Goal: Task Accomplishment & Management: Use online tool/utility

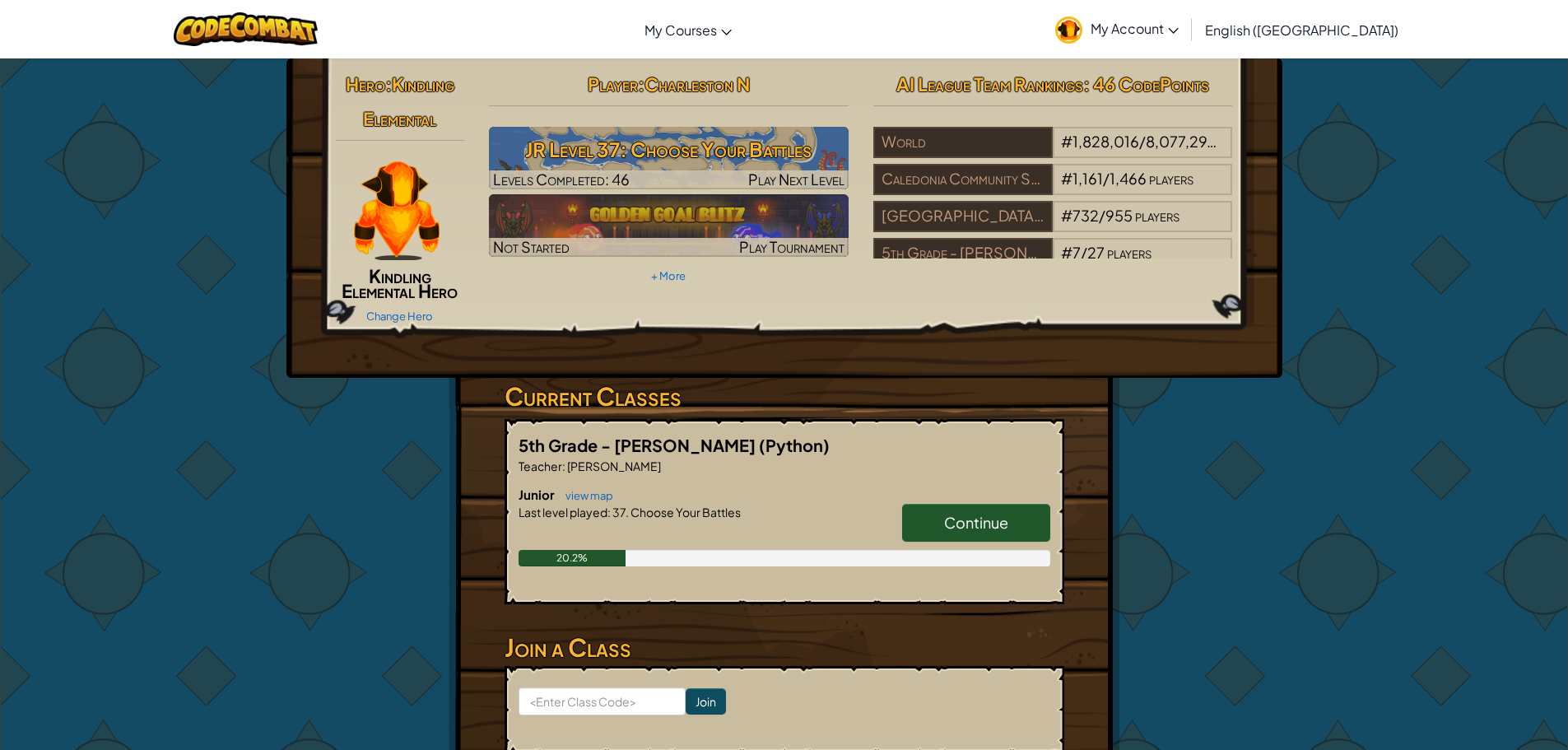
click at [996, 528] on span "Continue" at bounding box center [976, 522] width 64 height 19
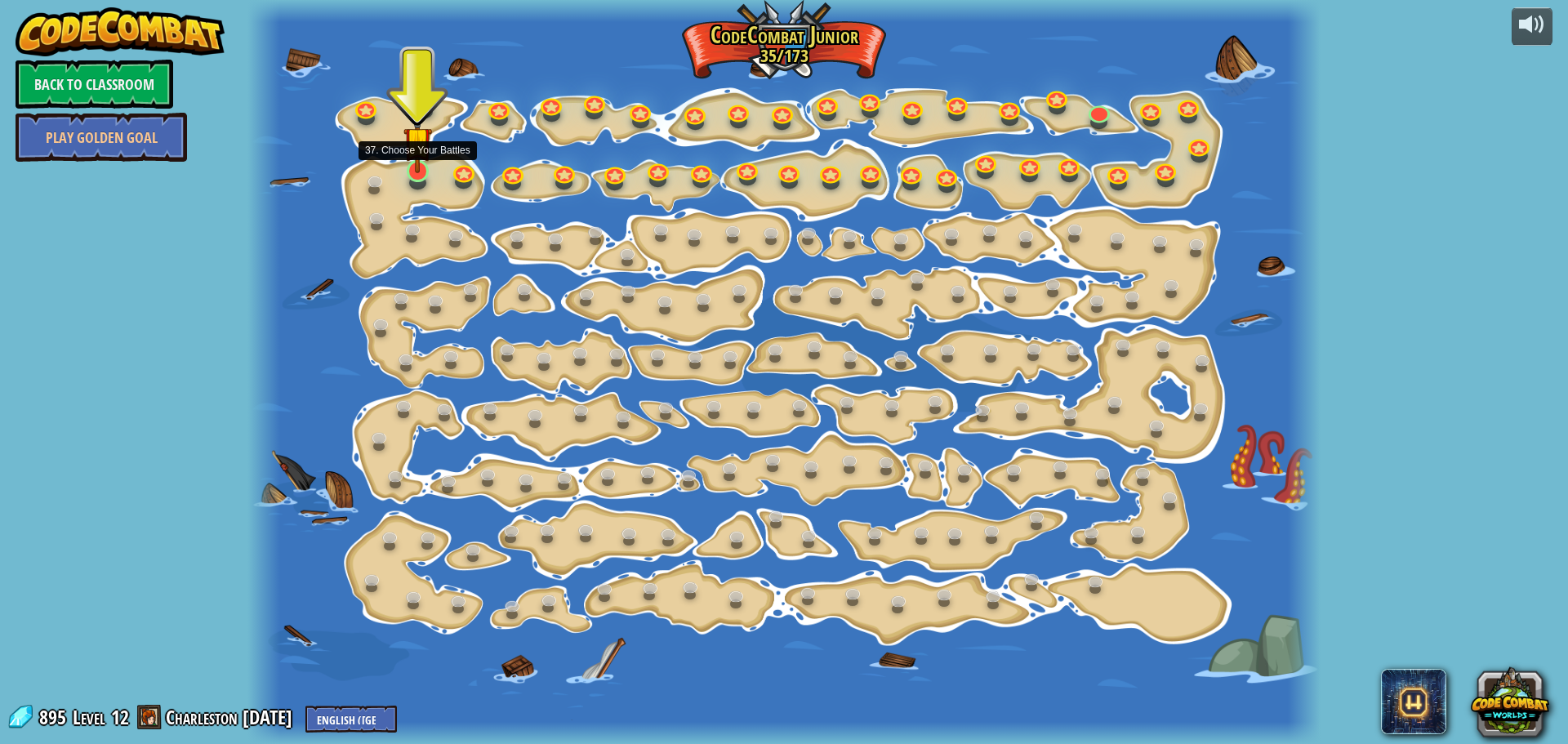
click at [418, 170] on img at bounding box center [417, 140] width 28 height 64
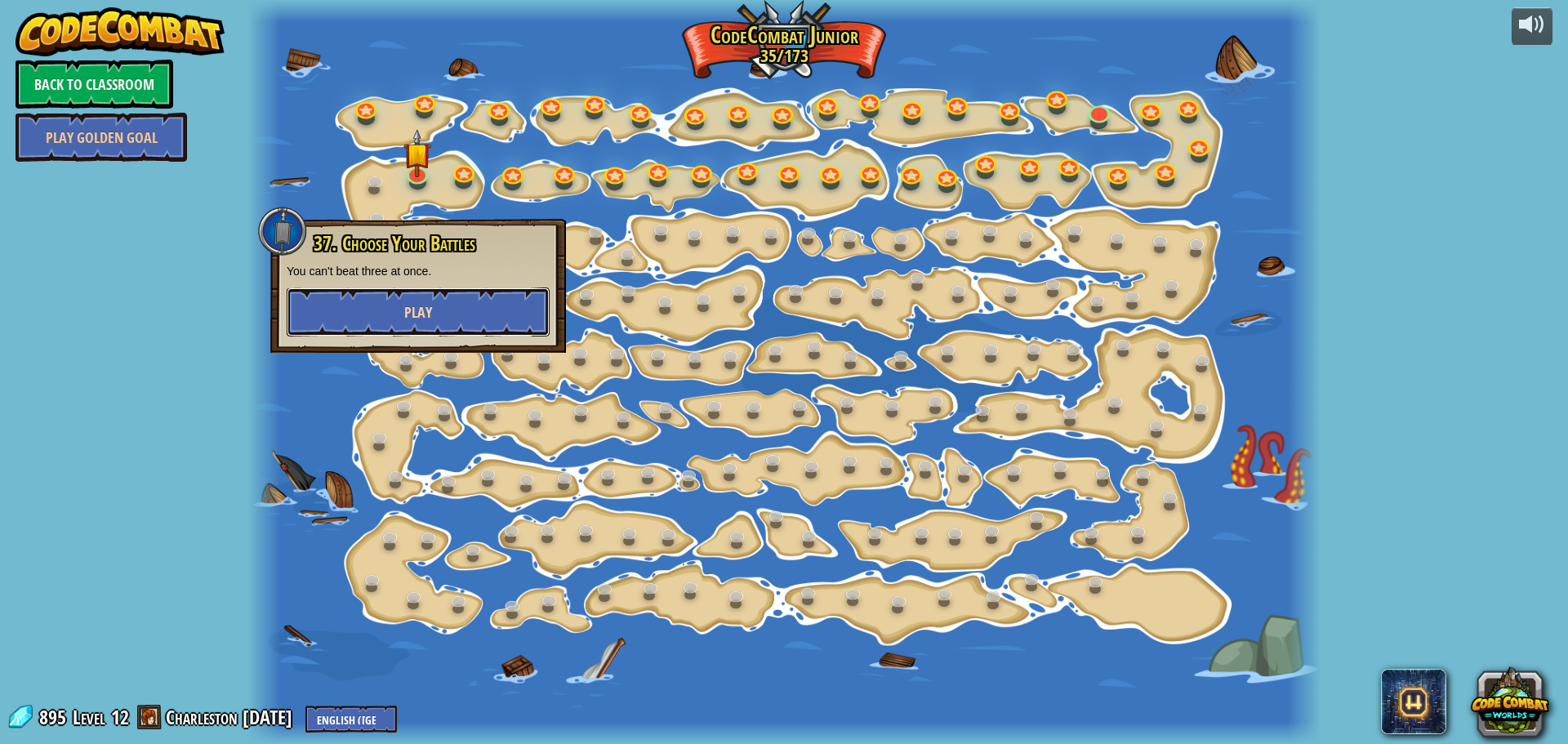
click at [387, 307] on button "Play" at bounding box center [418, 312] width 263 height 49
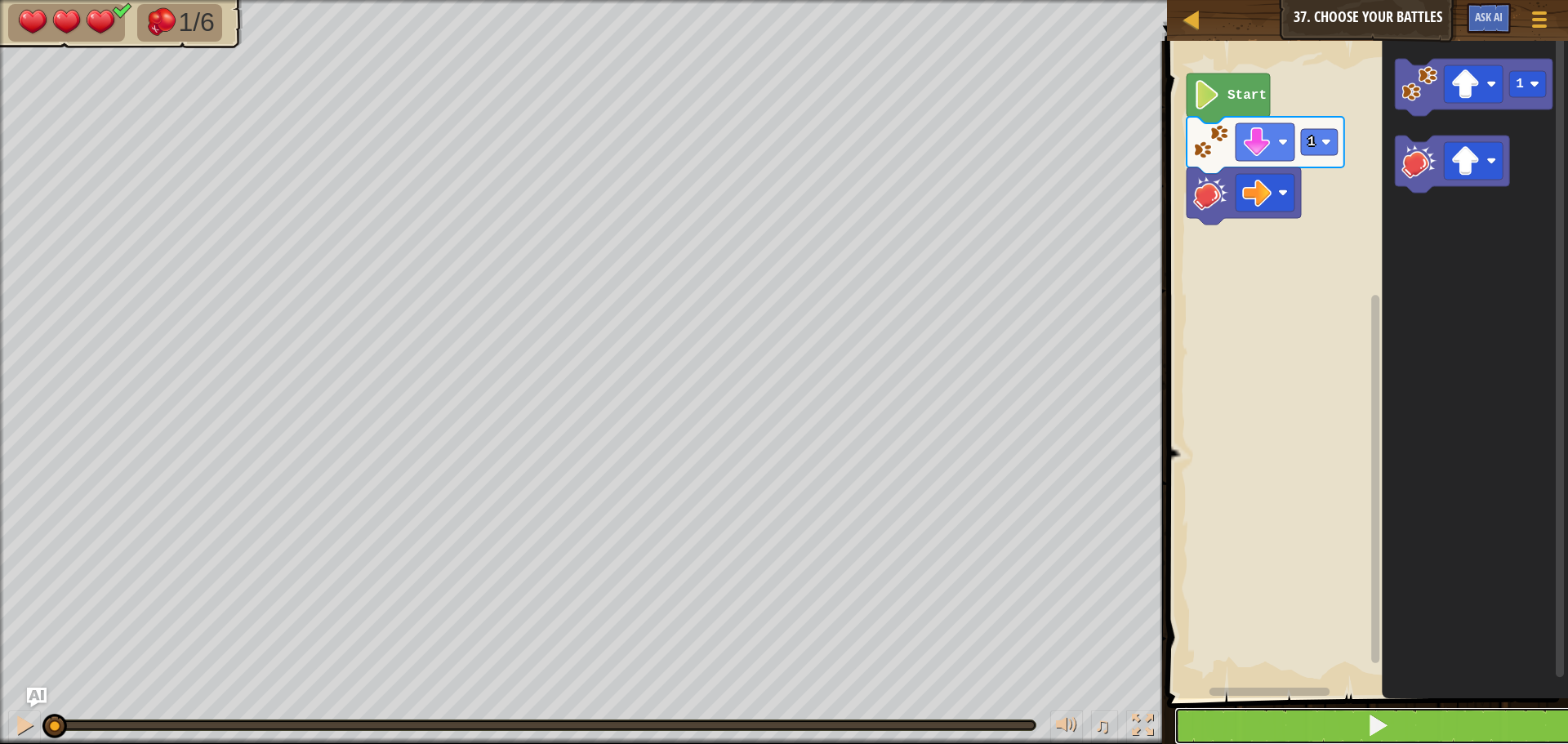
click at [1406, 737] on button at bounding box center [1377, 726] width 406 height 37
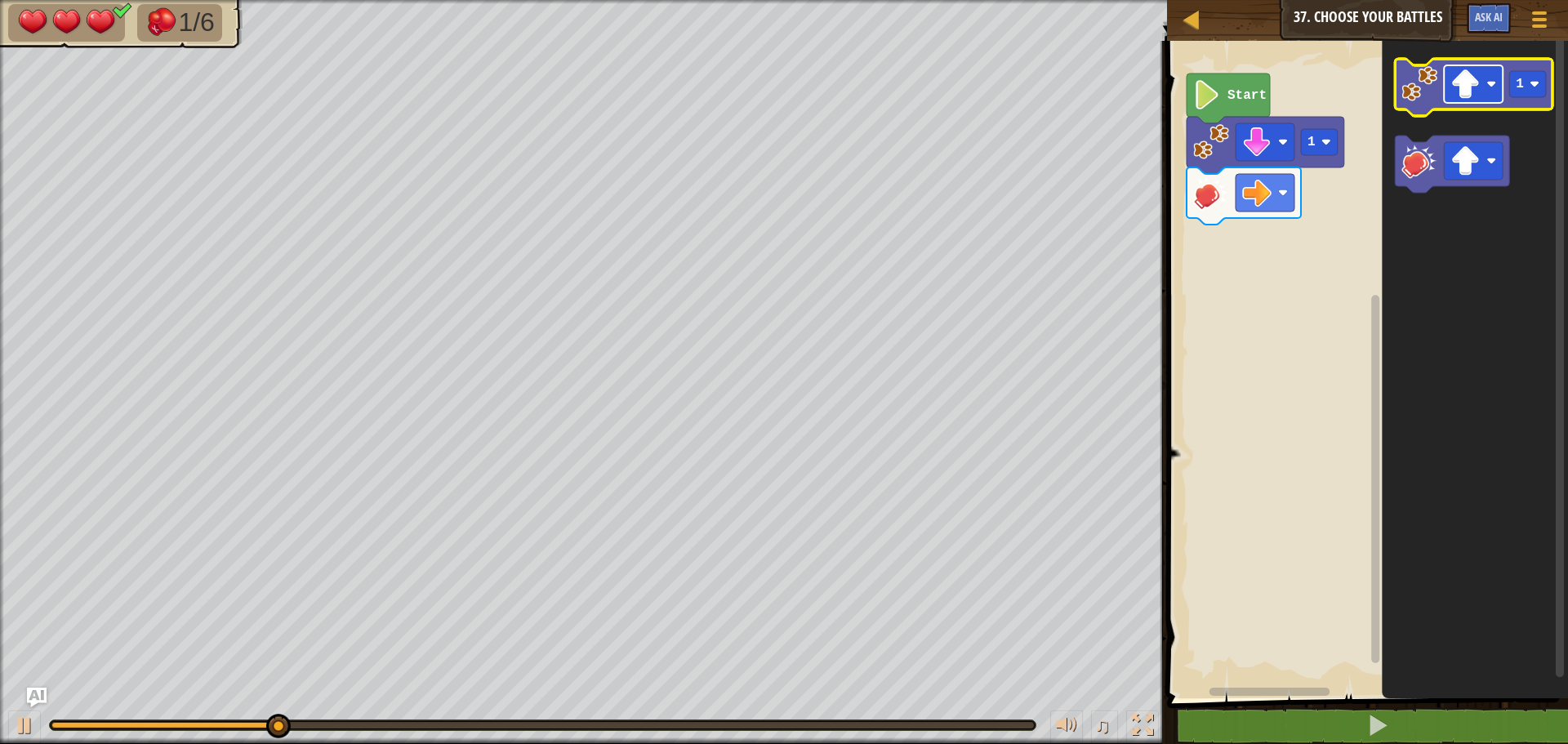
click at [1464, 91] on image "Blockly Workspace" at bounding box center [1464, 83] width 29 height 29
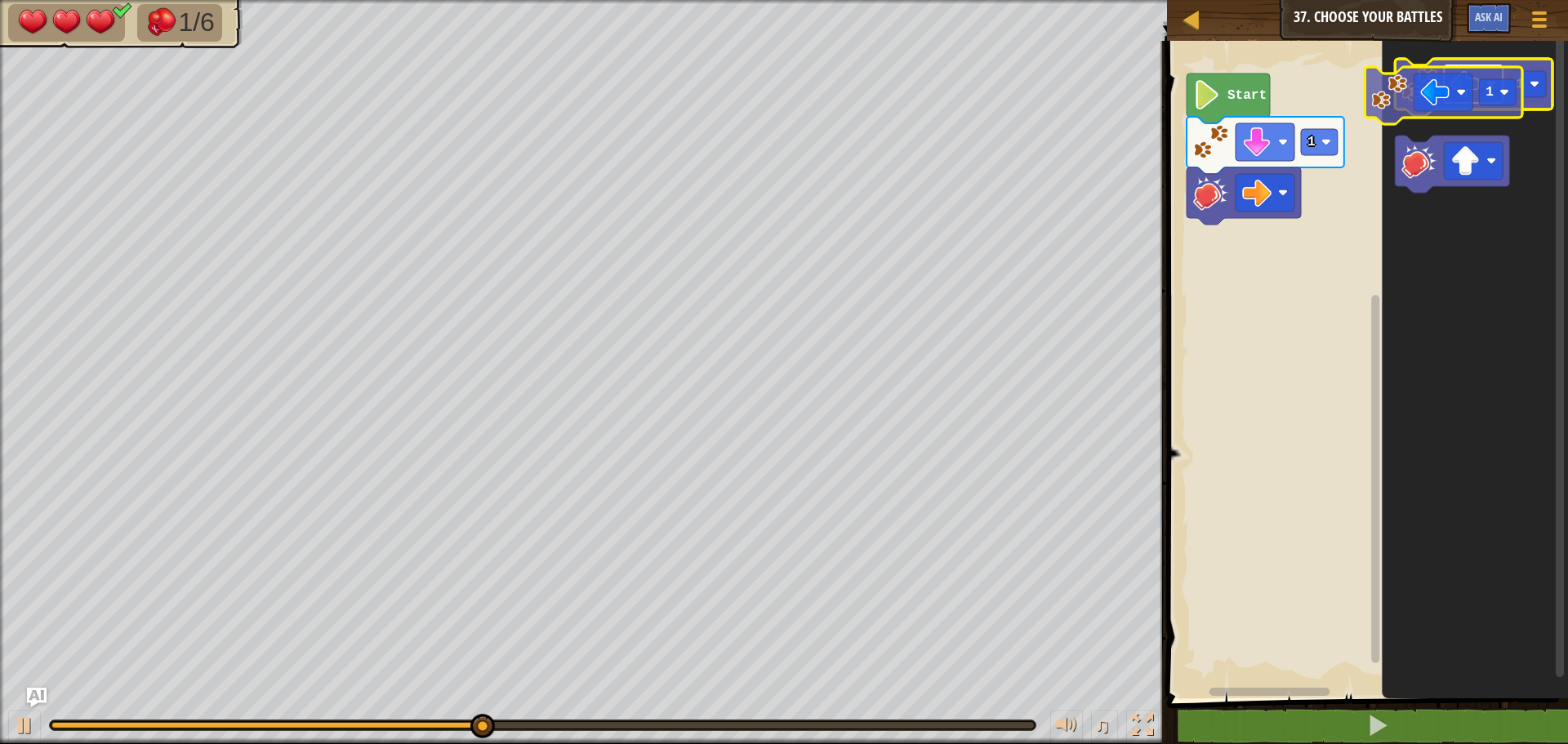
click at [1458, 102] on rect "Blockly Workspace" at bounding box center [1473, 84] width 59 height 37
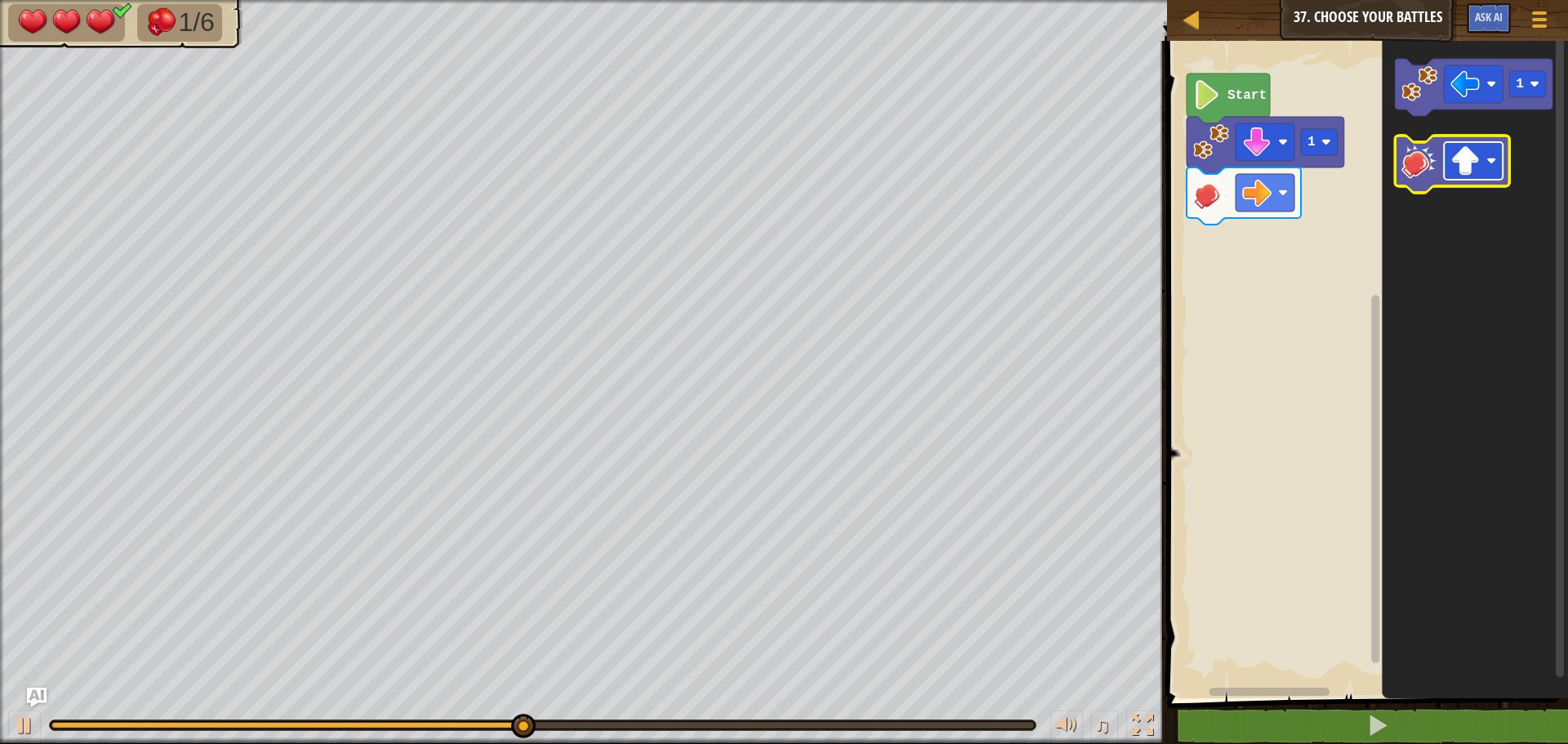
click at [1466, 147] on image "Blockly Workspace" at bounding box center [1464, 161] width 29 height 29
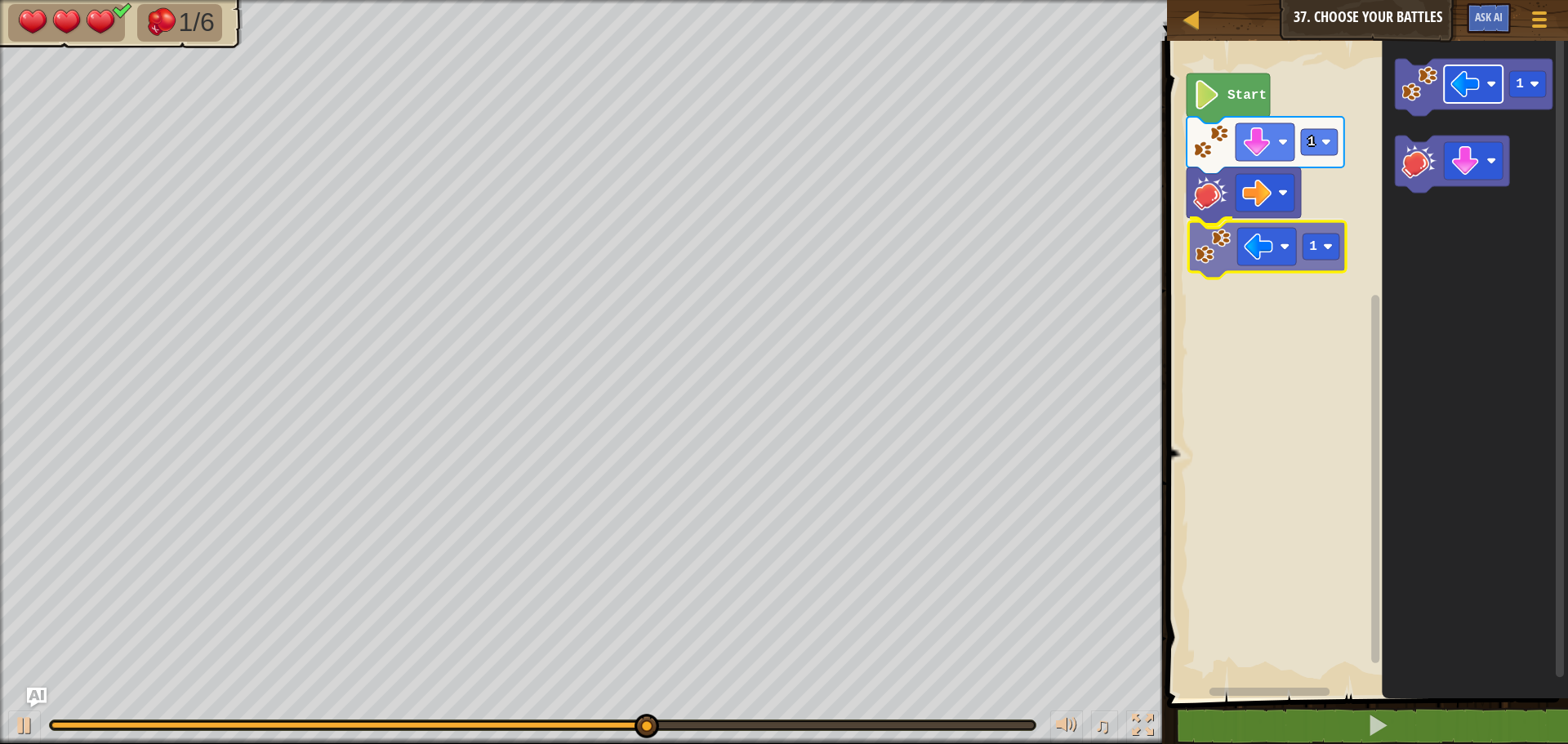
click at [1270, 259] on div "1 1 Start 1 1" at bounding box center [1365, 365] width 406 height 666
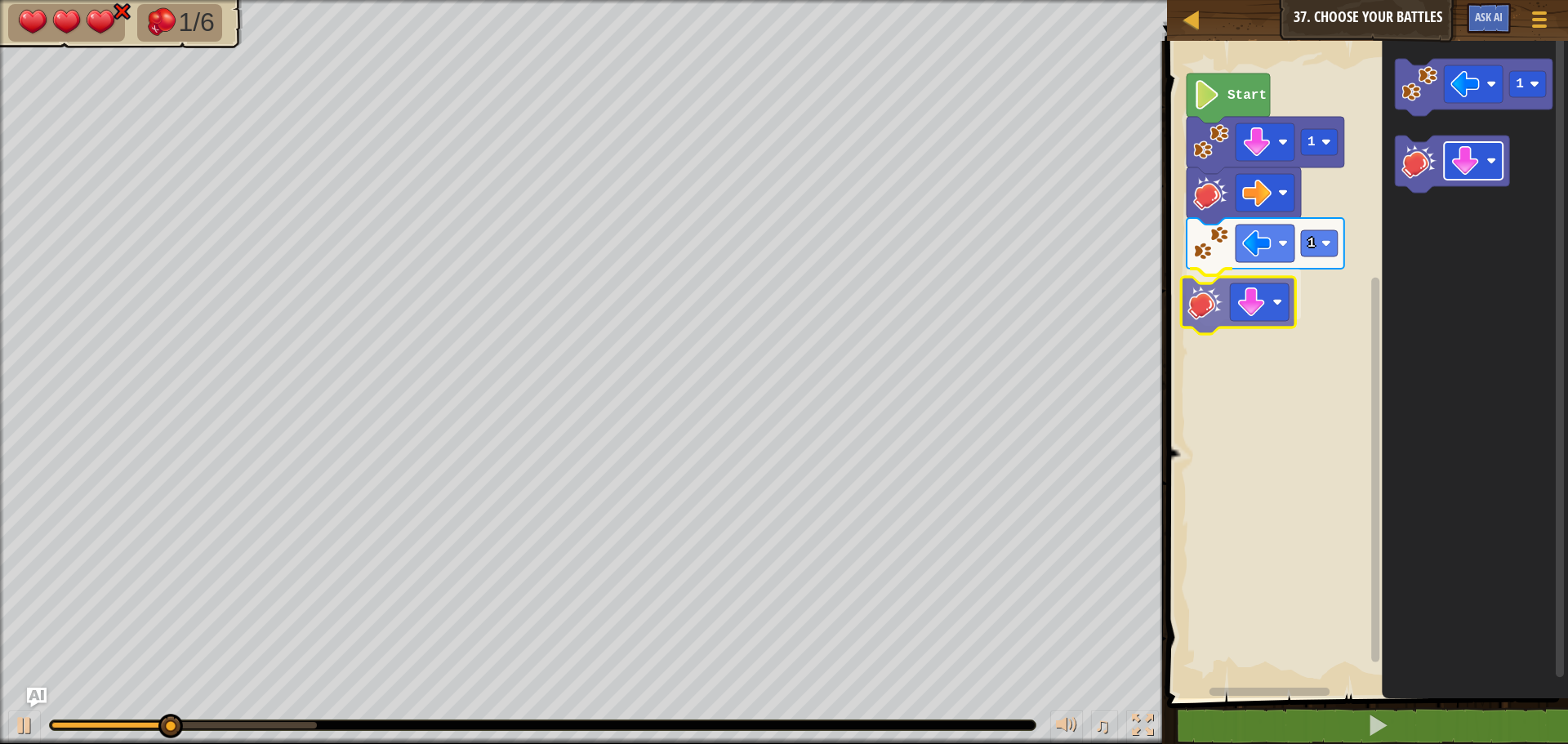
click at [1273, 321] on div "1 1 Start 1" at bounding box center [1365, 365] width 406 height 666
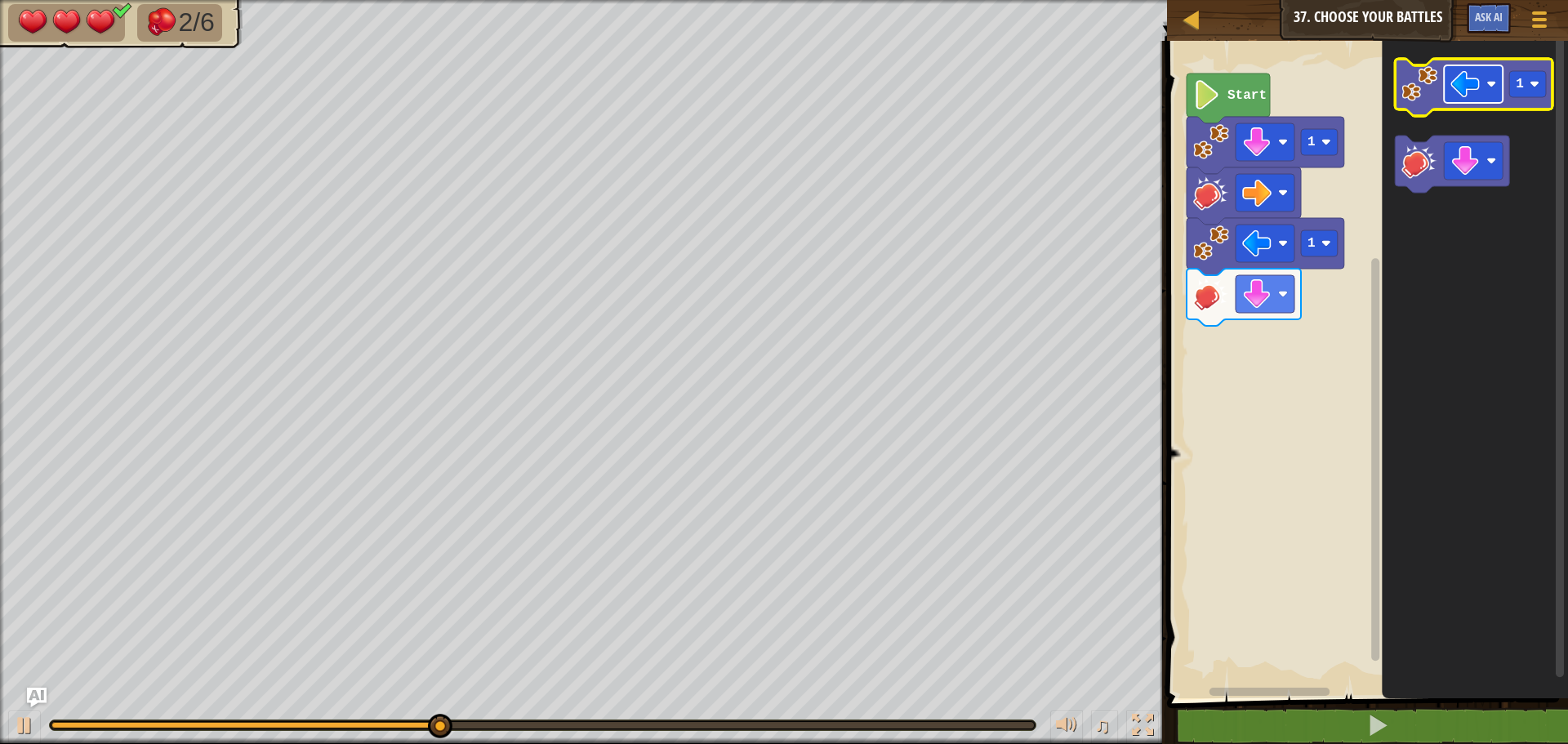
click at [1473, 89] on image "Blockly Workspace" at bounding box center [1464, 83] width 29 height 29
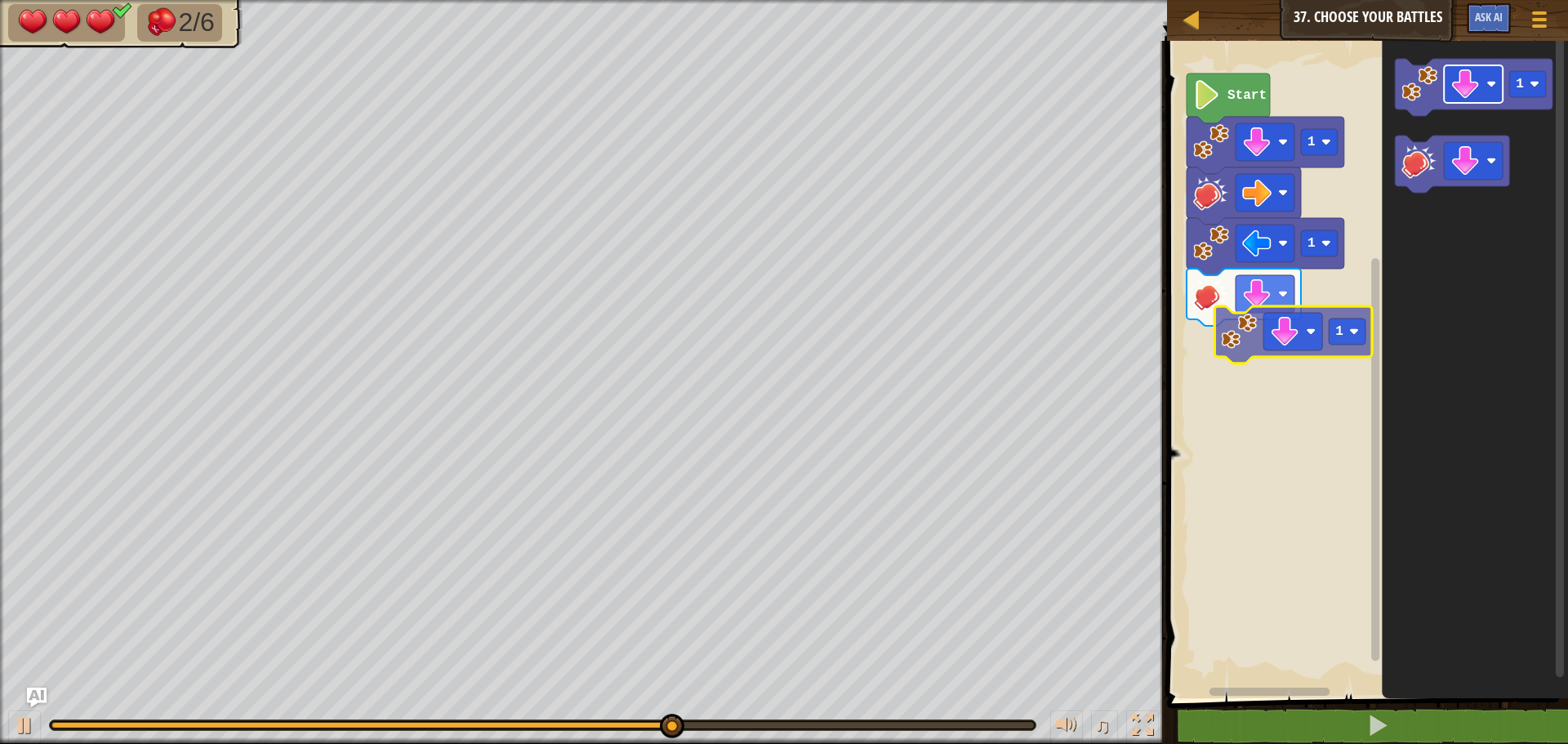
click at [1266, 364] on div "1 1 Start 1 1" at bounding box center [1365, 365] width 406 height 666
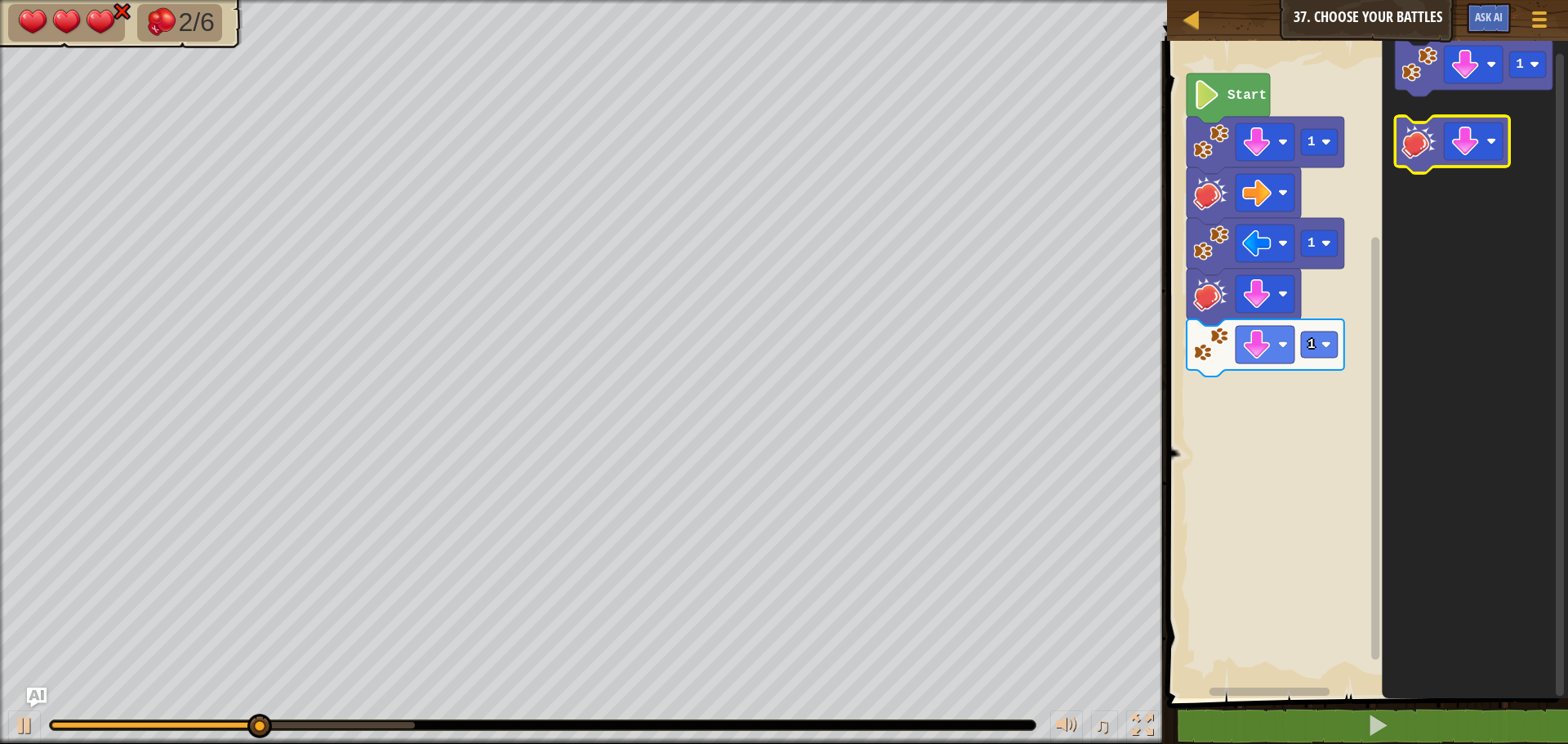
click at [1427, 185] on icon "Blockly Workspace" at bounding box center [1474, 365] width 186 height 666
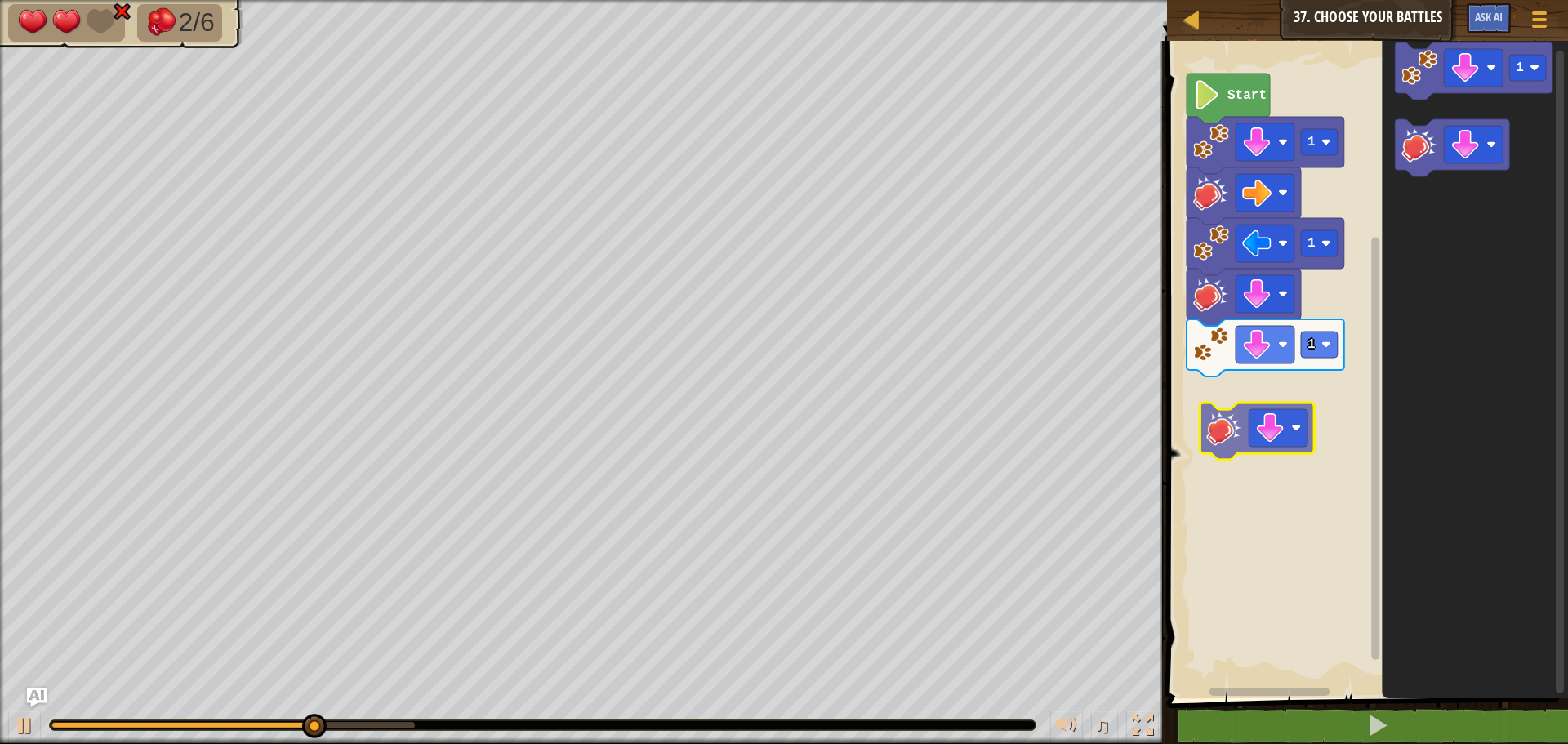
click at [1243, 438] on div "1 1 1 Start 1" at bounding box center [1365, 365] width 406 height 666
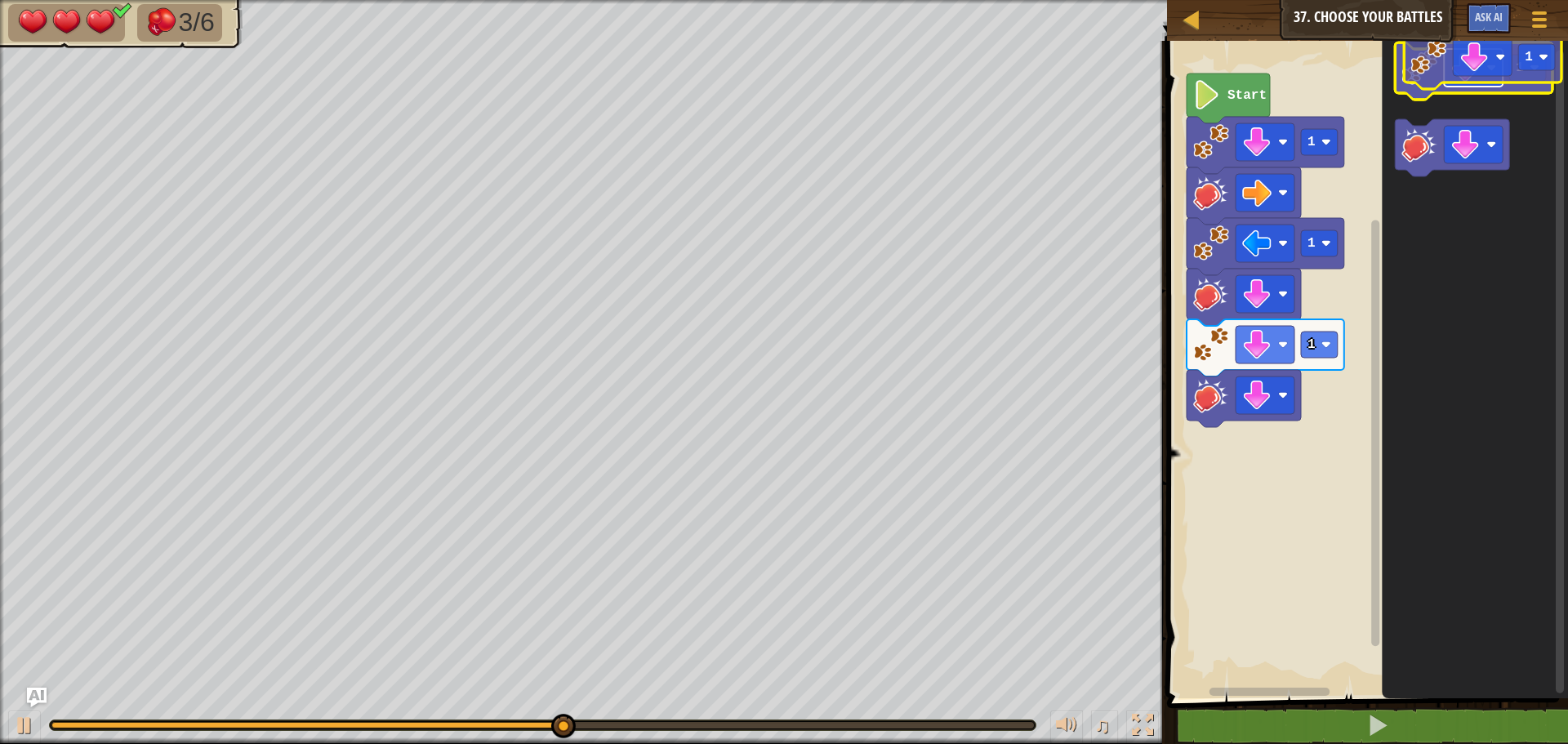
click at [1474, 55] on image "Blockly Workspace" at bounding box center [1464, 67] width 29 height 29
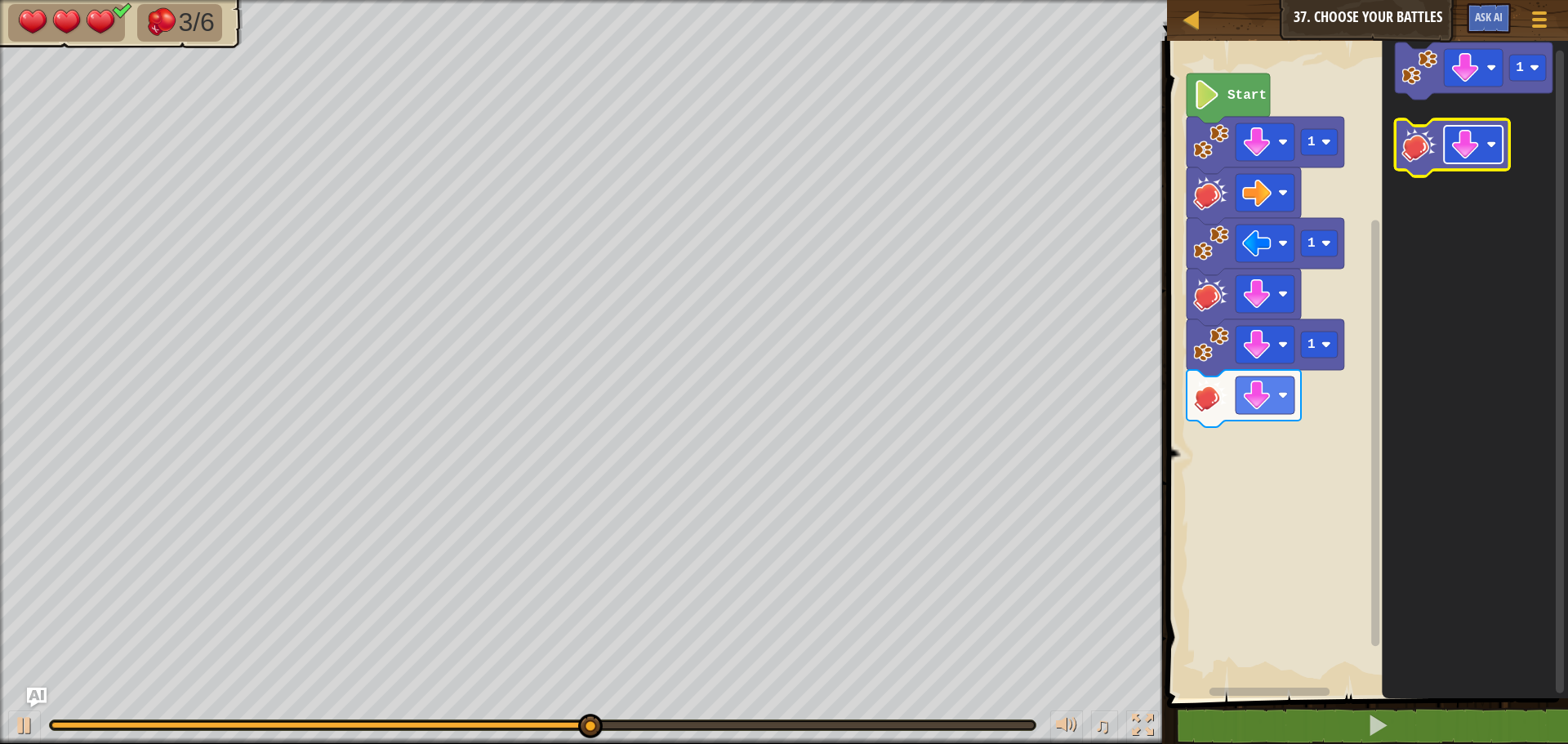
click at [1493, 147] on image "Blockly Workspace" at bounding box center [1491, 145] width 9 height 9
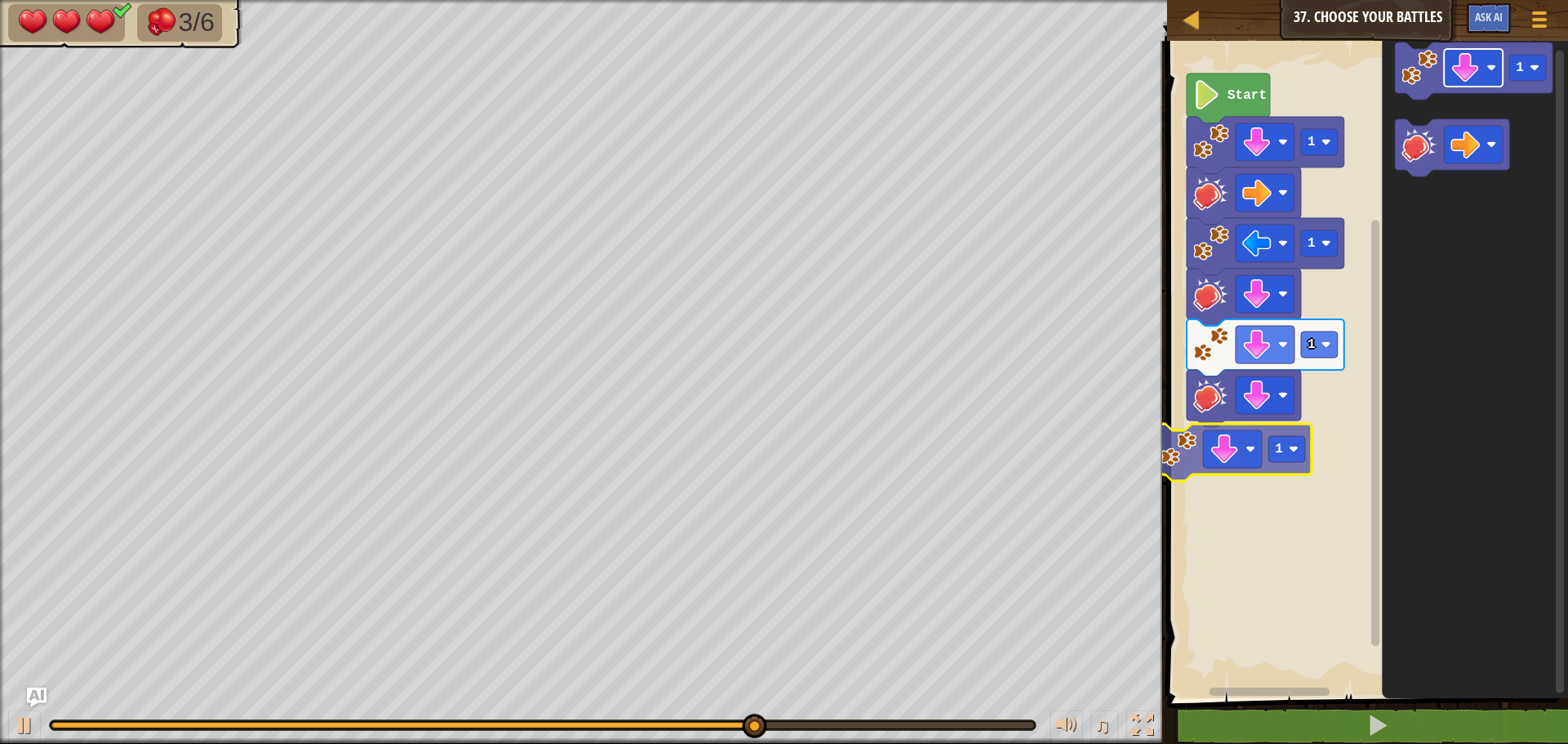
click at [1244, 433] on div "1 1 1 Start 1 1 1" at bounding box center [1365, 365] width 406 height 666
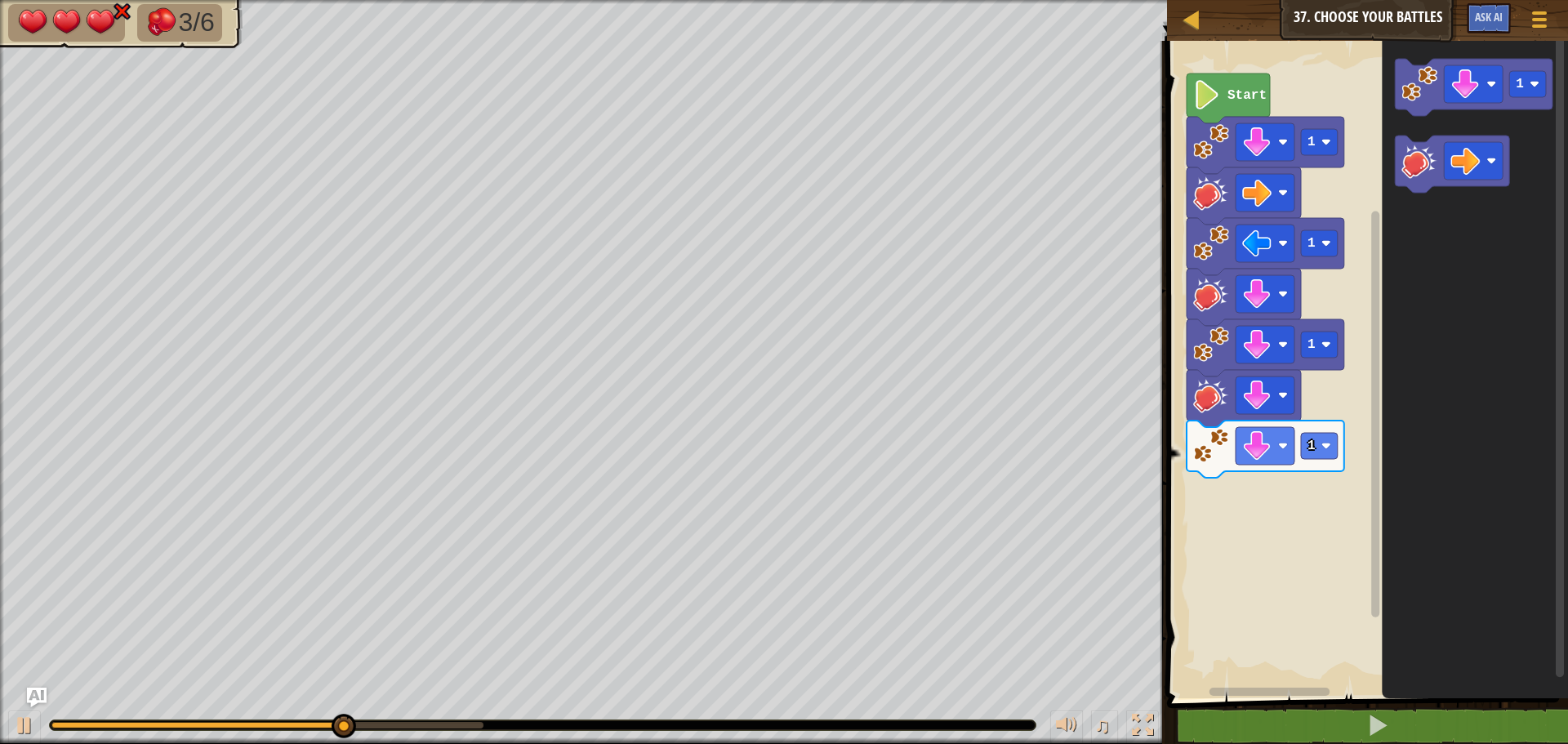
click at [1465, 133] on icon "1" at bounding box center [1474, 365] width 186 height 666
click at [1320, 372] on div "1 1 1 1 Start 1" at bounding box center [1365, 365] width 406 height 666
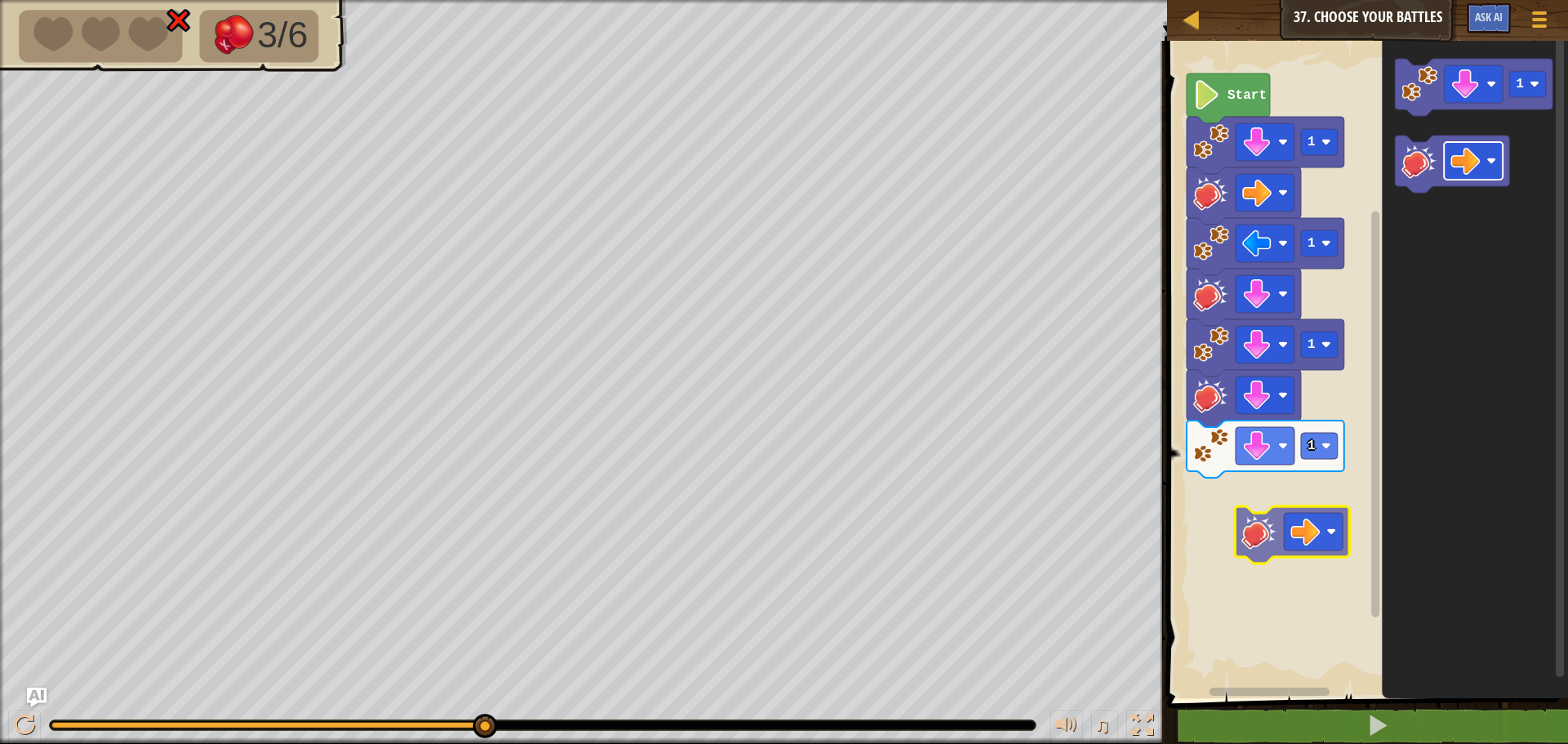
click at [1291, 528] on div "1 1 1 1 Start 1" at bounding box center [1365, 365] width 406 height 666
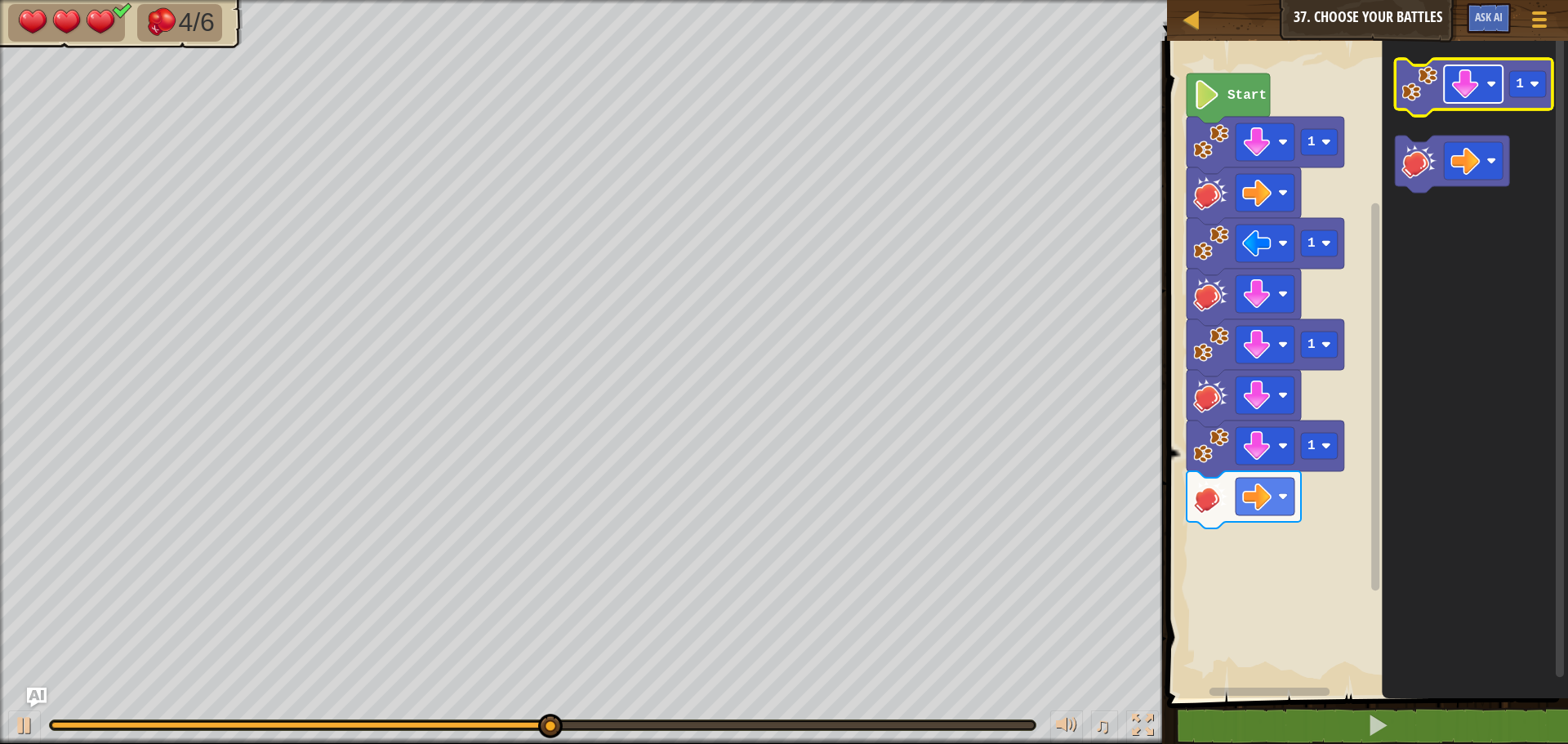
click at [1473, 91] on image "Blockly Workspace" at bounding box center [1464, 83] width 29 height 29
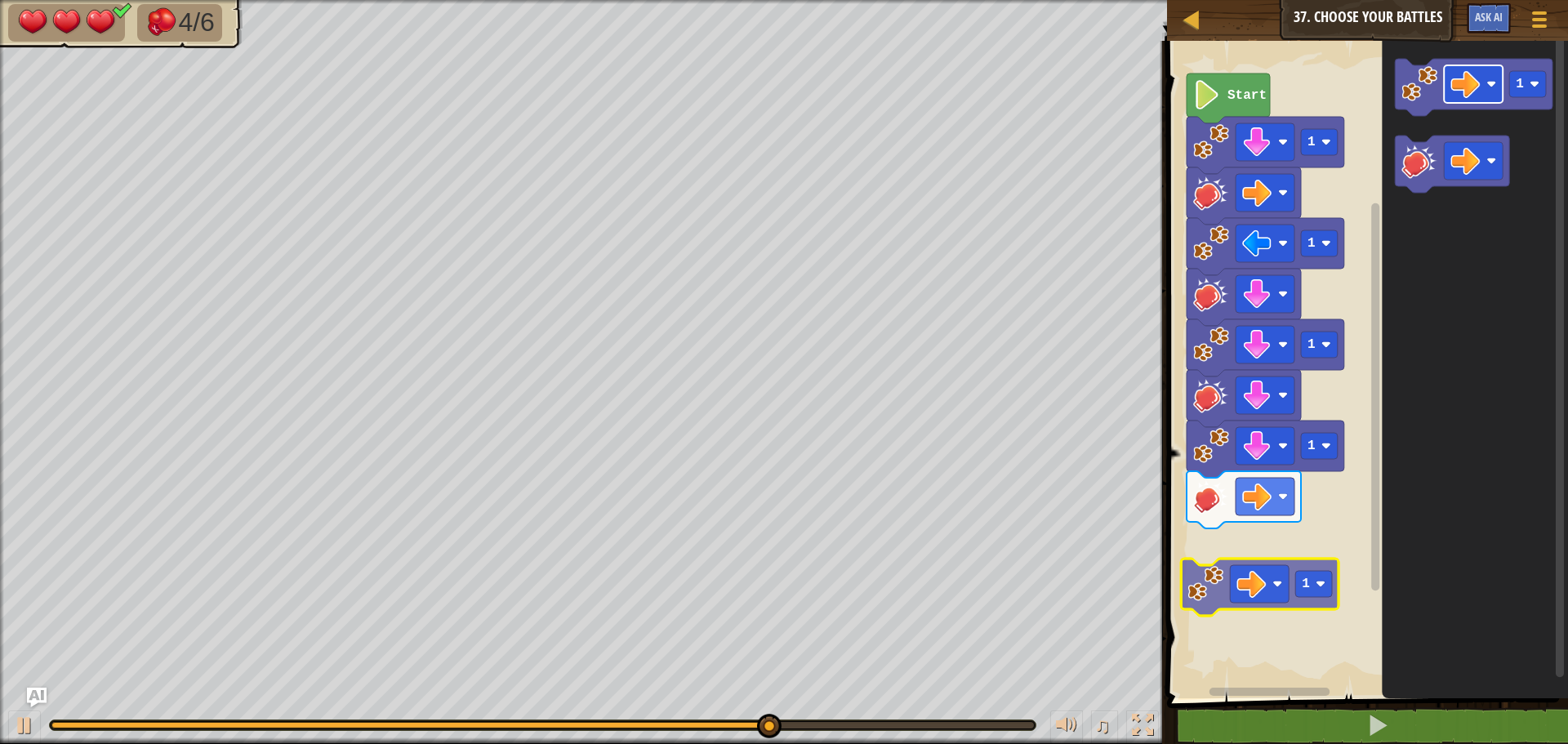
click at [1248, 591] on div "1 1 1 1 Start 1 1 1" at bounding box center [1365, 365] width 406 height 666
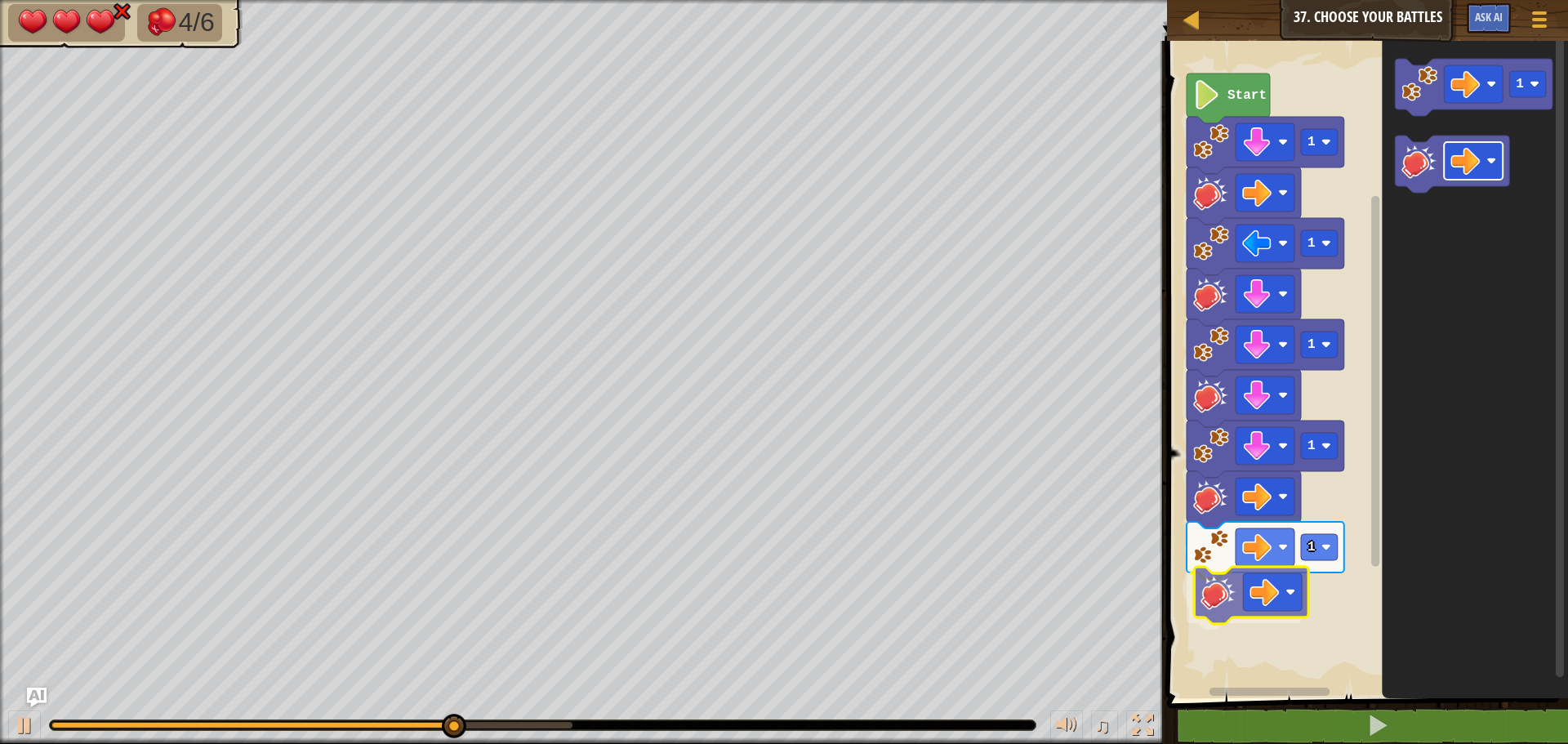
click at [1250, 604] on div "1 1 1 1 1 Start 1" at bounding box center [1365, 365] width 406 height 666
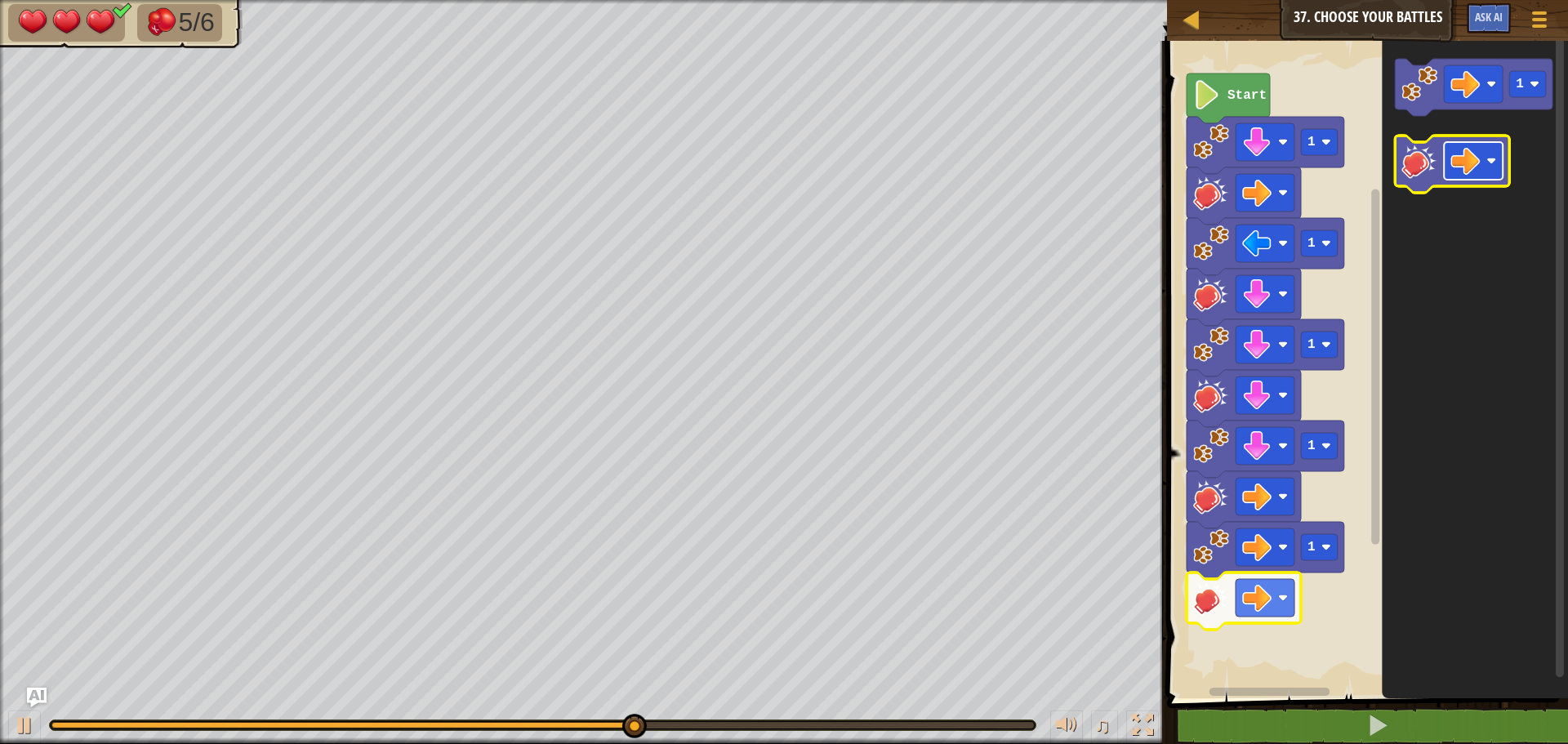
click at [1478, 175] on image "Blockly Workspace" at bounding box center [1464, 161] width 29 height 29
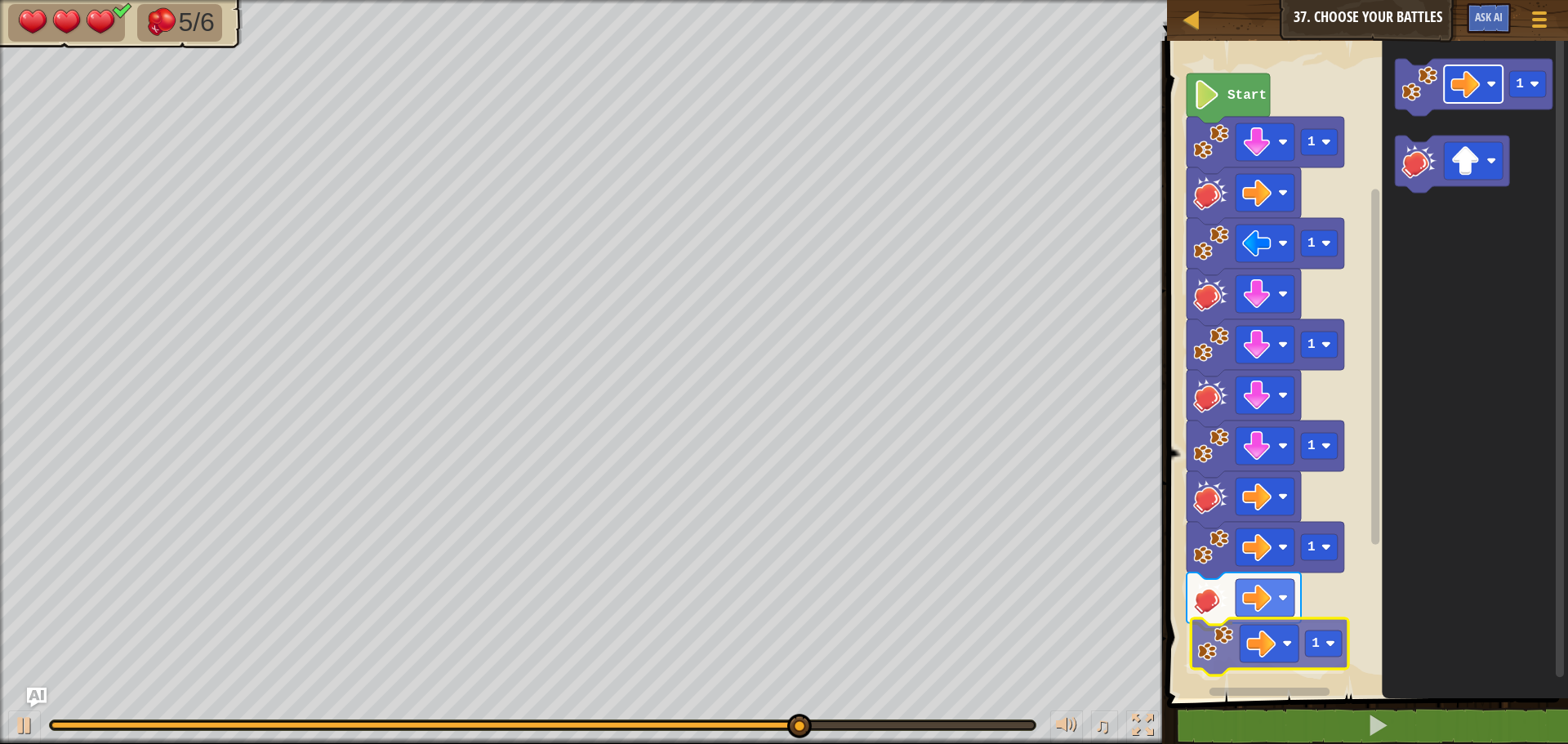
click at [1256, 643] on div "1 1 1 1 1 1 Start 1 1" at bounding box center [1365, 365] width 406 height 666
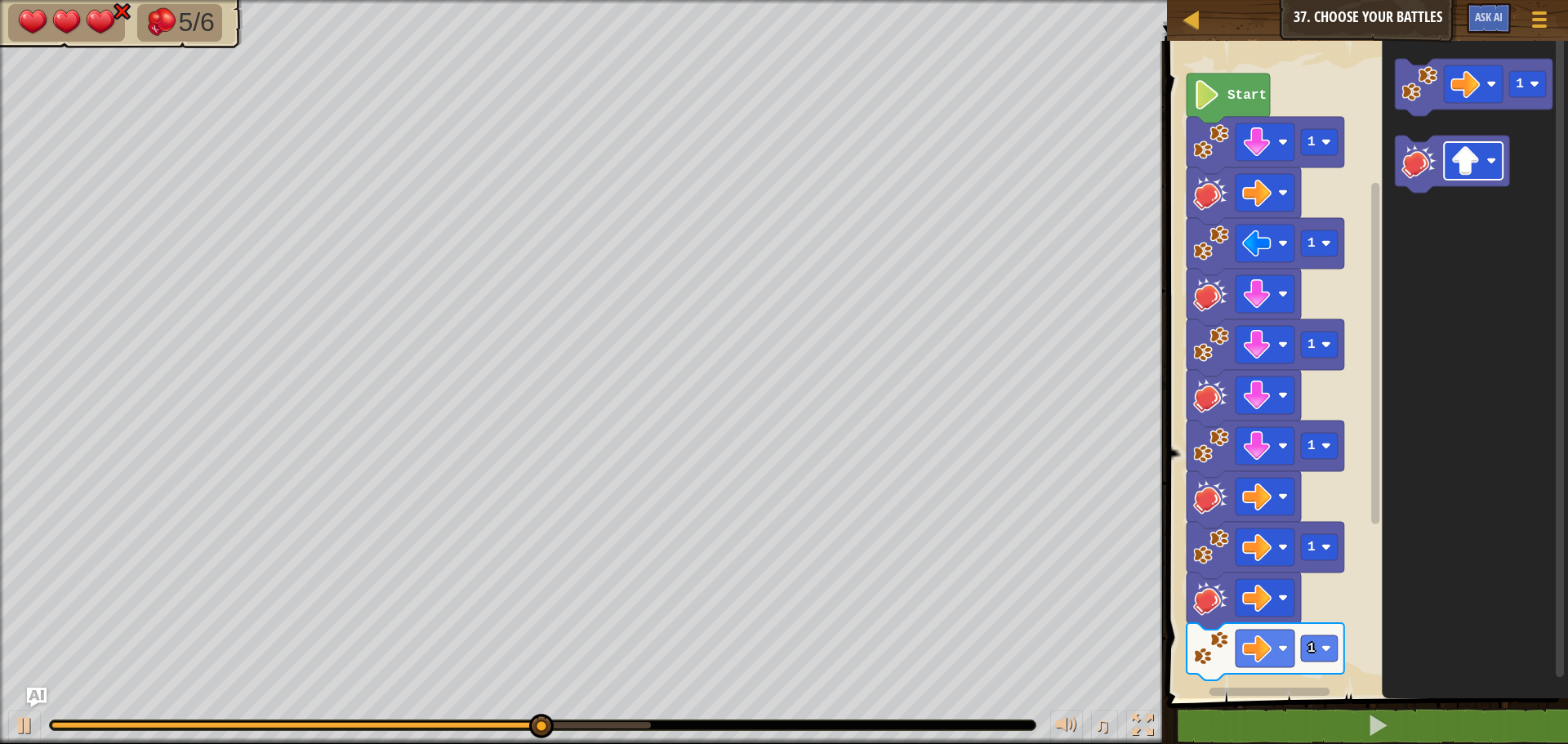
click at [1333, 577] on div "1 1 1 1 1 1 Start 1" at bounding box center [1365, 365] width 406 height 666
click at [1430, 205] on icon "1" at bounding box center [1474, 365] width 186 height 666
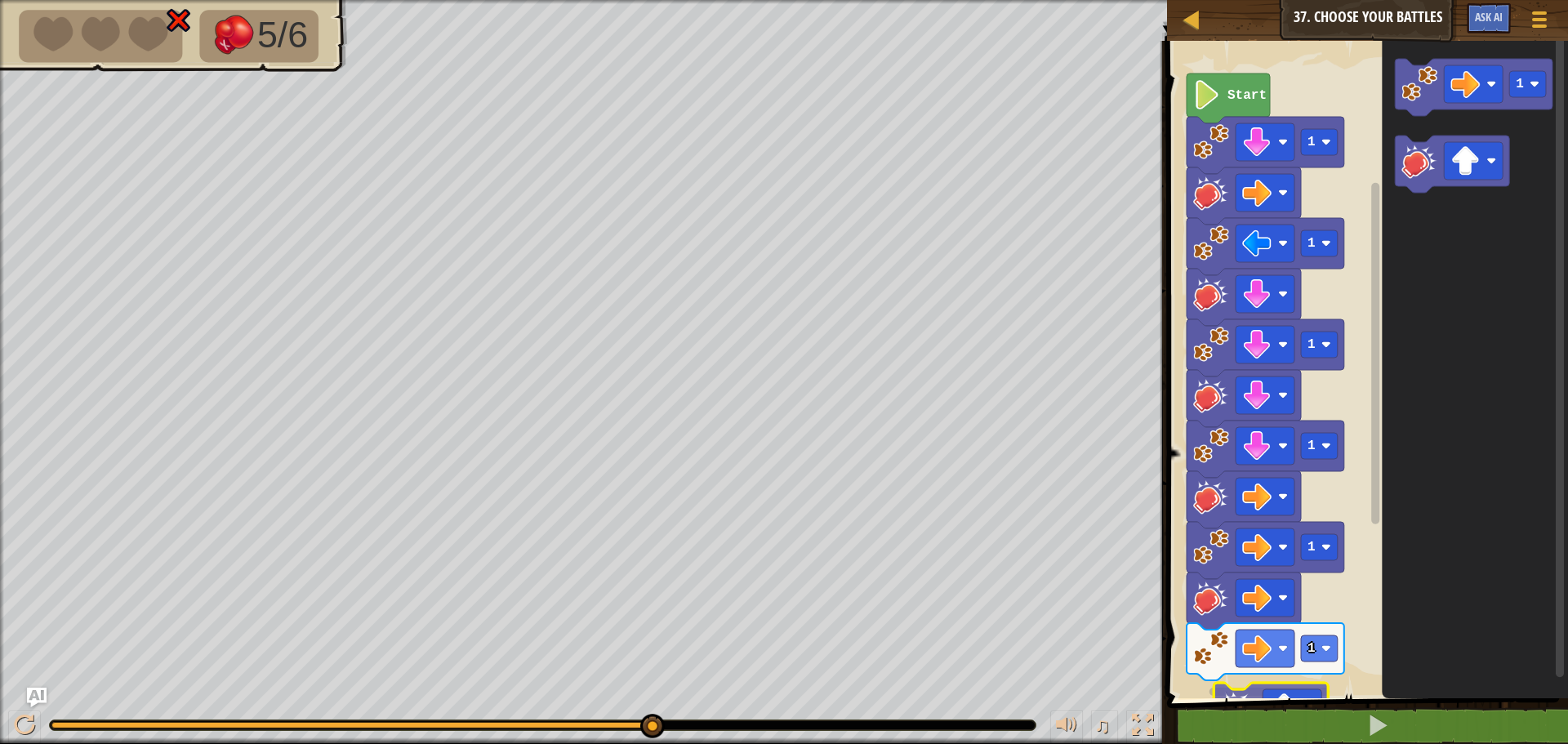
click at [1254, 714] on div "1 2 3 go ( 'down' , 1 ) hit ( 'right' ) ההההההההההההההההההההההההההההההההההההההה…" at bounding box center [1365, 424] width 406 height 751
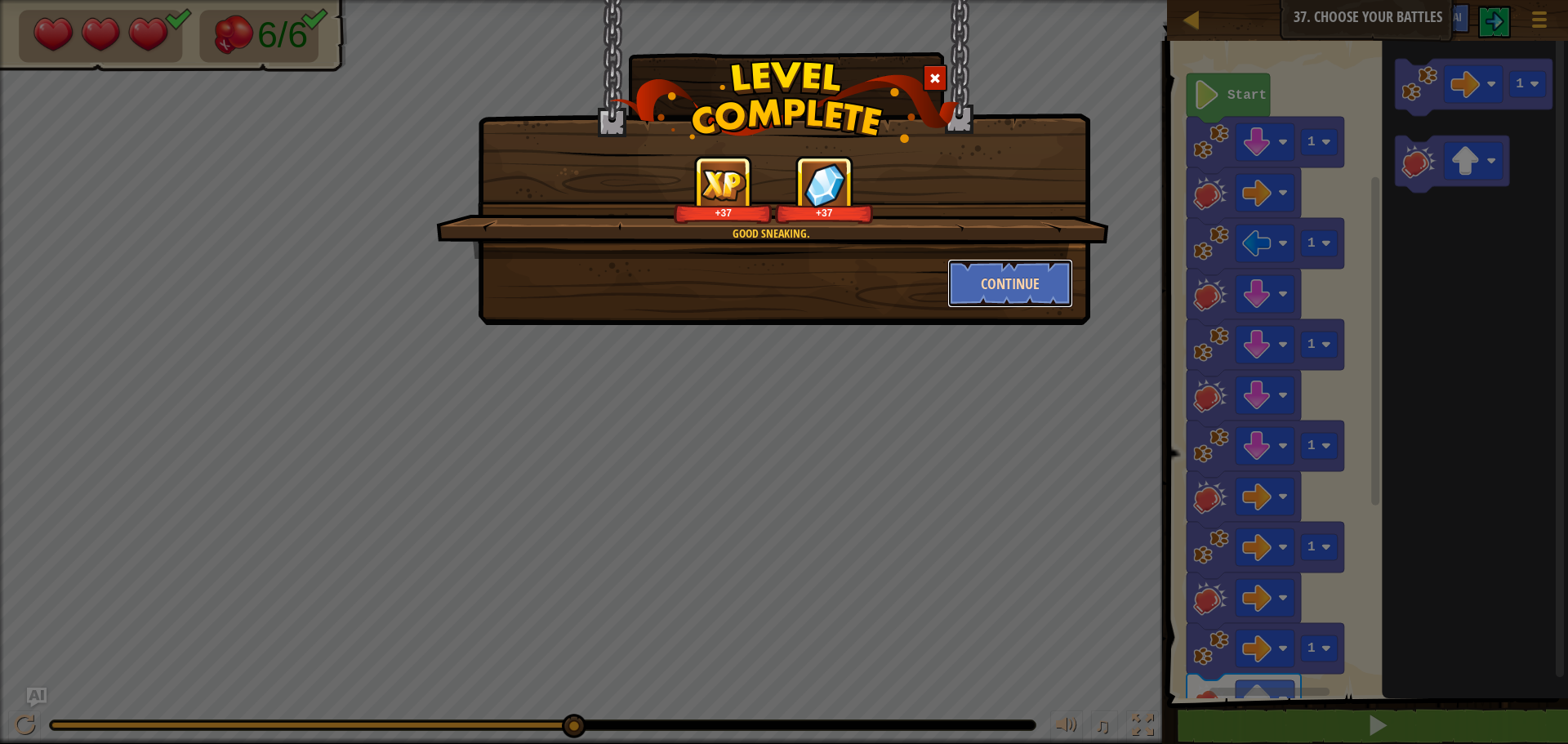
click at [1072, 303] on button "Continue" at bounding box center [1011, 283] width 127 height 49
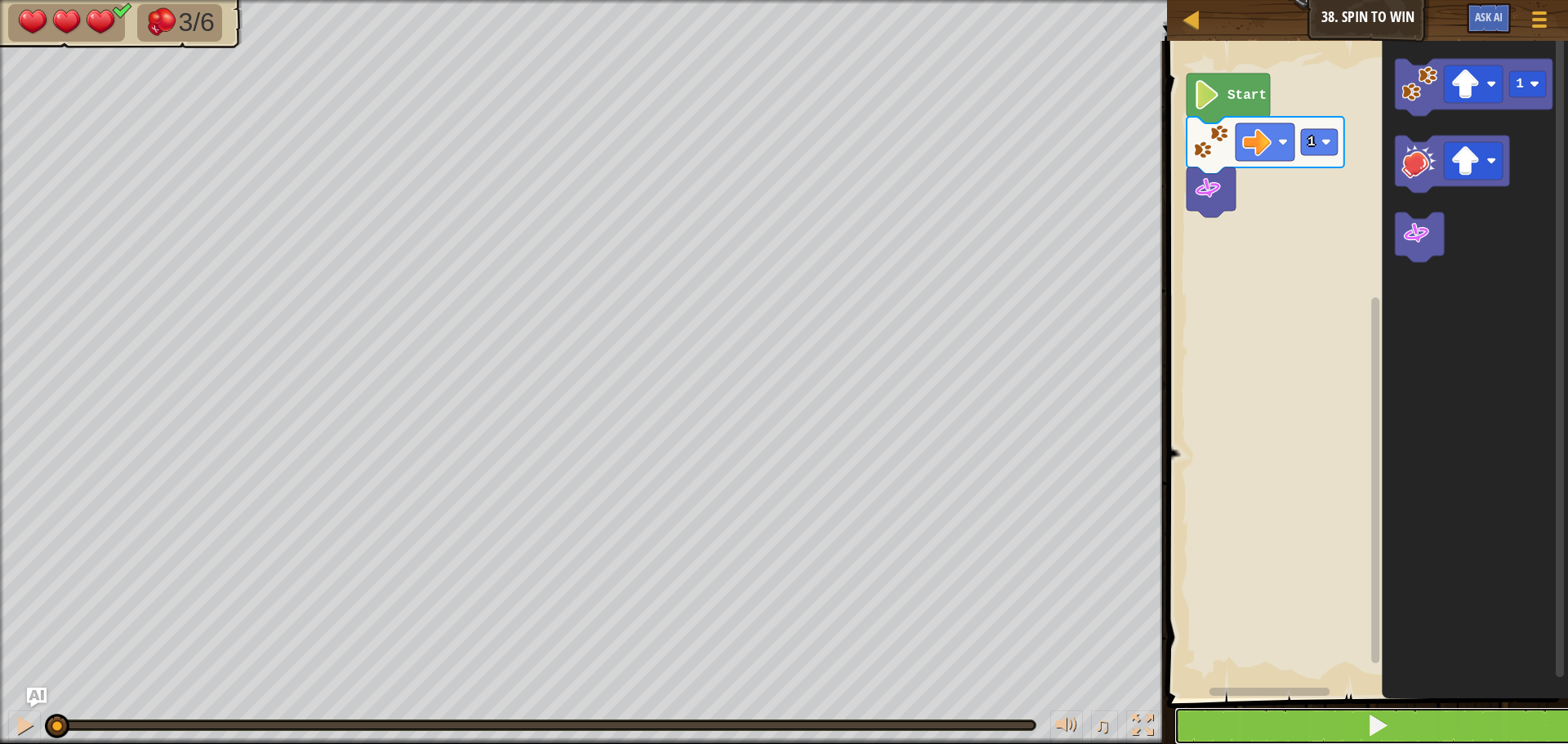
click at [1280, 715] on button at bounding box center [1377, 726] width 406 height 37
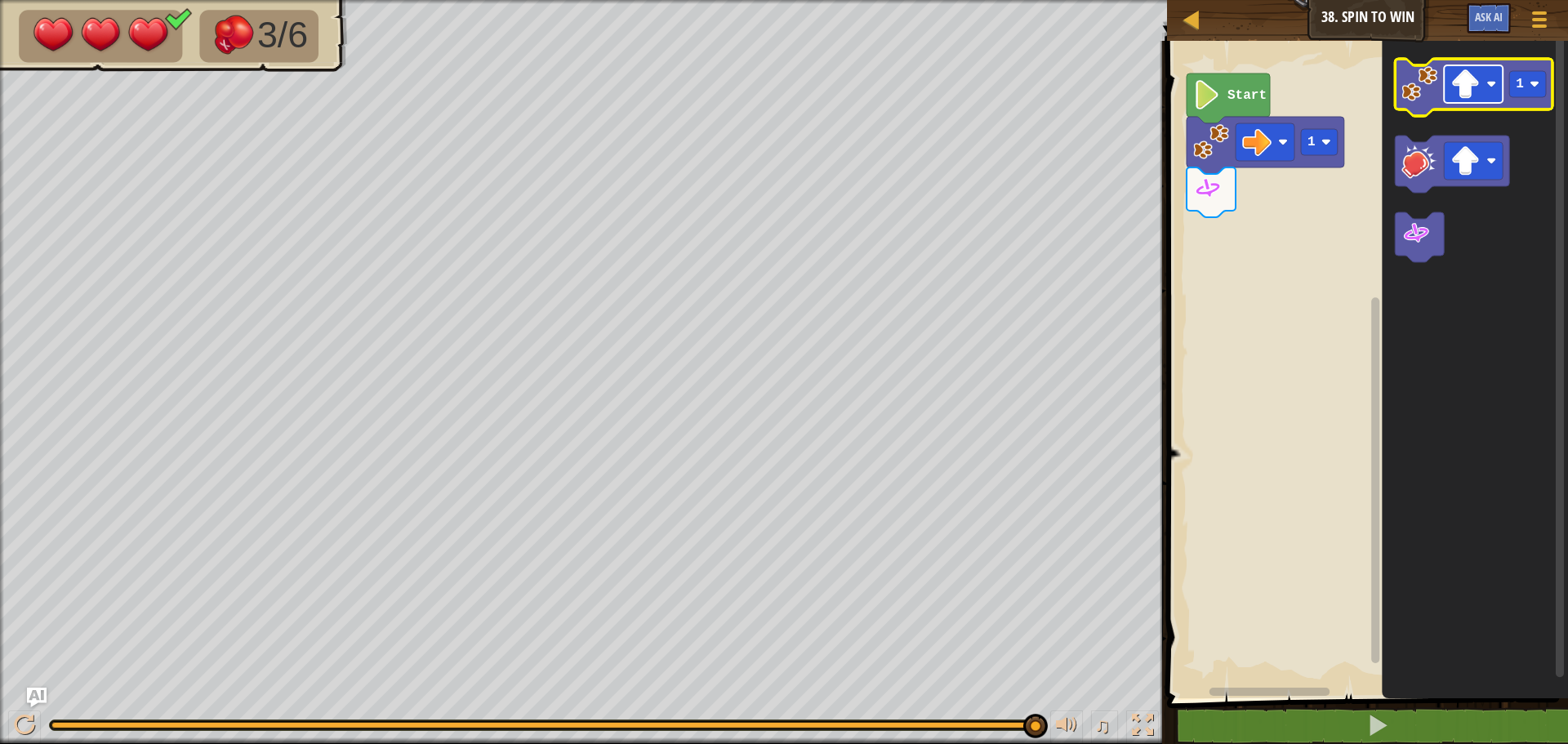
click at [1493, 79] on image "Blockly Workspace" at bounding box center [1491, 84] width 9 height 9
click at [1538, 93] on rect "Blockly Workspace" at bounding box center [1527, 84] width 36 height 26
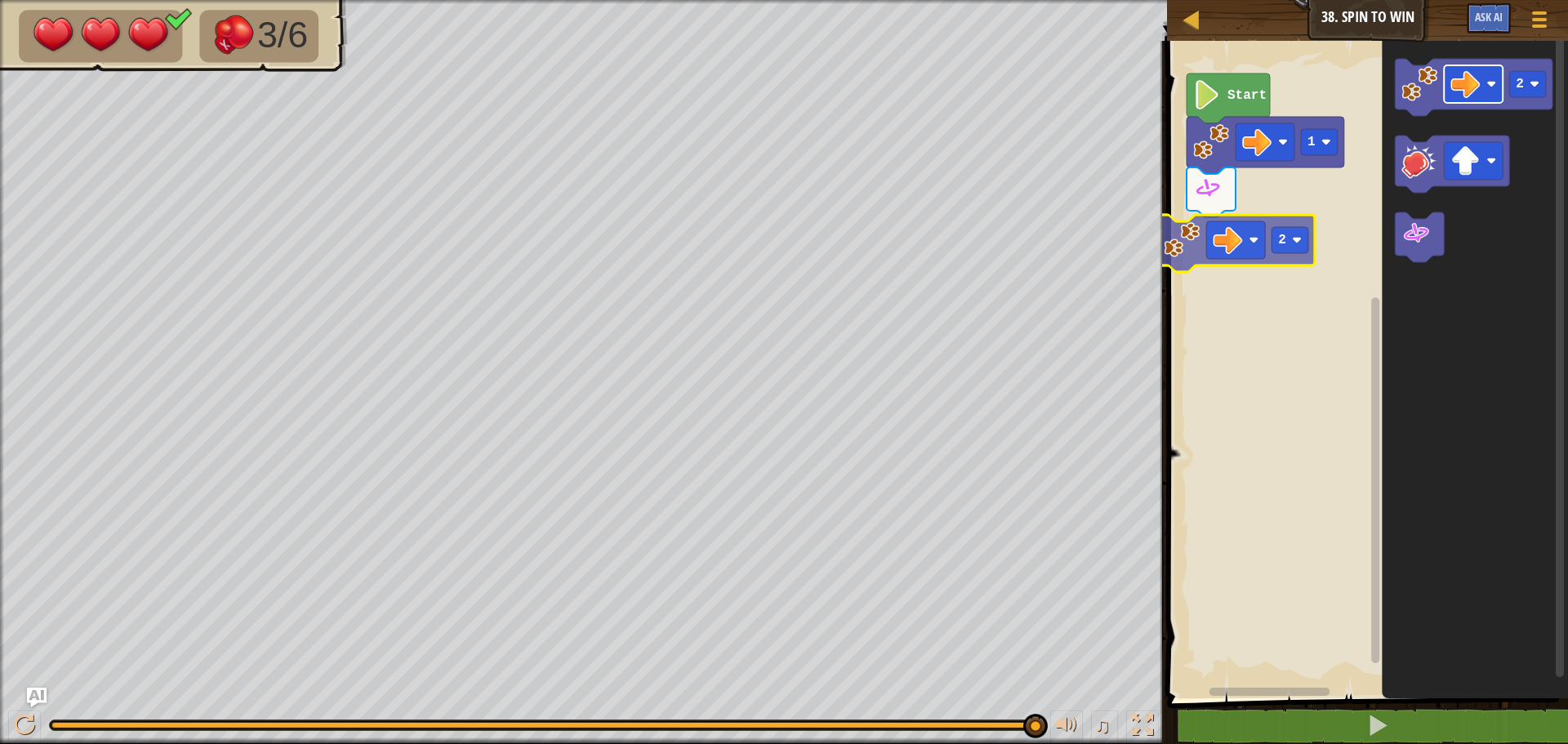
click at [1229, 255] on div "1 Start 2 2 2" at bounding box center [1365, 365] width 406 height 666
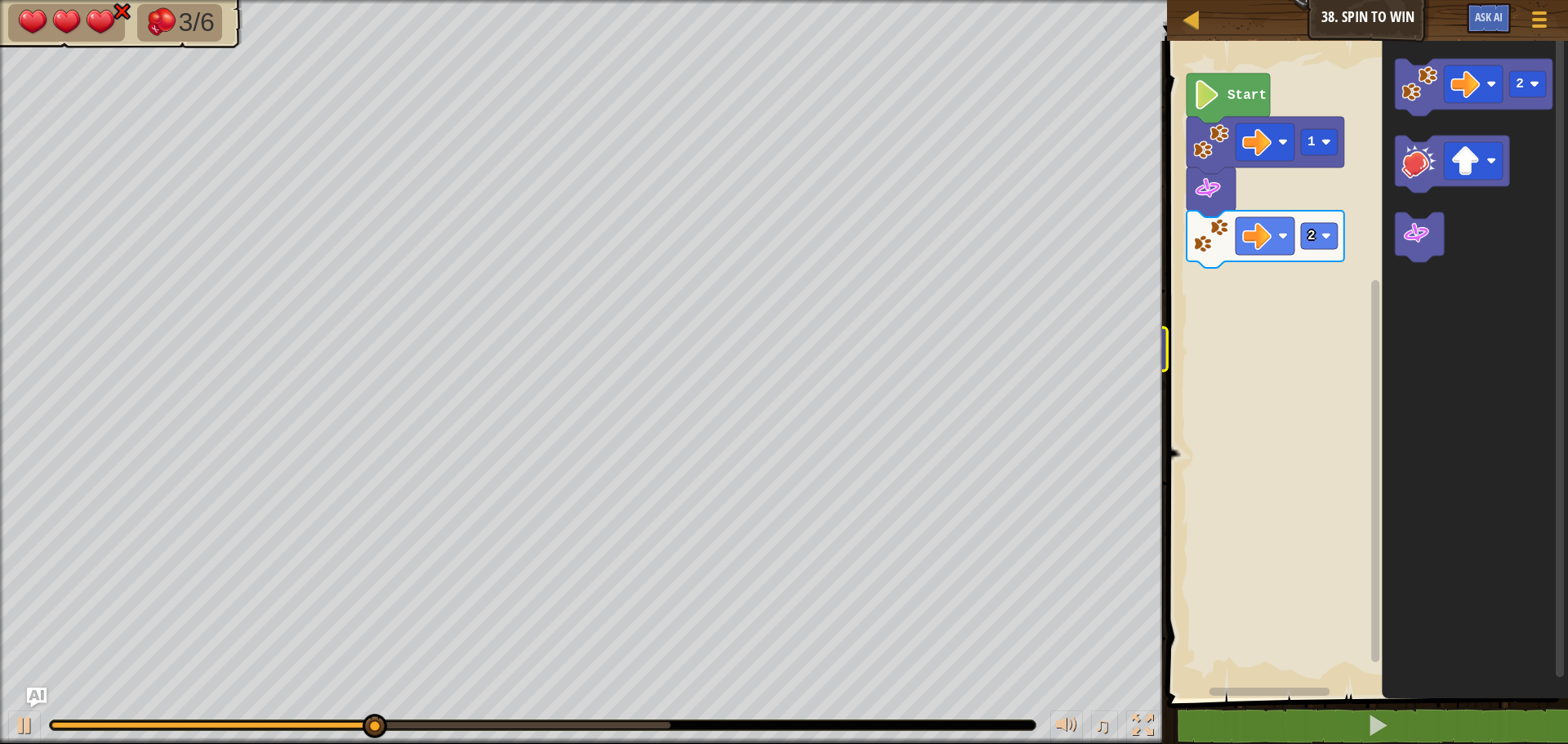
click at [1150, 326] on div "Map Junior 38. Spin to Win Game Menu Ask AI 1 ההההההההההההההההההההההההההההההההה…" at bounding box center [784, 372] width 1568 height 744
click at [1255, 316] on div "2 1 Start 2" at bounding box center [1365, 365] width 406 height 666
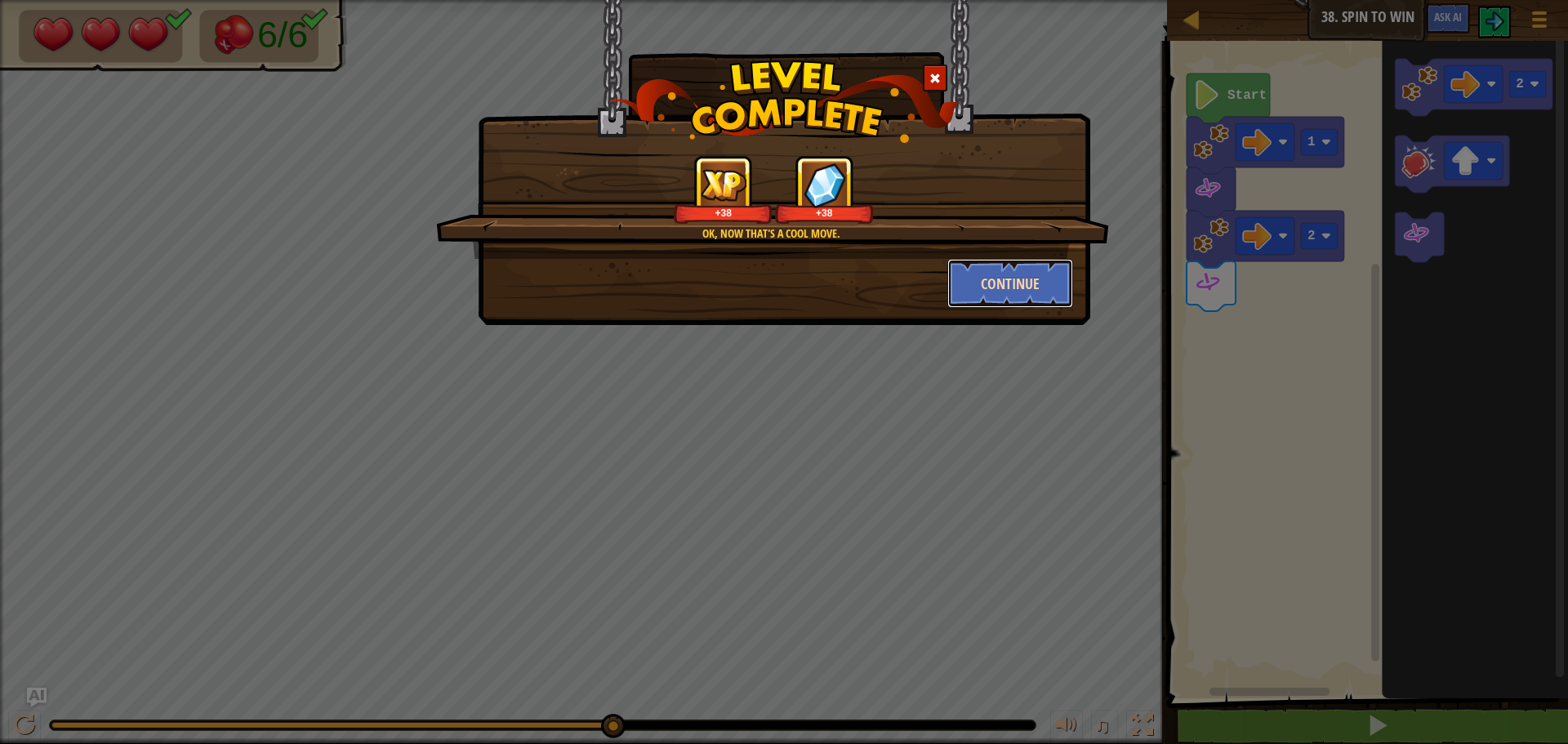
click at [1002, 280] on button "Continue" at bounding box center [1011, 283] width 127 height 49
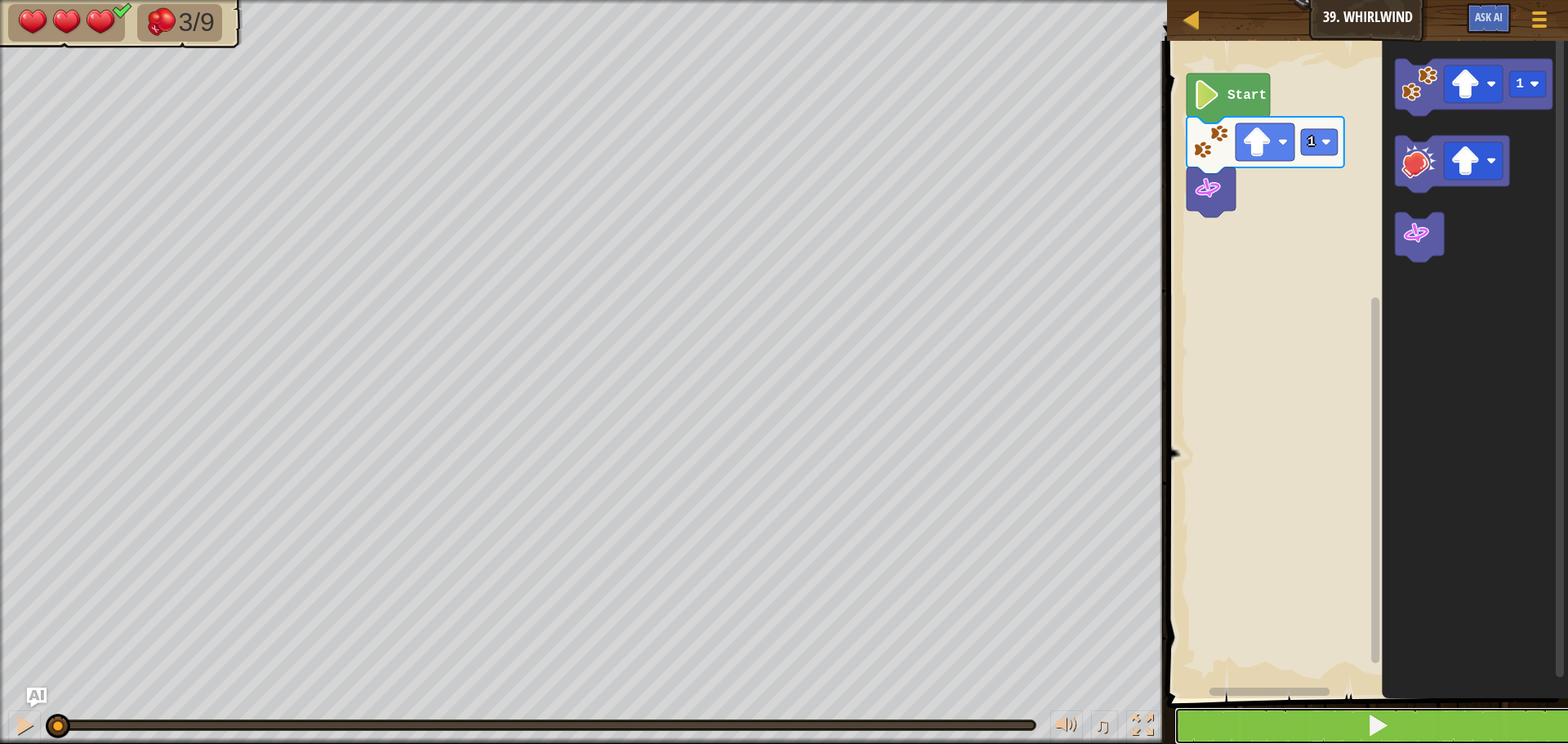
click at [1296, 721] on button at bounding box center [1377, 726] width 406 height 37
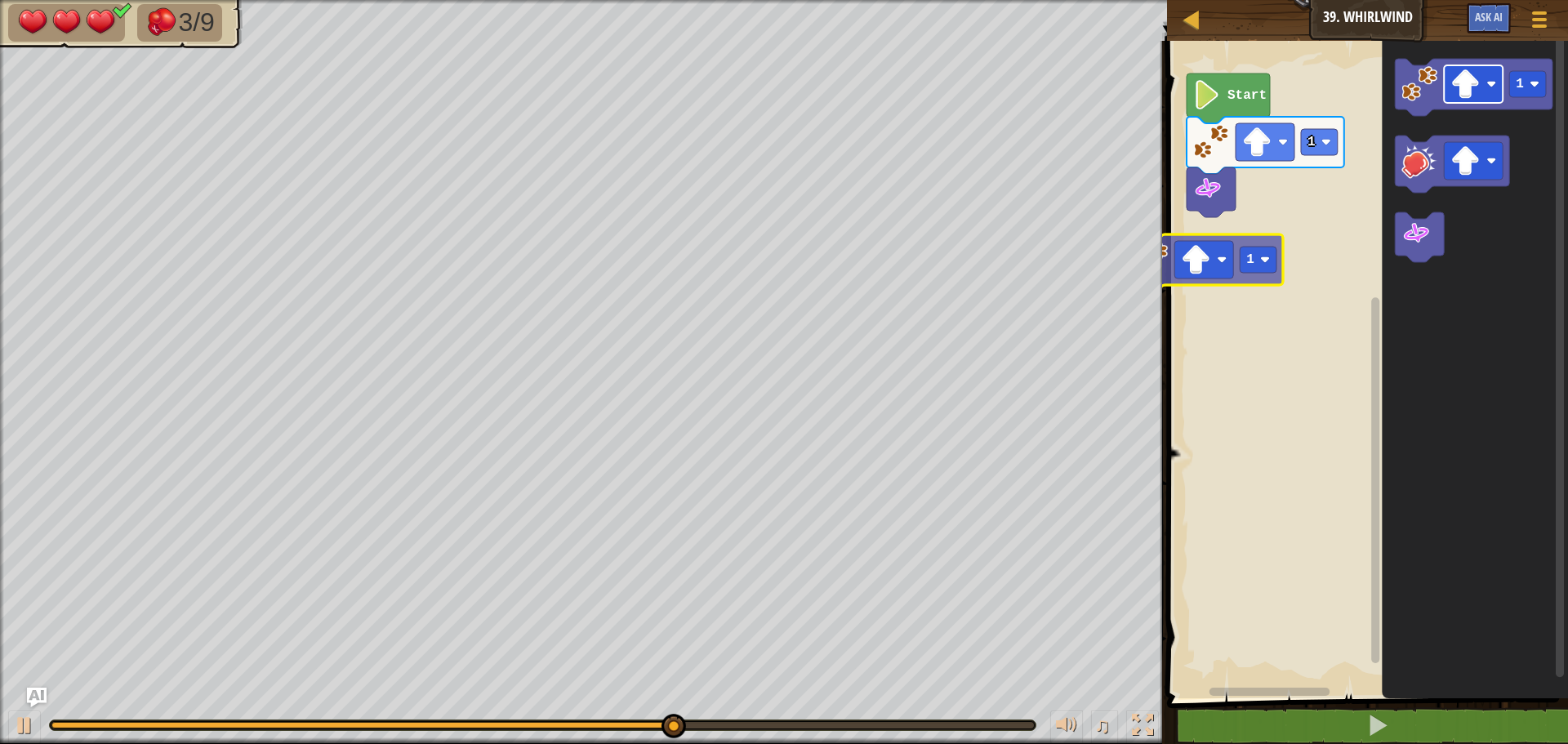
click at [1224, 268] on div "1 Start 1 1 1" at bounding box center [1365, 365] width 406 height 666
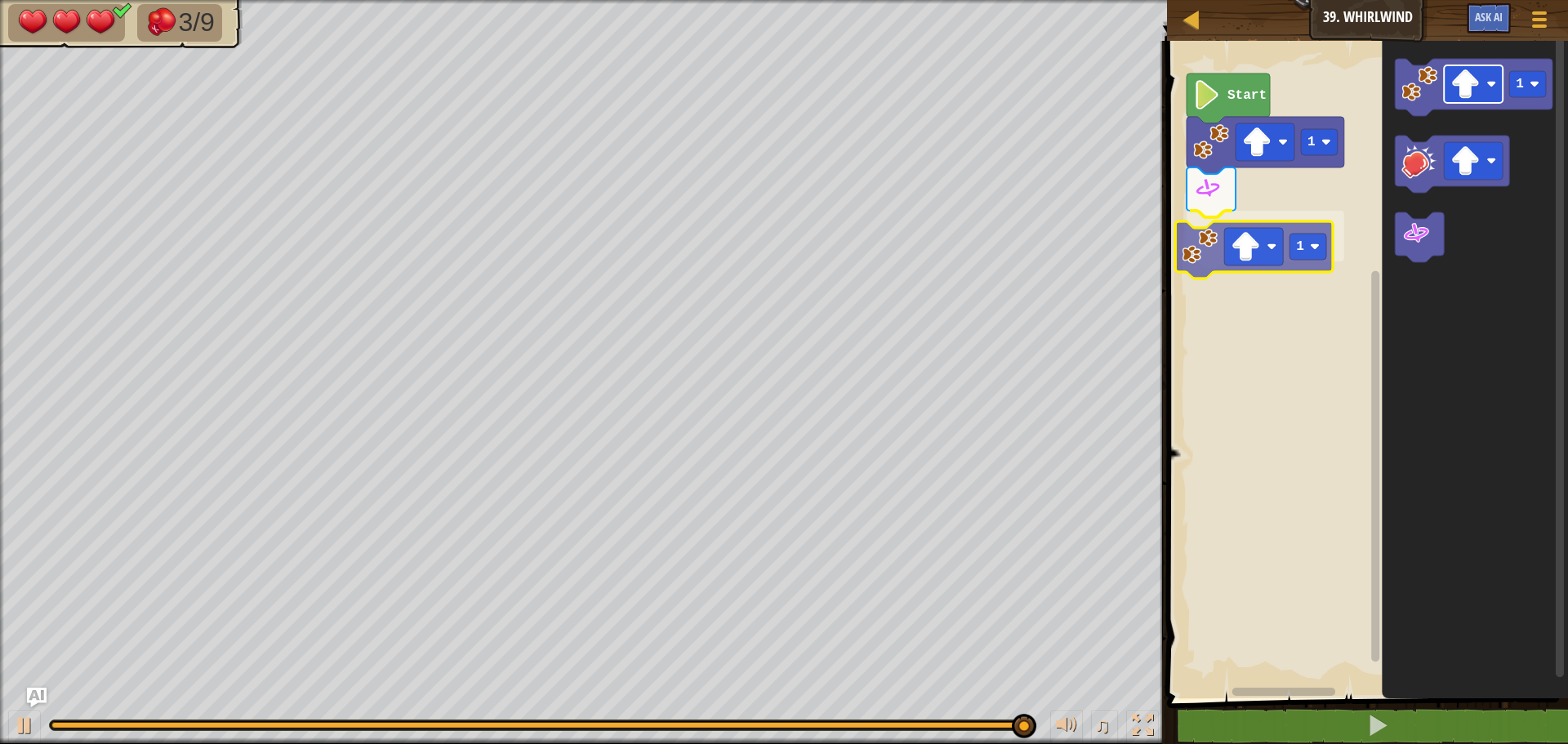
click at [1240, 245] on div "1 1 Start 1 1" at bounding box center [1365, 365] width 406 height 666
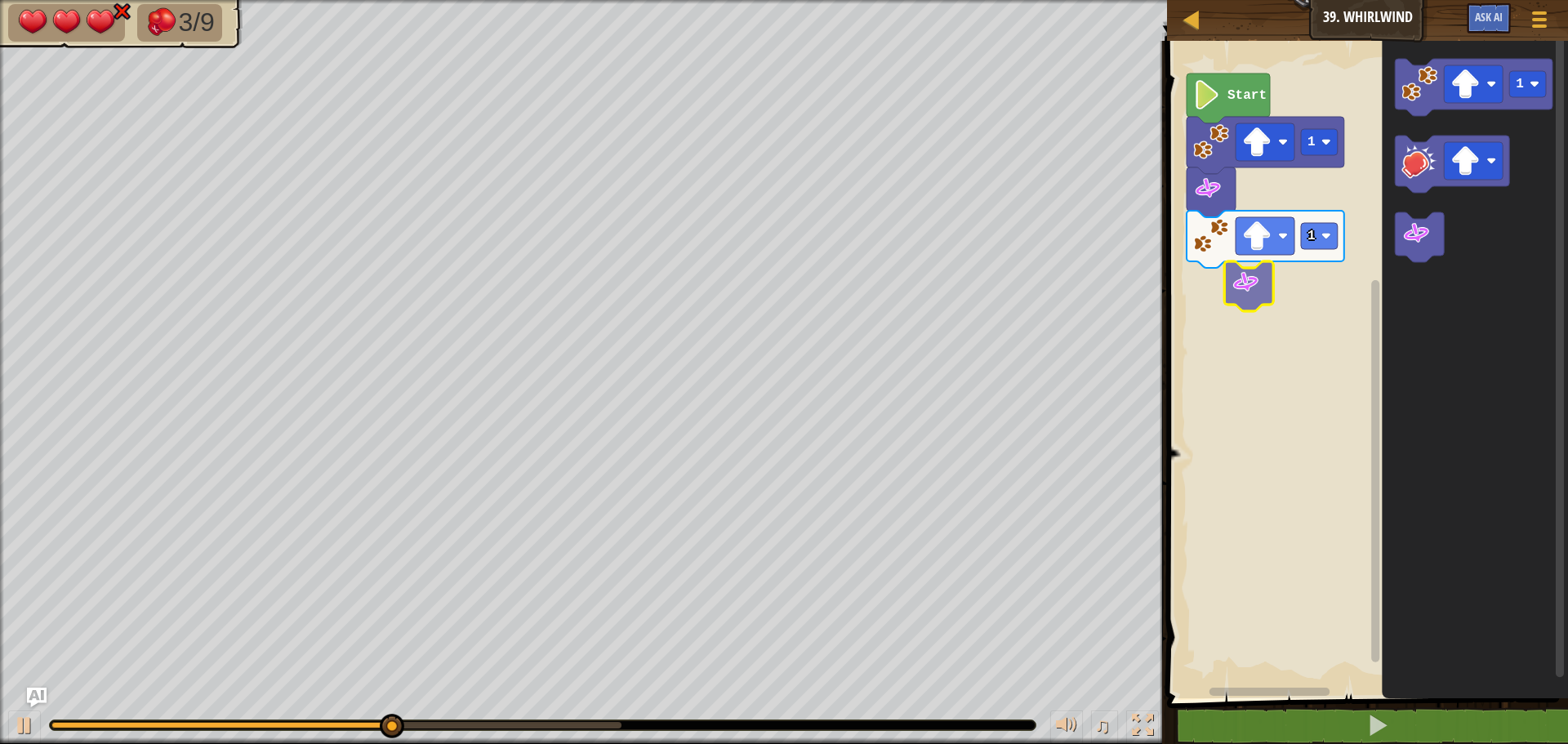
click at [1234, 300] on div "1 1 Start 1" at bounding box center [1365, 365] width 406 height 666
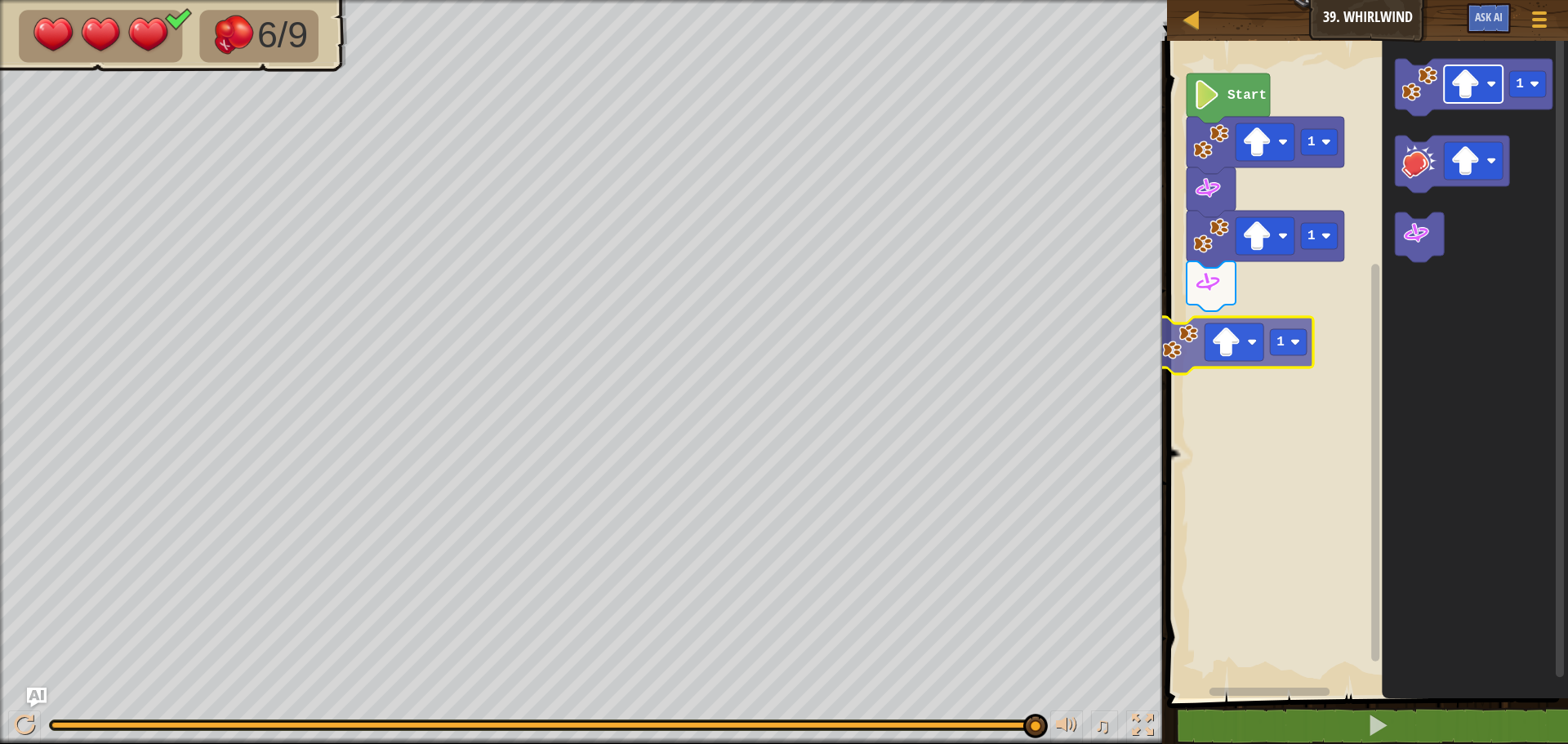
click at [1243, 337] on div "1 1 Start 1 1 1" at bounding box center [1365, 365] width 406 height 666
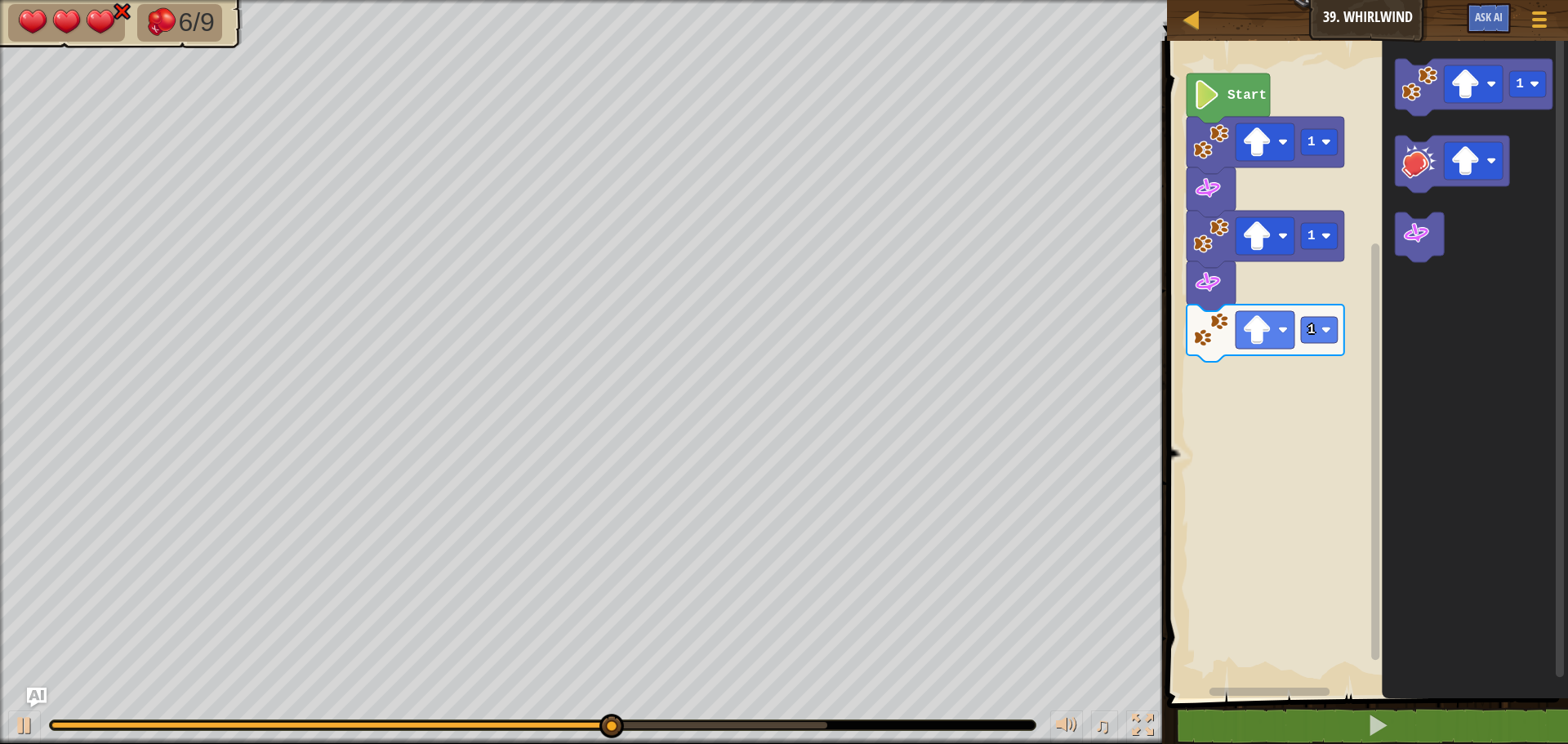
click at [1393, 278] on icon "1" at bounding box center [1474, 365] width 186 height 666
click at [1256, 412] on div "1 1 1 Start 1" at bounding box center [1365, 365] width 406 height 666
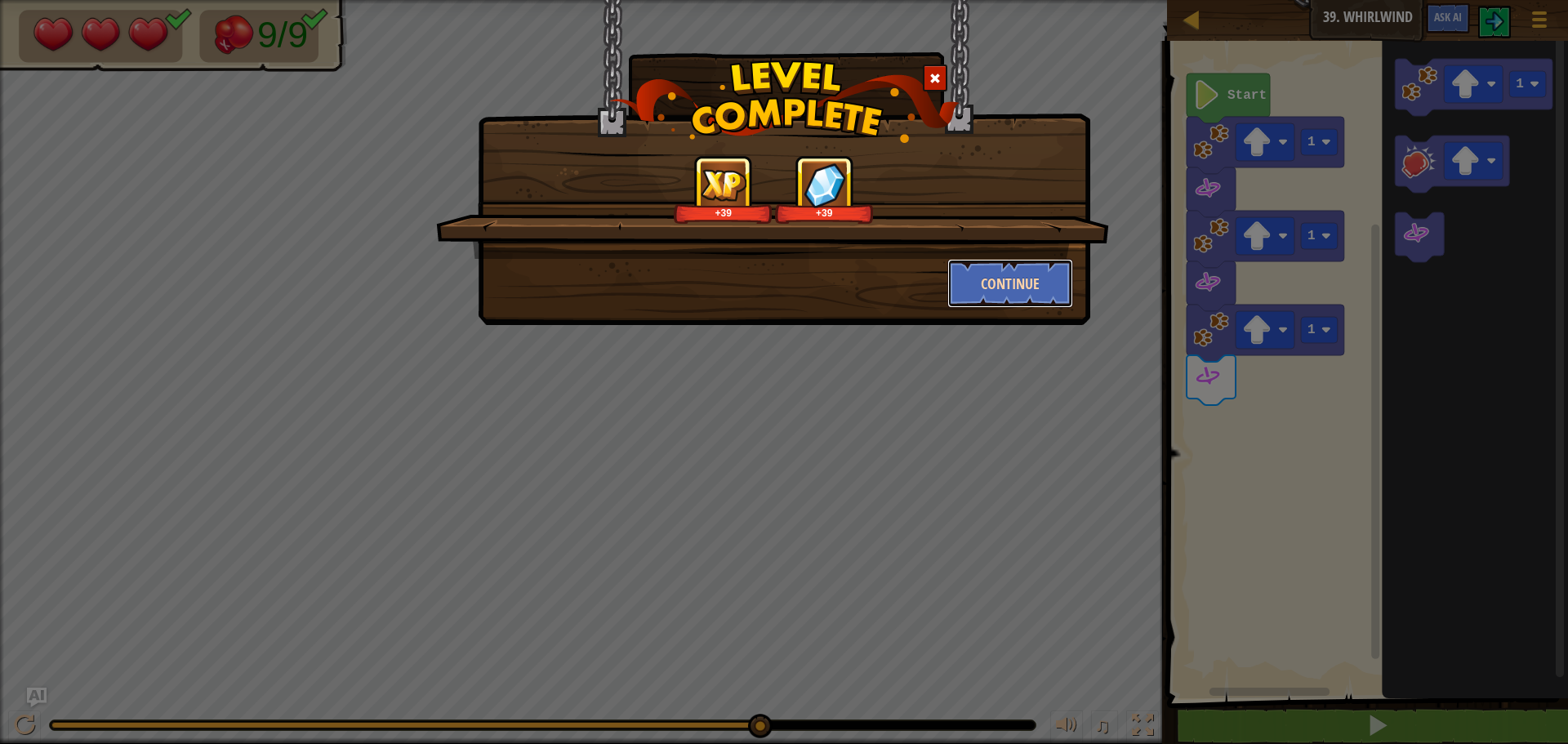
click at [1015, 281] on button "Continue" at bounding box center [1011, 283] width 127 height 49
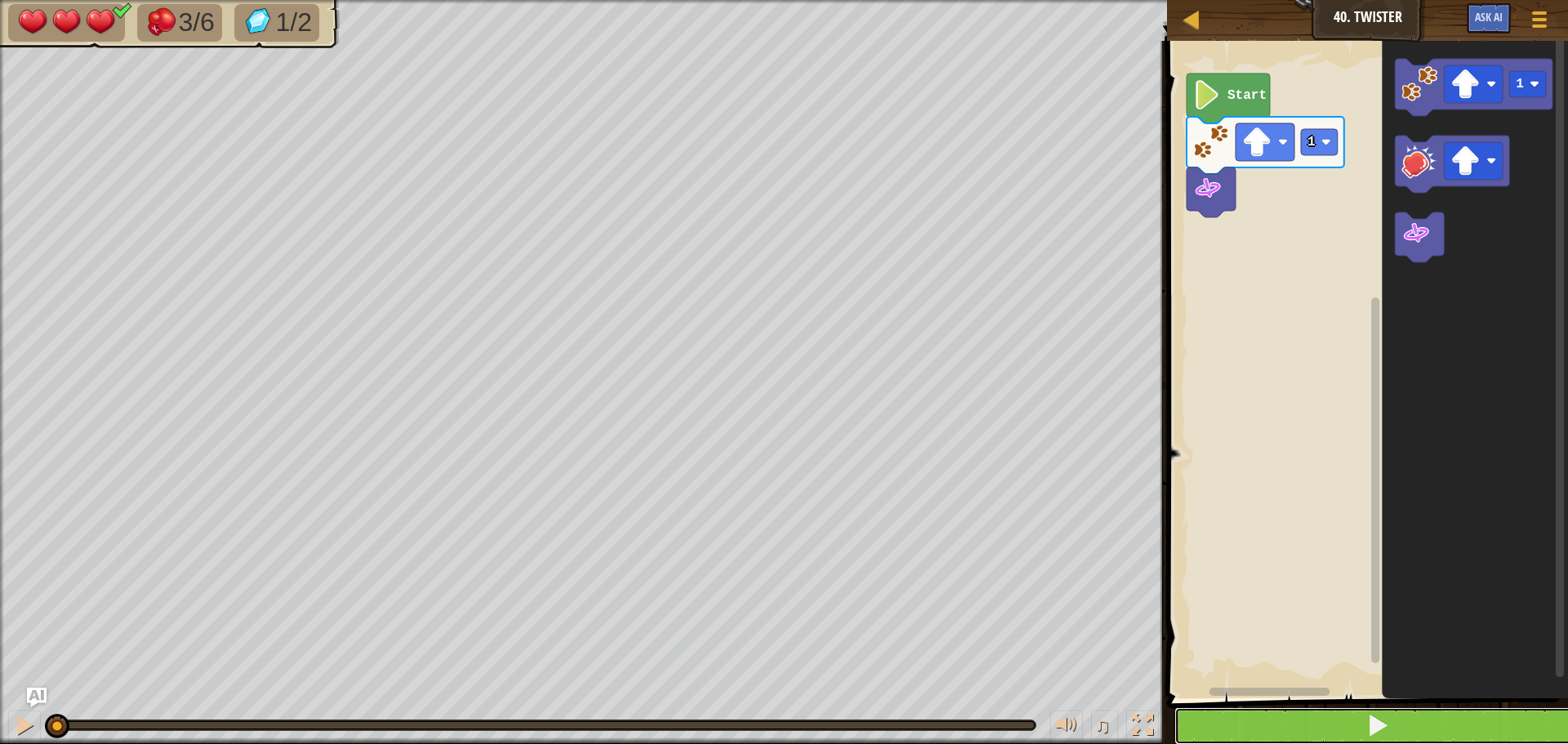
click at [1370, 717] on span at bounding box center [1378, 725] width 22 height 22
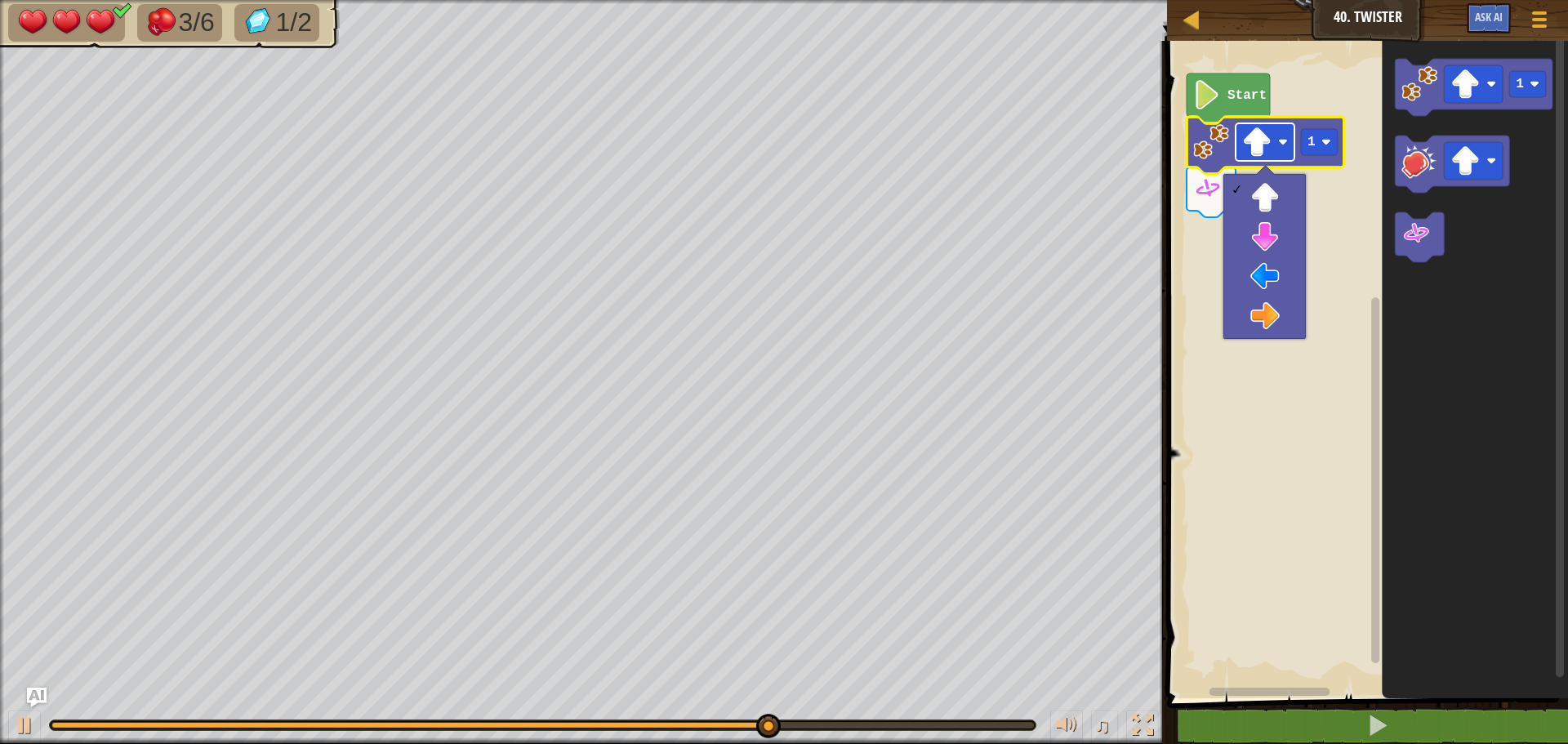
click at [1279, 152] on rect "Blockly Workspace" at bounding box center [1265, 142] width 59 height 37
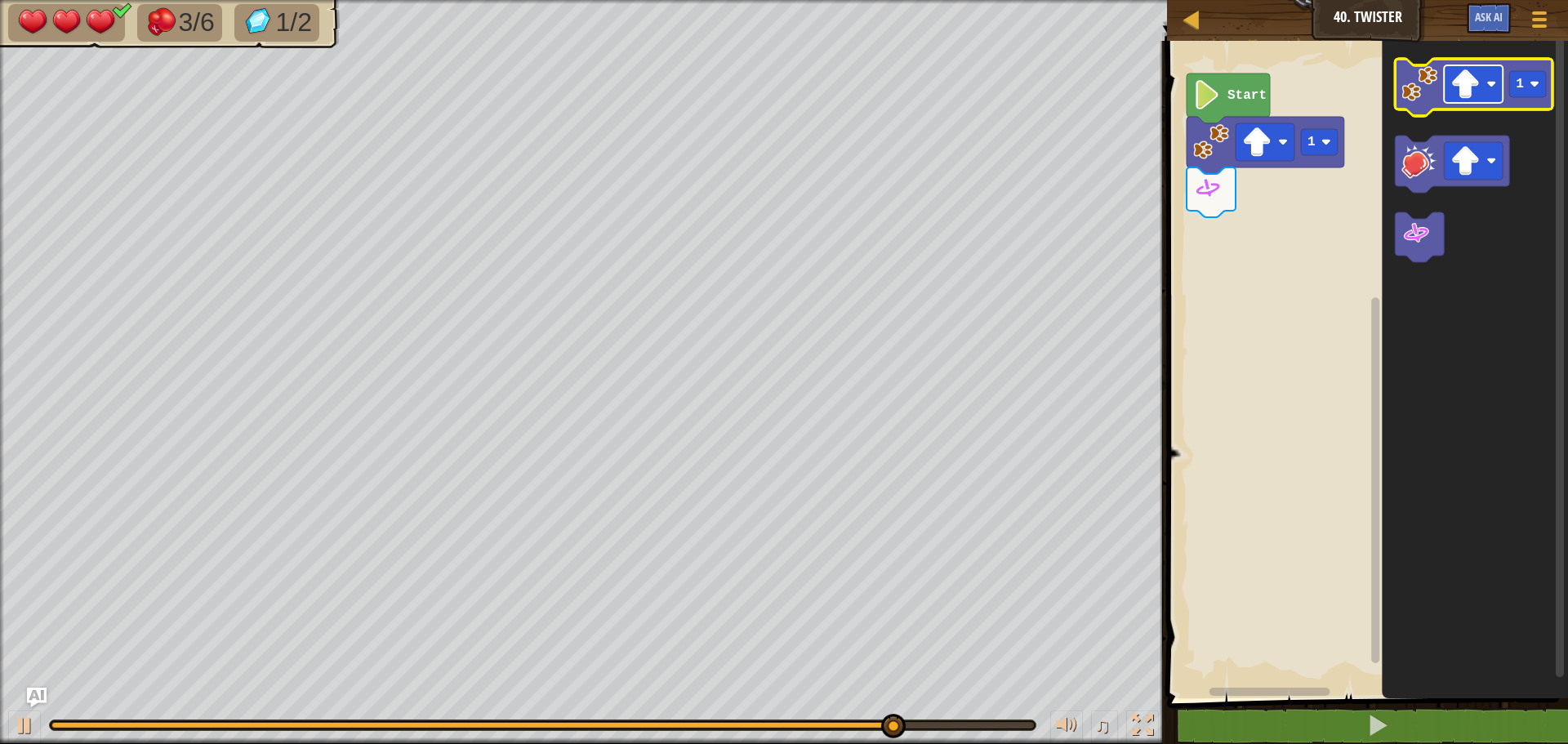
click at [1482, 85] on rect "Blockly Workspace" at bounding box center [1473, 84] width 59 height 37
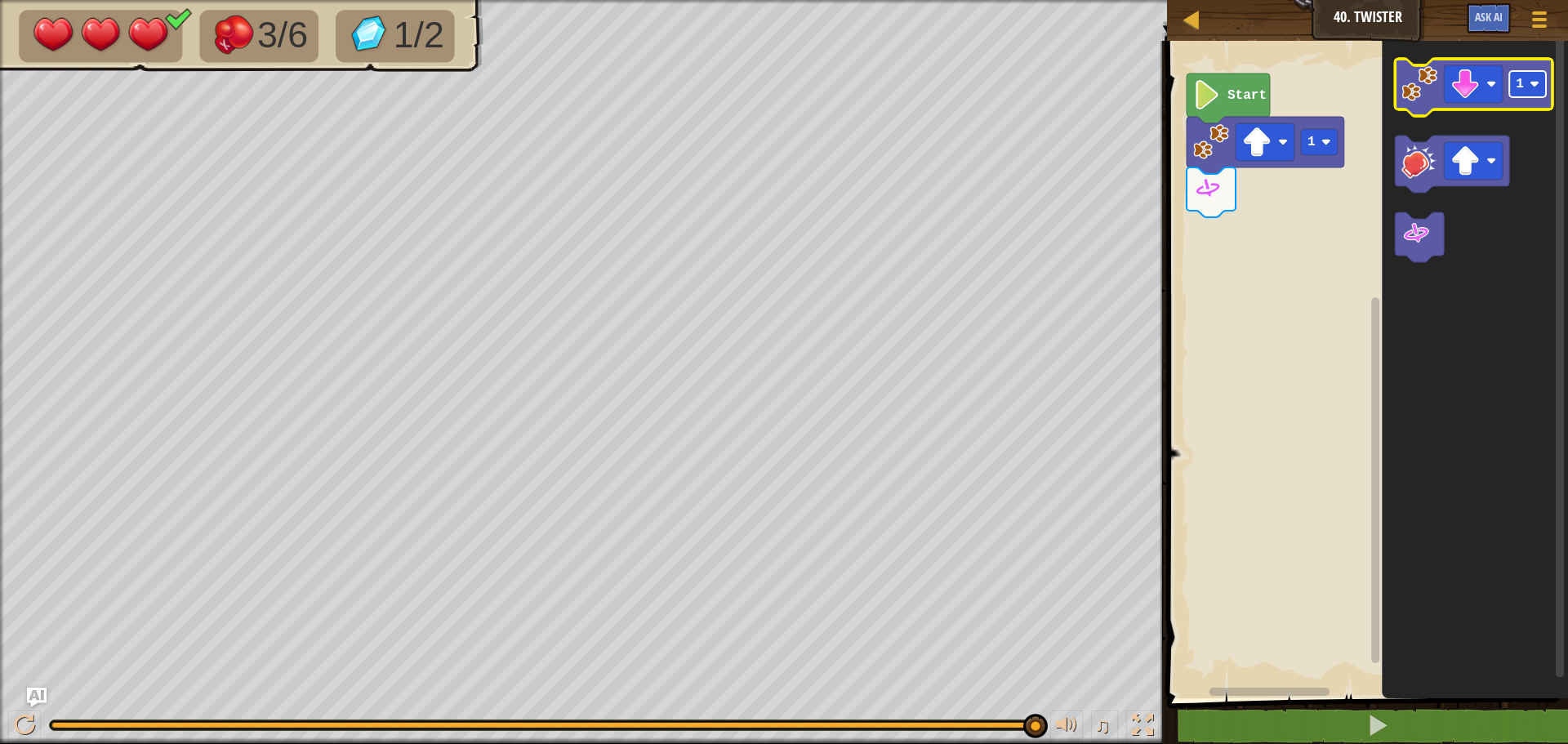
click at [1532, 91] on rect "Blockly Workspace" at bounding box center [1527, 84] width 36 height 26
click at [1382, 173] on icon "3" at bounding box center [1474, 365] width 186 height 666
click at [1408, 128] on icon "3" at bounding box center [1474, 365] width 186 height 666
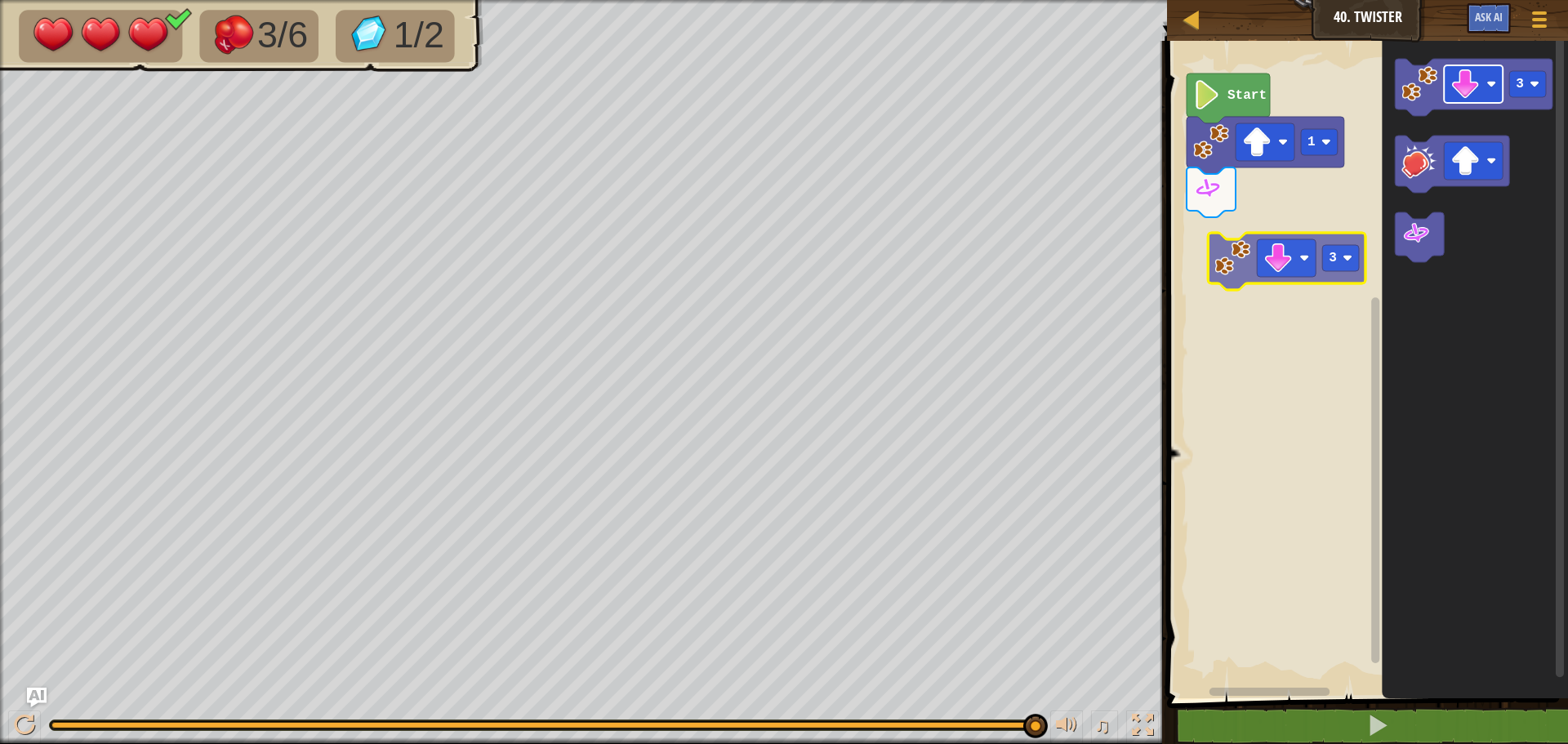
click at [1296, 253] on div "Start 1 3 3" at bounding box center [1365, 365] width 406 height 666
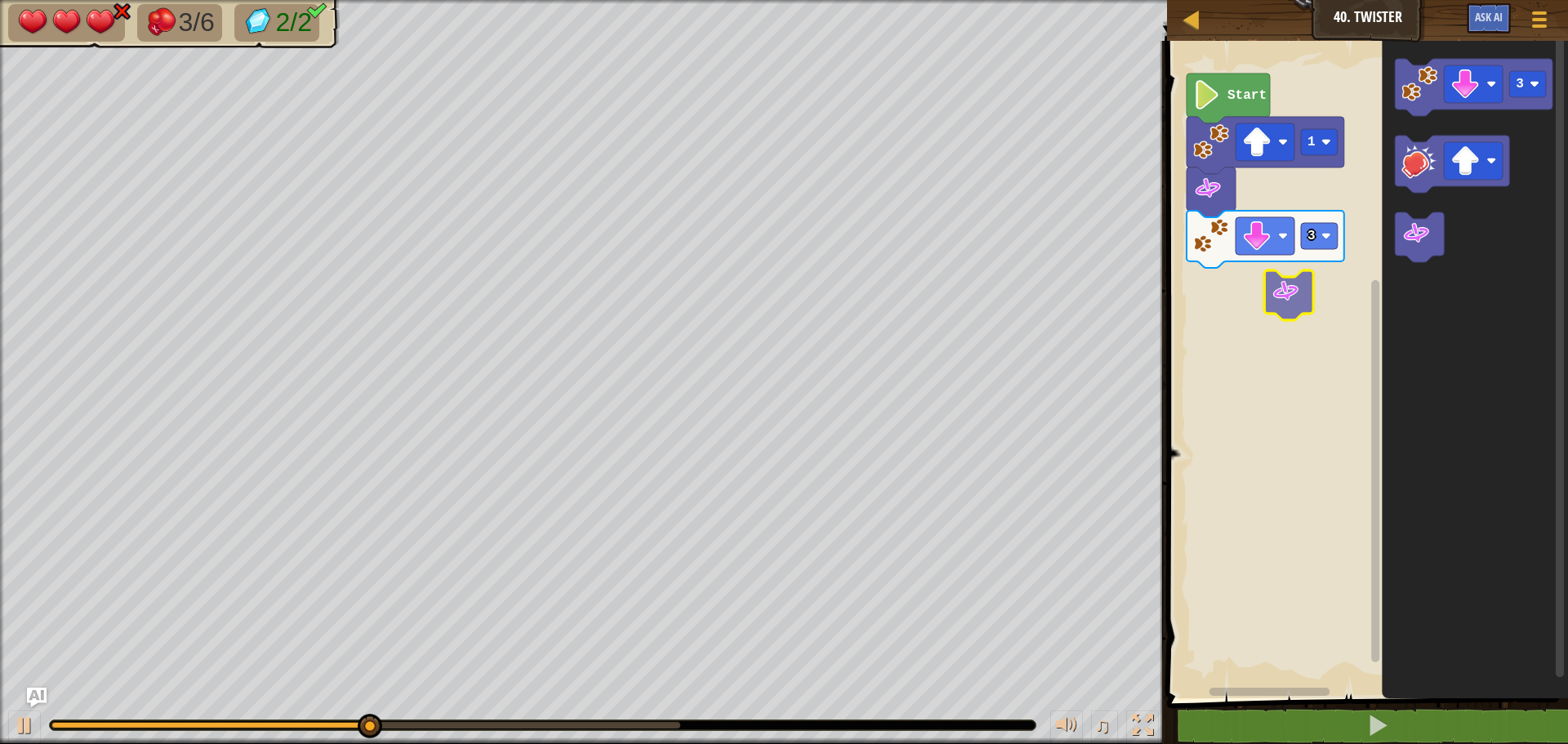
click at [1266, 298] on div "3 1 Start 3" at bounding box center [1365, 365] width 406 height 666
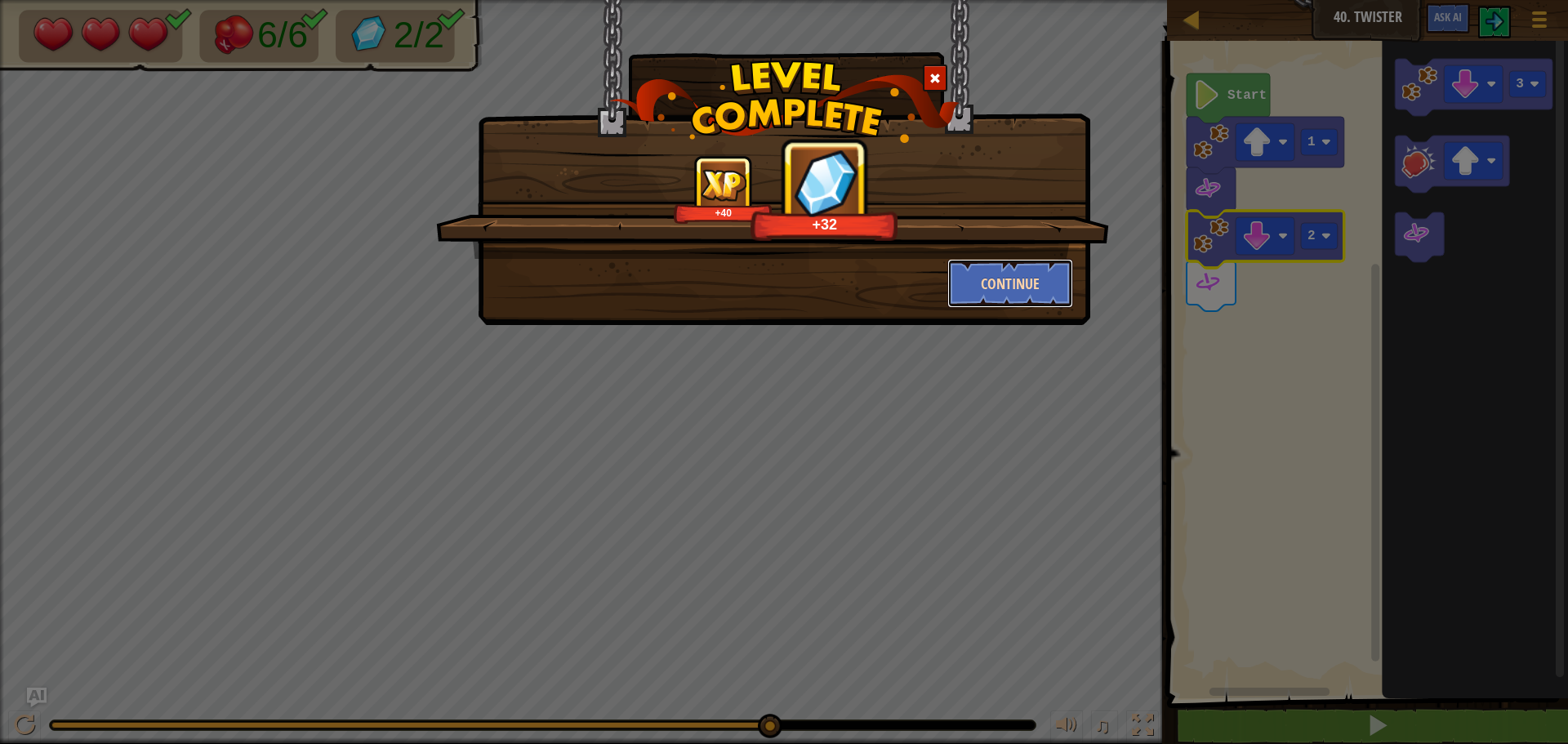
click at [1043, 293] on button "Continue" at bounding box center [1011, 283] width 127 height 49
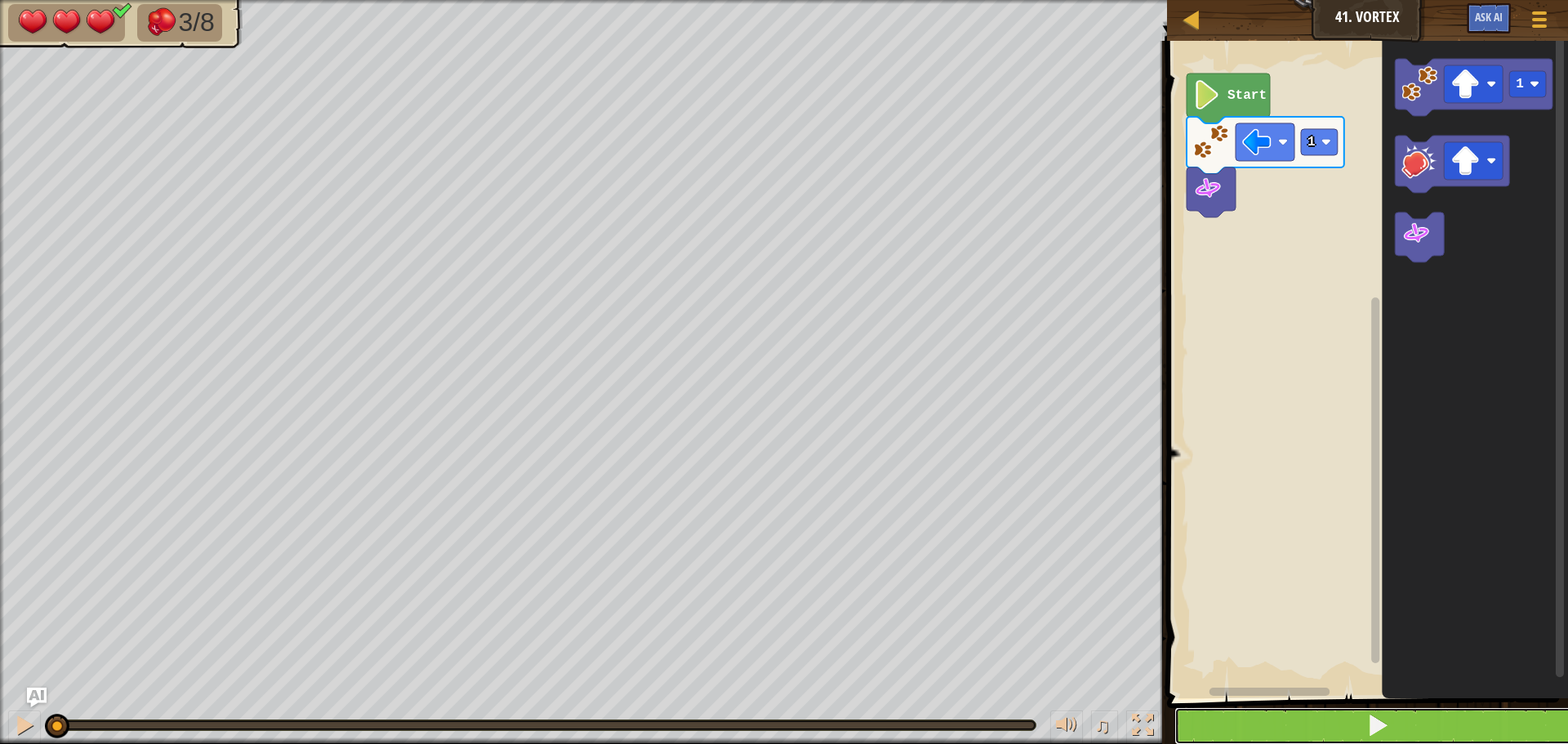
drag, startPoint x: 1362, startPoint y: 729, endPoint x: 1359, endPoint y: 719, distance: 10.4
click at [1362, 722] on button at bounding box center [1377, 726] width 406 height 37
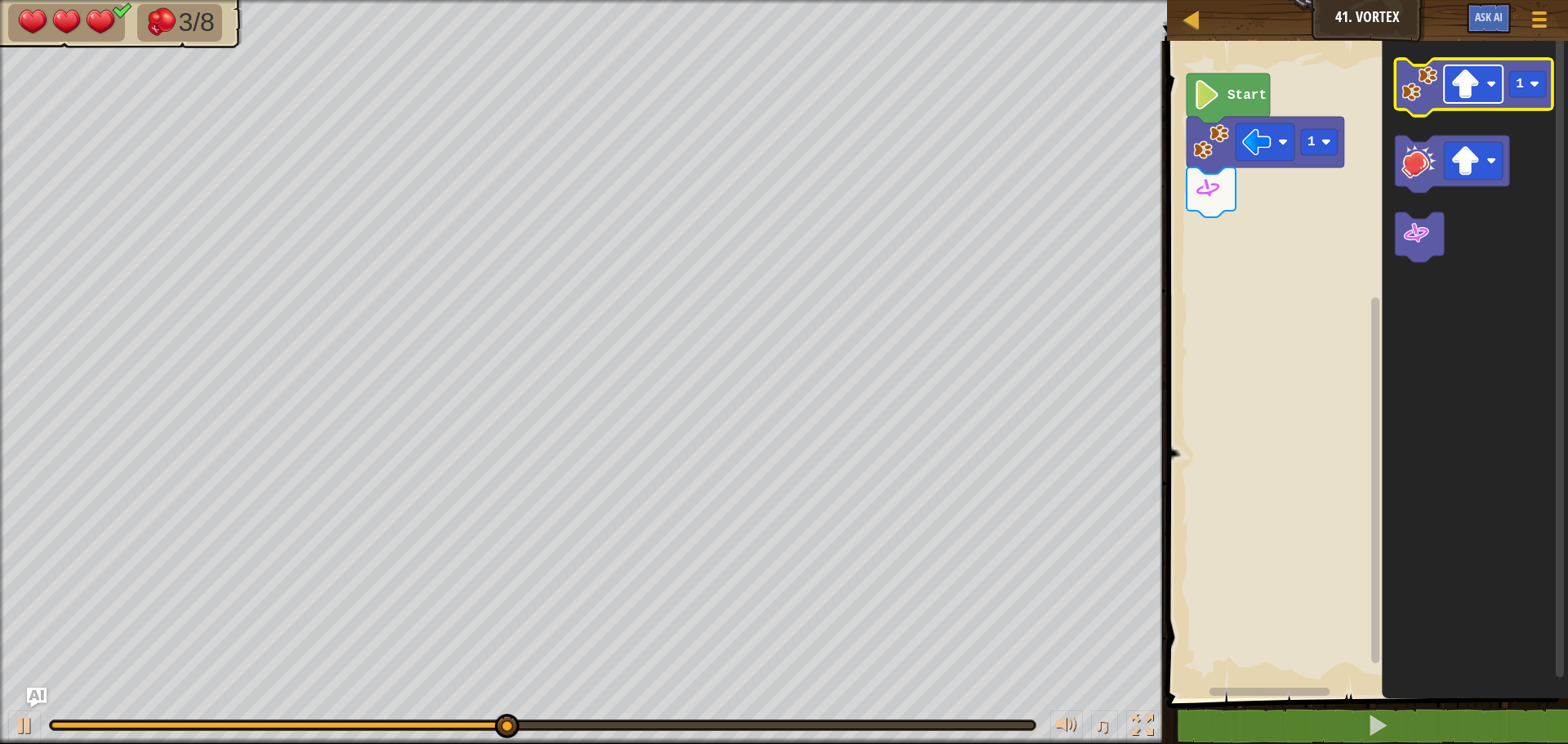
click at [1481, 98] on rect "Blockly Workspace" at bounding box center [1473, 84] width 59 height 37
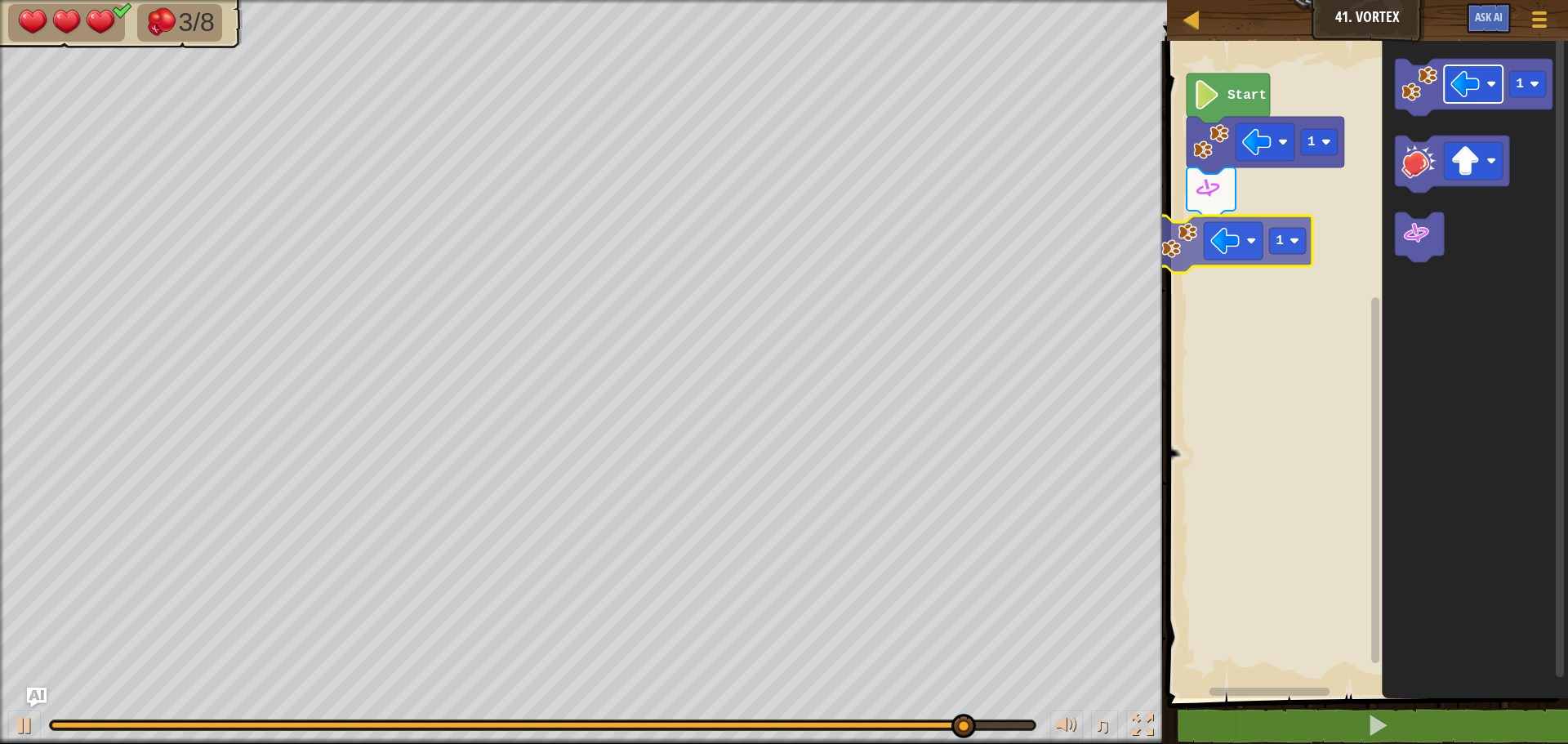
click at [1233, 228] on div "1 Start 1 1 1" at bounding box center [1365, 365] width 406 height 666
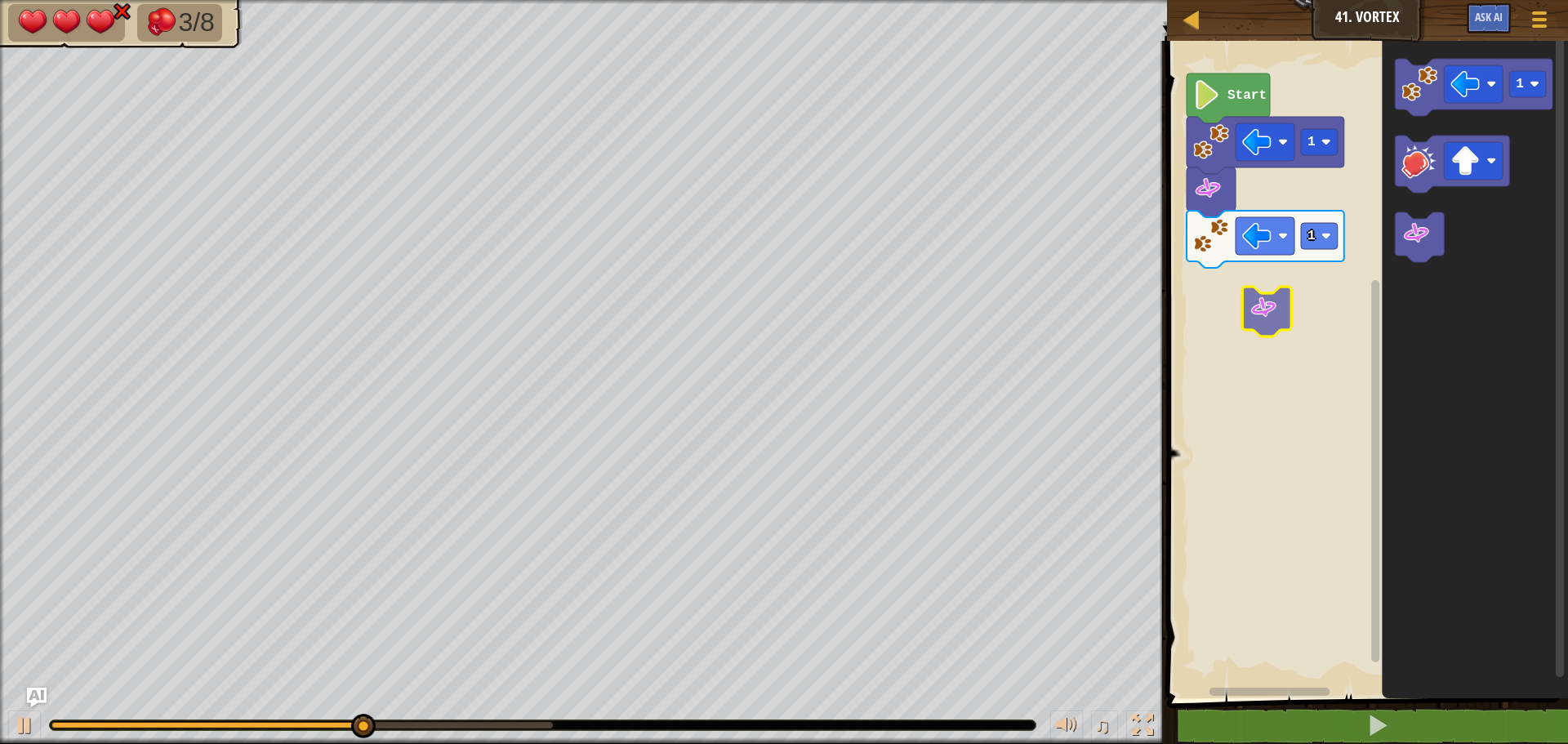
click at [1239, 322] on div "1 1 Start 1" at bounding box center [1365, 365] width 406 height 666
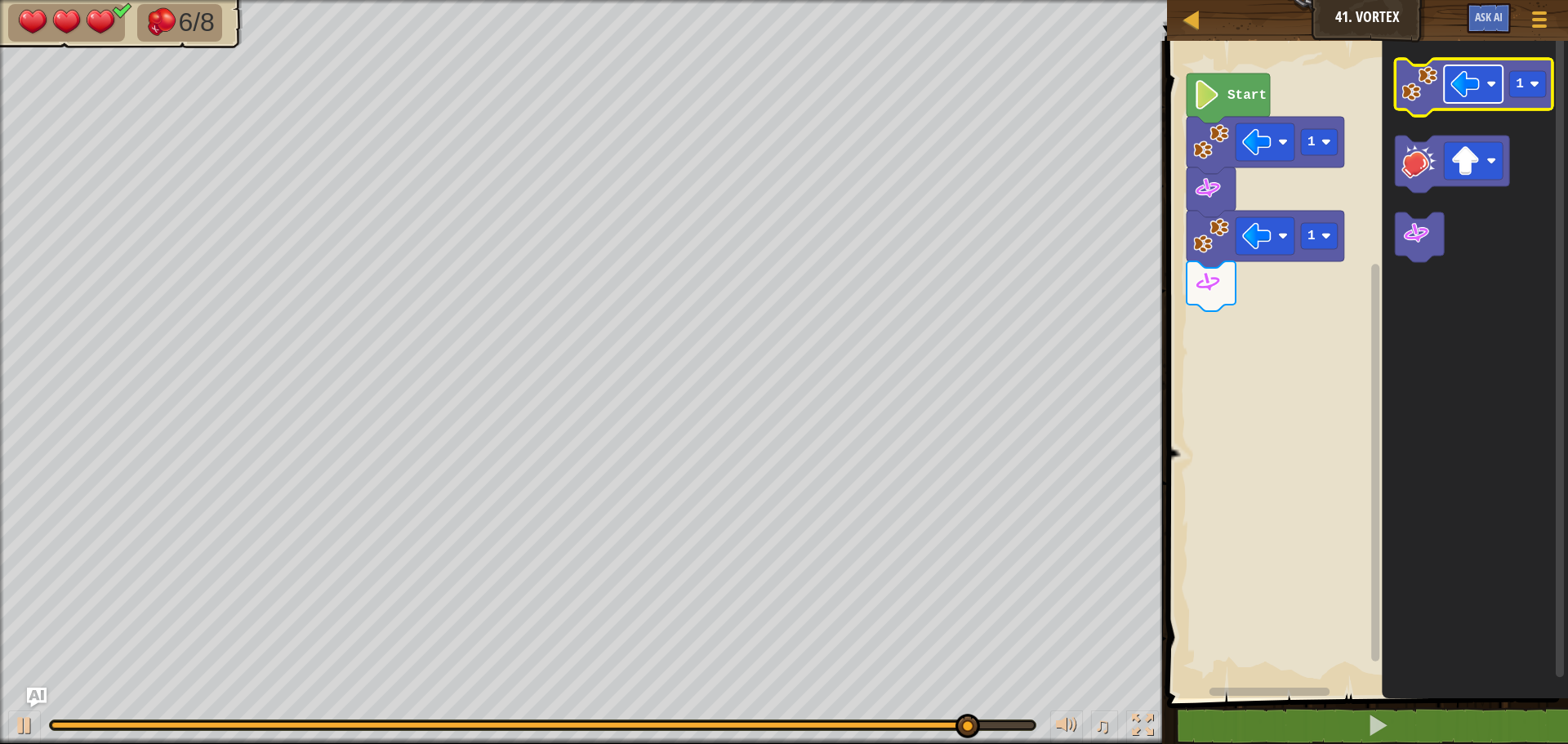
click at [1454, 75] on image "Blockly Workspace" at bounding box center [1464, 83] width 29 height 29
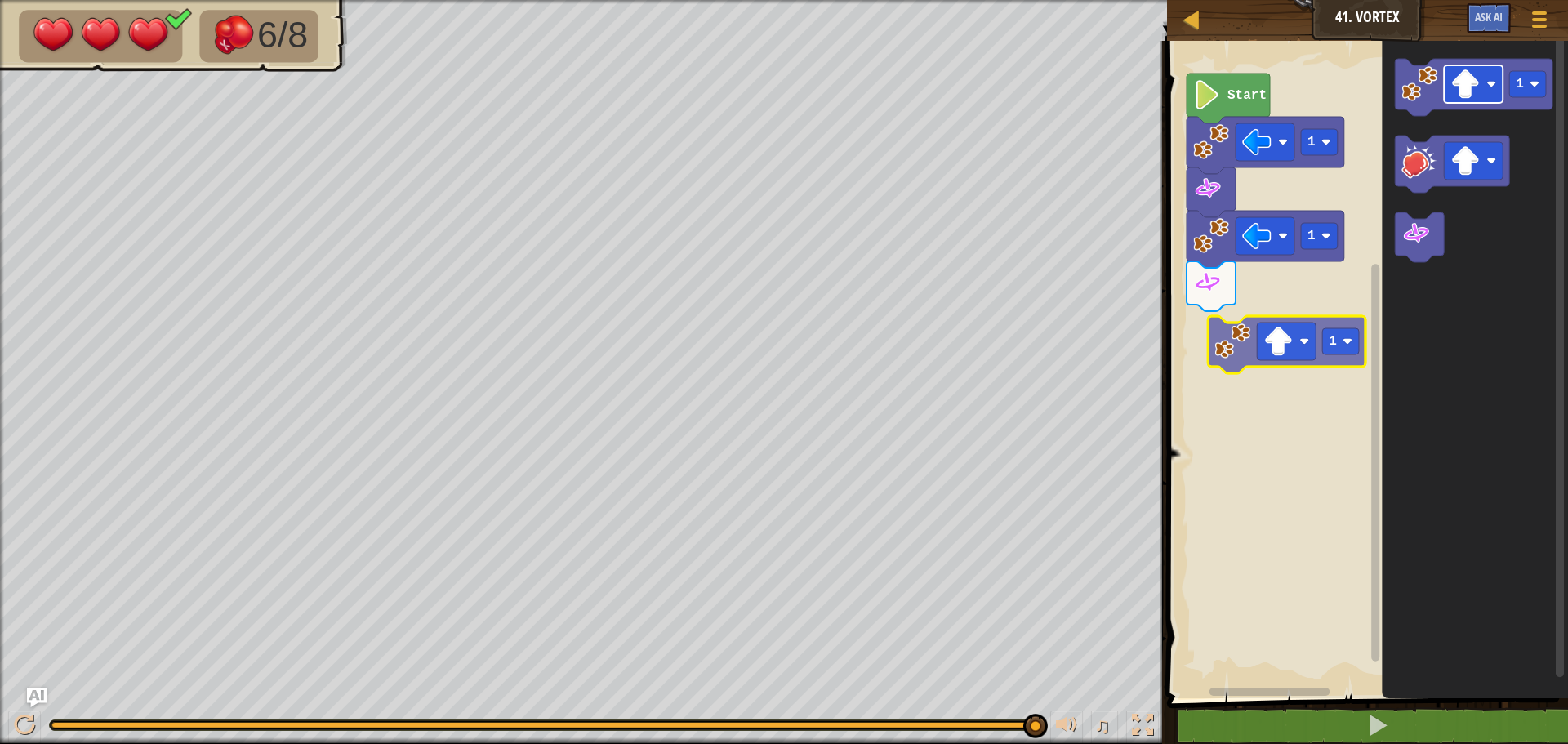
click at [1268, 337] on div "1 1 Start 1 1" at bounding box center [1365, 365] width 406 height 666
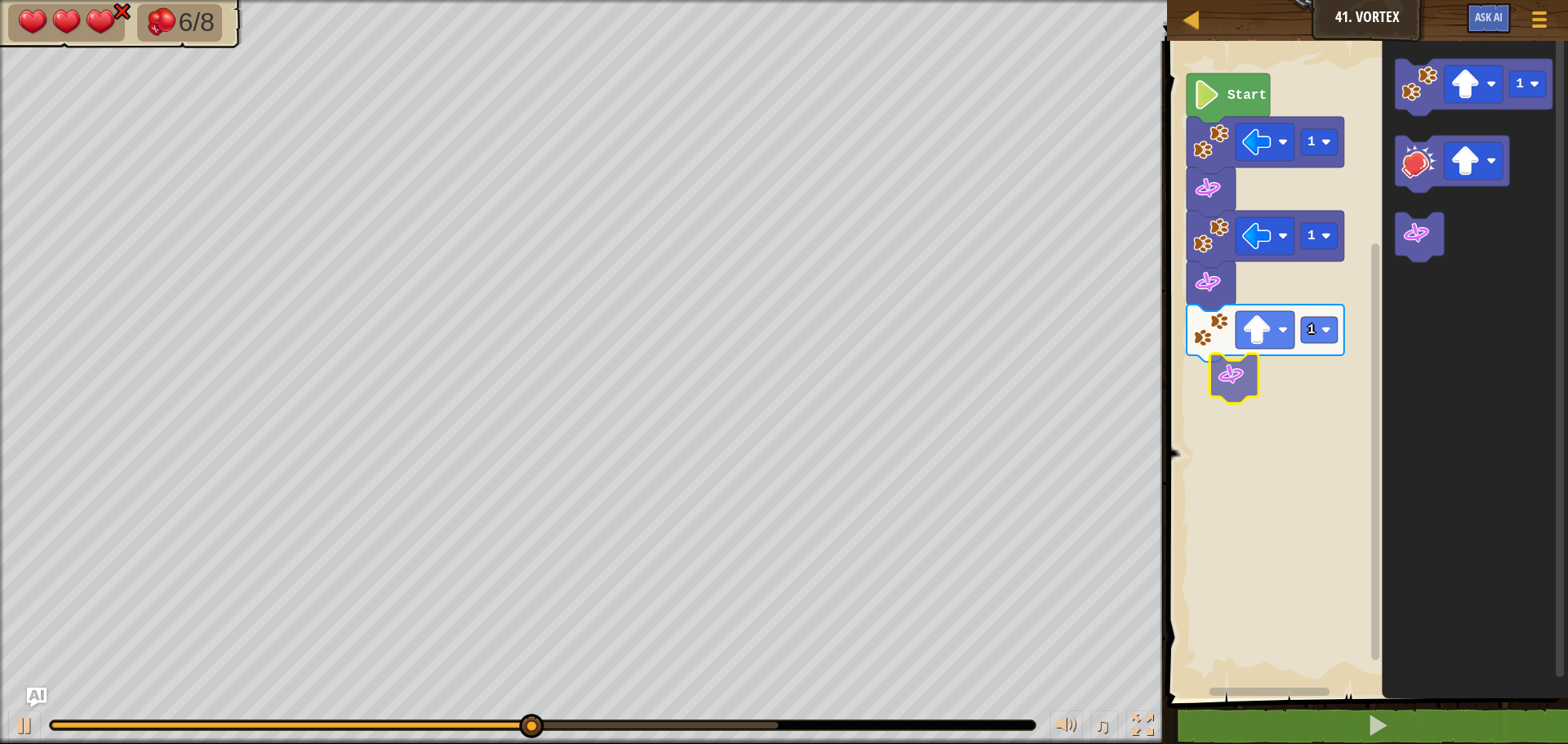
click at [1221, 386] on div "1 1 1 Start 1" at bounding box center [1365, 365] width 406 height 666
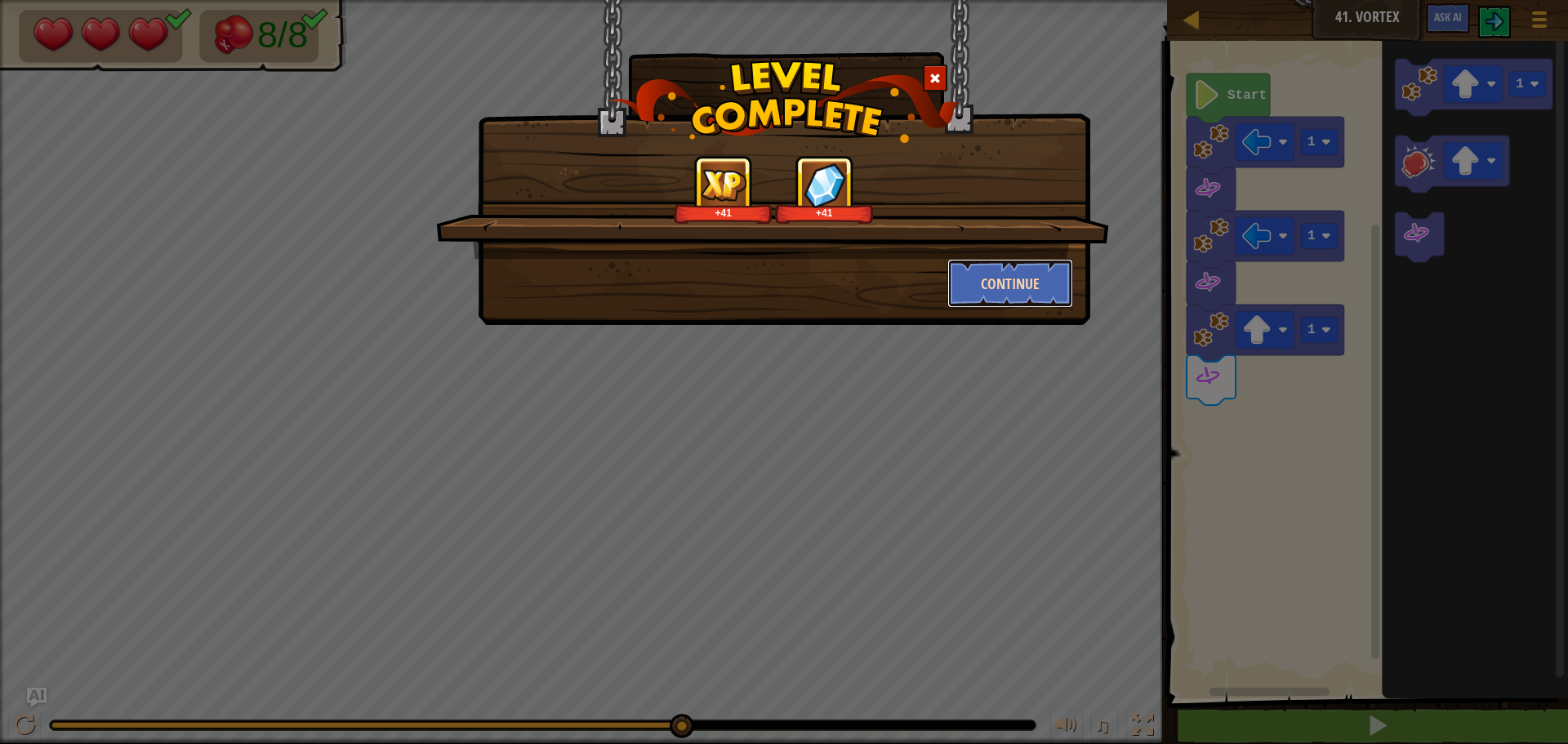
drag, startPoint x: 1064, startPoint y: 307, endPoint x: 1056, endPoint y: 302, distance: 9.4
click at [1056, 302] on button "Continue" at bounding box center [1011, 283] width 127 height 49
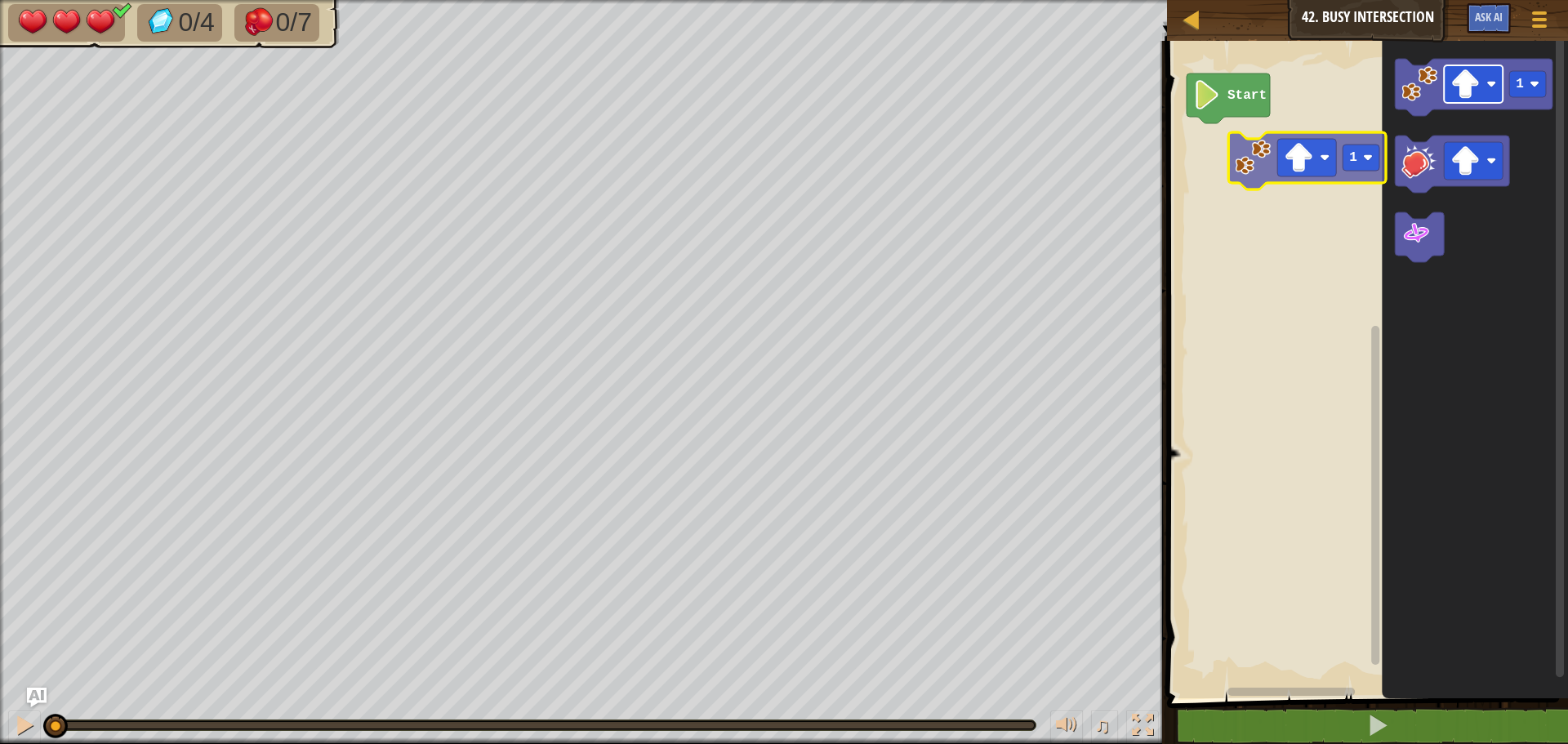
click at [1261, 182] on div "Start 1 1" at bounding box center [1365, 365] width 406 height 666
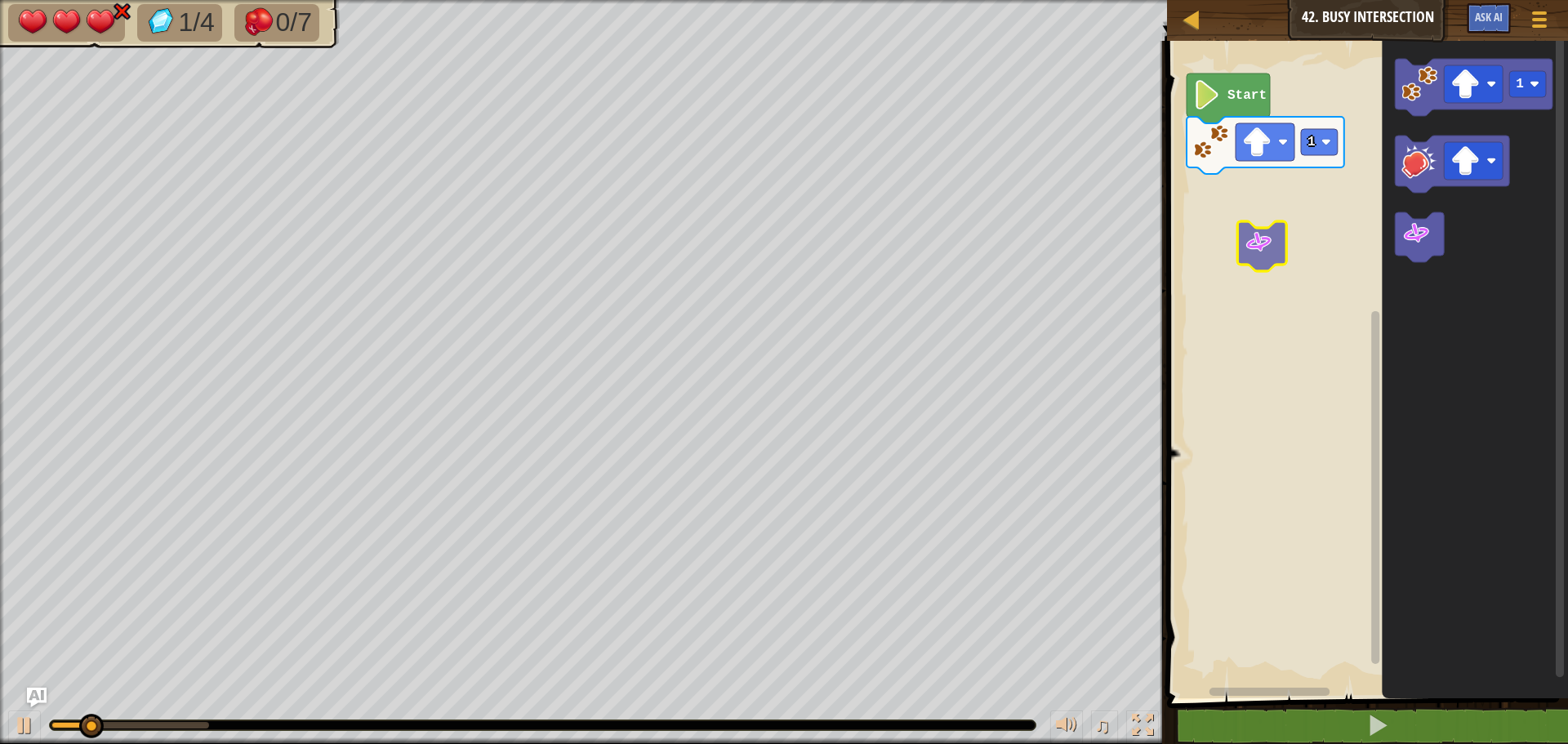
click at [1251, 241] on div "1 Start 1" at bounding box center [1365, 365] width 406 height 666
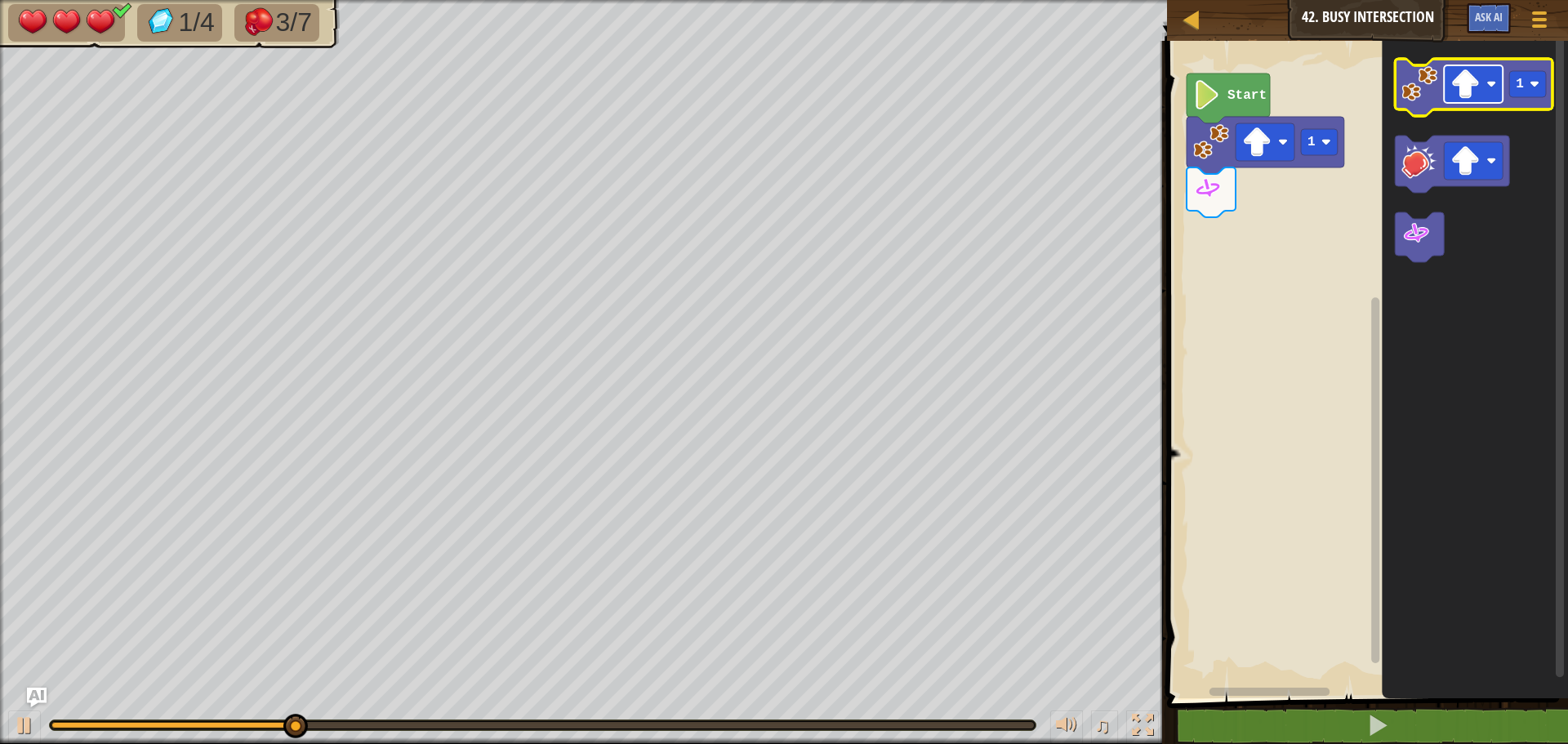
click at [1477, 94] on image "Blockly Workspace" at bounding box center [1464, 83] width 29 height 29
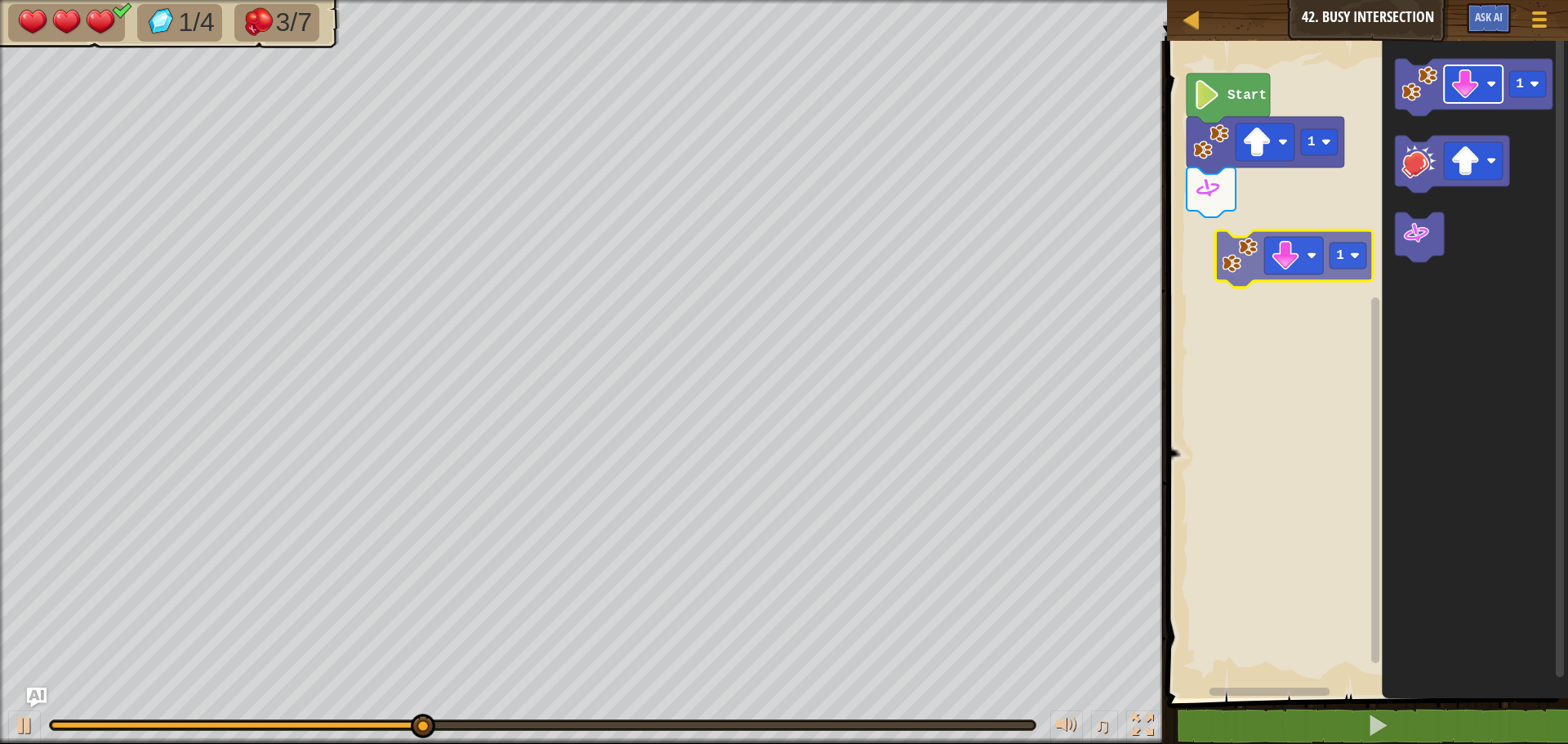
click at [1276, 252] on div "1 Start 1 1" at bounding box center [1365, 365] width 406 height 666
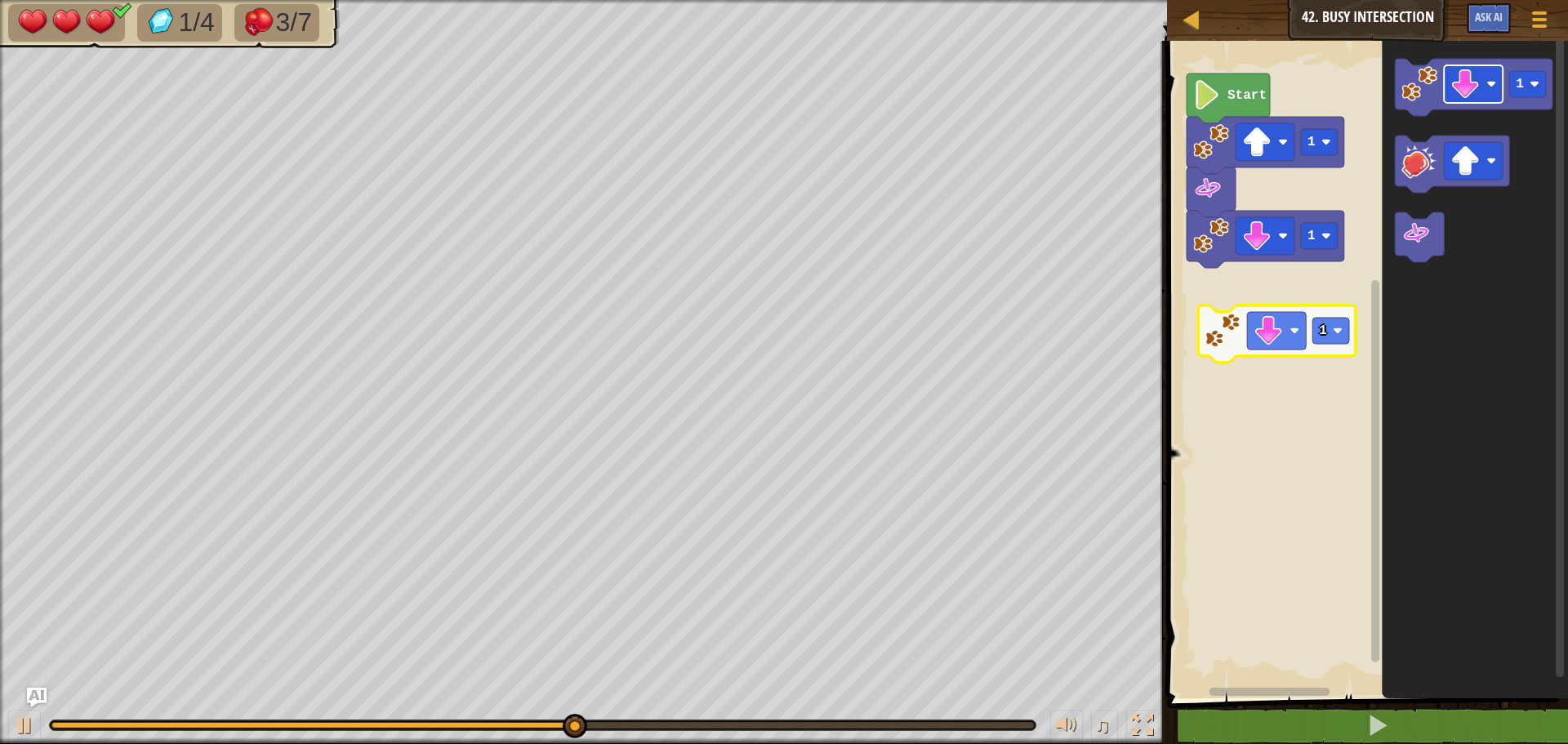
click at [1277, 328] on div "1 1 Start 1 1" at bounding box center [1365, 365] width 406 height 666
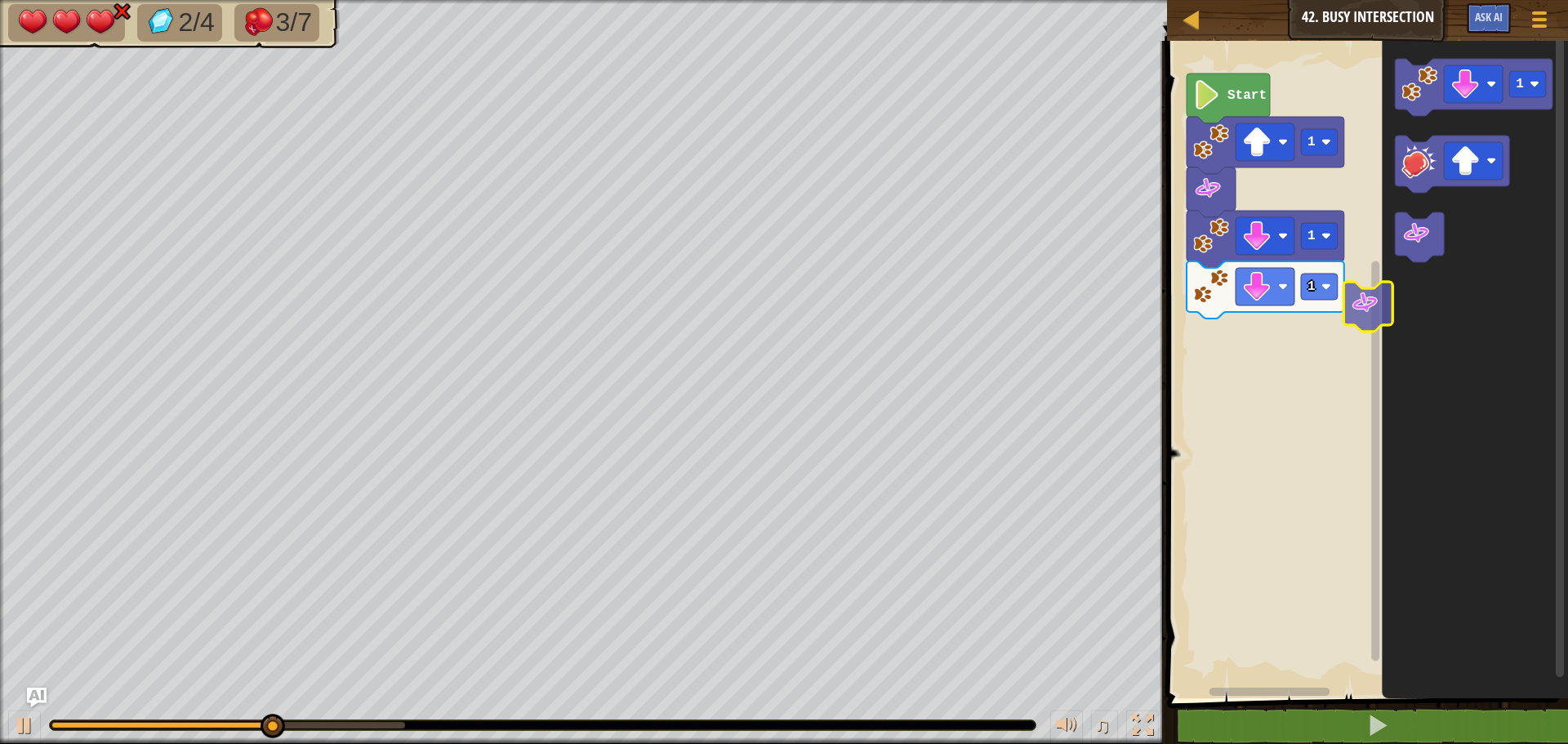
click at [1309, 359] on div "1 1 1 Start 1" at bounding box center [1365, 365] width 406 height 666
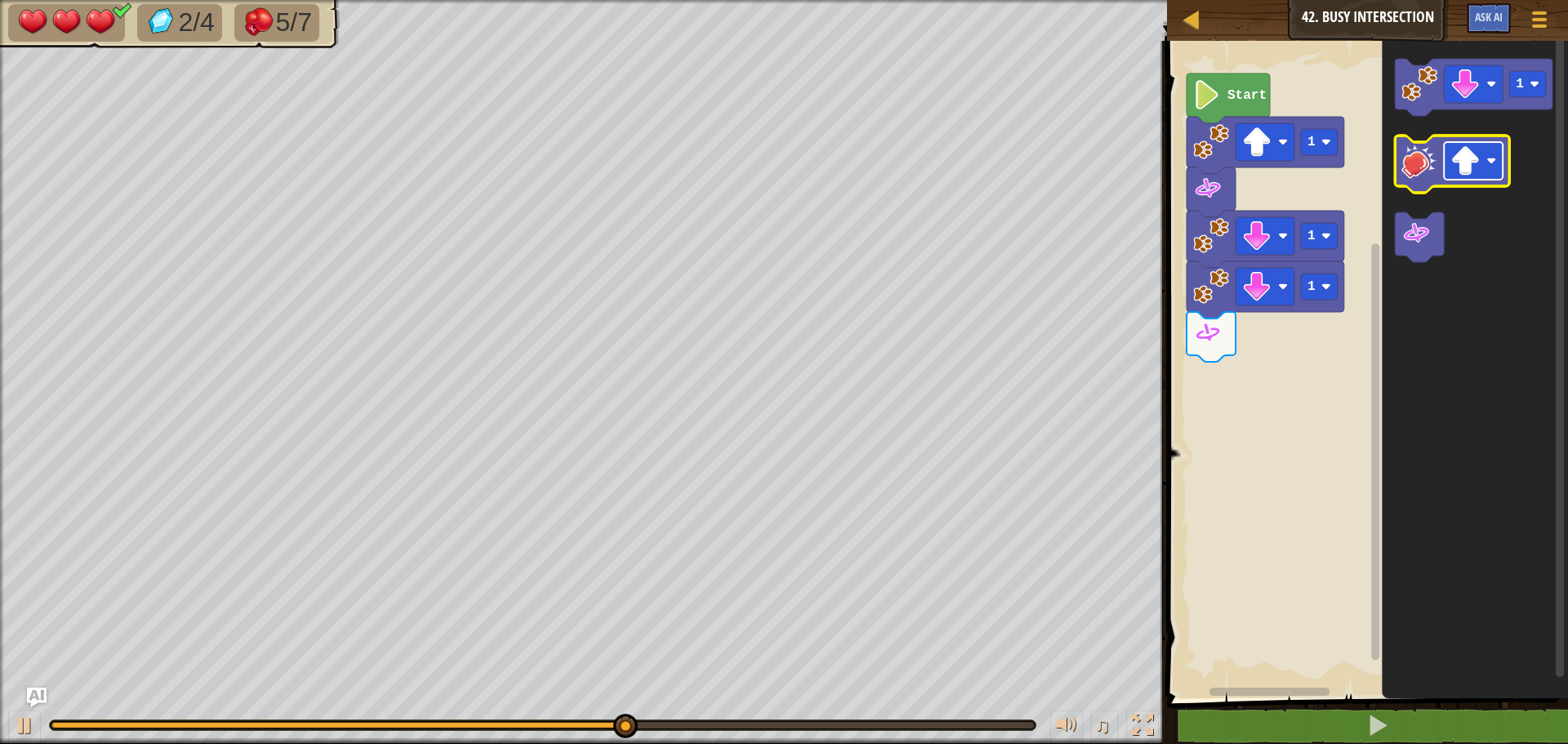
click at [1465, 151] on image "Blockly Workspace" at bounding box center [1464, 161] width 29 height 29
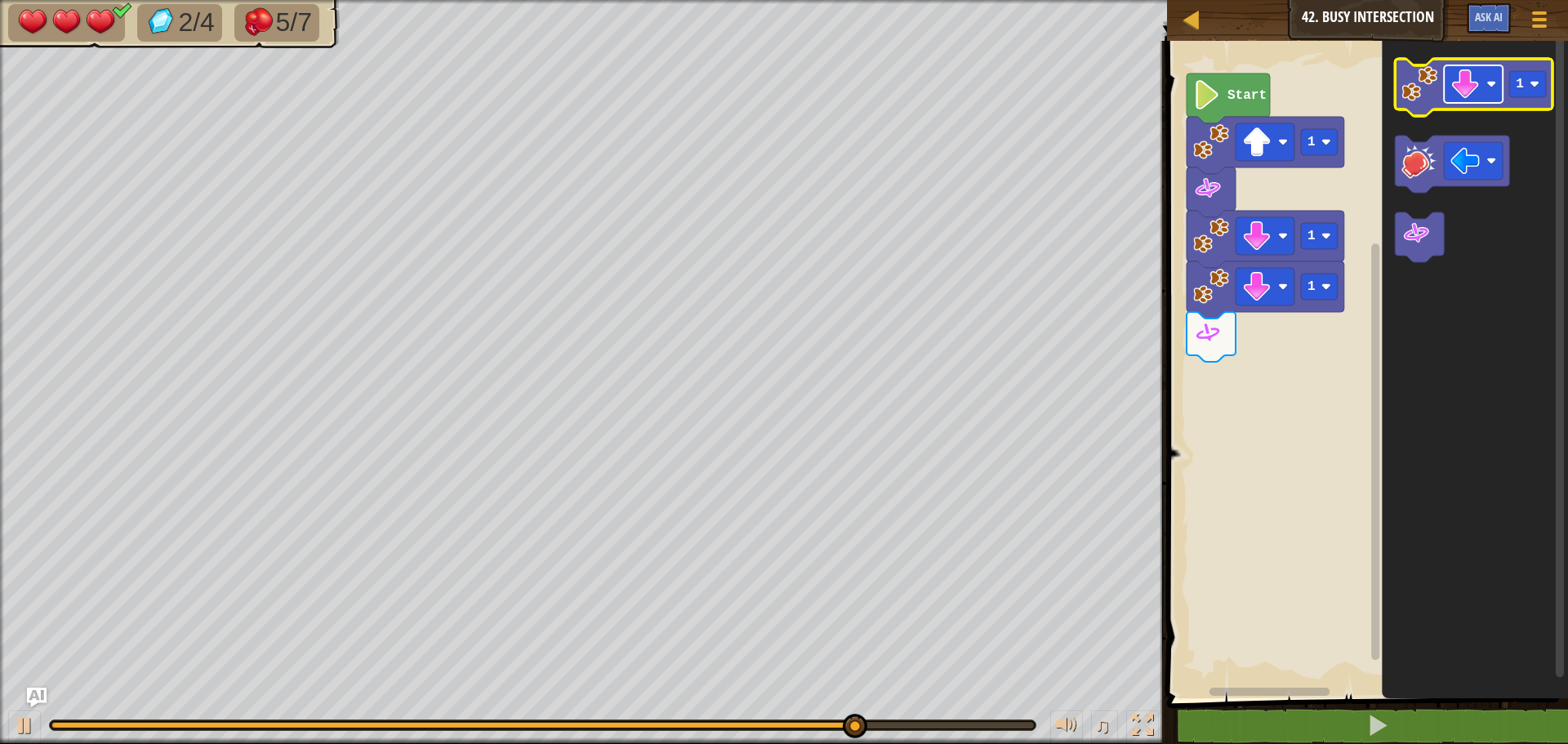
click at [1479, 88] on image "Blockly Workspace" at bounding box center [1464, 83] width 29 height 29
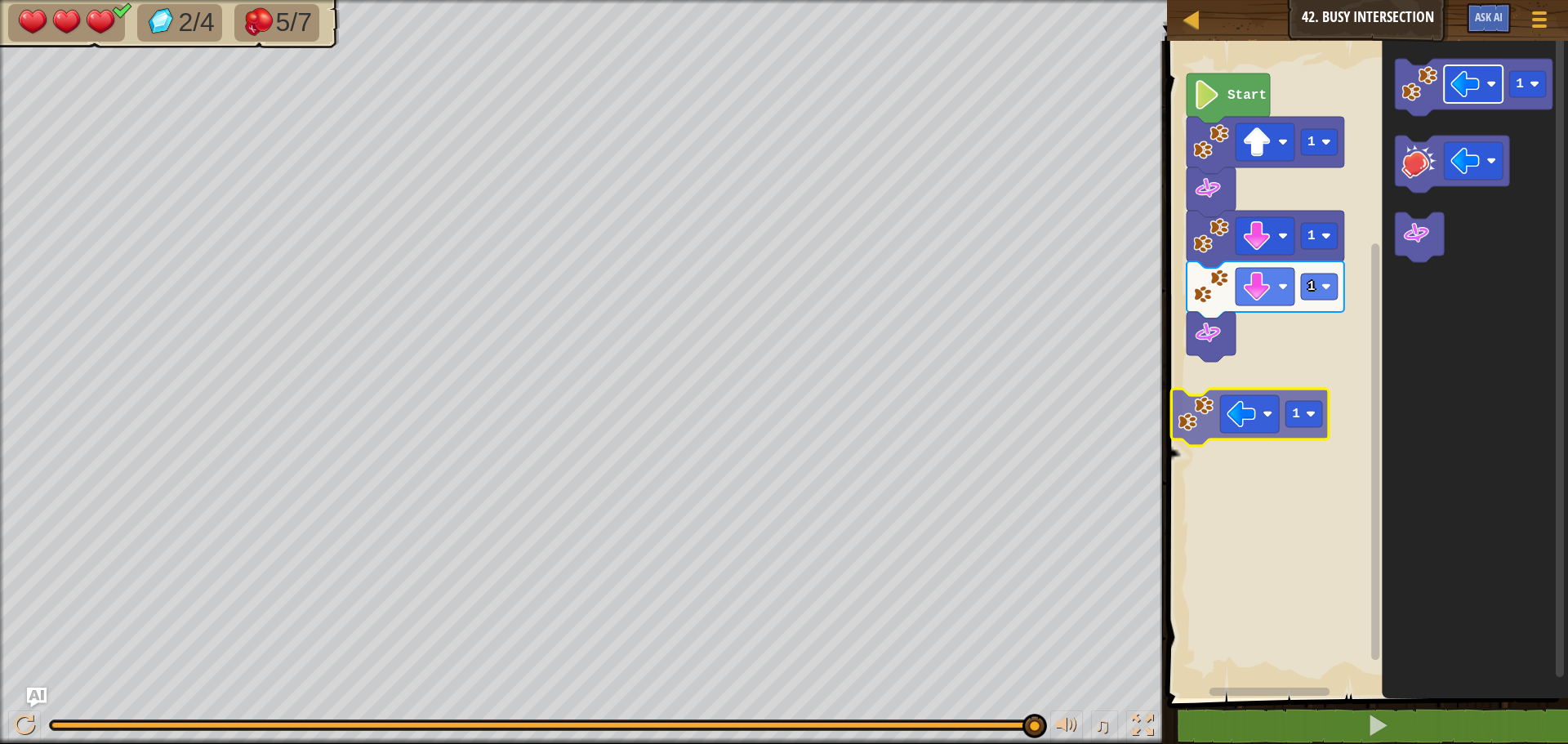
click at [1263, 421] on div "1 1 1 Start 1 1 1" at bounding box center [1365, 365] width 406 height 666
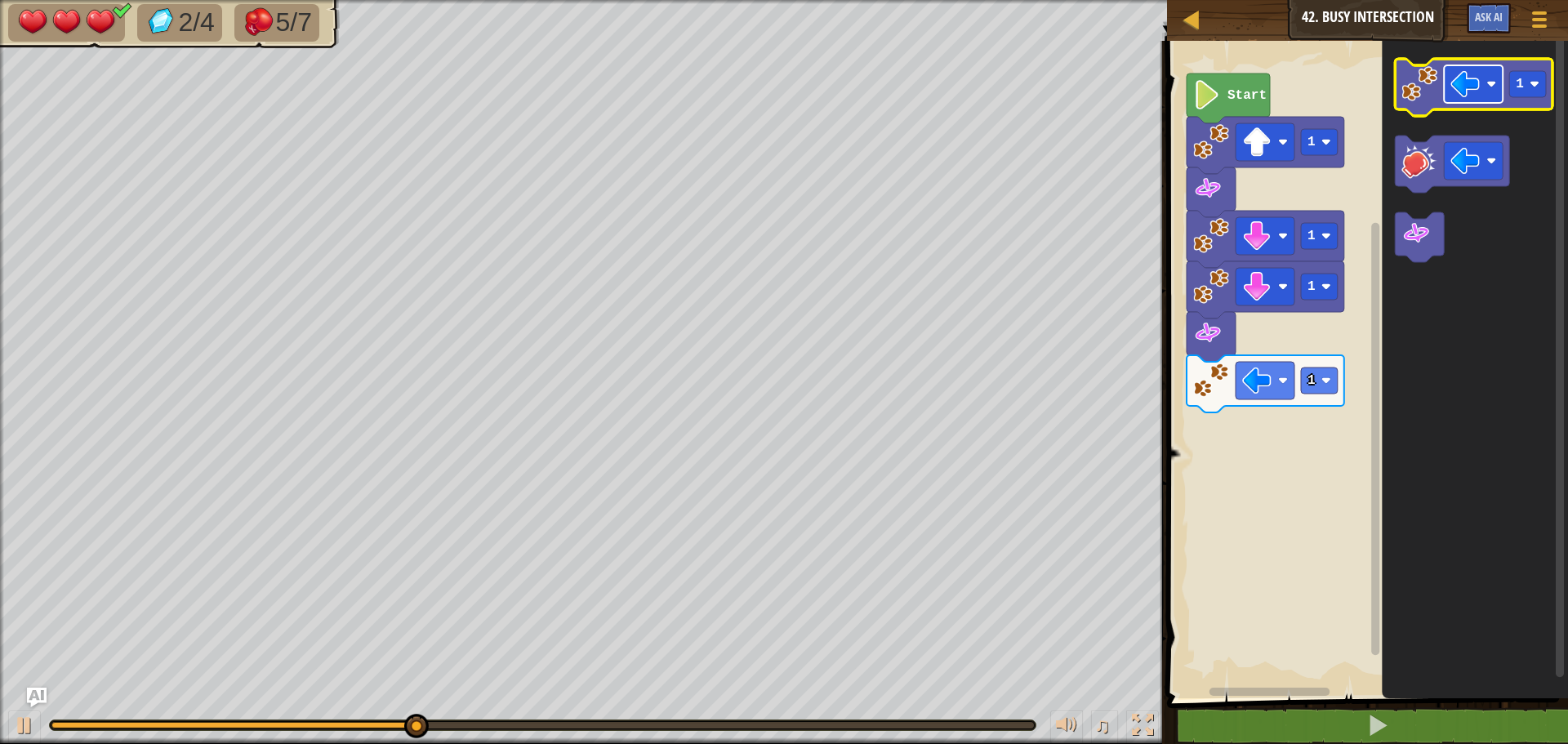
click at [1463, 103] on rect "Blockly Workspace" at bounding box center [1473, 84] width 59 height 37
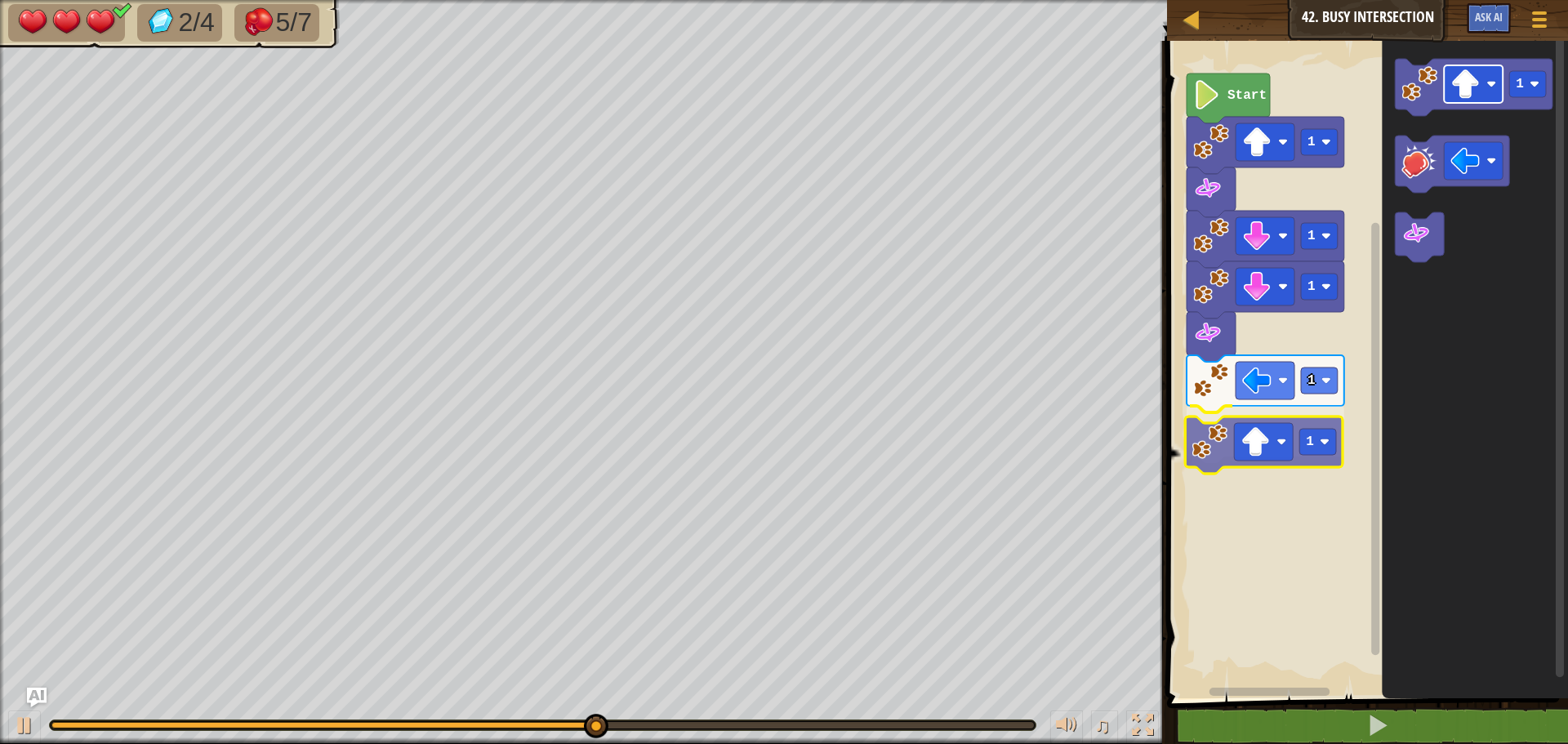
click at [1257, 444] on div "1 1 1 1 1 Start 1 1" at bounding box center [1365, 365] width 406 height 666
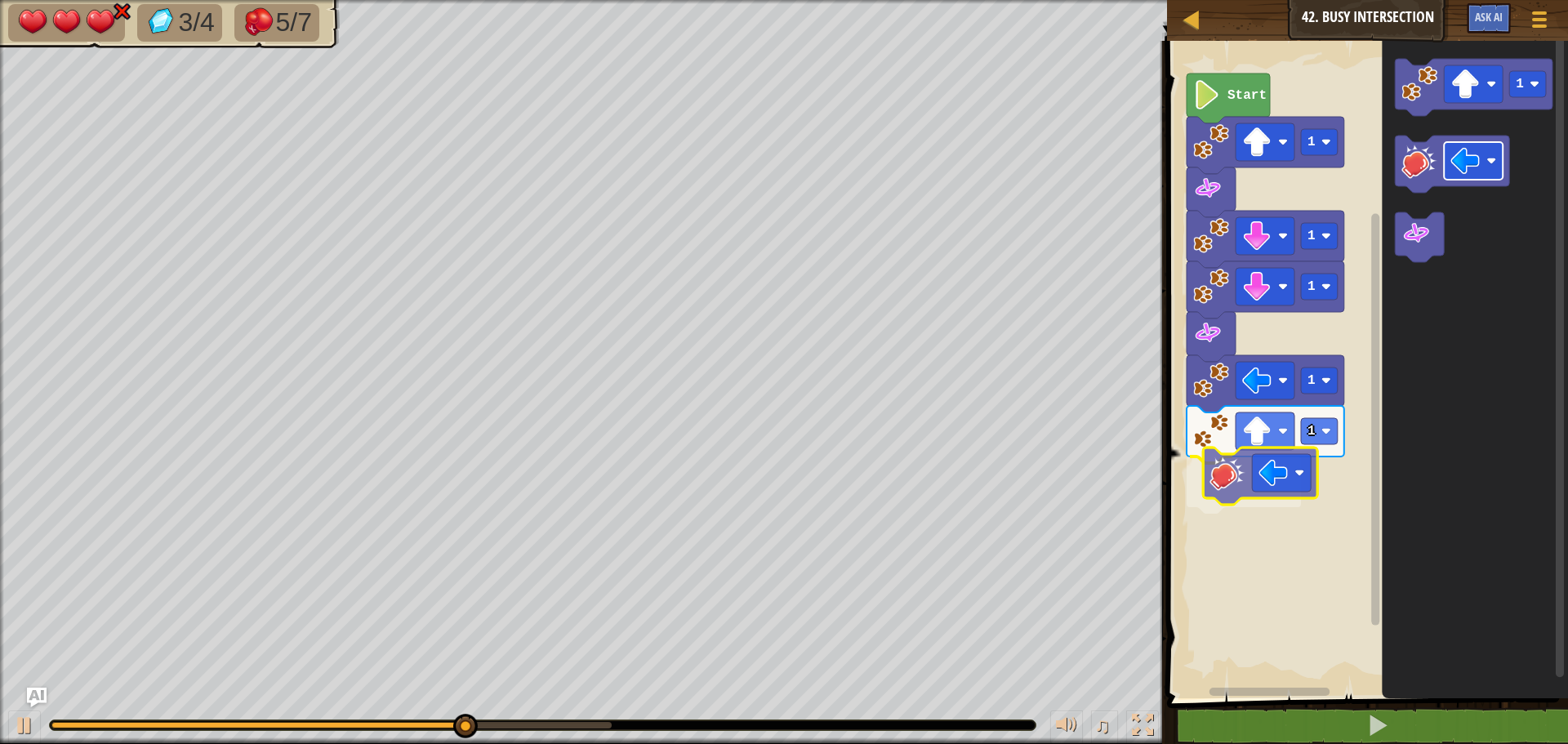
click at [1276, 478] on div "1 1 1 1 1 Start 1" at bounding box center [1365, 365] width 406 height 666
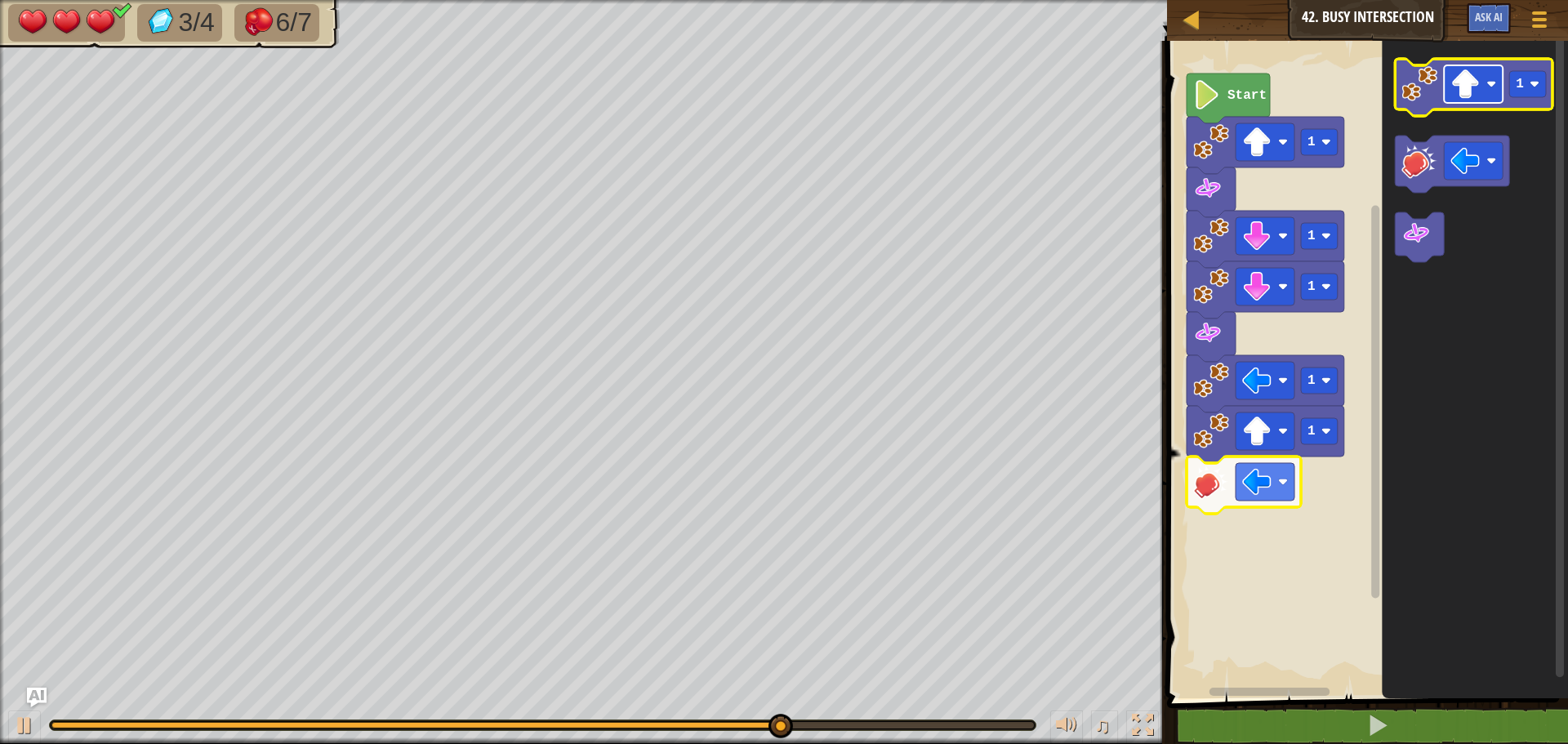
click at [1466, 84] on image "Blockly Workspace" at bounding box center [1464, 83] width 29 height 29
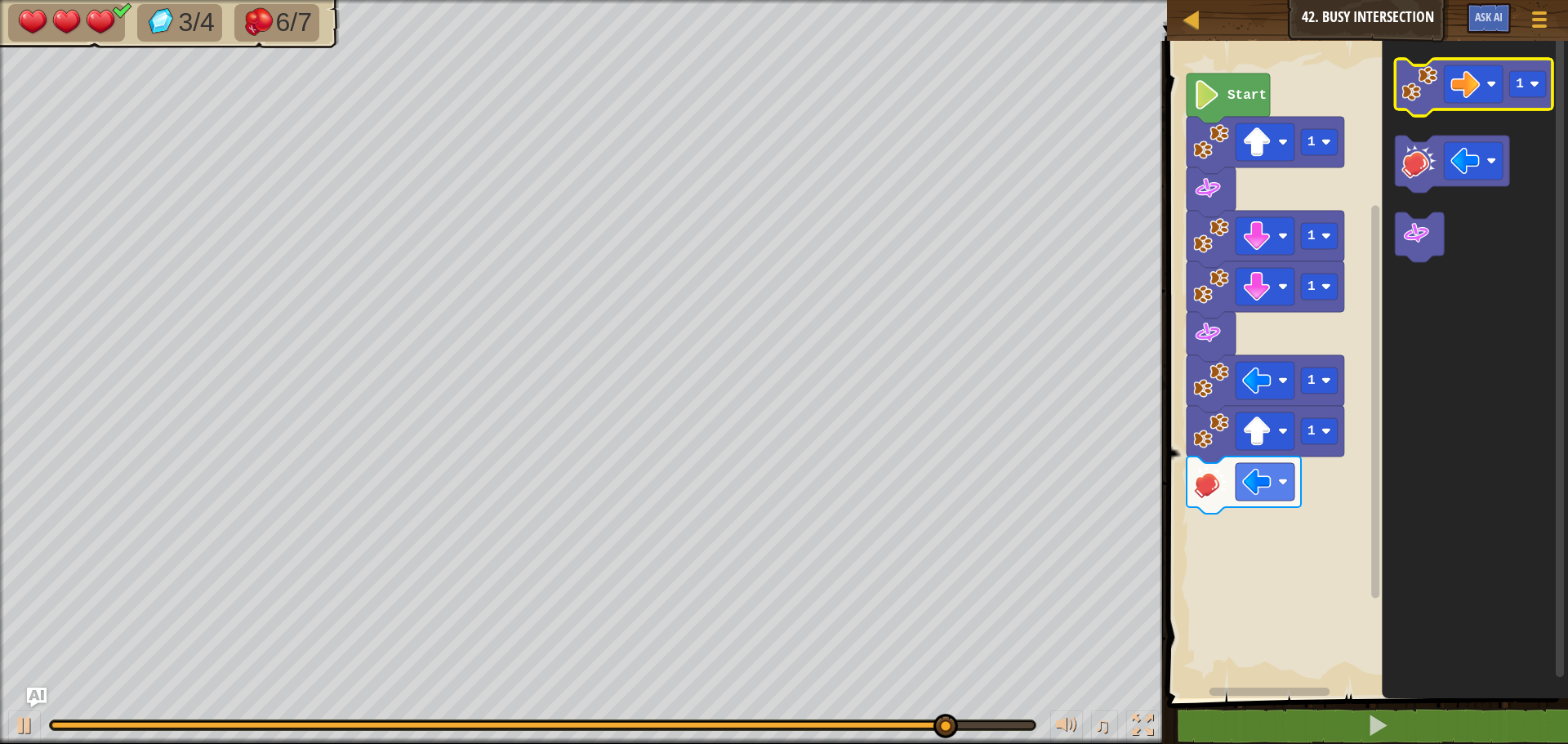
click at [1533, 100] on icon "Blockly Workspace" at bounding box center [1473, 87] width 158 height 57
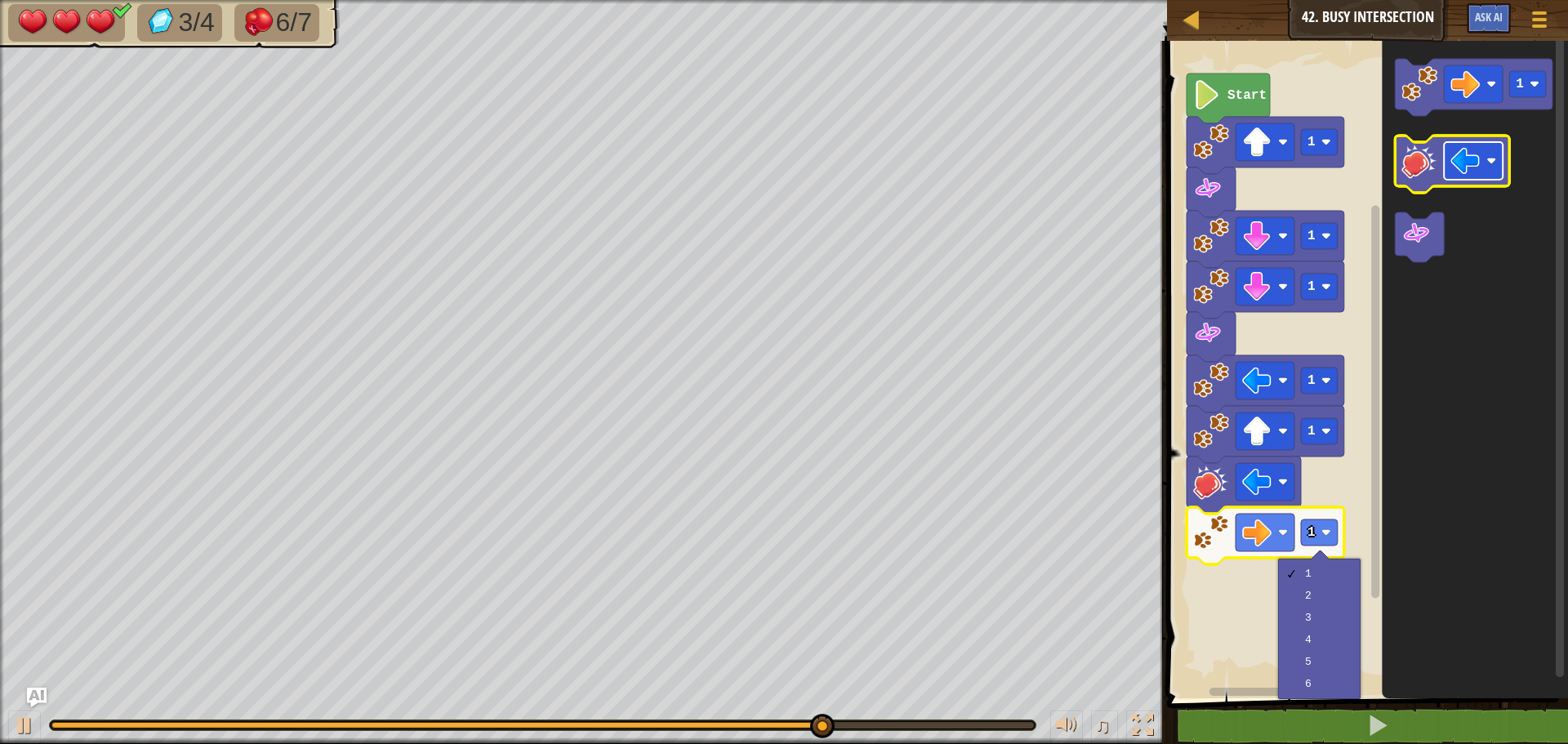
click at [1469, 159] on image "Blockly Workspace" at bounding box center [1464, 161] width 29 height 29
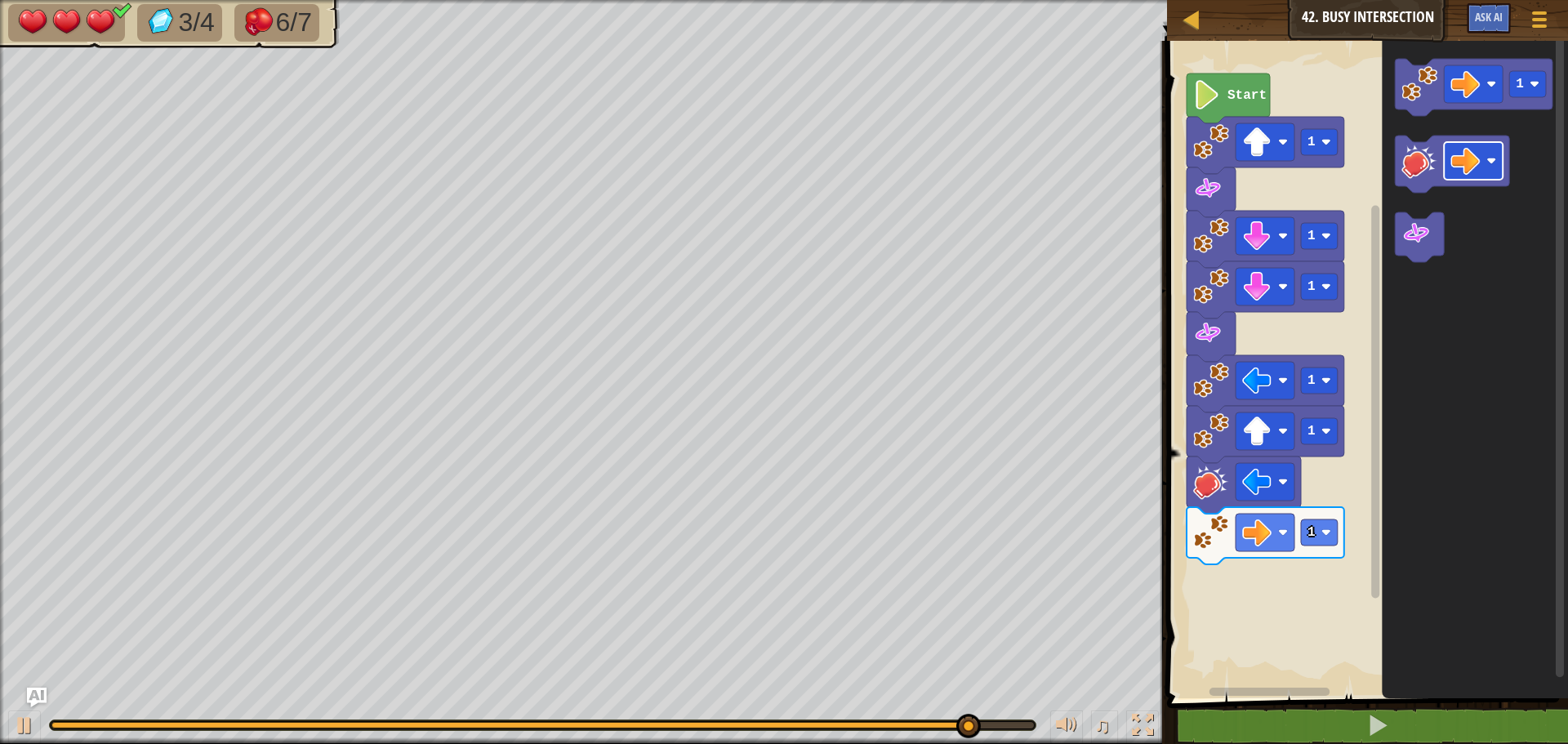
click at [1437, 290] on icon "1" at bounding box center [1474, 365] width 186 height 666
click at [1429, 260] on g "1" at bounding box center [1473, 161] width 158 height 204
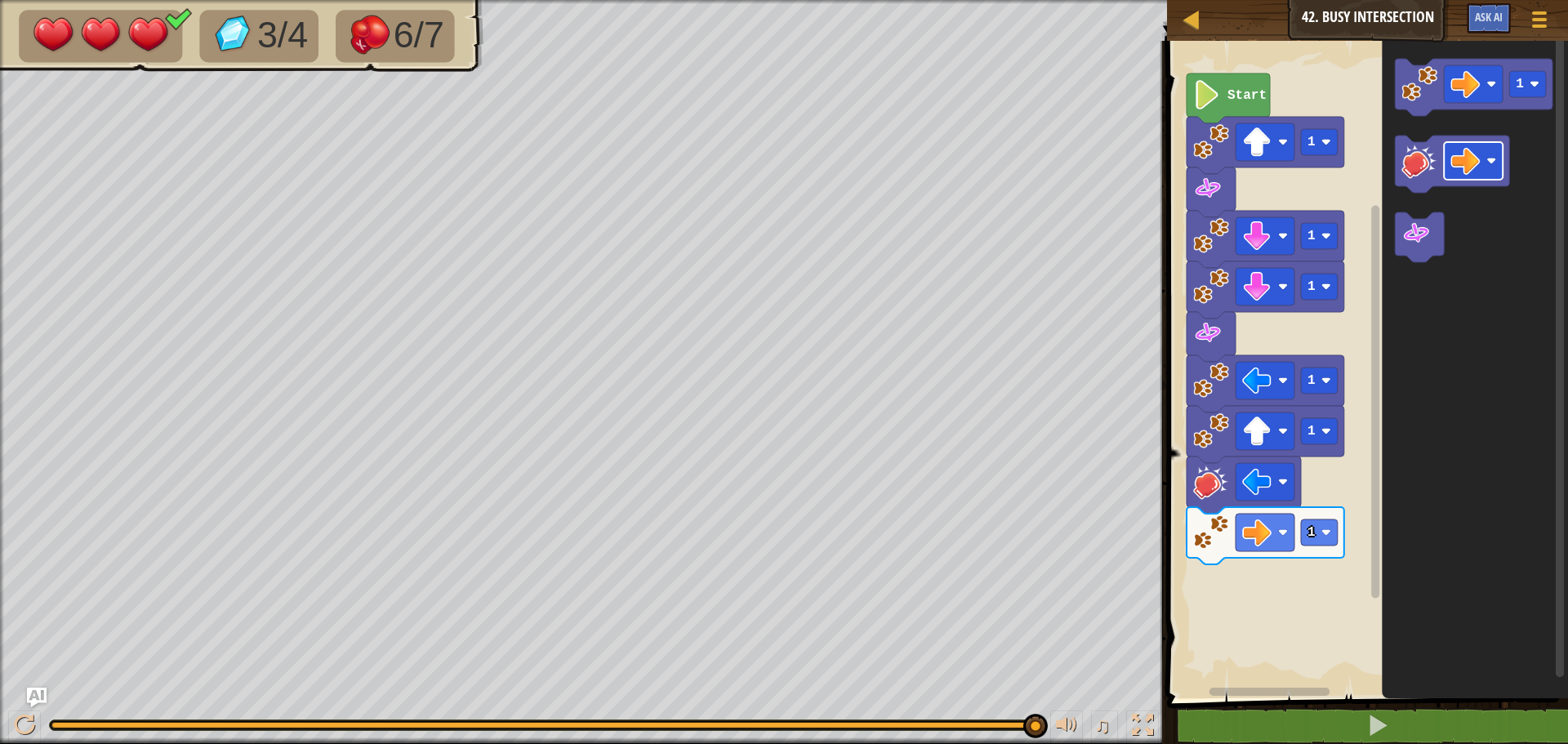
click at [1440, 183] on g "Blockly Workspace" at bounding box center [1451, 163] width 114 height 57
click at [1416, 250] on g "1" at bounding box center [1473, 161] width 158 height 204
click at [1472, 167] on image "Blockly Workspace" at bounding box center [1464, 161] width 29 height 29
click at [1466, 166] on image "Blockly Workspace" at bounding box center [1464, 161] width 29 height 29
click at [1443, 218] on g "1" at bounding box center [1473, 161] width 158 height 204
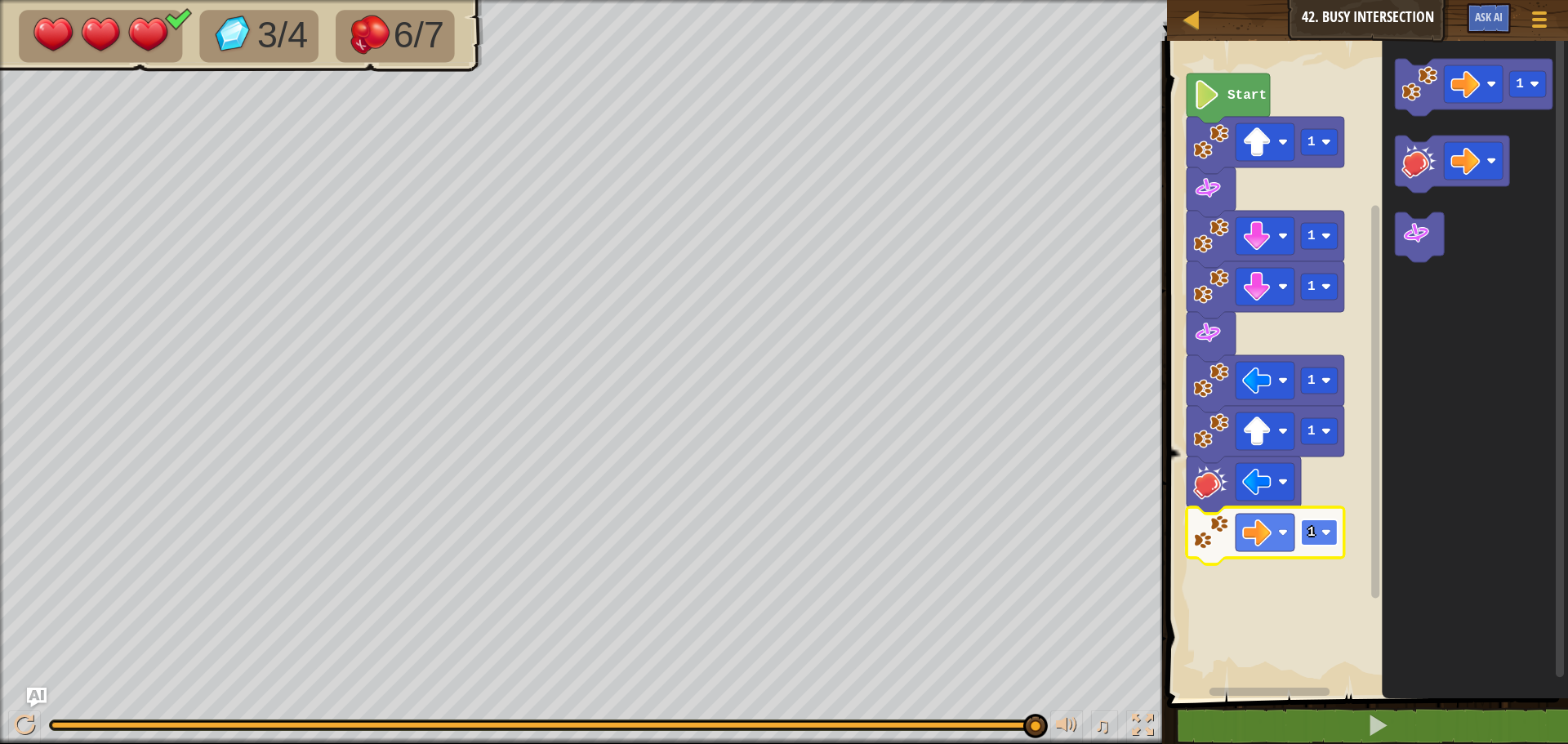
click at [1326, 534] on image "Blockly Workspace" at bounding box center [1326, 532] width 9 height 9
click at [1322, 537] on image "Blockly Workspace" at bounding box center [1326, 532] width 9 height 9
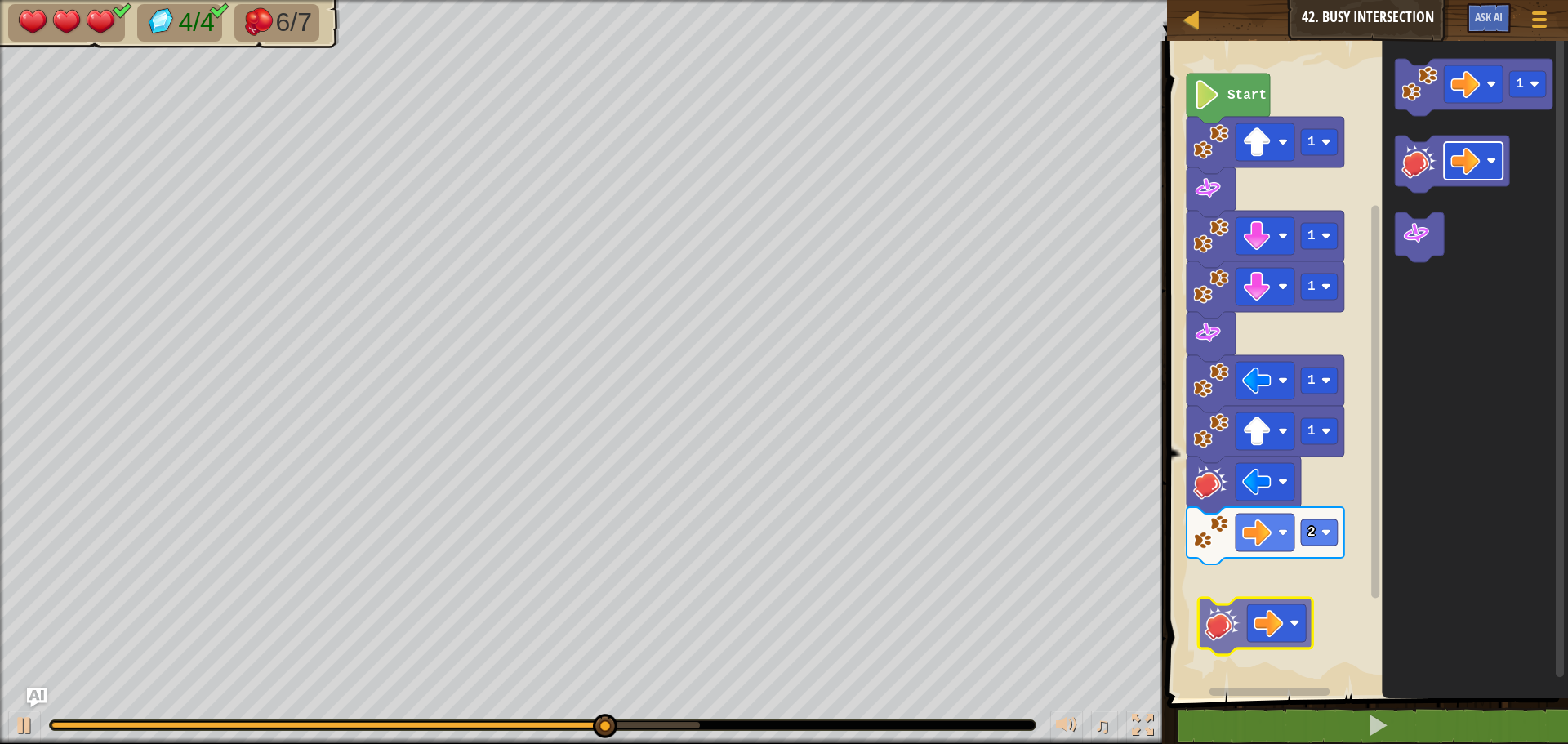
click at [1309, 600] on div "Start 1 1 1 1 1 2 1" at bounding box center [1365, 365] width 406 height 666
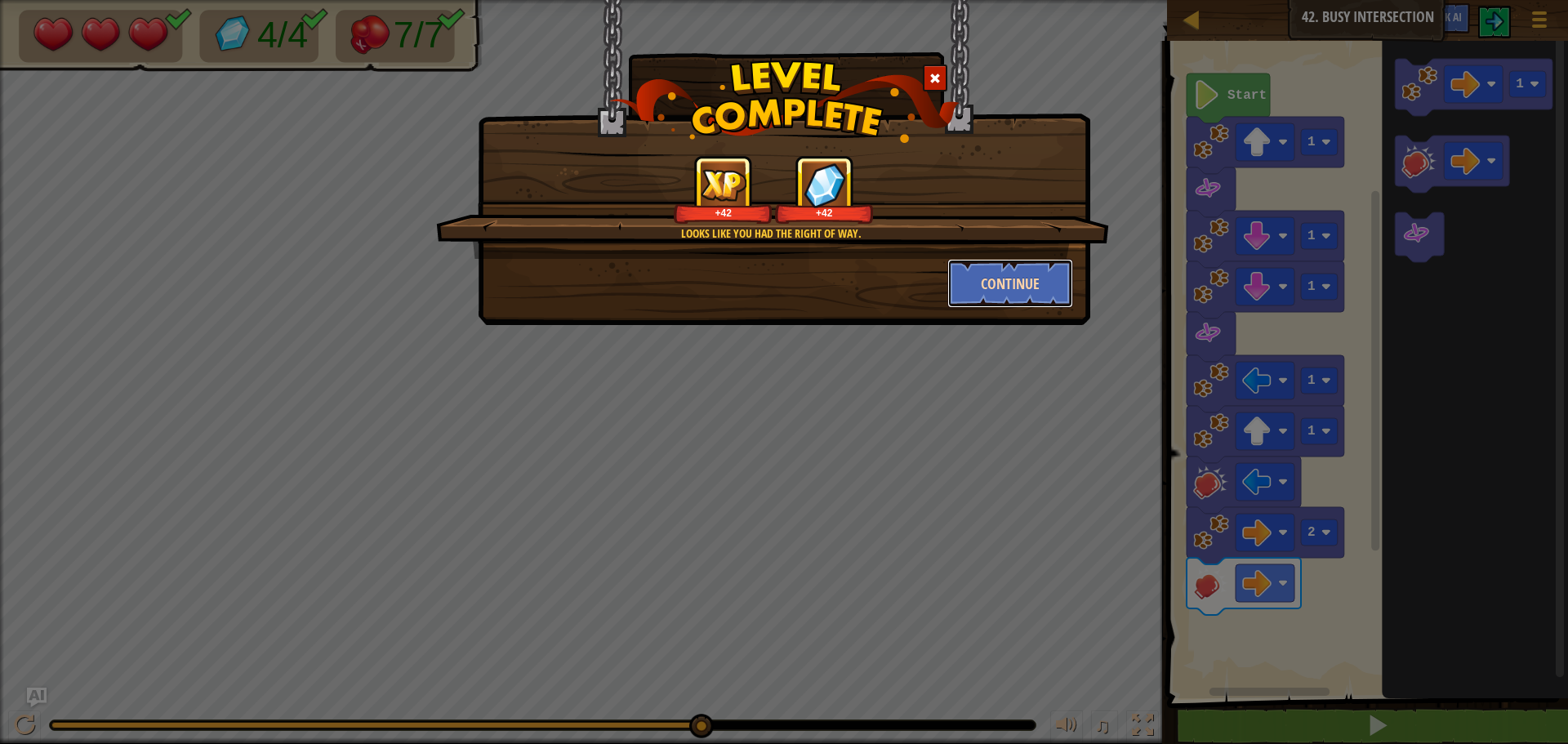
drag, startPoint x: 952, startPoint y: 262, endPoint x: 959, endPoint y: 285, distance: 24.0
click at [959, 285] on button "Continue" at bounding box center [1011, 283] width 127 height 49
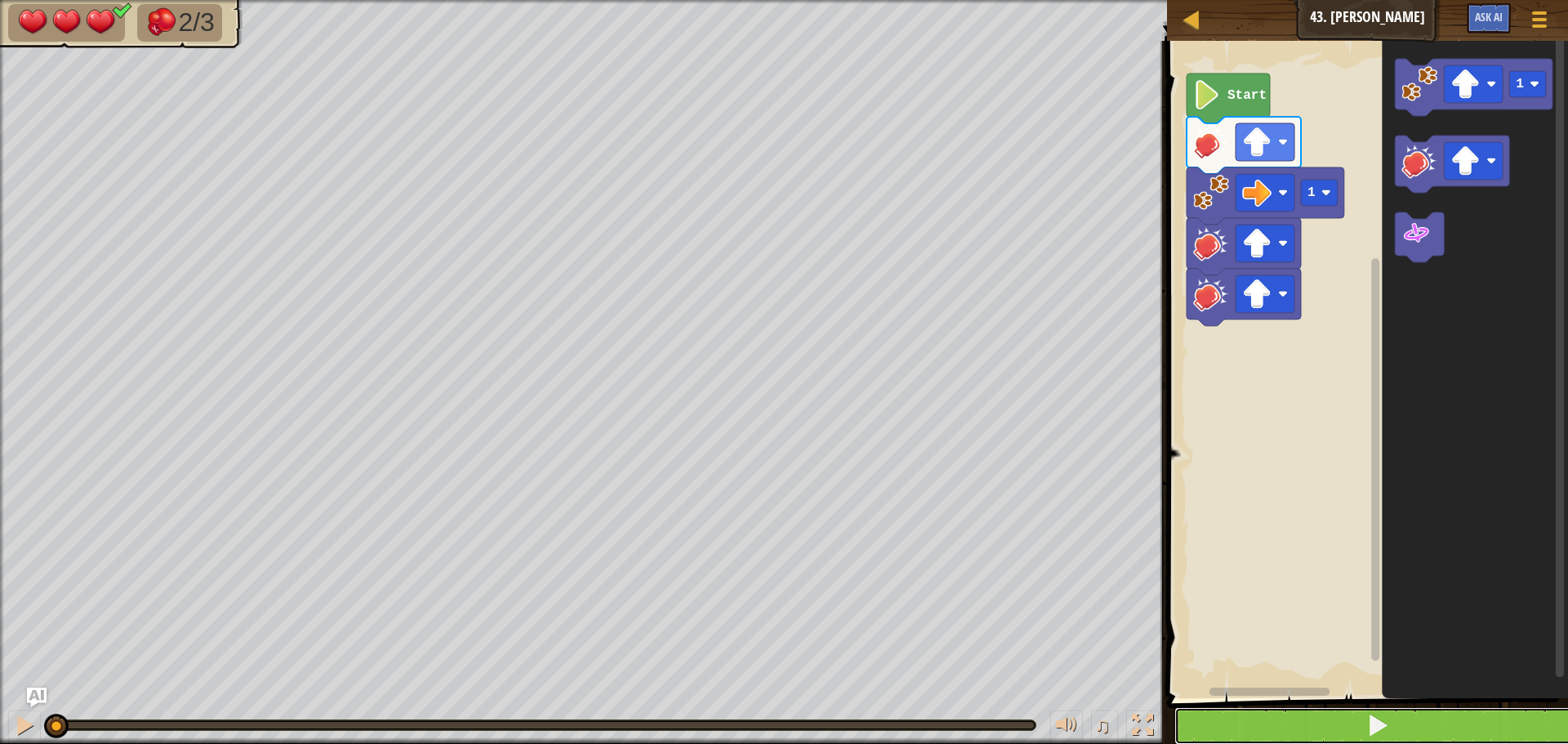
click at [1306, 711] on button at bounding box center [1377, 726] width 406 height 37
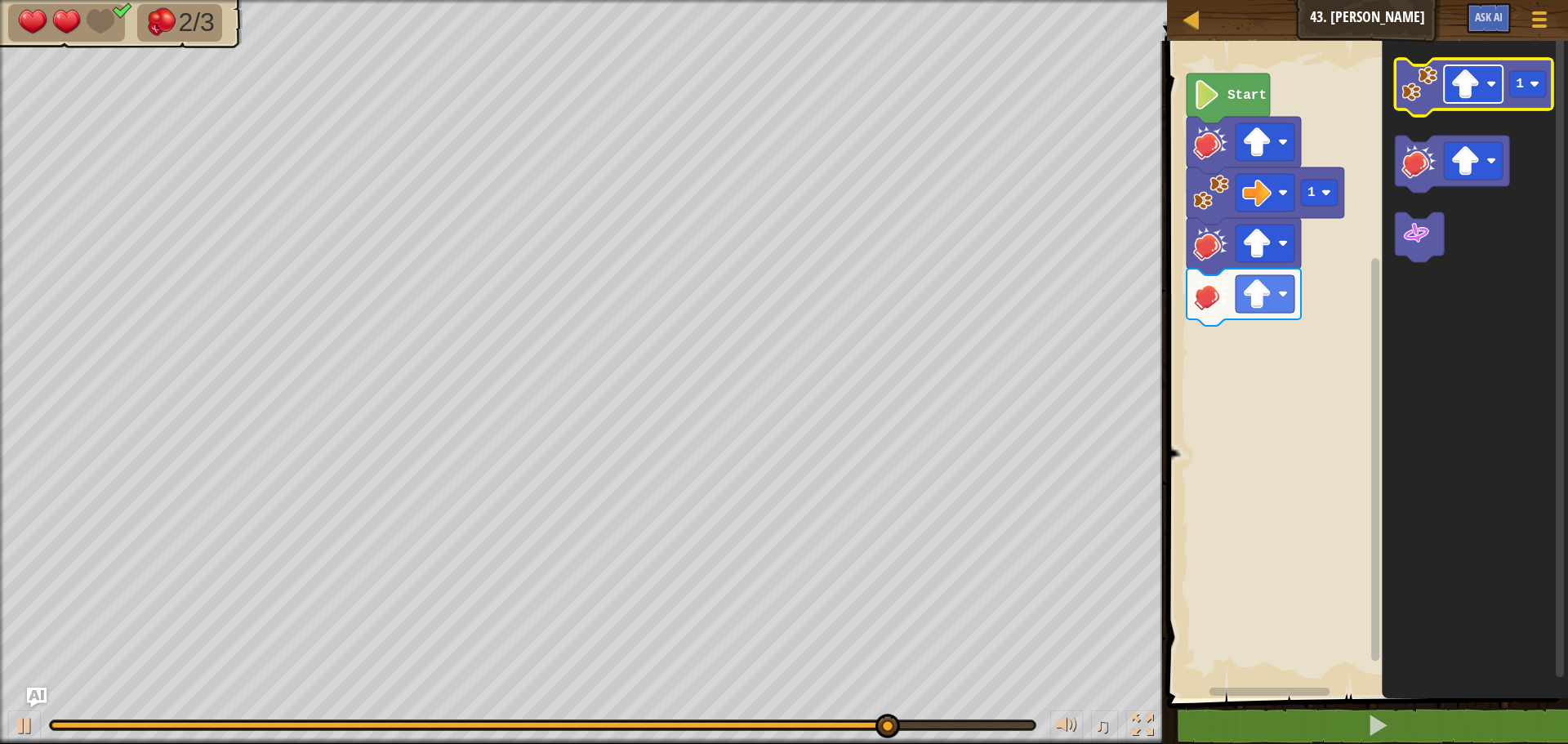
click at [1466, 104] on icon "Blockly Workspace" at bounding box center [1473, 87] width 158 height 57
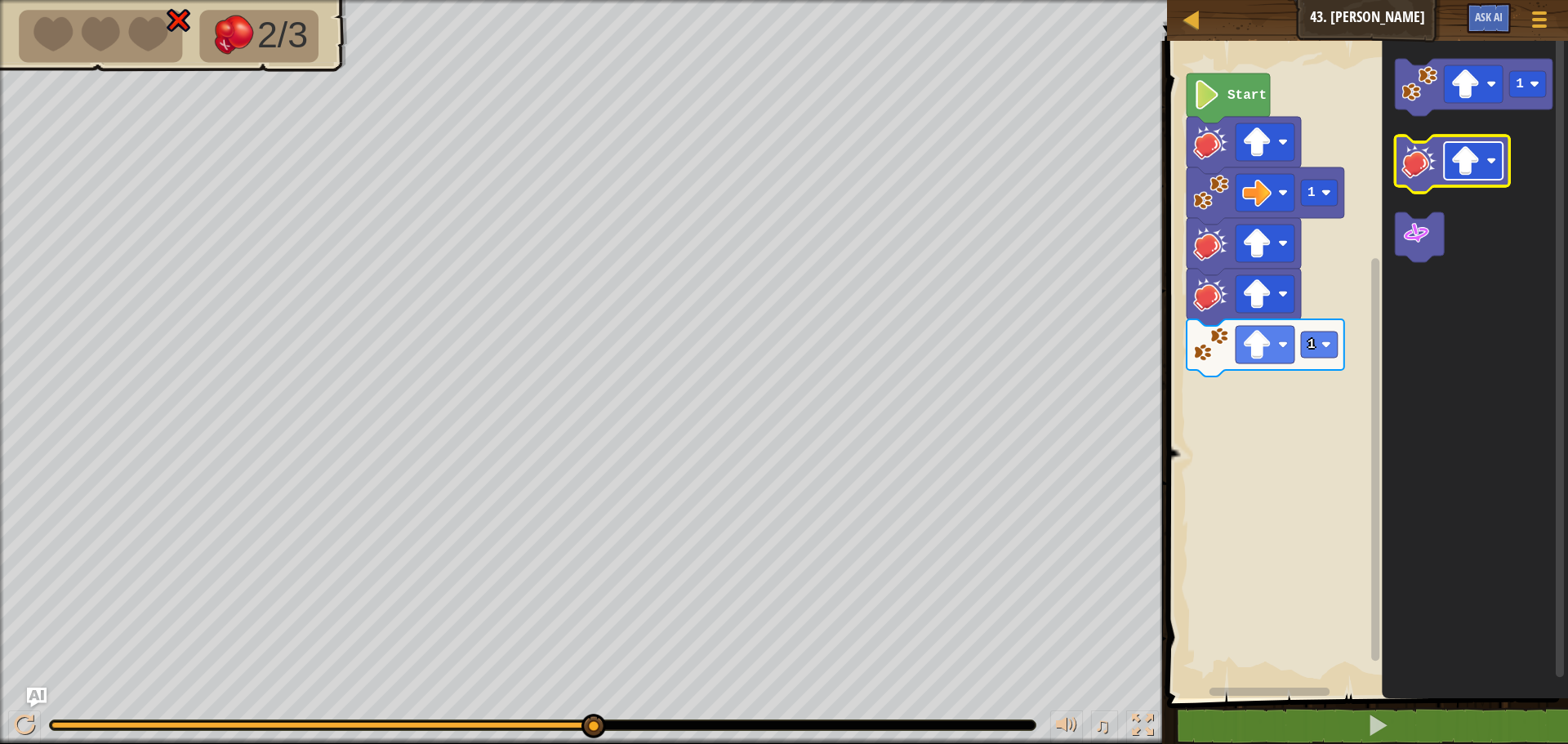
click at [1479, 166] on image "Blockly Workspace" at bounding box center [1464, 161] width 29 height 29
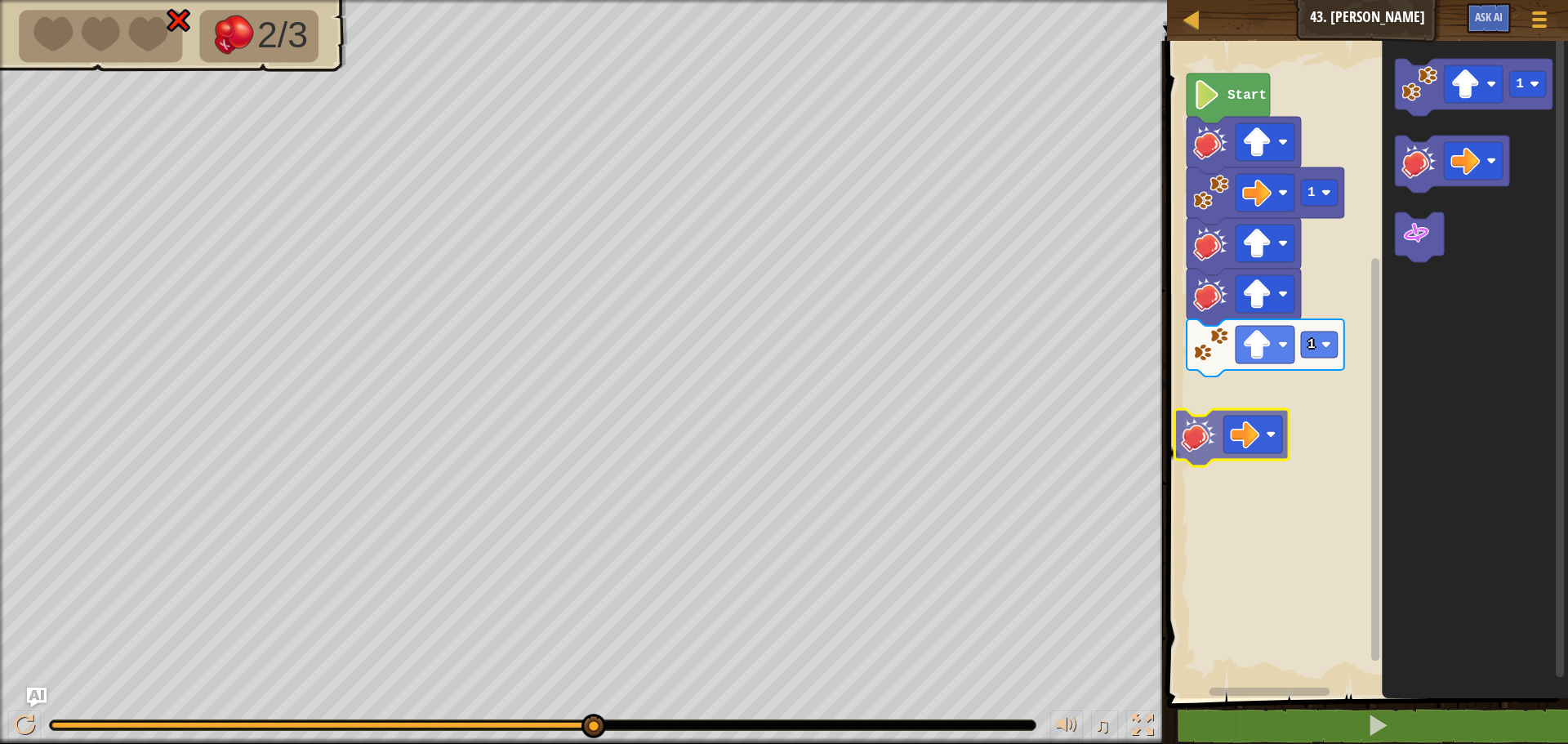
click at [1248, 453] on div "1 1 Start 1" at bounding box center [1365, 365] width 406 height 666
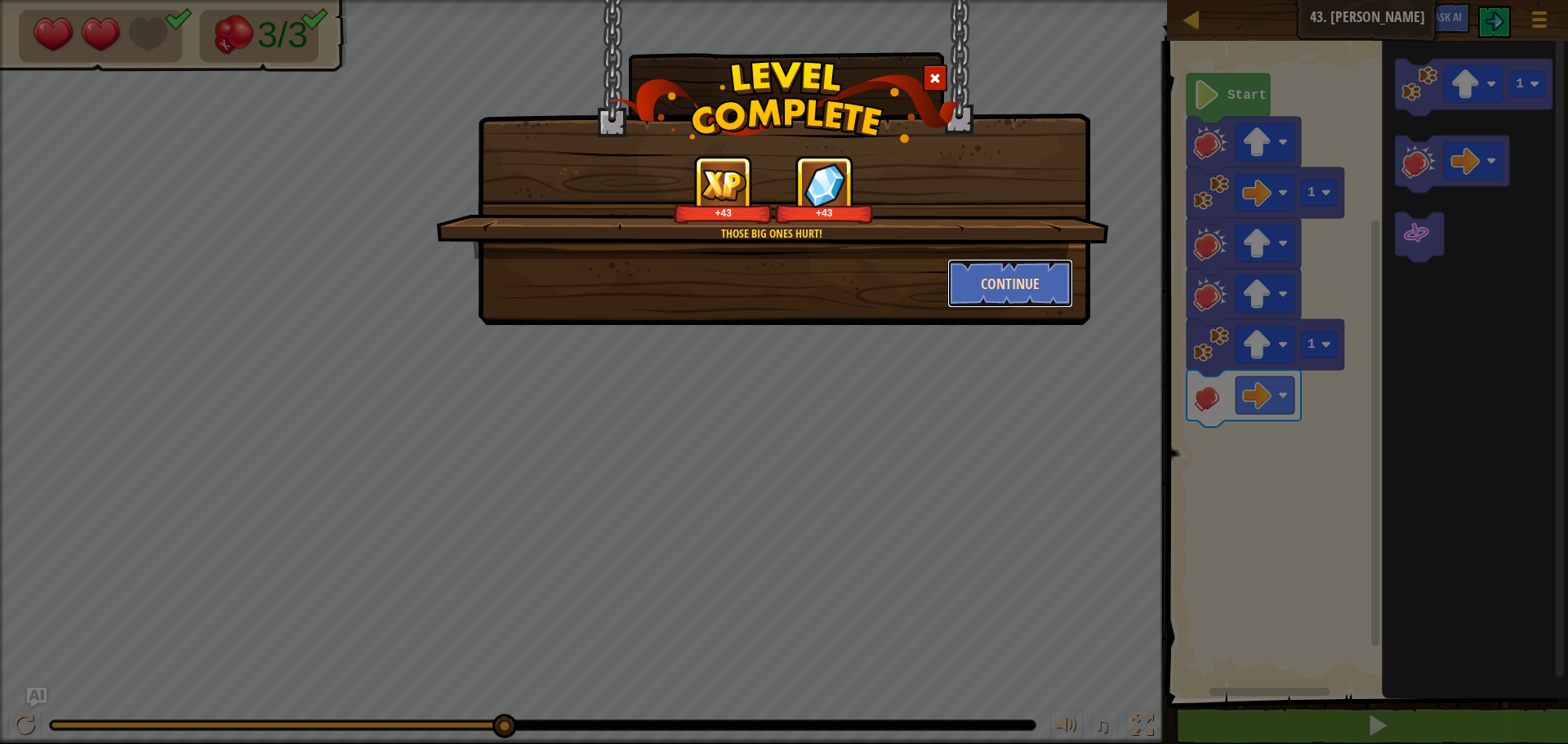
click at [983, 288] on button "Continue" at bounding box center [1011, 283] width 127 height 49
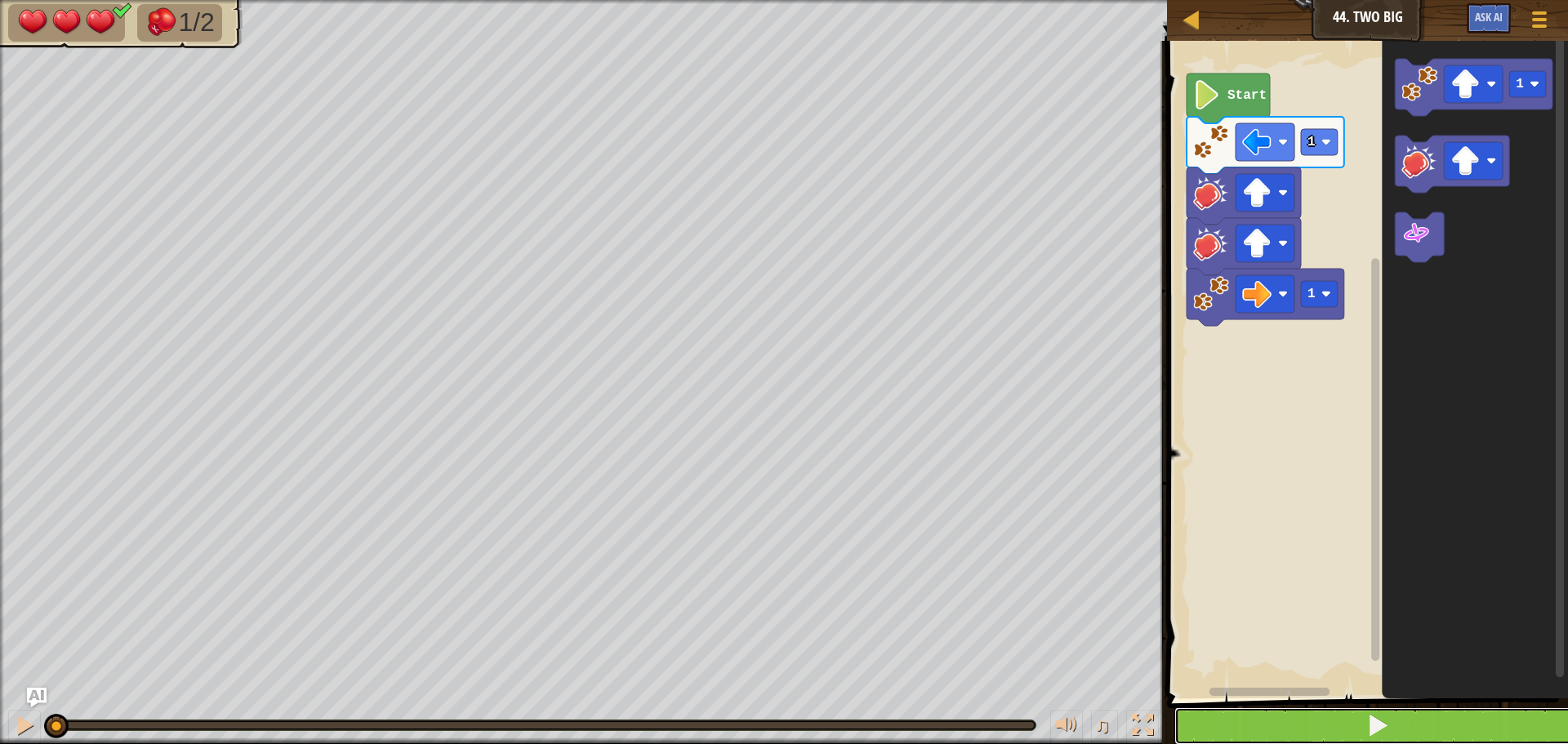
click at [1325, 717] on button at bounding box center [1377, 726] width 406 height 37
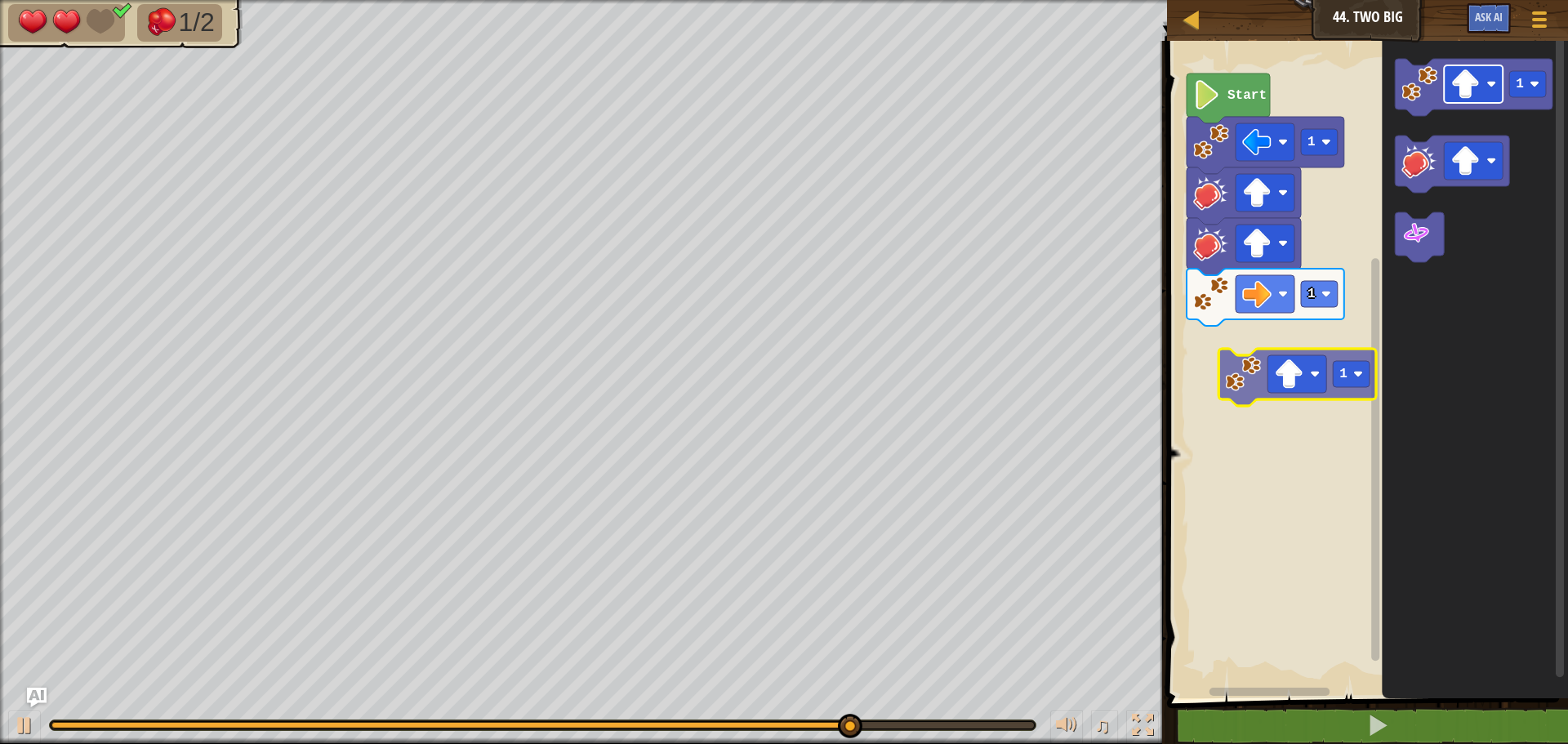
click at [1281, 398] on div "1 1 Start 1 1" at bounding box center [1365, 365] width 406 height 666
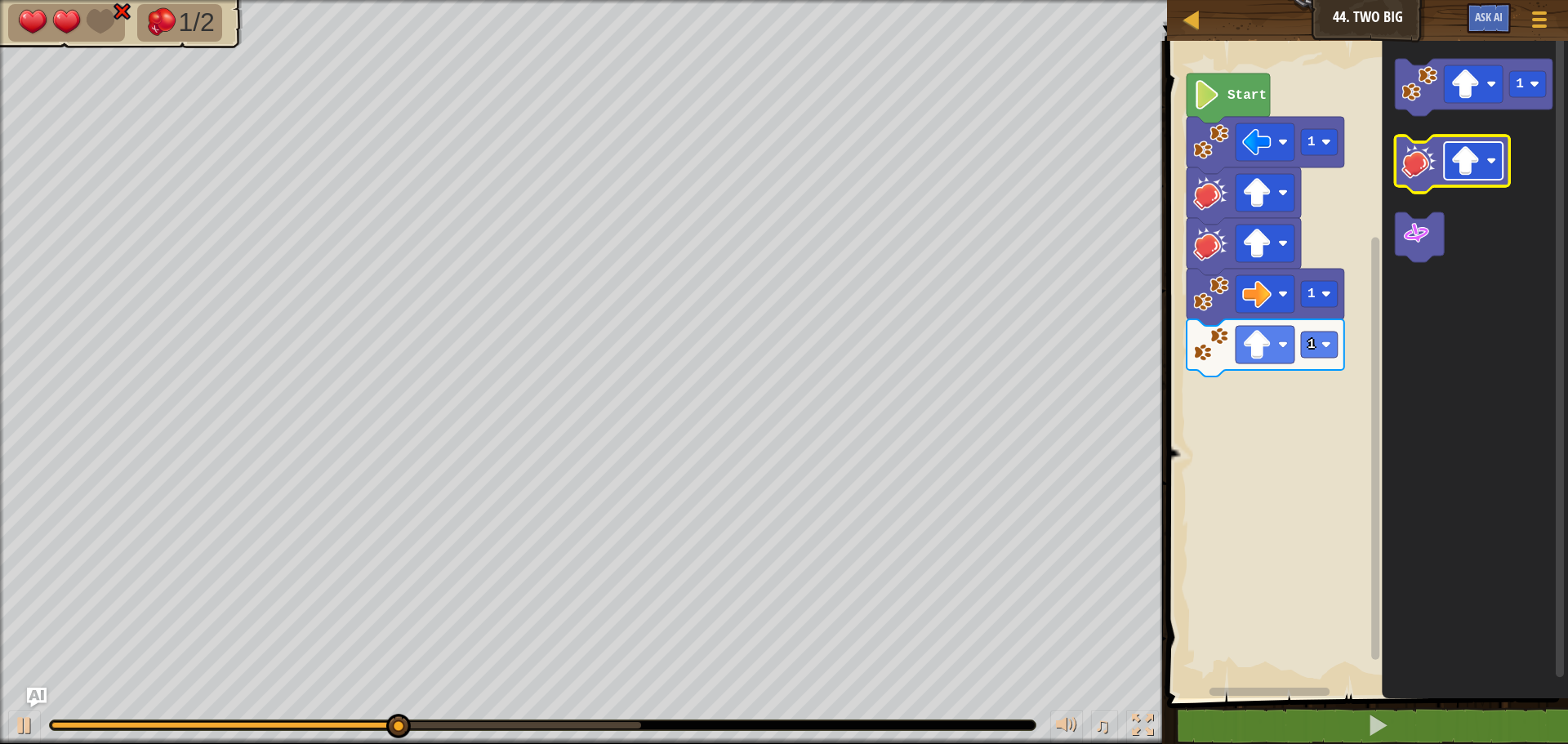
click at [1486, 169] on rect "Blockly Workspace" at bounding box center [1473, 161] width 59 height 37
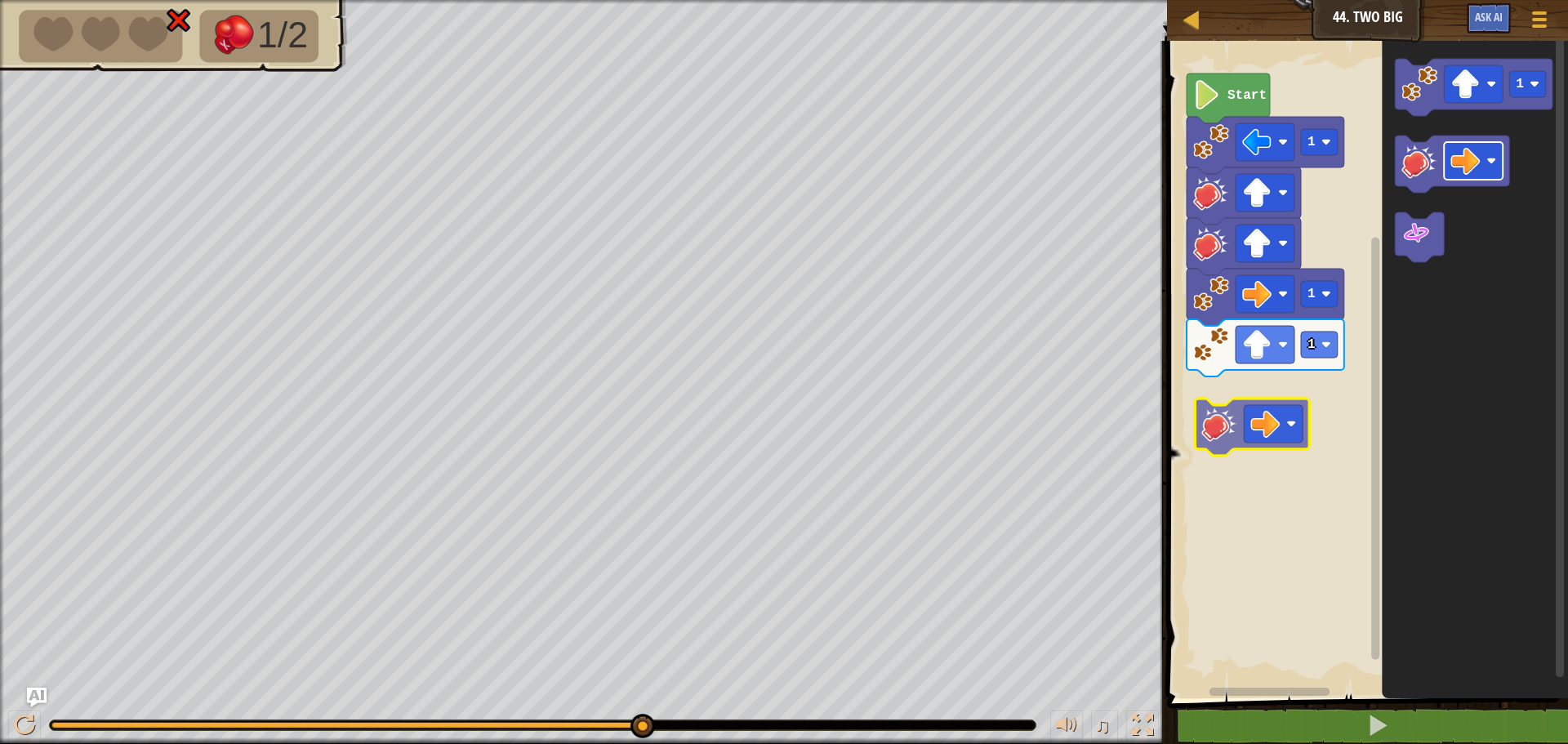
click at [1253, 419] on div "1 1 1 Start 1" at bounding box center [1365, 365] width 406 height 666
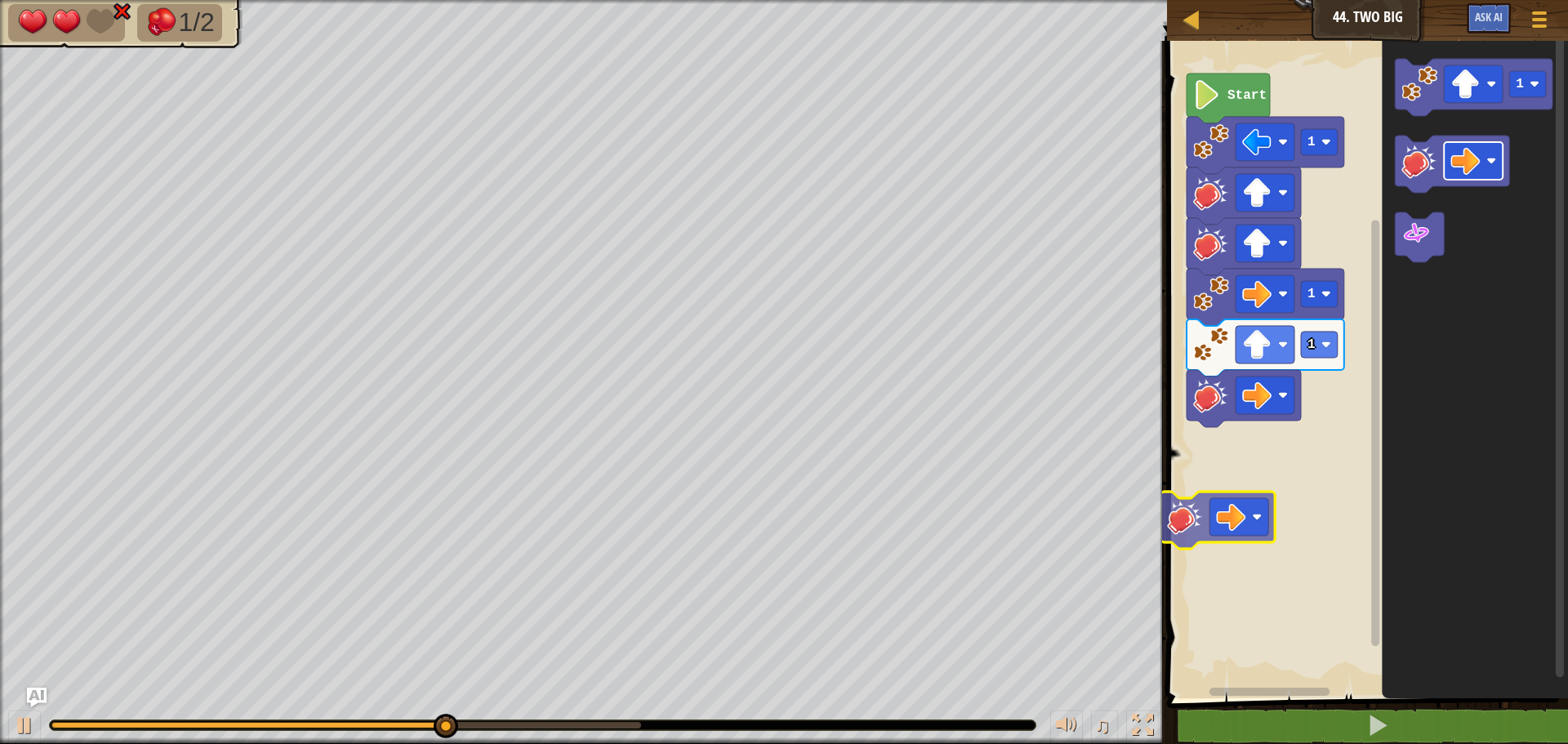
click at [1244, 537] on div "1 1 1 Start 1" at bounding box center [1365, 365] width 406 height 666
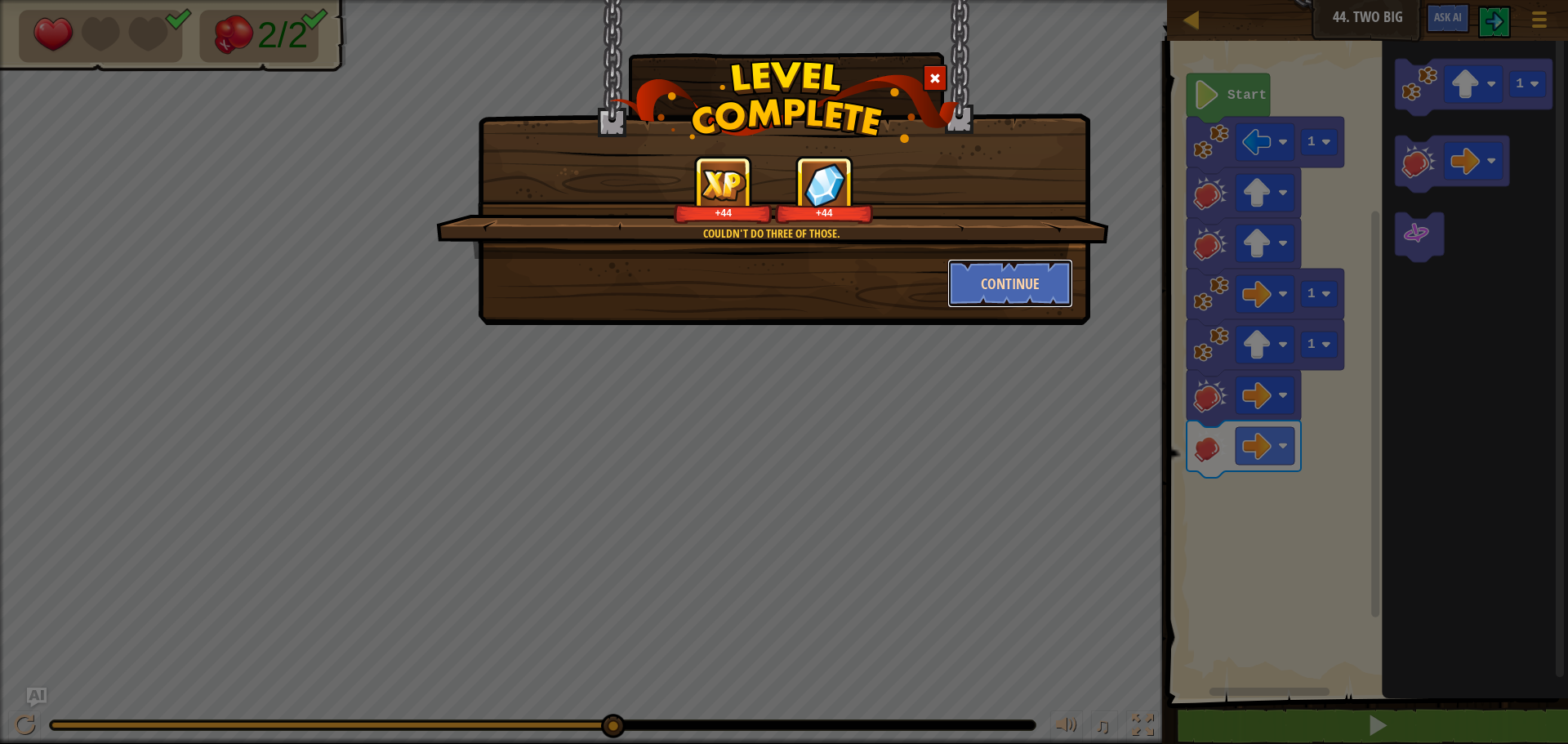
click at [998, 290] on button "Continue" at bounding box center [1011, 283] width 127 height 49
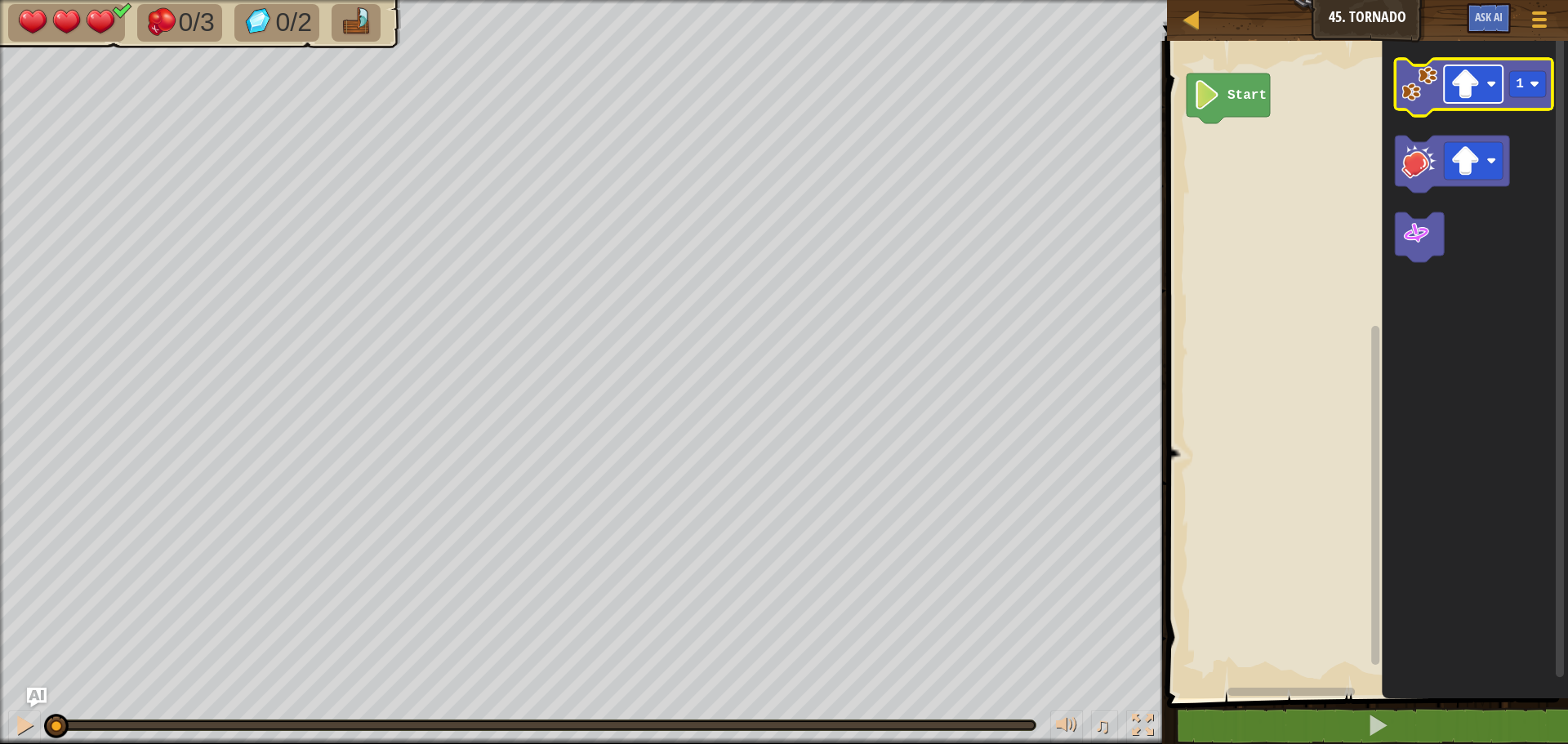
click at [1470, 85] on image "Blockly Workspace" at bounding box center [1464, 83] width 29 height 29
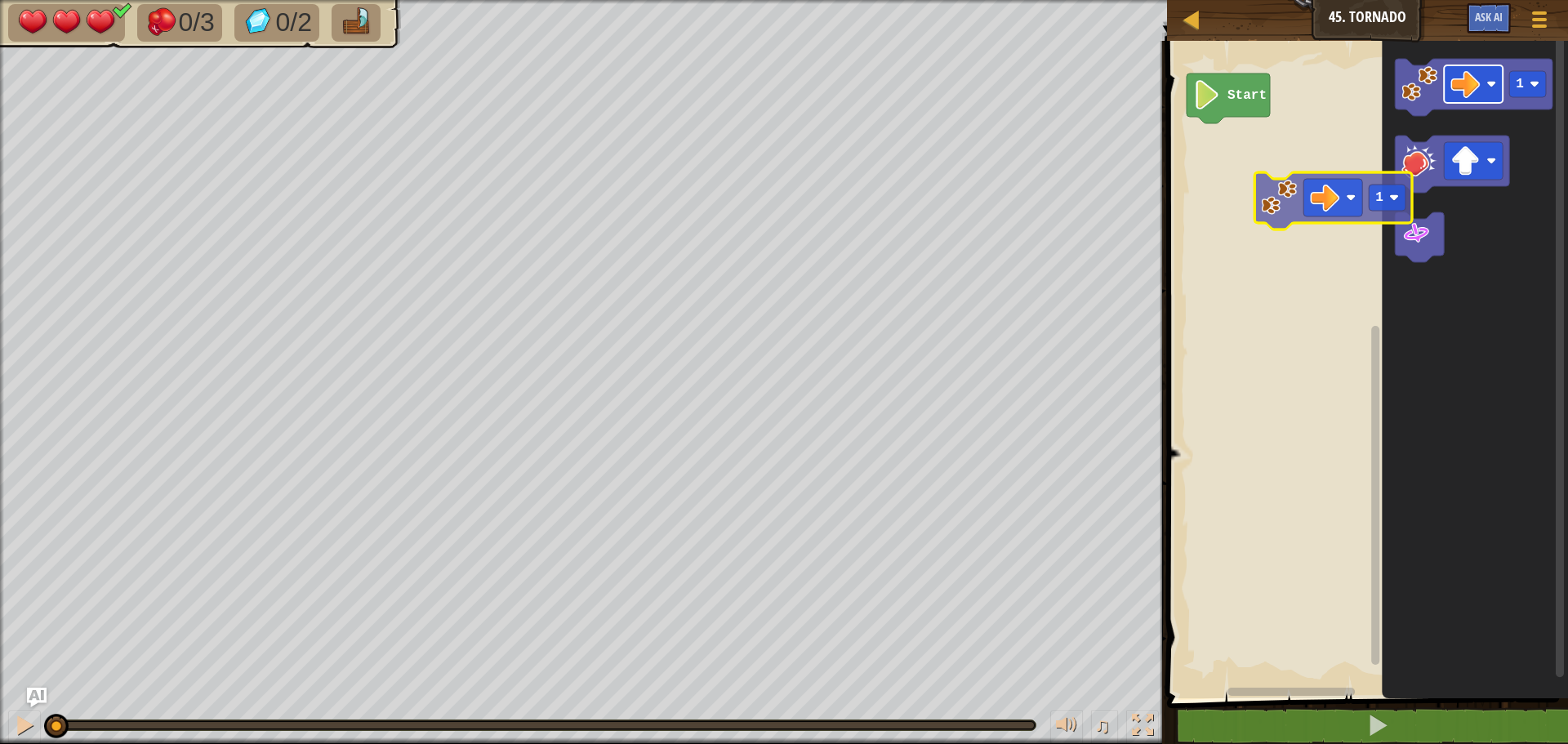
click at [1295, 232] on div "Start 1 1" at bounding box center [1365, 365] width 406 height 666
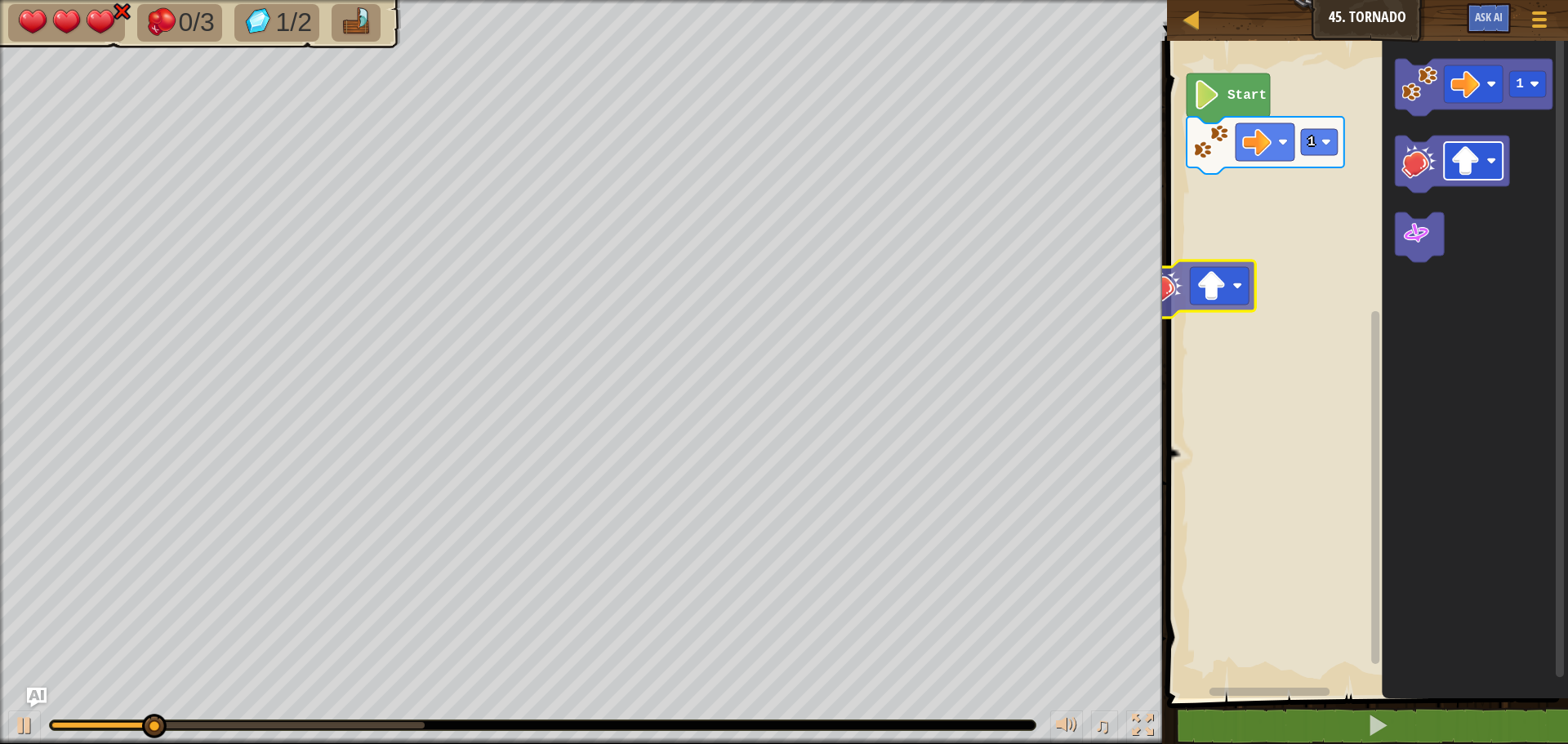
click at [1238, 280] on div "1 Start 1" at bounding box center [1365, 365] width 406 height 666
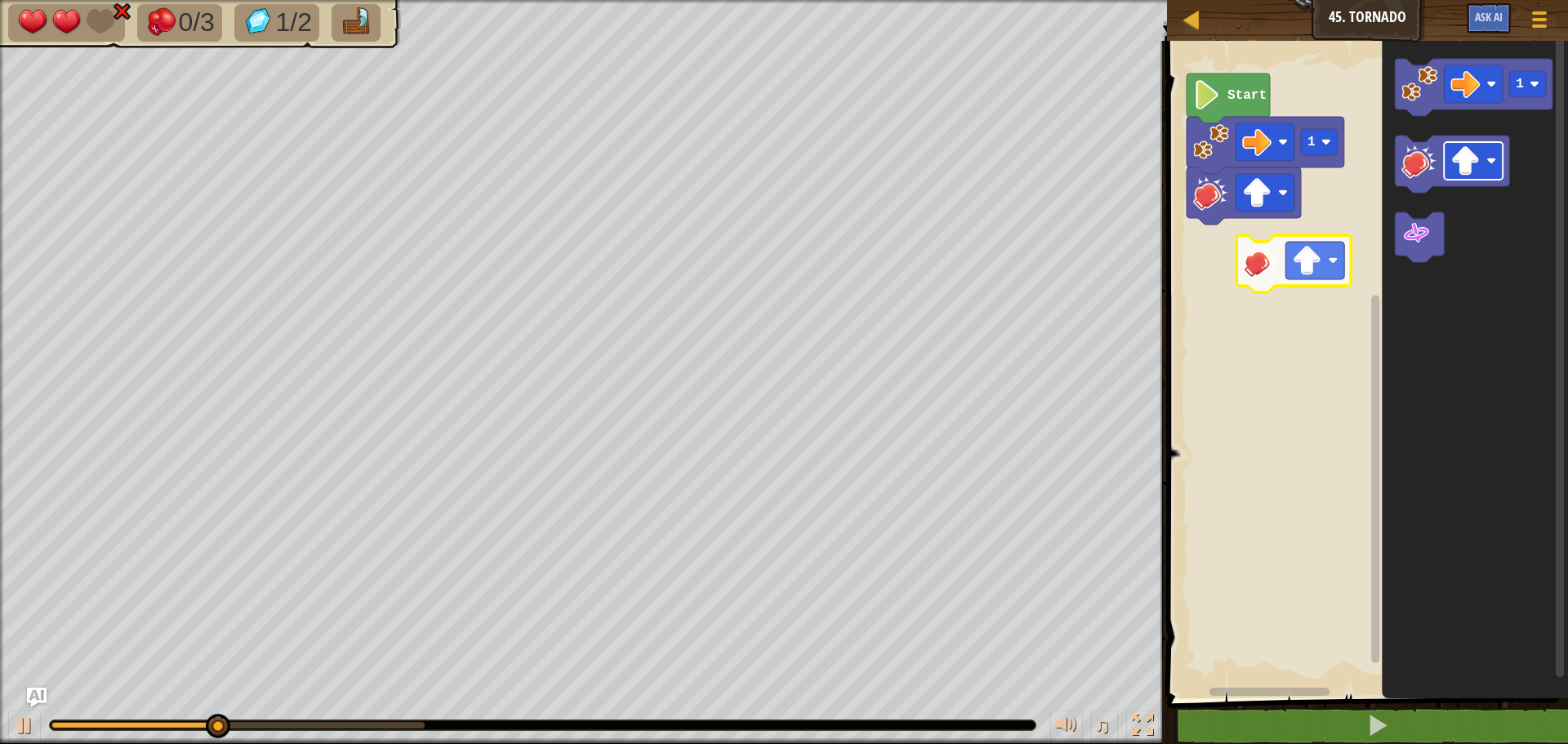
click at [1278, 286] on div "1 Start 1" at bounding box center [1365, 365] width 406 height 666
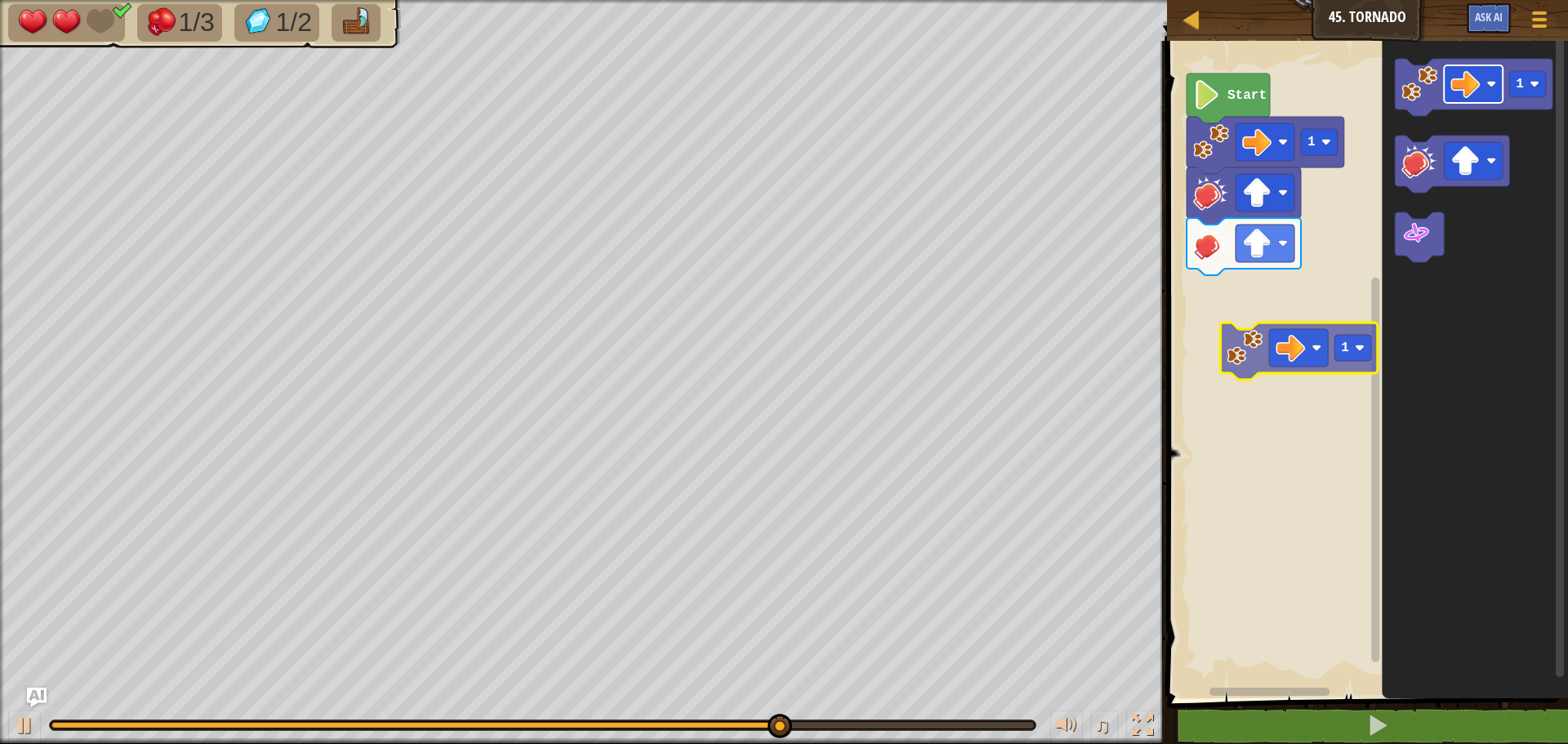
click at [1280, 351] on div "1 Start 1 1" at bounding box center [1365, 365] width 406 height 666
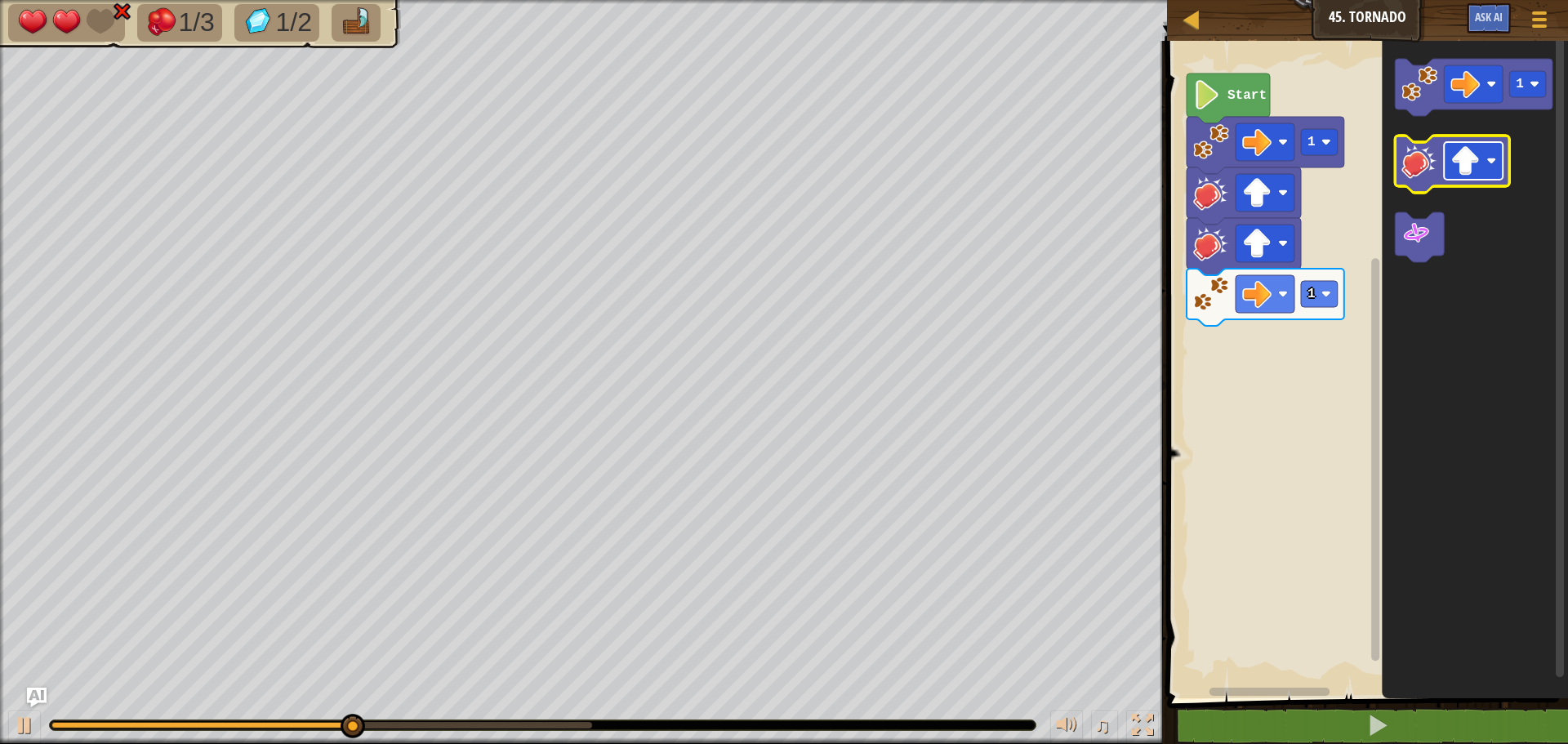
click at [1466, 166] on image "Blockly Workspace" at bounding box center [1464, 161] width 29 height 29
click at [1449, 190] on g "1" at bounding box center [1473, 161] width 158 height 204
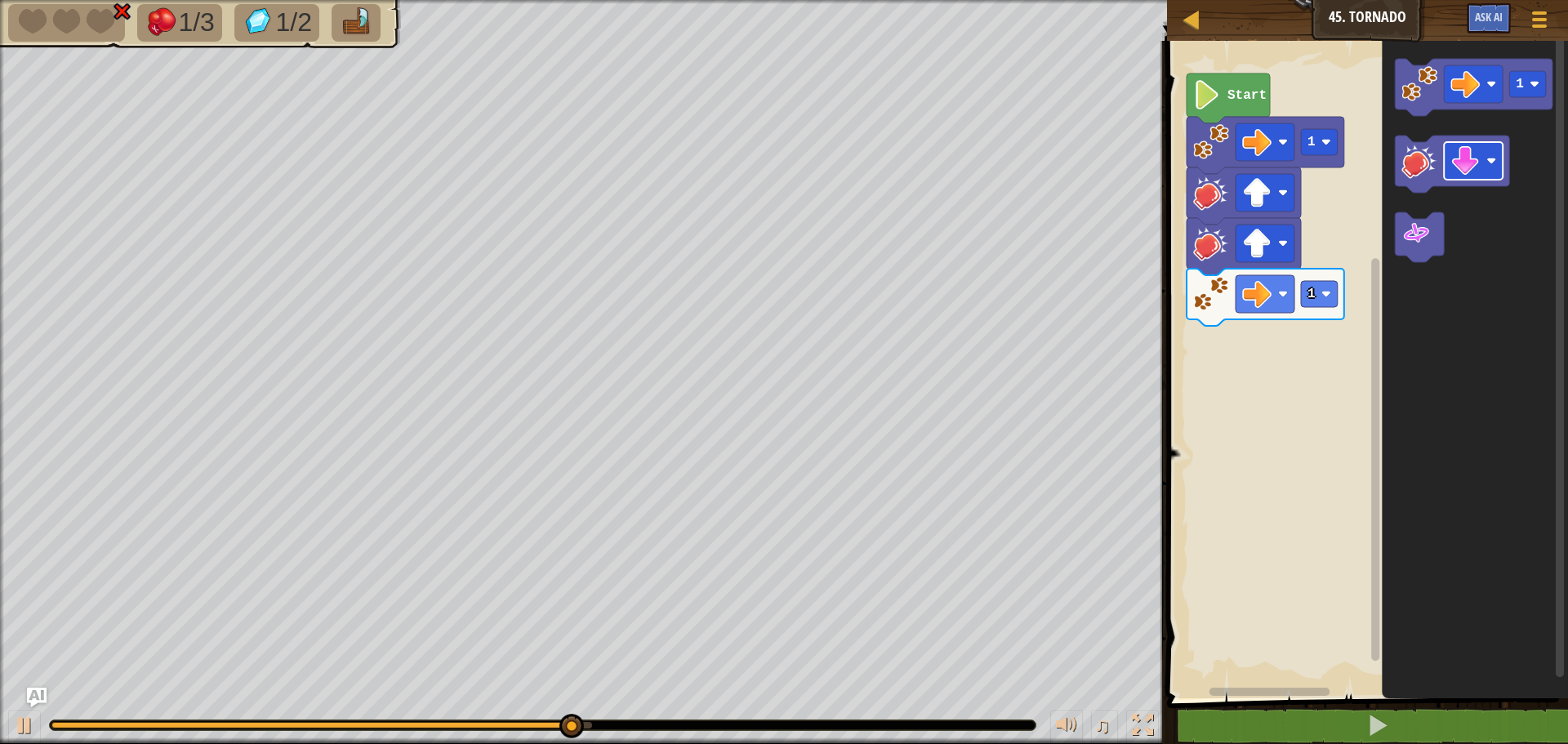
click at [1427, 209] on icon "1" at bounding box center [1474, 365] width 186 height 666
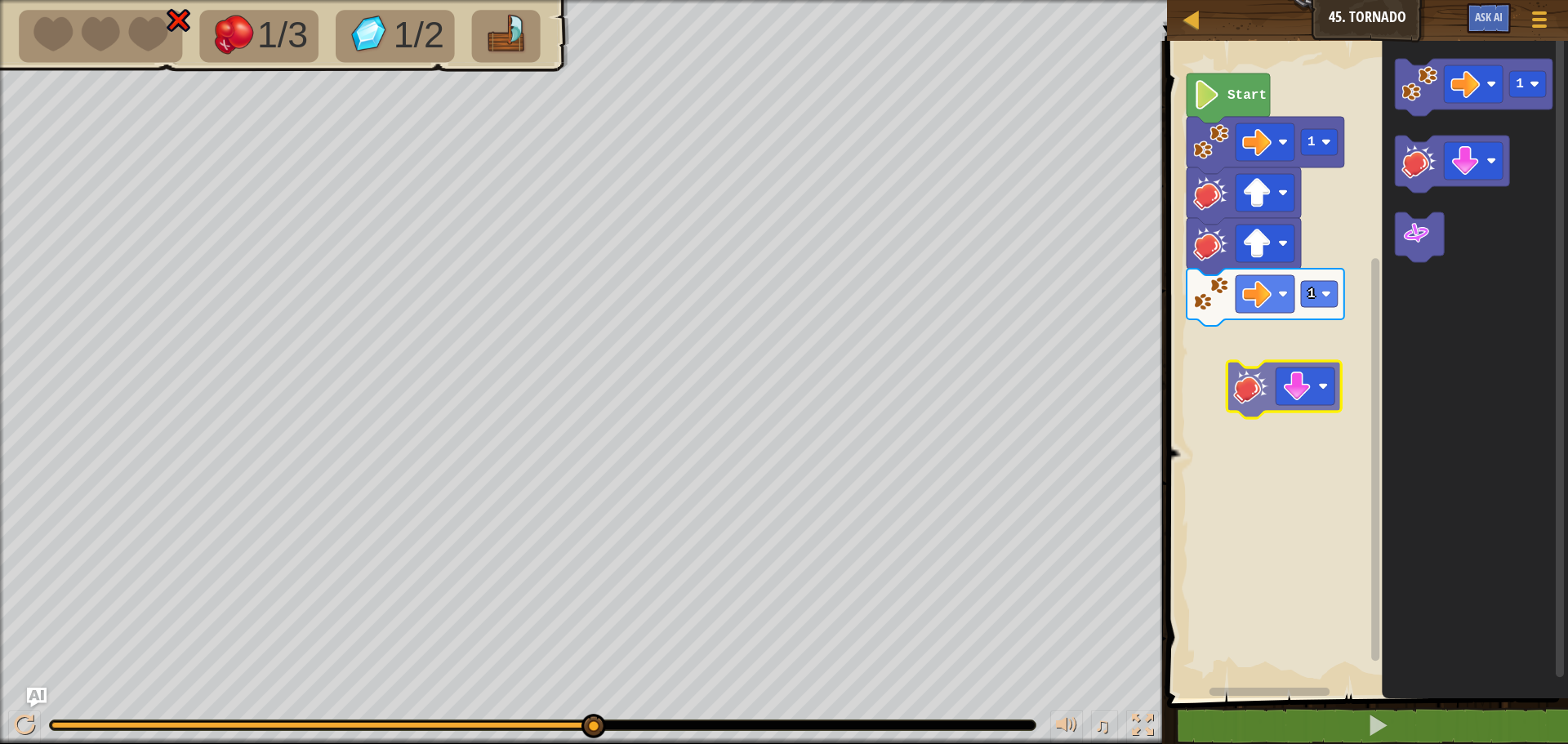
click at [1270, 387] on div "1 1 Start 1" at bounding box center [1365, 365] width 406 height 666
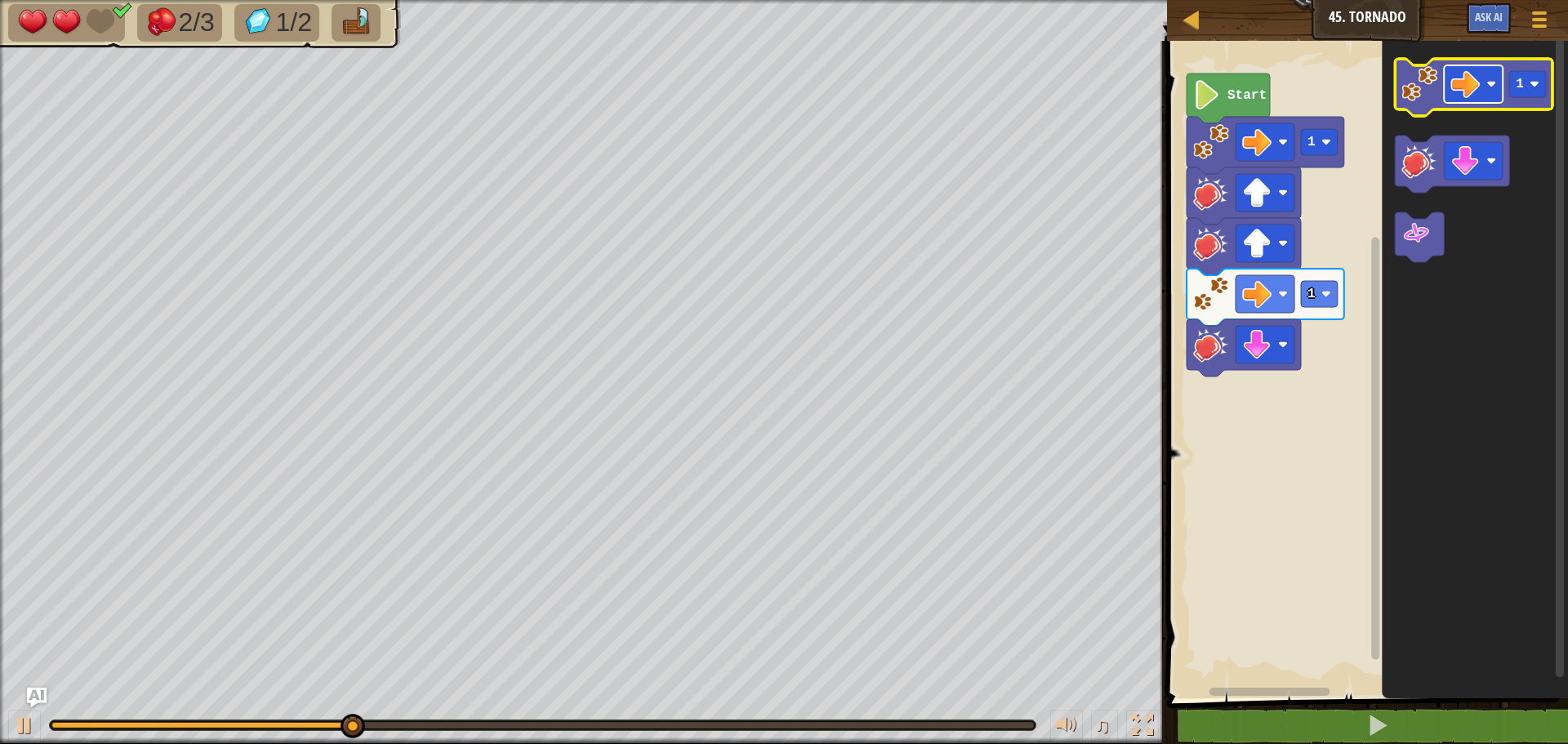
click at [1472, 89] on image "Blockly Workspace" at bounding box center [1464, 83] width 29 height 29
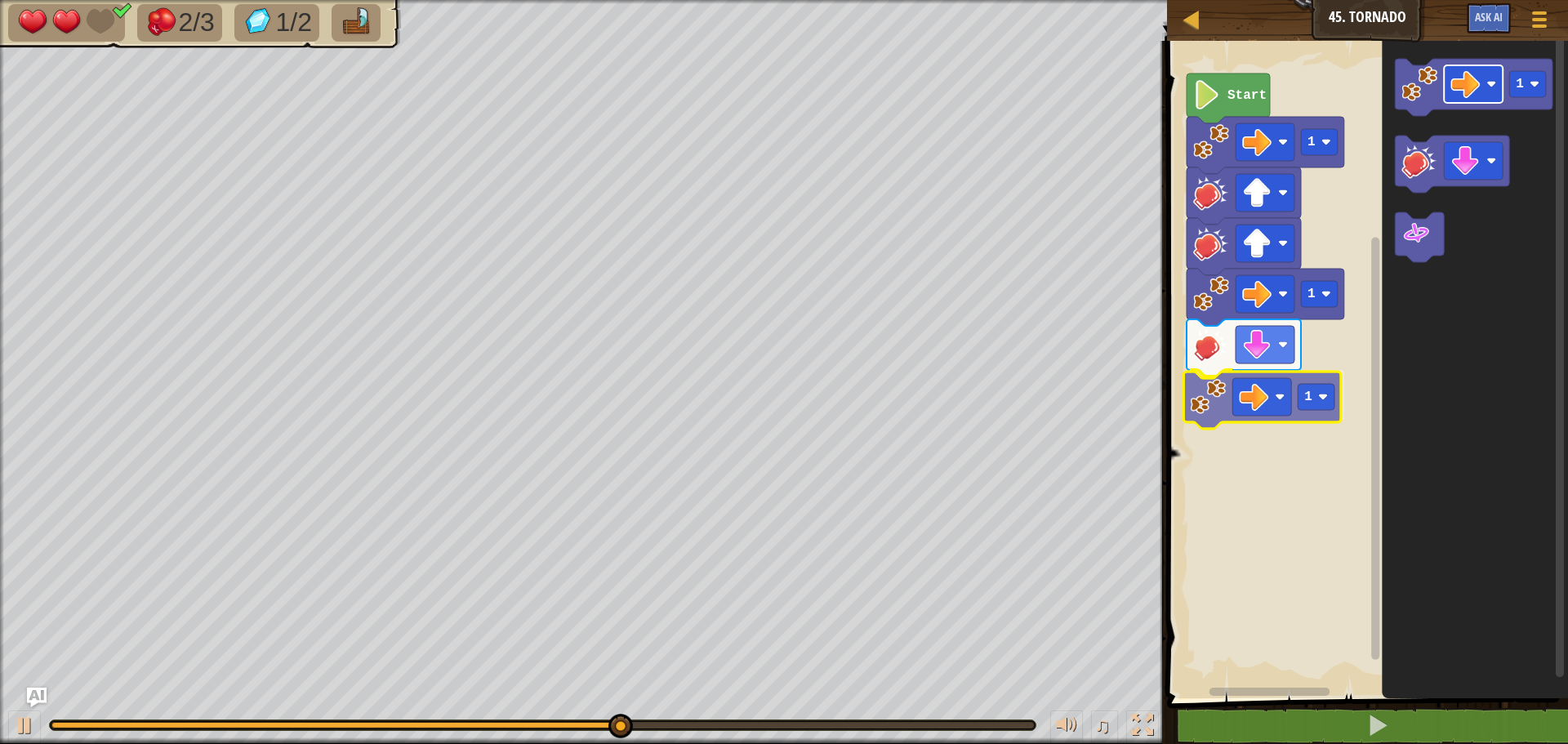
click at [1281, 369] on div "1 1 1 Start 1 1" at bounding box center [1365, 365] width 406 height 666
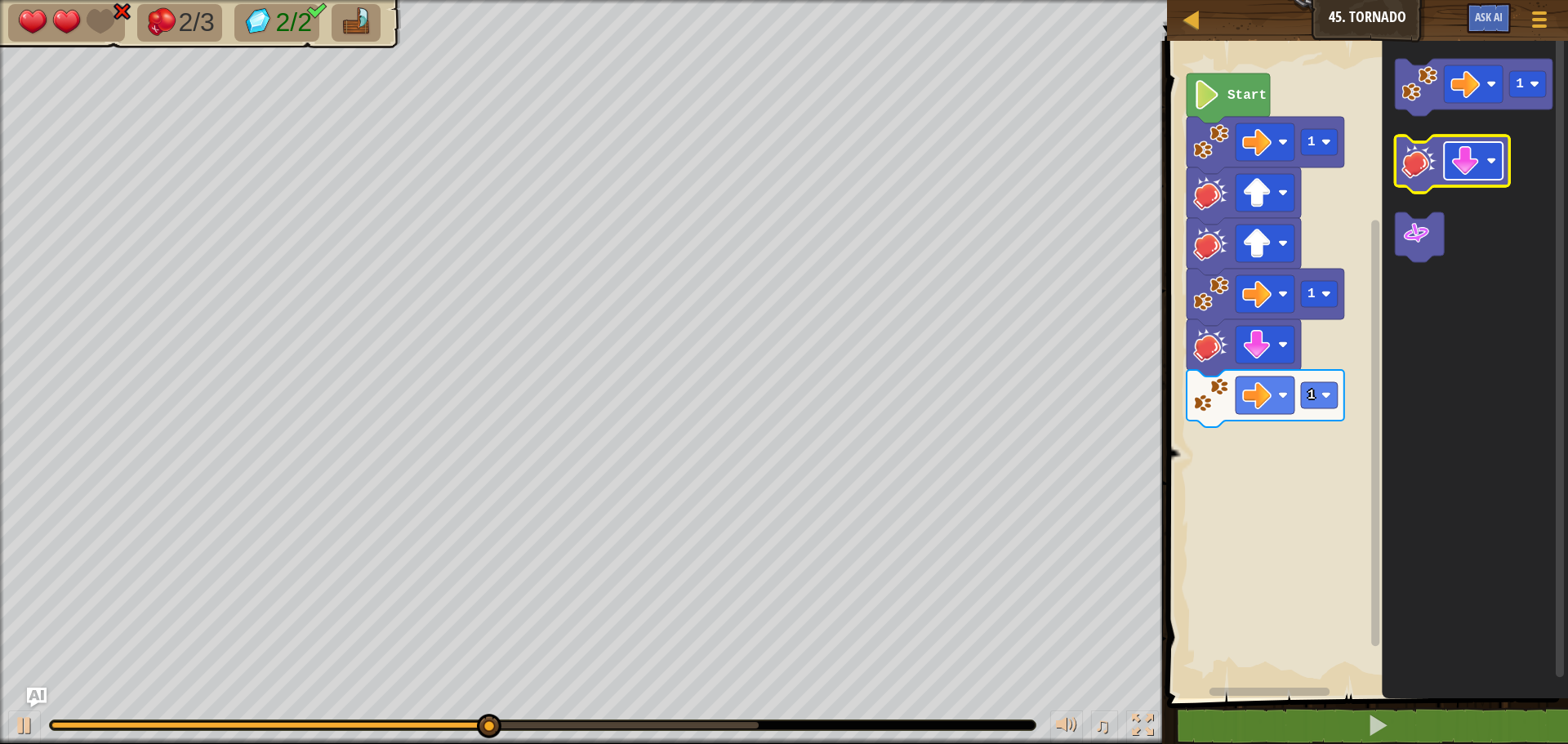
click at [1477, 152] on image "Blockly Workspace" at bounding box center [1464, 161] width 29 height 29
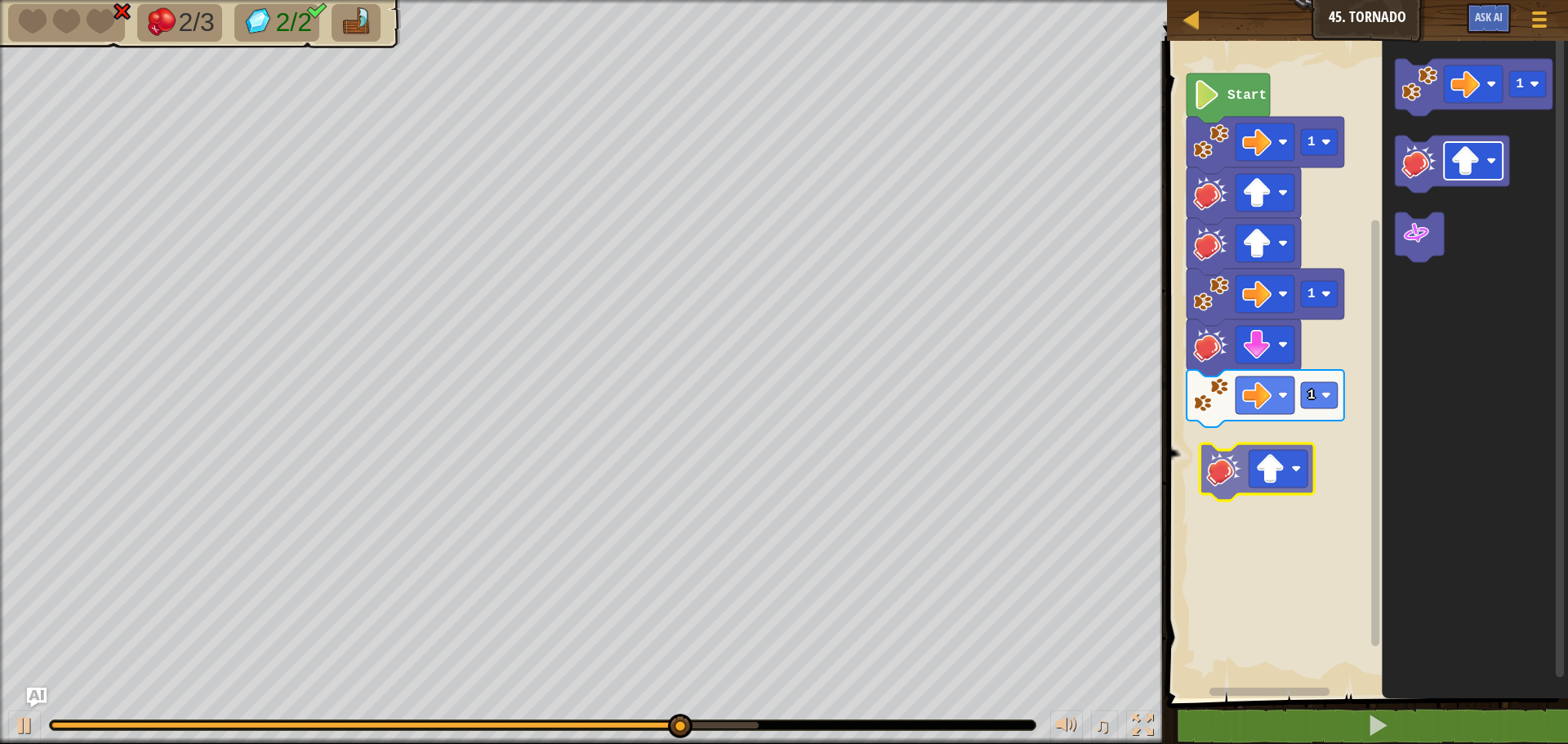
click at [1264, 462] on div "1 1 1 Start 1" at bounding box center [1365, 365] width 406 height 666
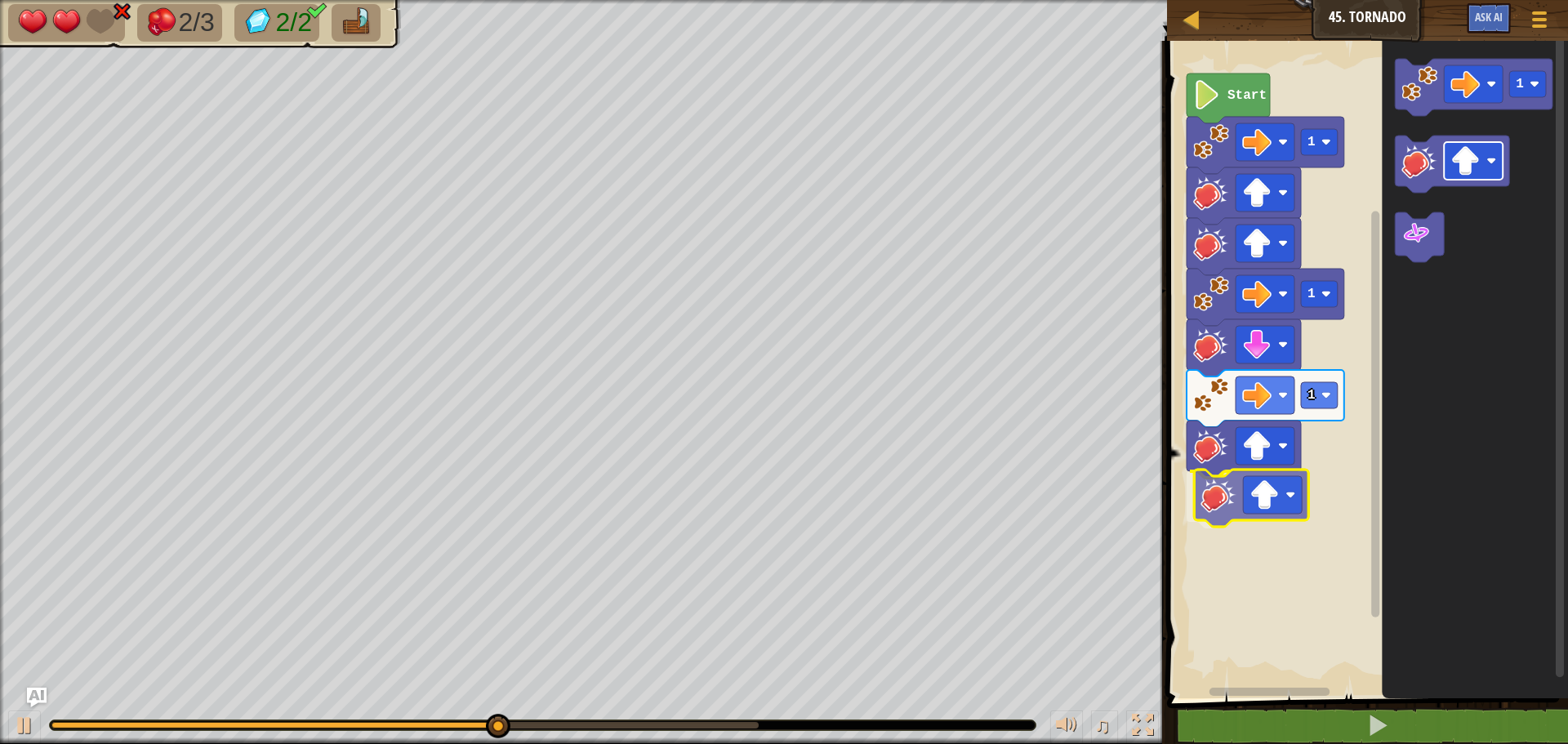
click at [1263, 495] on div "1 1 1 Start 1" at bounding box center [1365, 365] width 406 height 666
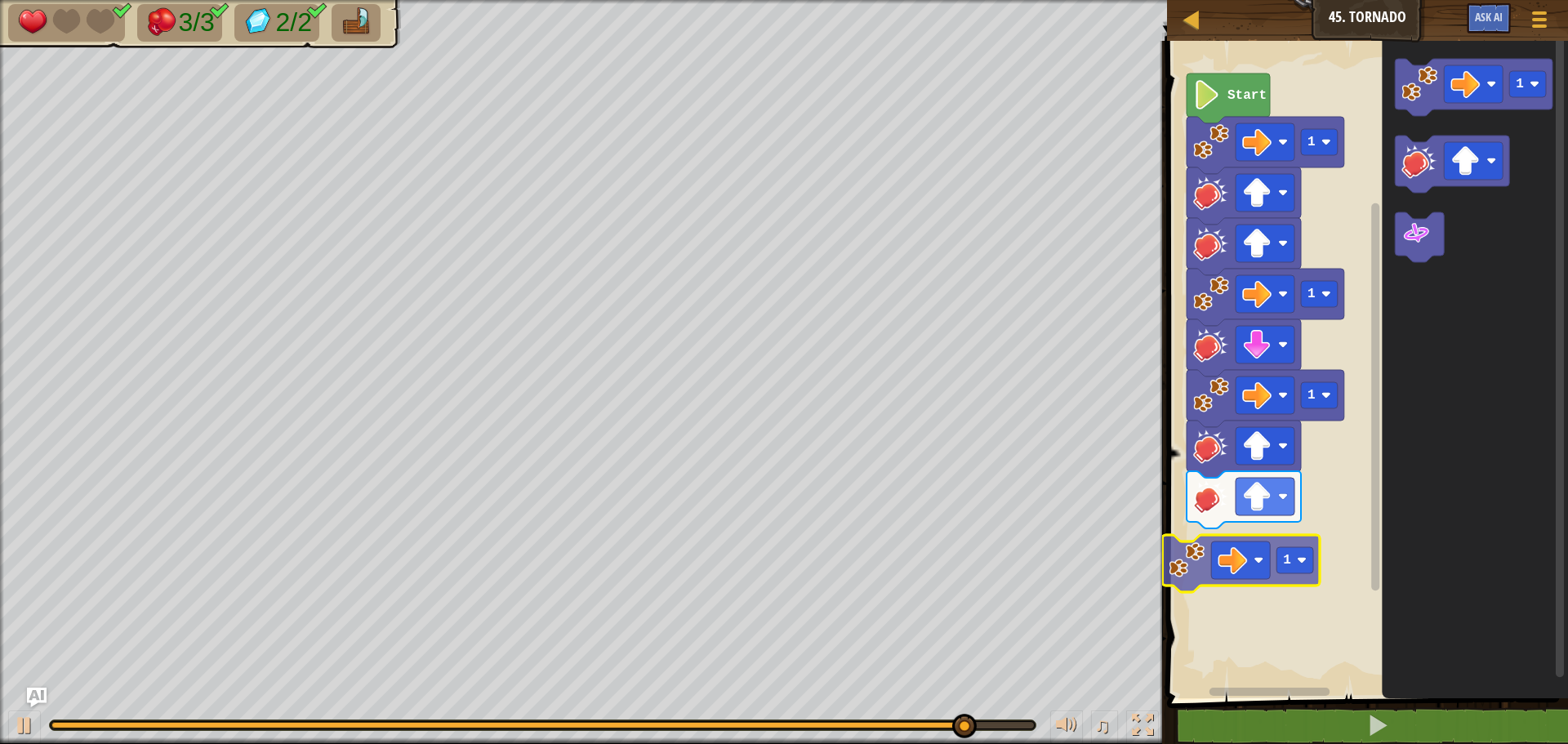
click at [1239, 583] on div "1 1 1 Start 1 1 1" at bounding box center [1365, 365] width 406 height 666
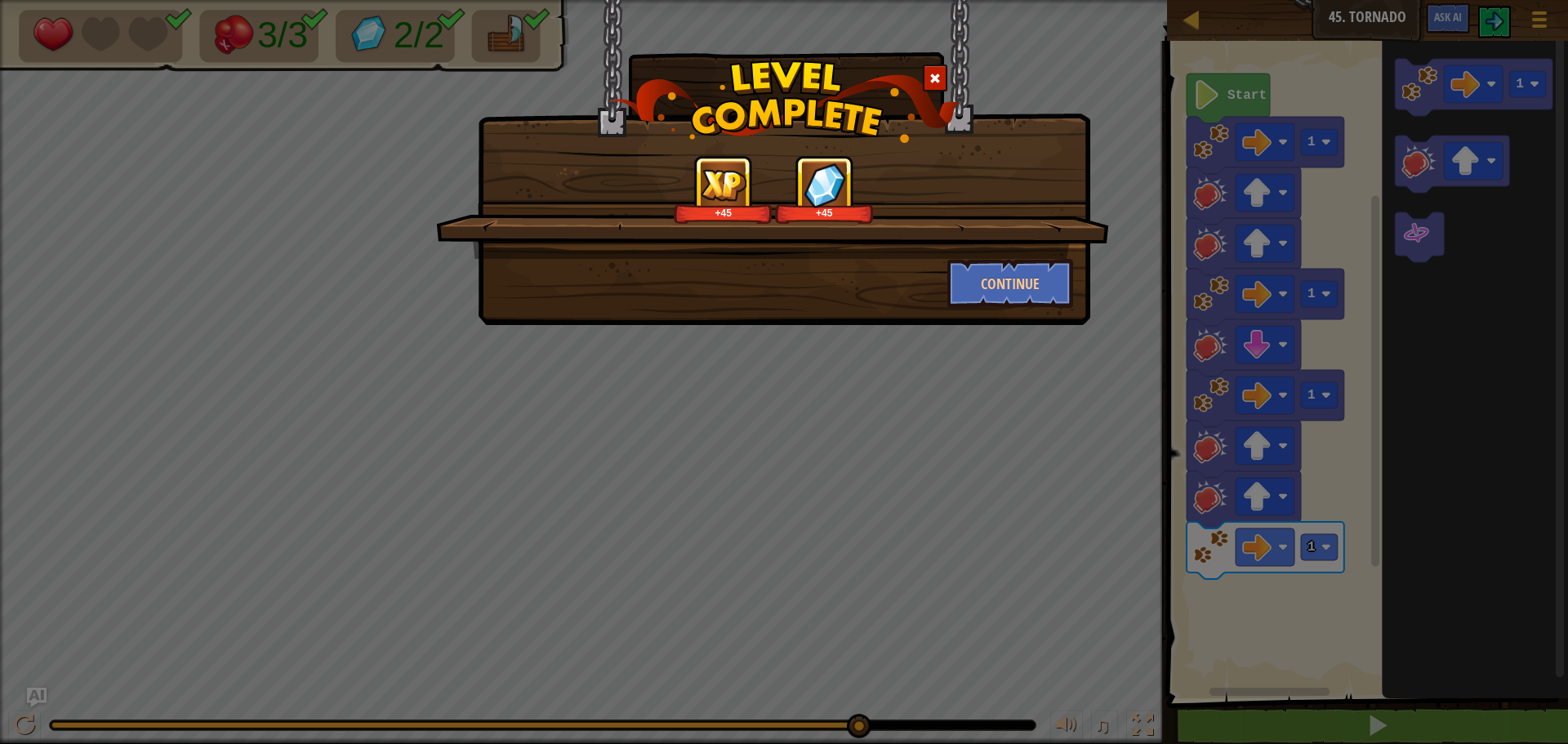
click at [985, 258] on div "+45 +45" at bounding box center [772, 206] width 673 height 104
click at [988, 288] on button "Continue" at bounding box center [1011, 283] width 127 height 49
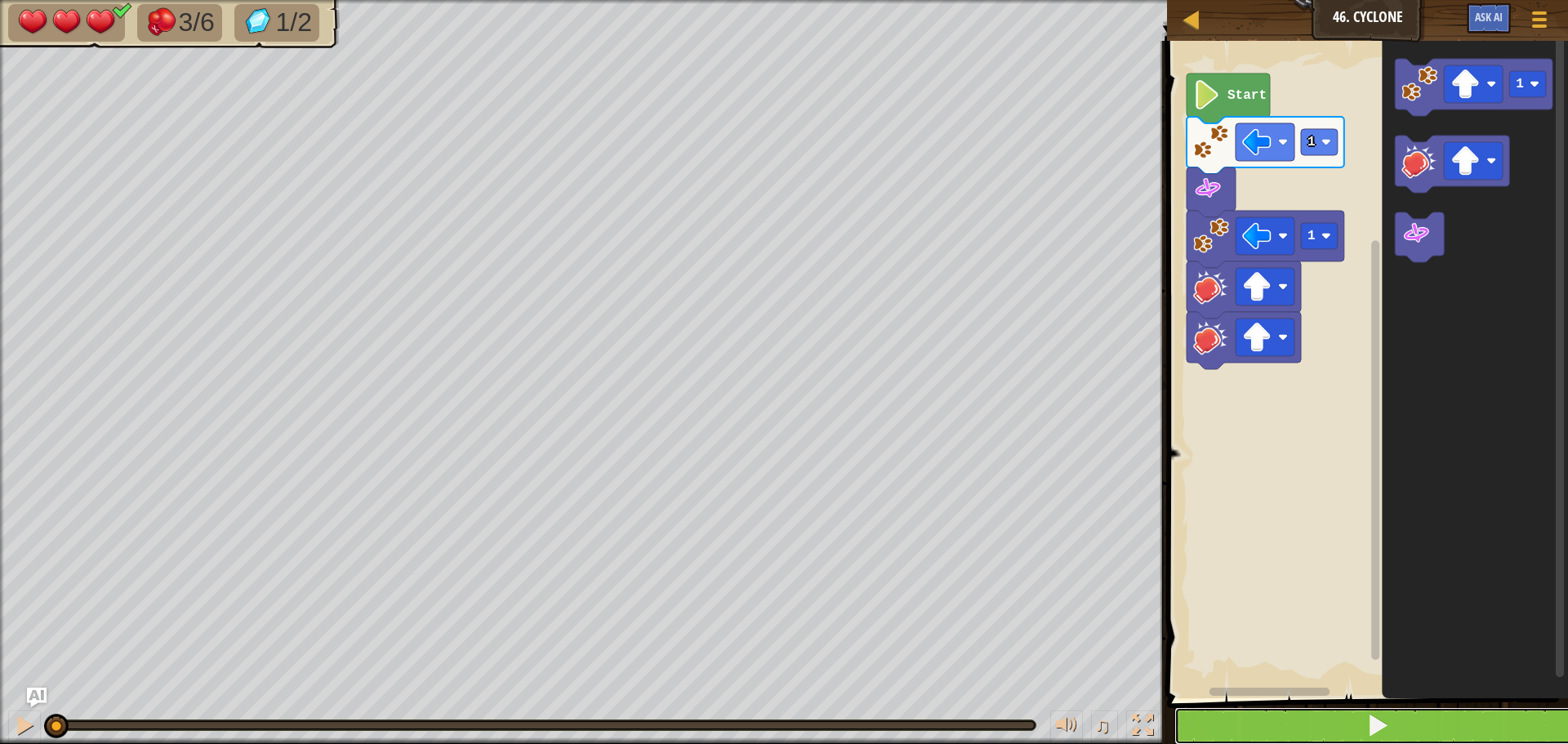
click at [1192, 709] on button at bounding box center [1377, 726] width 406 height 37
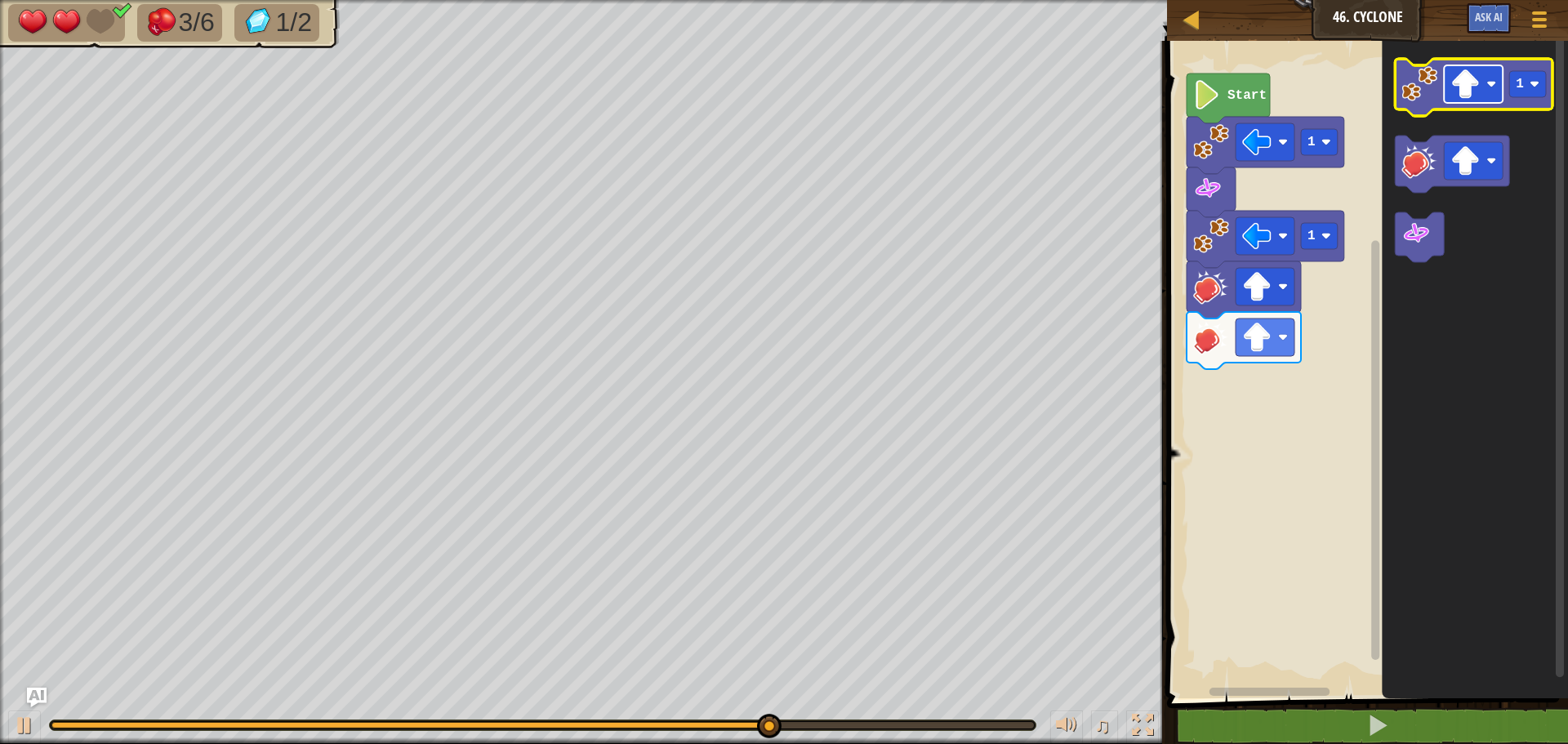
click at [1469, 96] on image "Blockly Workspace" at bounding box center [1464, 83] width 29 height 29
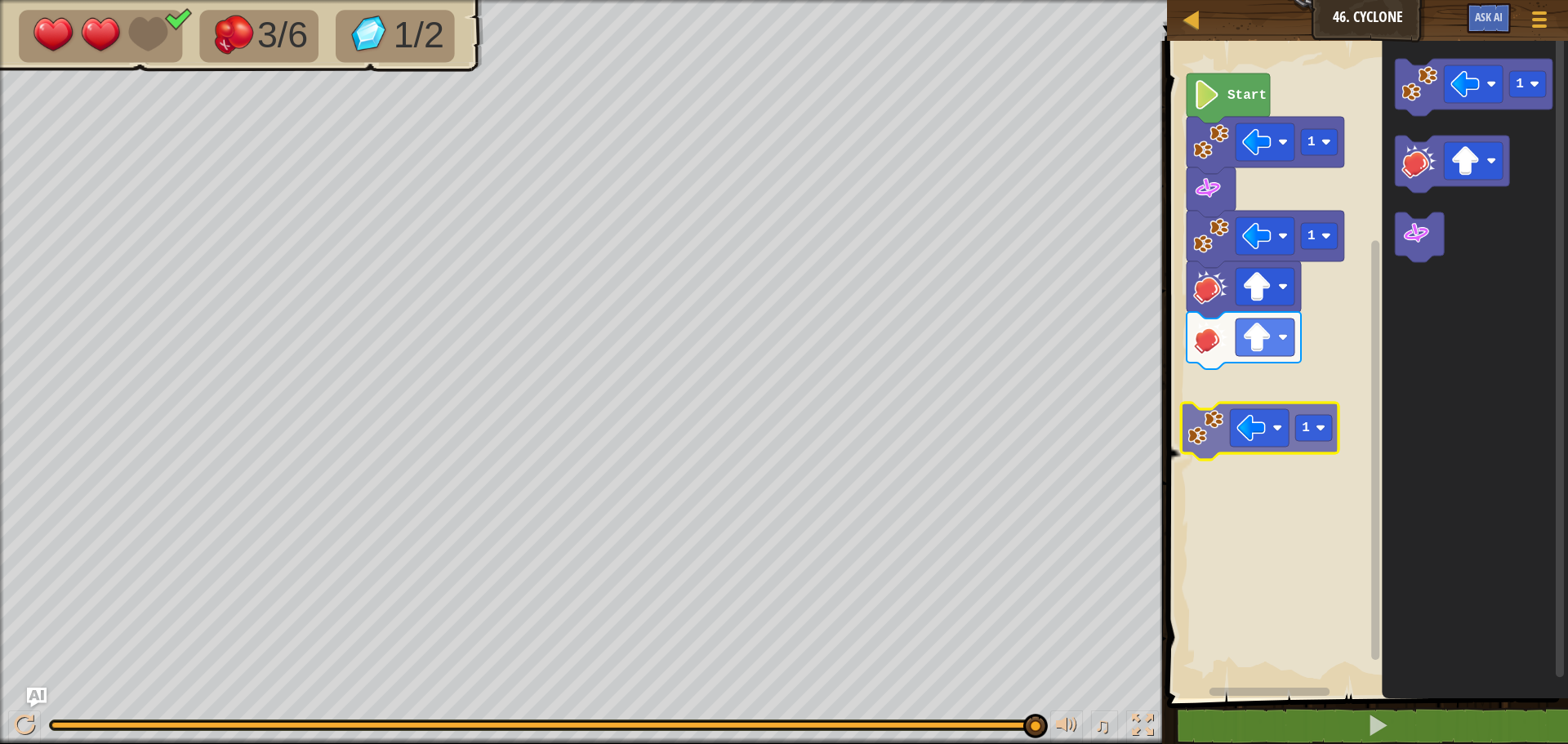
click at [1231, 444] on div "1 1 Start 1 1 1" at bounding box center [1365, 365] width 406 height 666
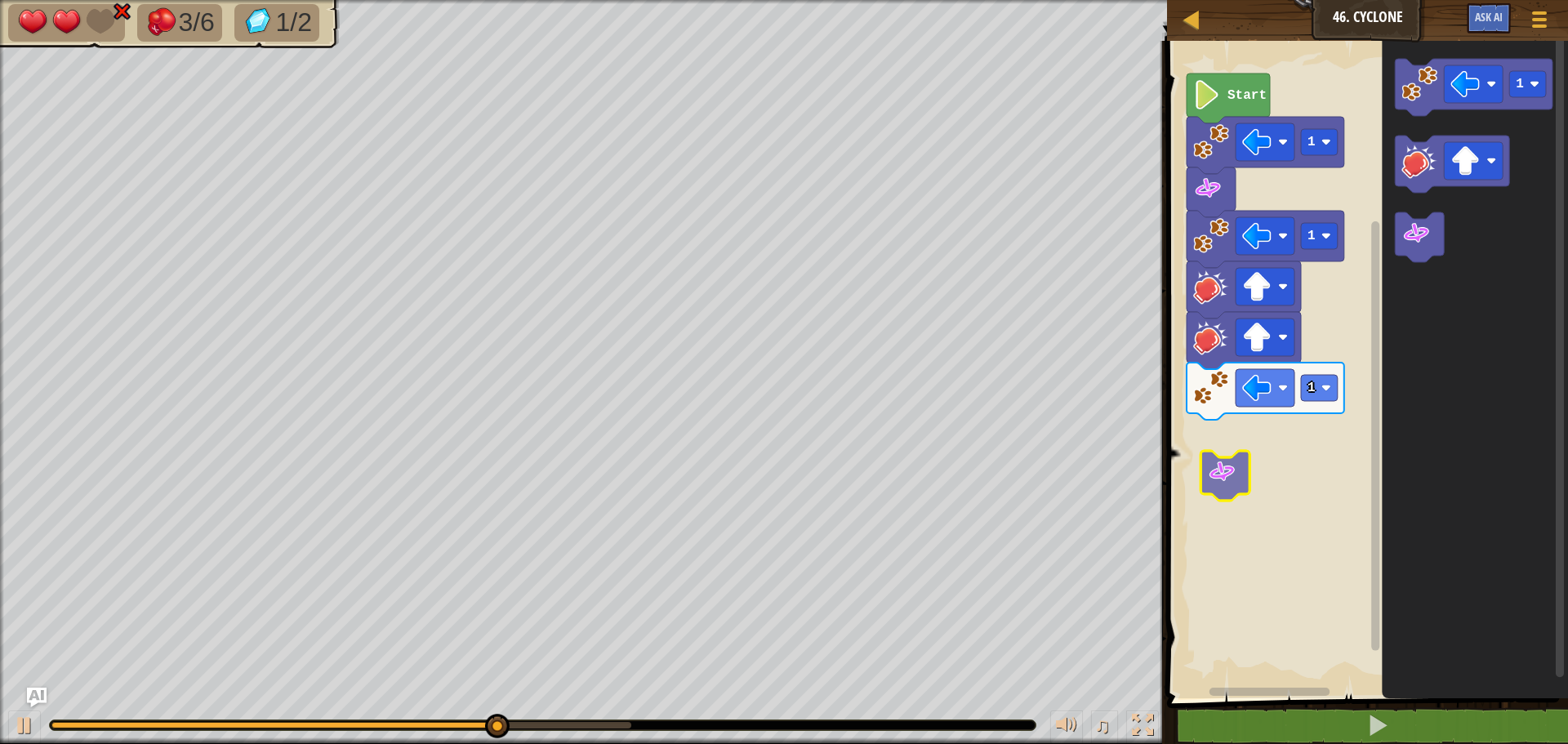
click at [1244, 464] on div "1 1 1 Start 1" at bounding box center [1365, 365] width 406 height 666
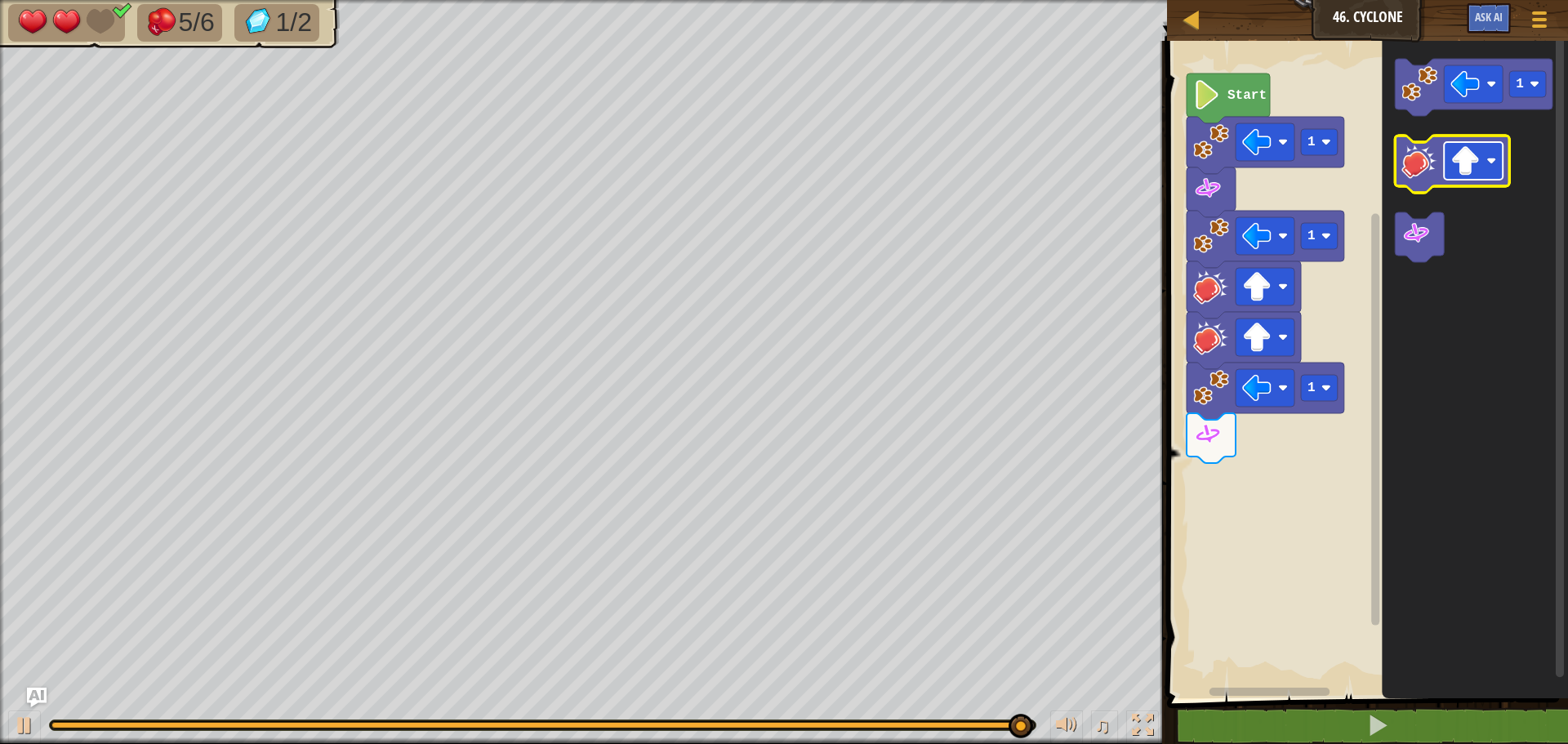
click at [1470, 159] on image "Blockly Workspace" at bounding box center [1464, 161] width 29 height 29
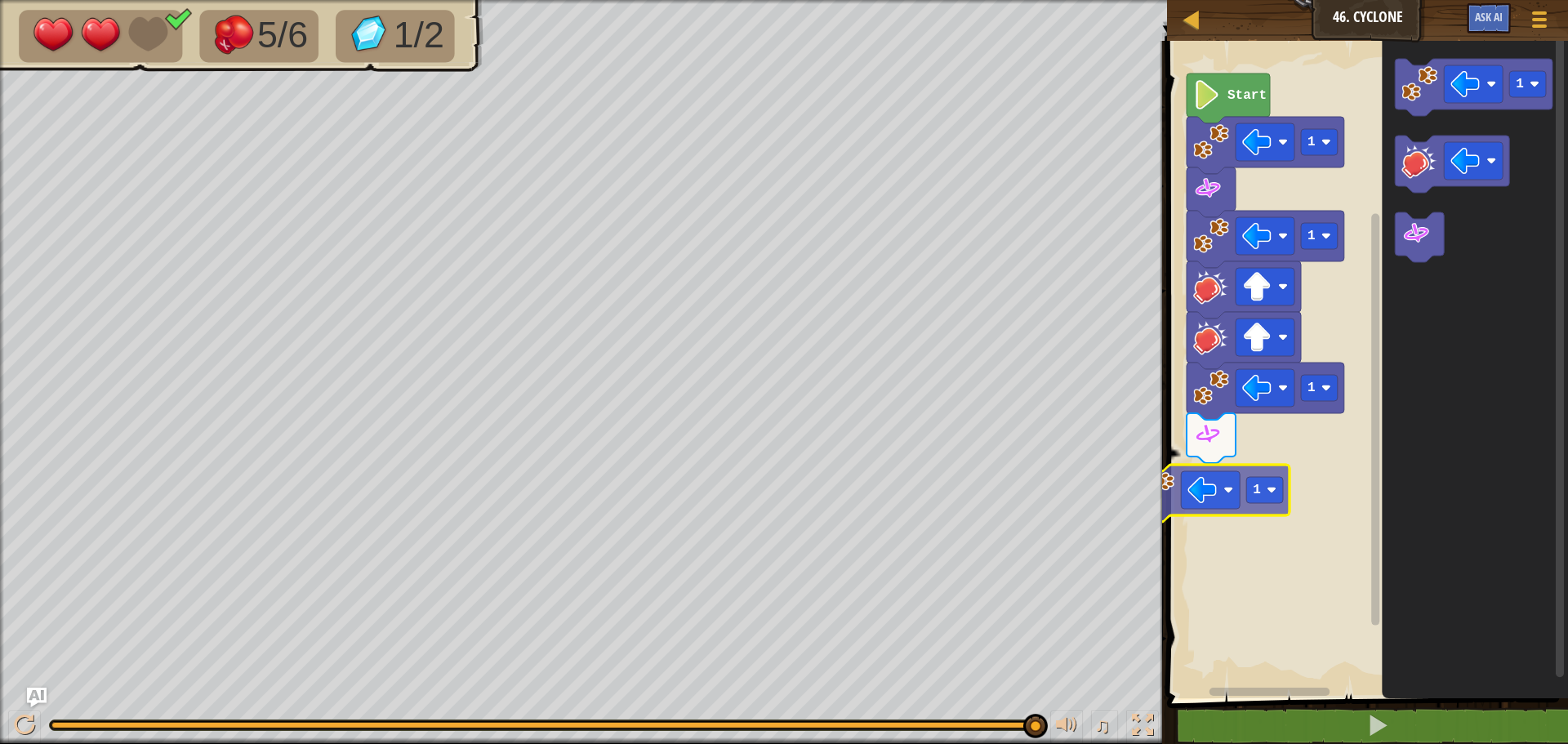
click at [1211, 503] on div "1 1 1 Start 1 1 1" at bounding box center [1365, 365] width 406 height 666
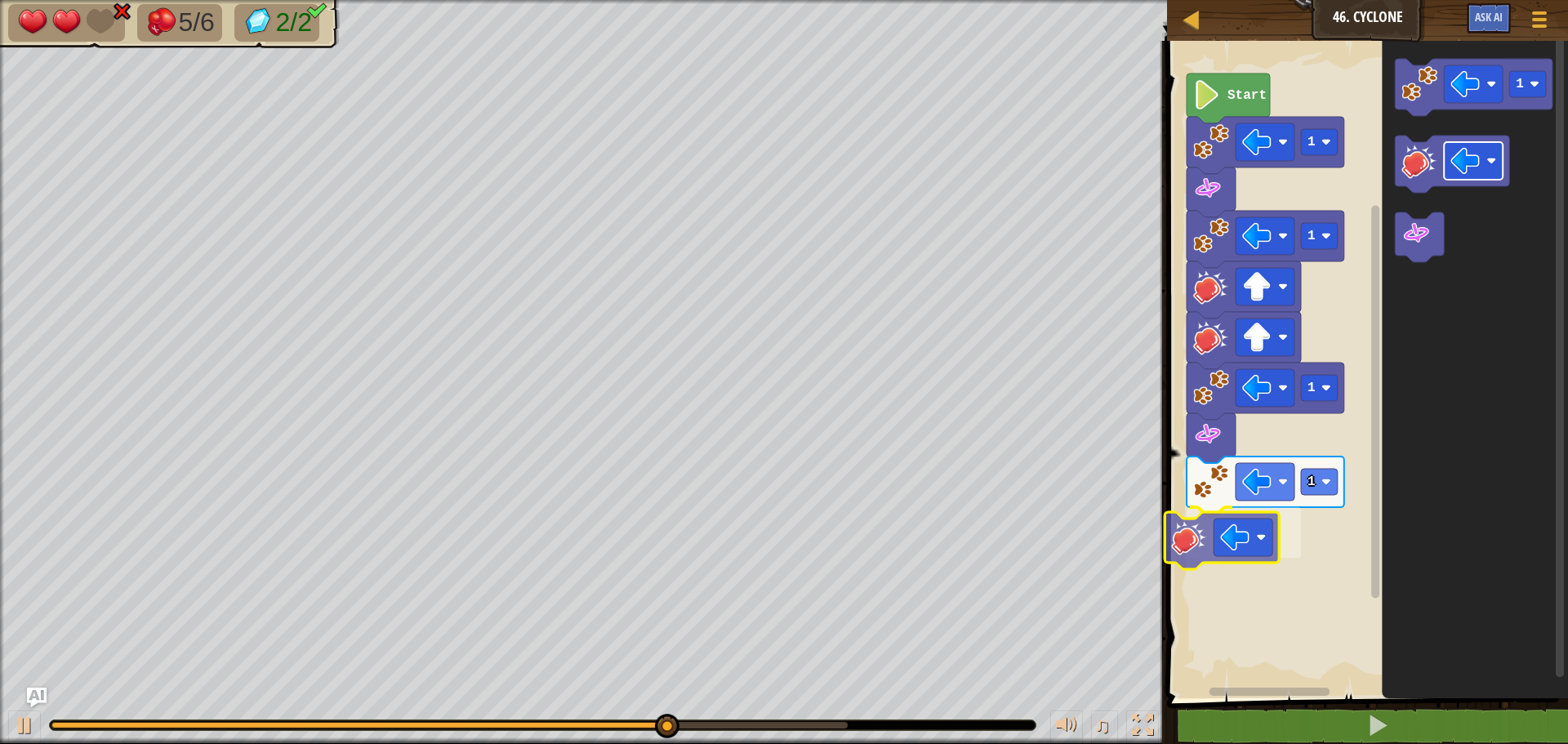
click at [1244, 549] on div "1 1 1 1 Start 1" at bounding box center [1365, 365] width 406 height 666
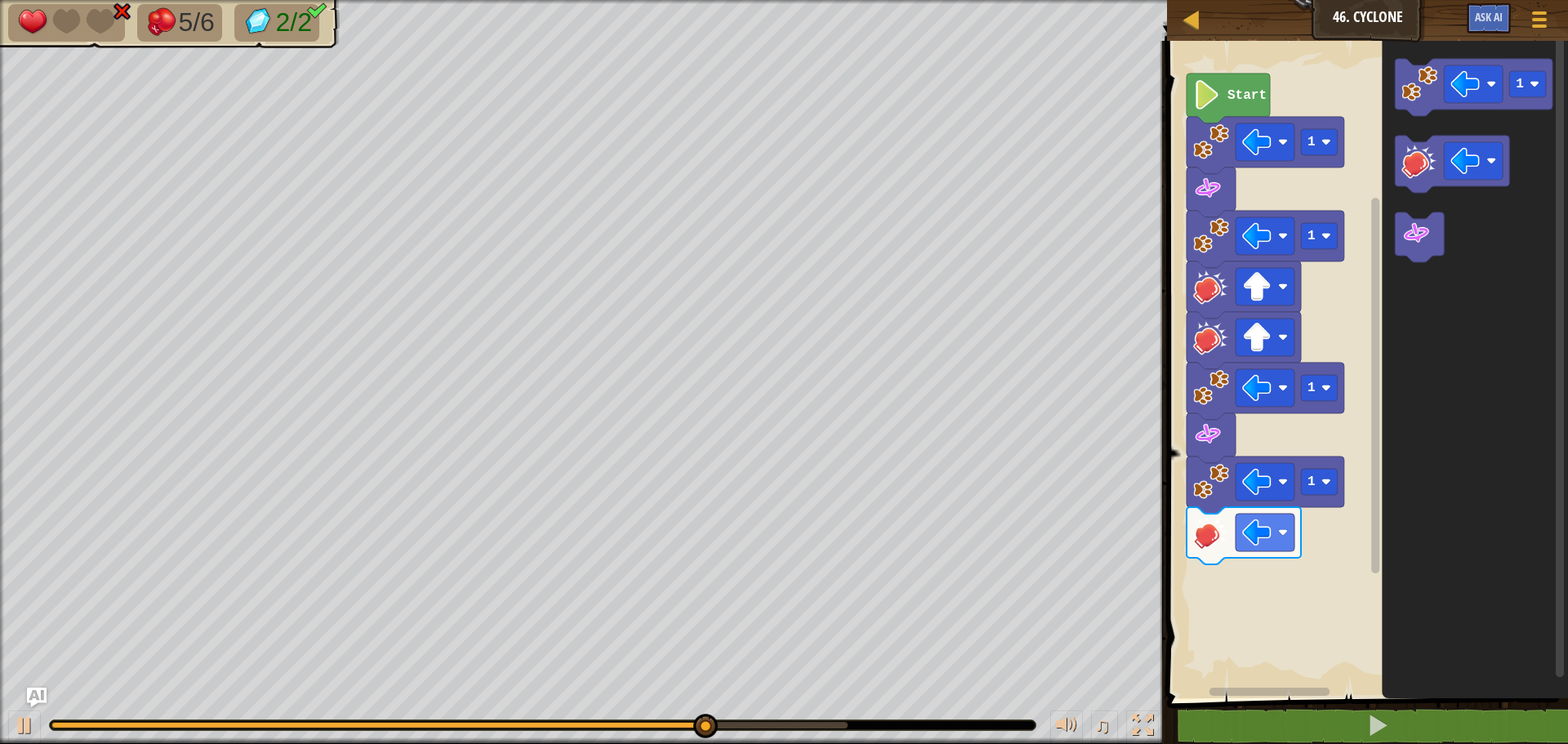
click at [1388, 310] on icon "1" at bounding box center [1474, 365] width 186 height 666
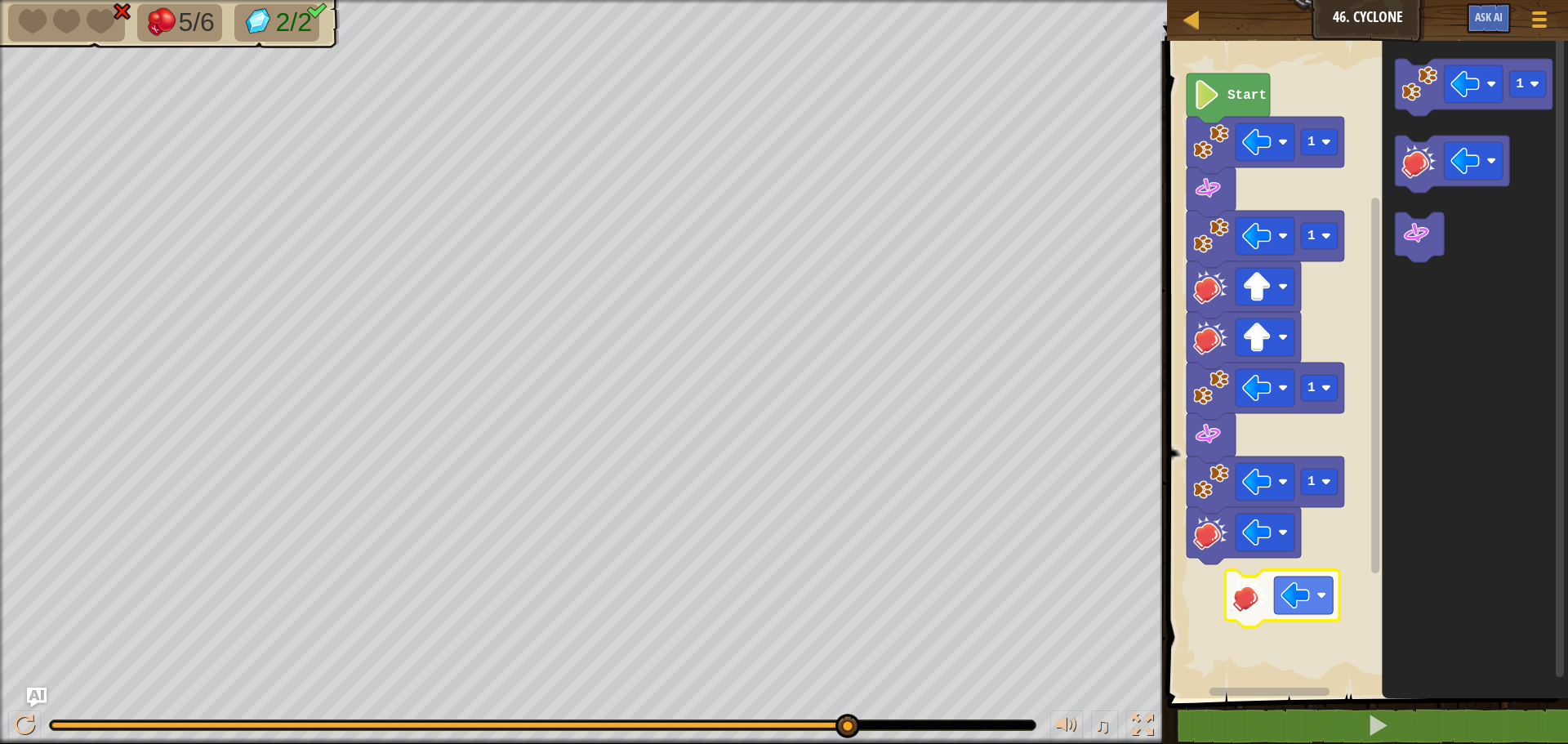
click at [1285, 573] on div "1 1 1 1 Start 1" at bounding box center [1365, 365] width 406 height 666
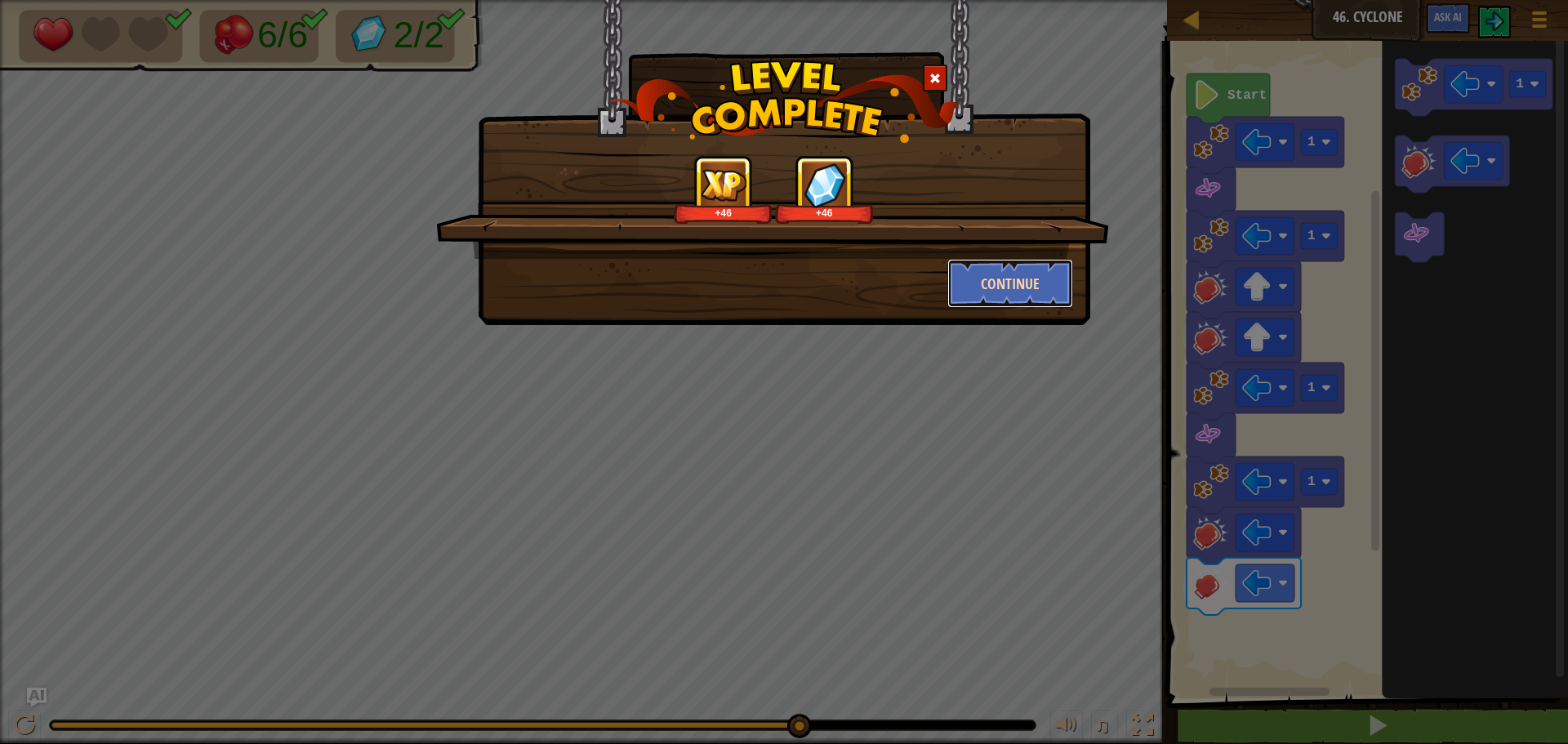
click at [1016, 281] on button "Continue" at bounding box center [1011, 283] width 127 height 49
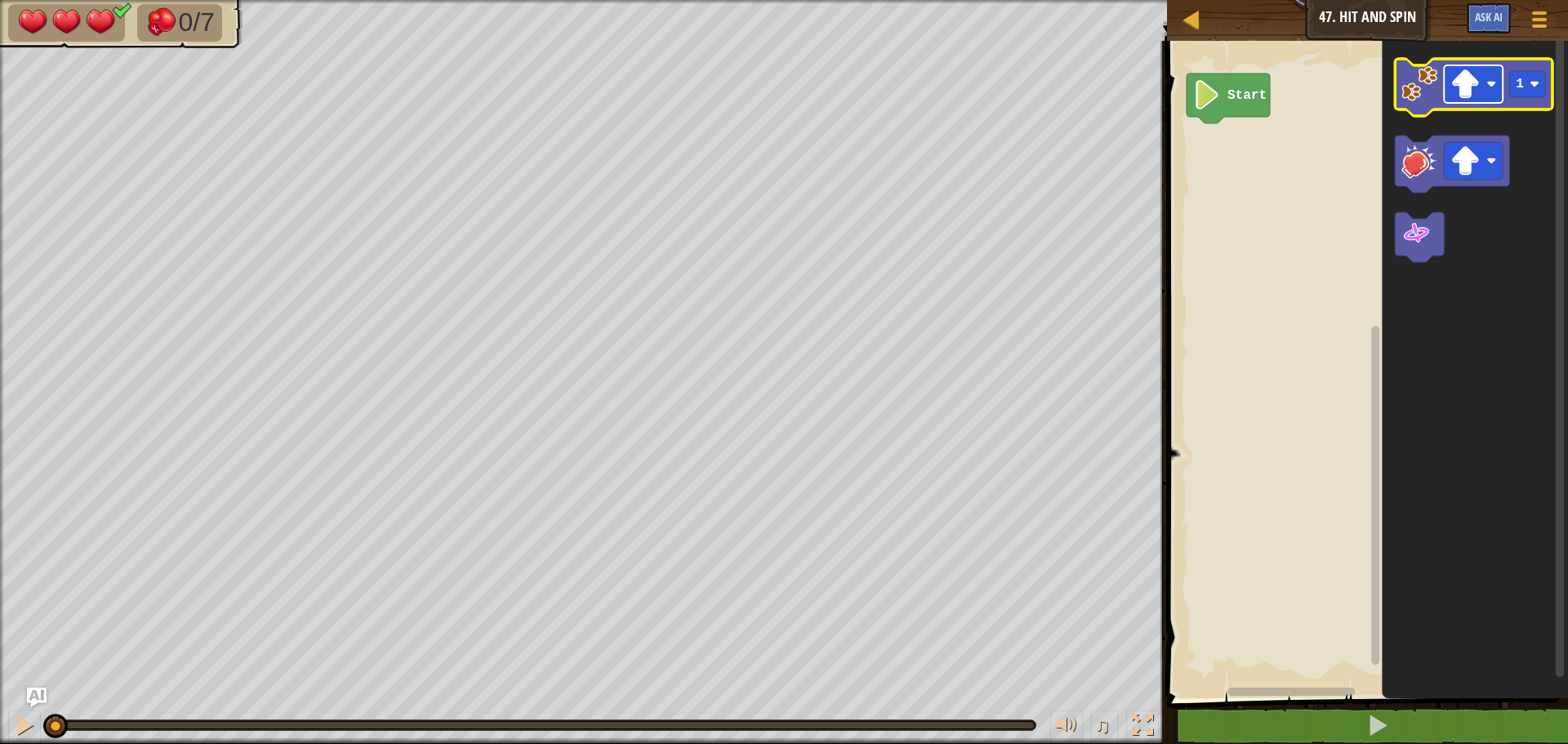
click at [1474, 82] on image "Blockly Workspace" at bounding box center [1464, 83] width 29 height 29
click at [1475, 74] on image "Blockly Workspace" at bounding box center [1464, 83] width 29 height 29
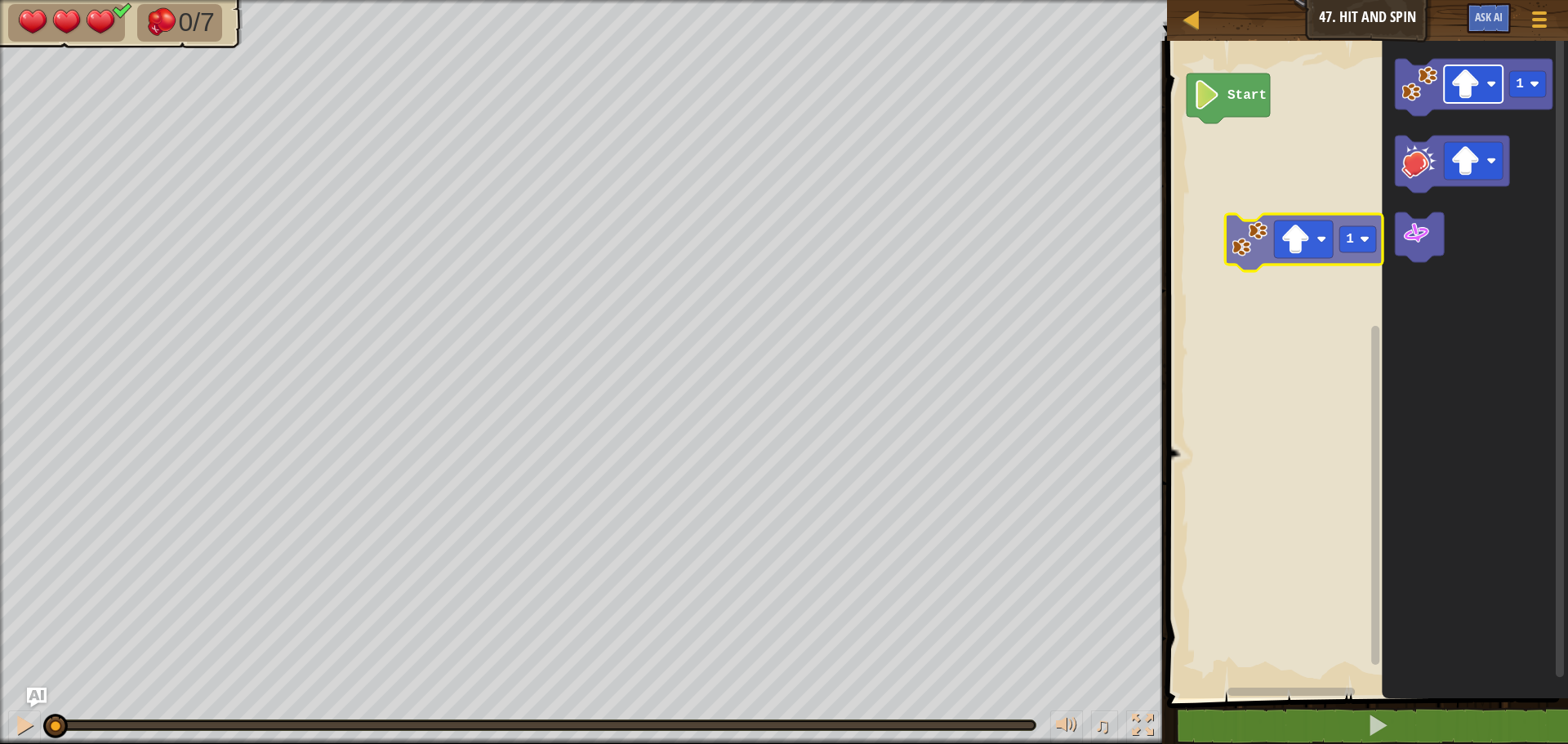
click at [1292, 242] on div "Start 1 1" at bounding box center [1365, 365] width 406 height 666
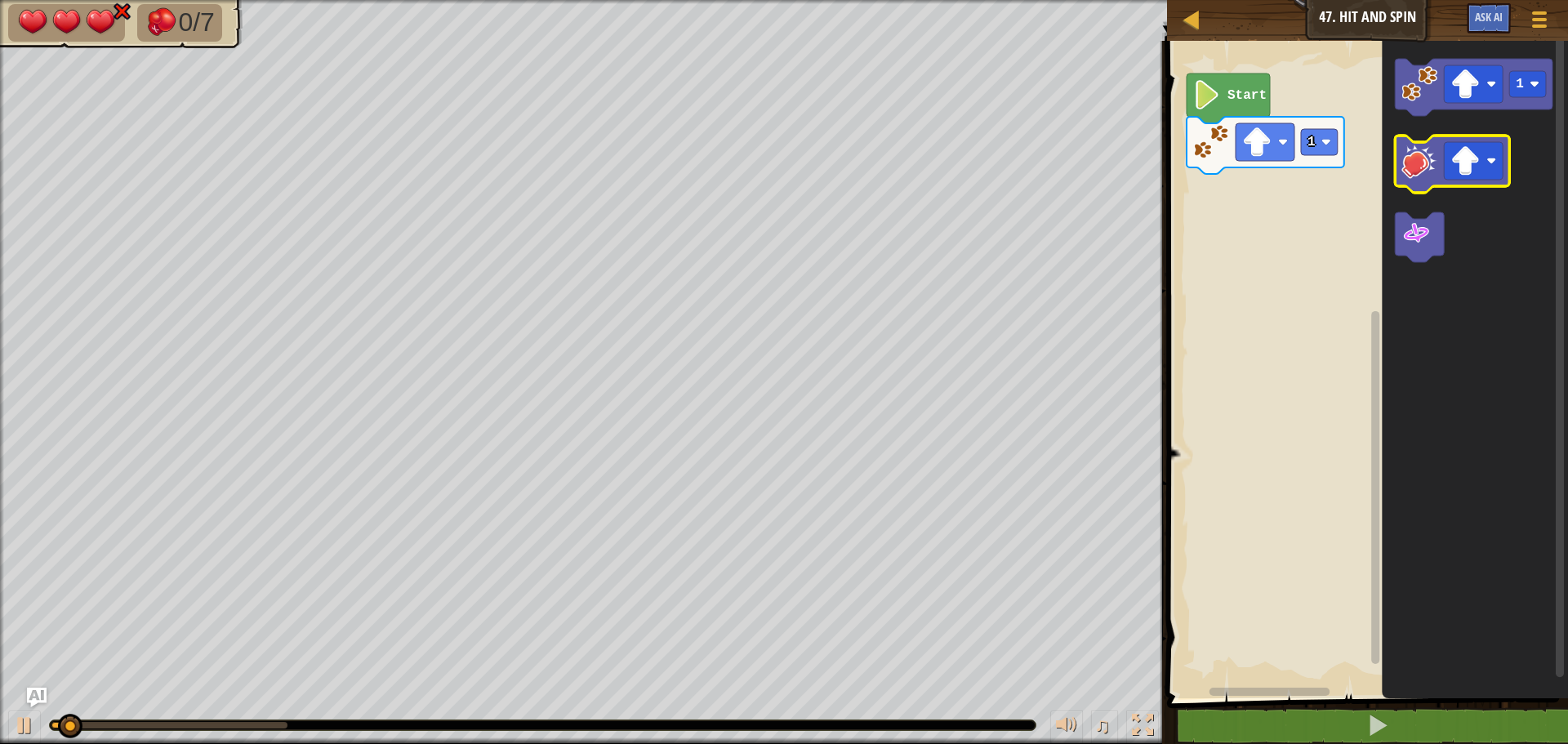
click at [1433, 174] on image "Blockly Workspace" at bounding box center [1419, 161] width 35 height 35
click at [1463, 173] on image "Blockly Workspace" at bounding box center [1464, 161] width 29 height 29
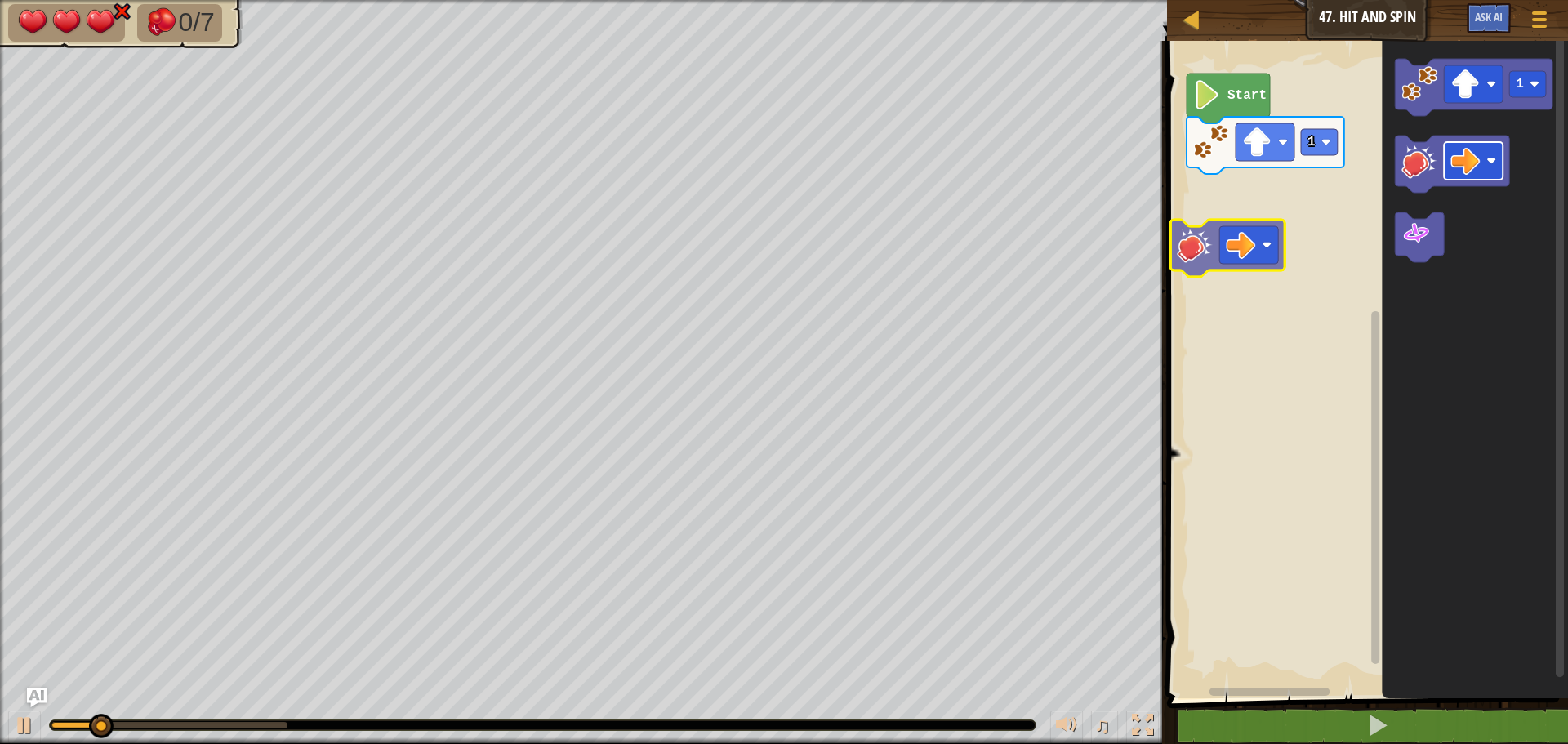
click at [1294, 243] on div "1 Start 1" at bounding box center [1365, 365] width 406 height 666
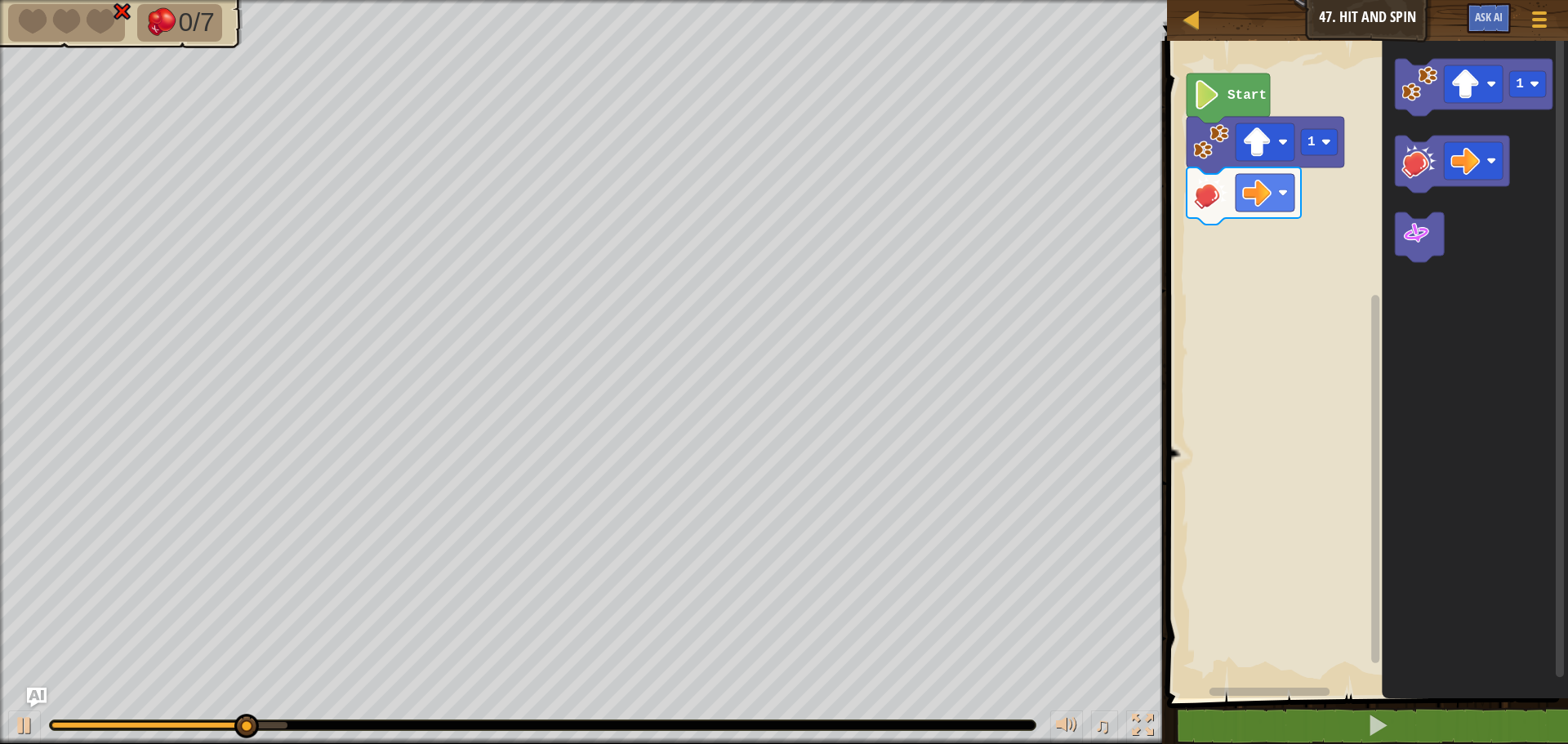
click at [1349, 223] on div "1 Start 1" at bounding box center [1365, 365] width 406 height 666
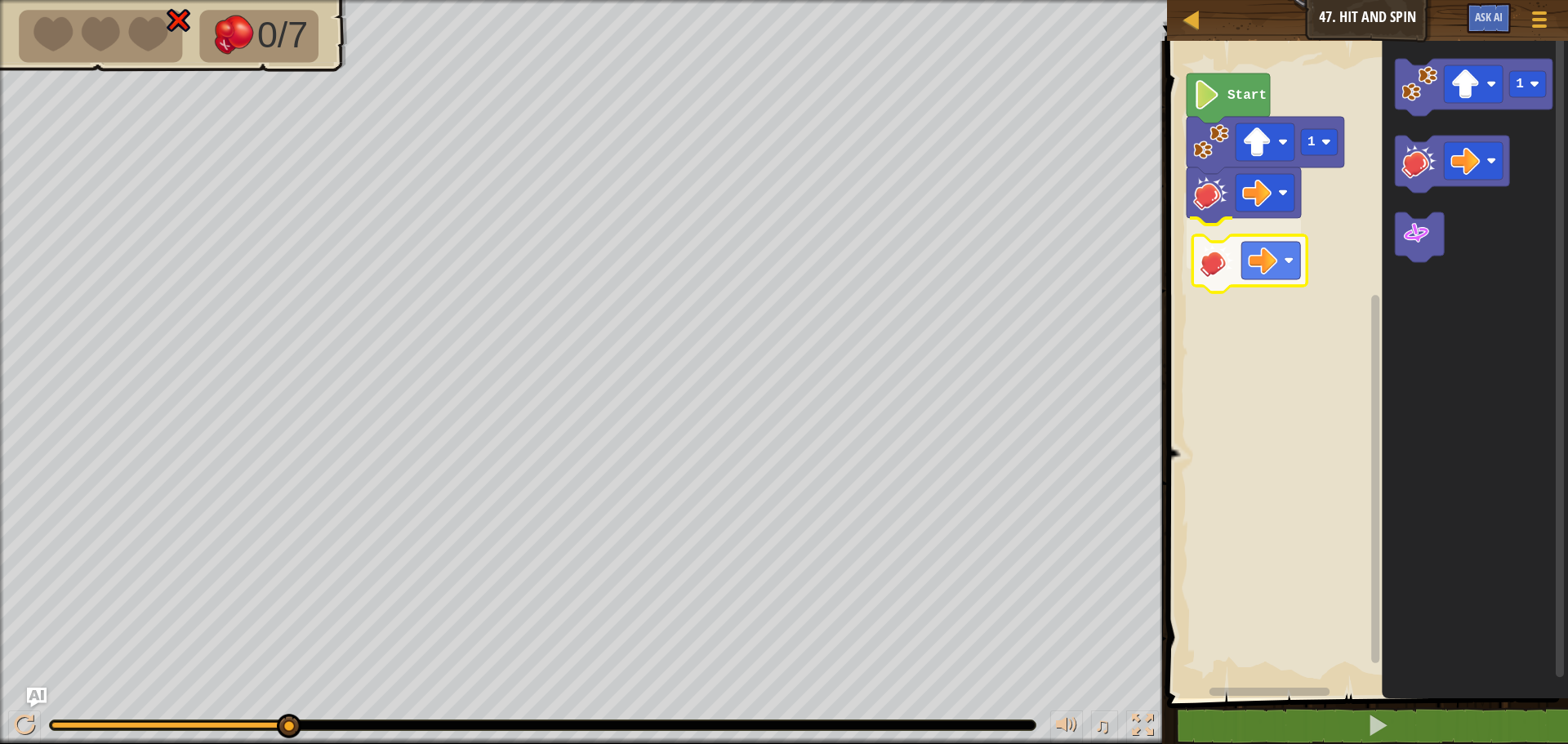
click at [1200, 274] on div "1 Start 1" at bounding box center [1365, 365] width 406 height 666
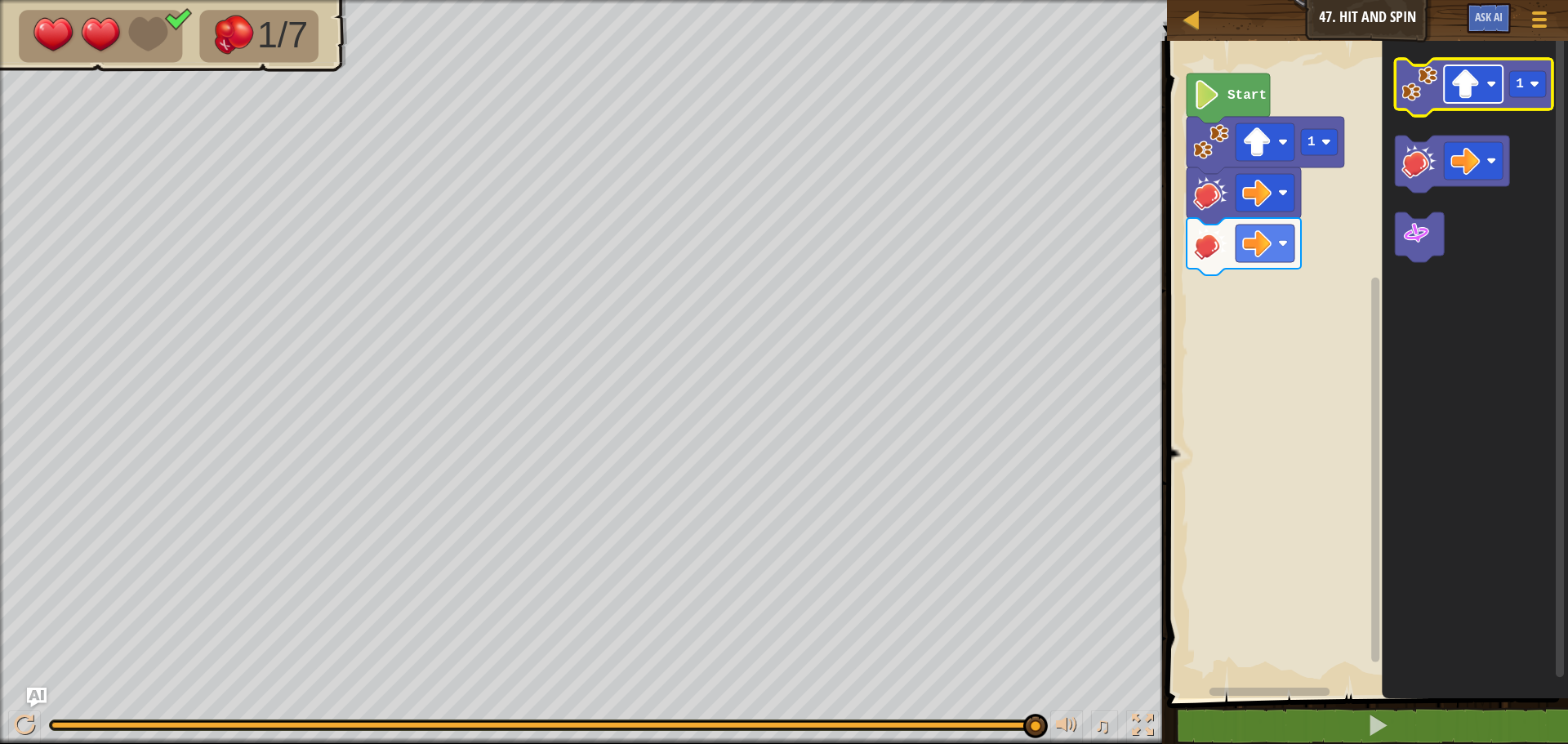
click at [1473, 71] on image "Blockly Workspace" at bounding box center [1464, 83] width 29 height 29
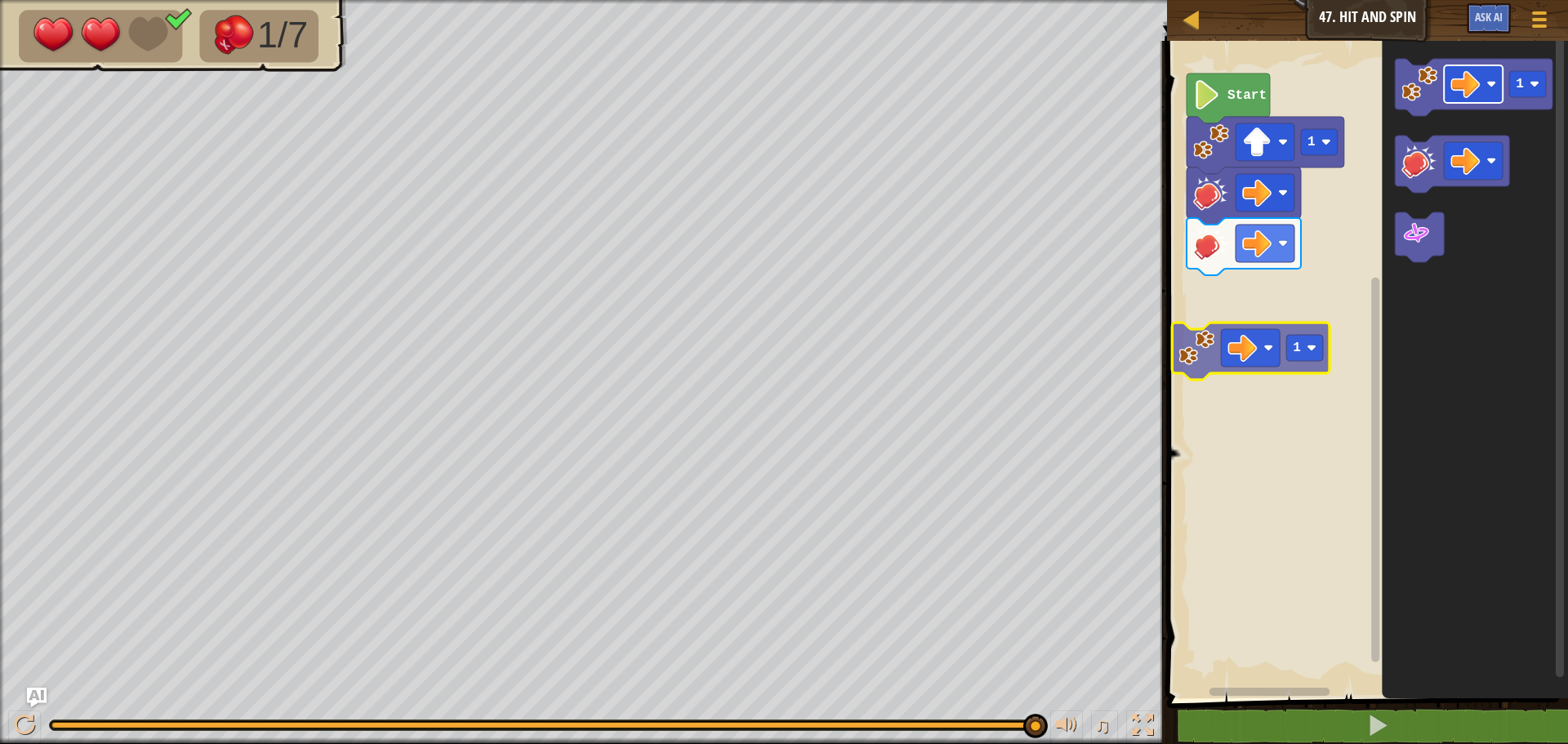
click at [1255, 342] on div "1 Start 1 1 1" at bounding box center [1365, 365] width 406 height 666
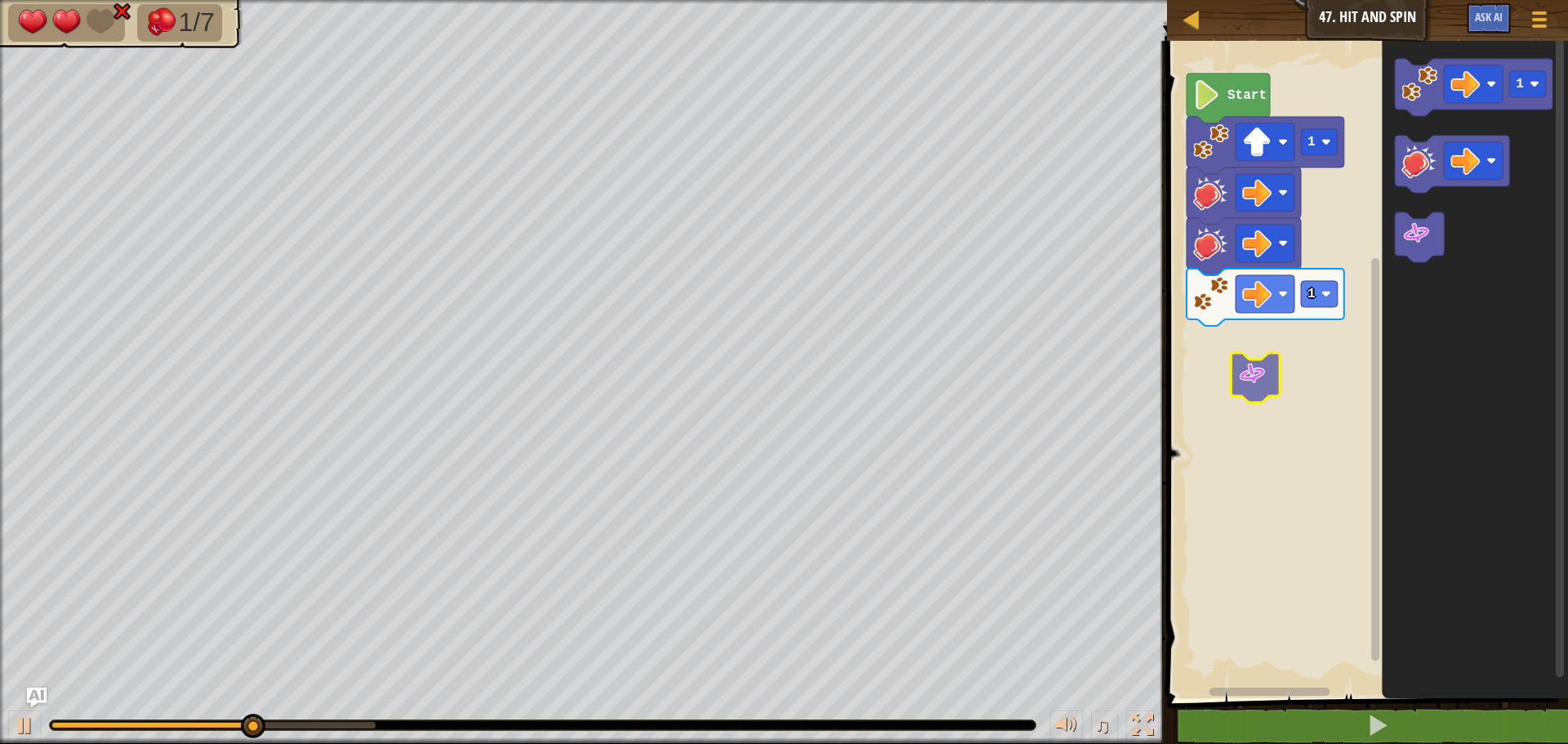
click at [1259, 388] on div "1 1 Start 1" at bounding box center [1365, 365] width 406 height 666
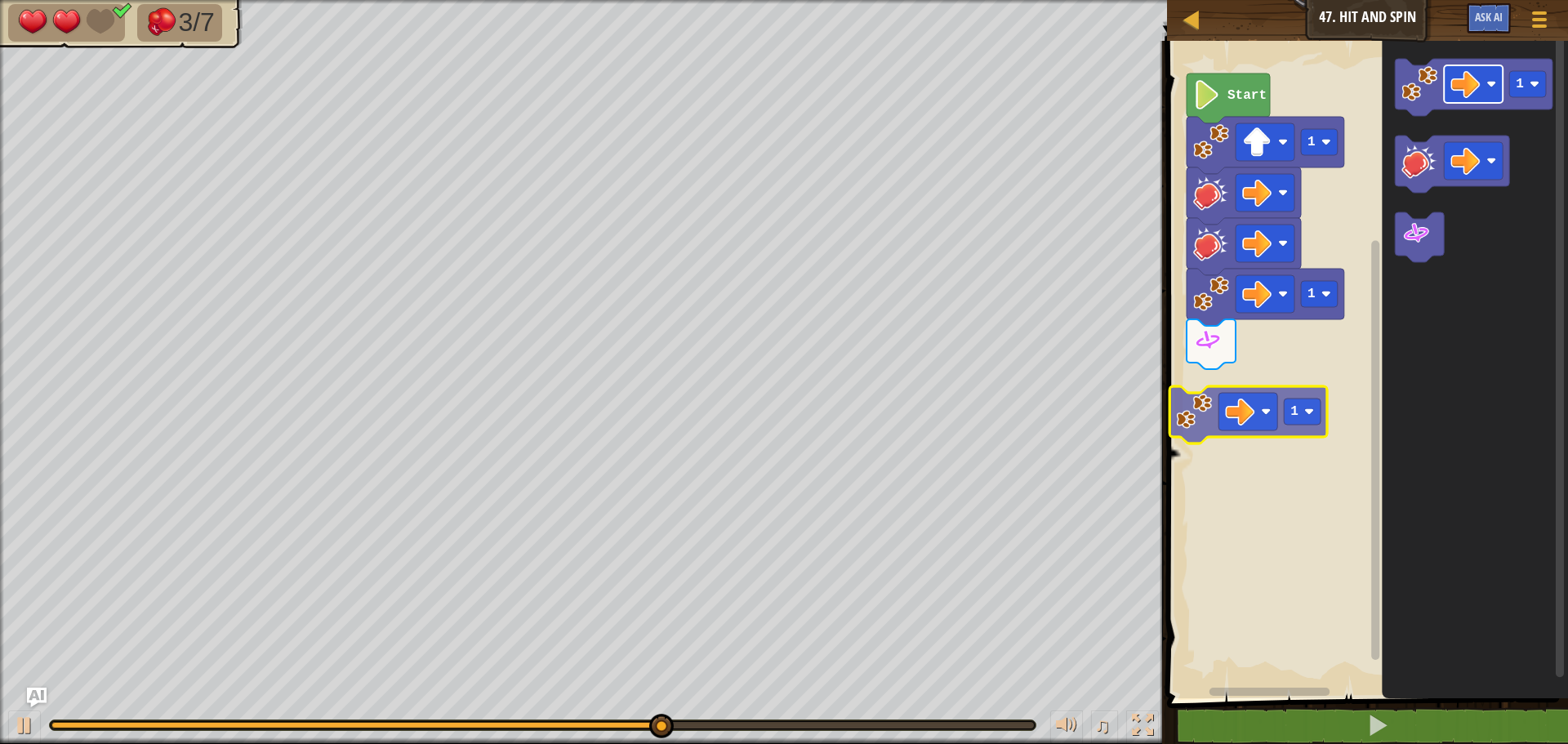
click at [1250, 421] on div "1 1 Start 1 1 1" at bounding box center [1365, 365] width 406 height 666
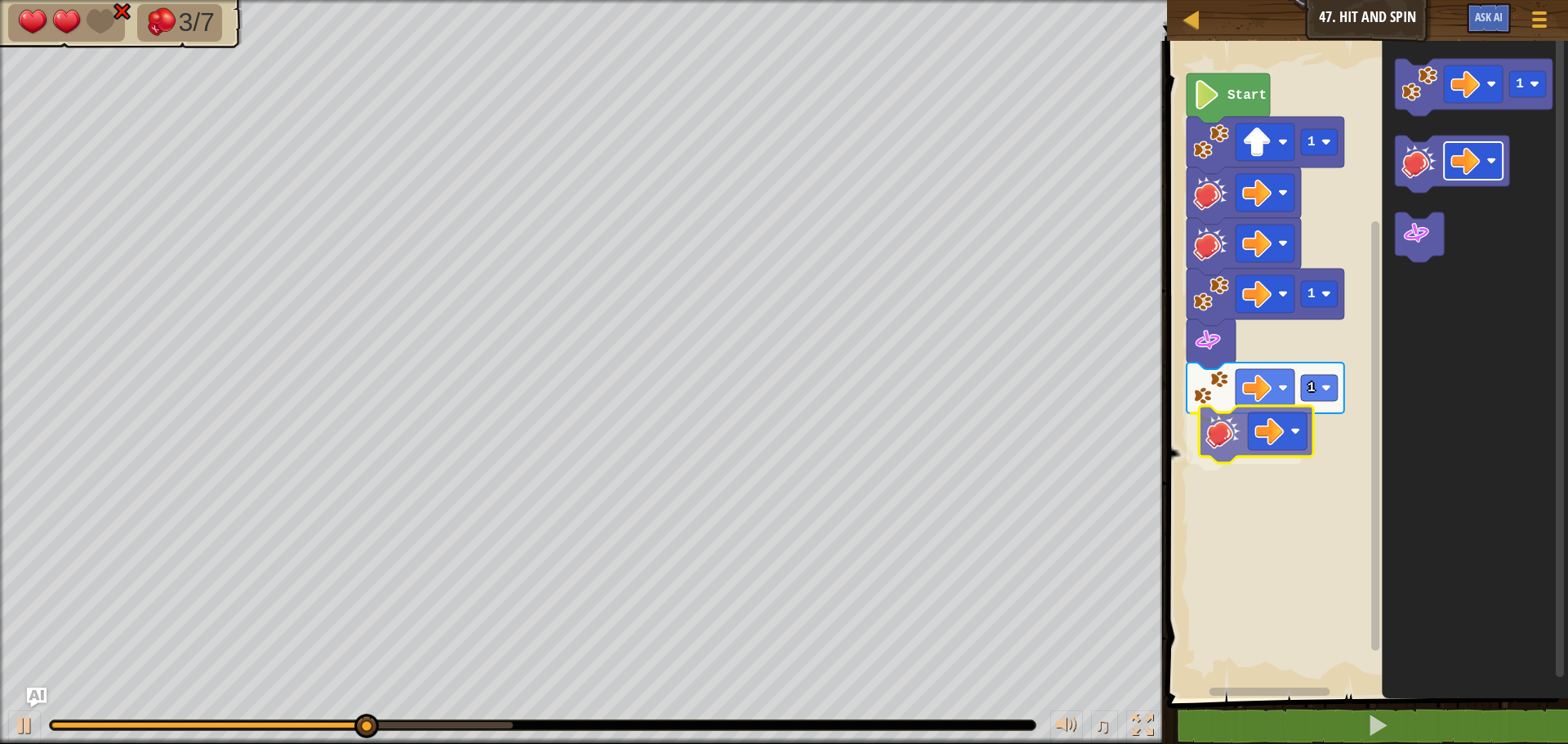
click at [1277, 445] on div "1 1 1 Start 1" at bounding box center [1365, 365] width 406 height 666
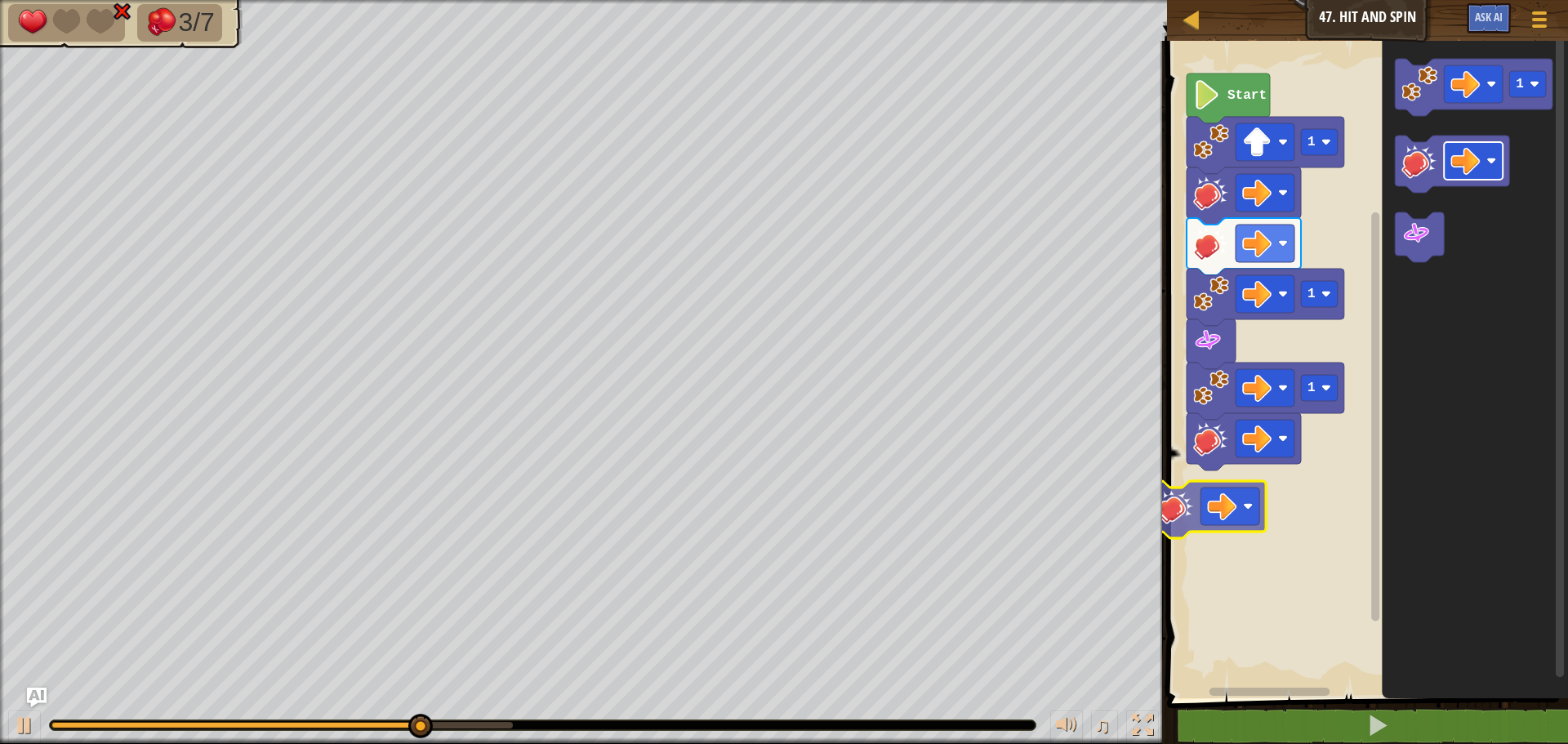
click at [1238, 507] on div "1 1 1 Start 1" at bounding box center [1365, 365] width 406 height 666
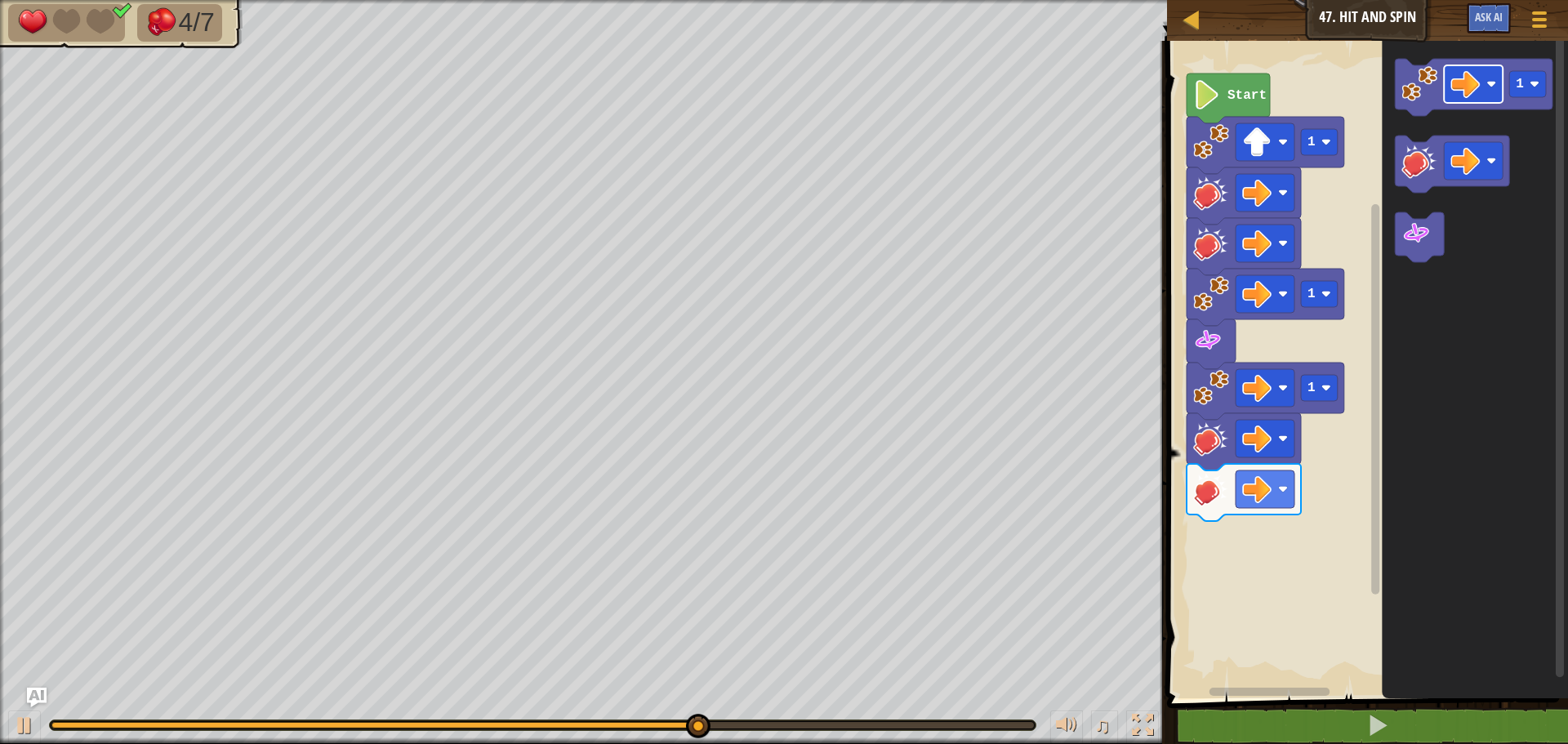
click at [1265, 488] on div "1 1 1 Start 1" at bounding box center [1365, 365] width 406 height 666
click at [1223, 566] on div "1 1 1 Start 1 1 1" at bounding box center [1365, 365] width 406 height 666
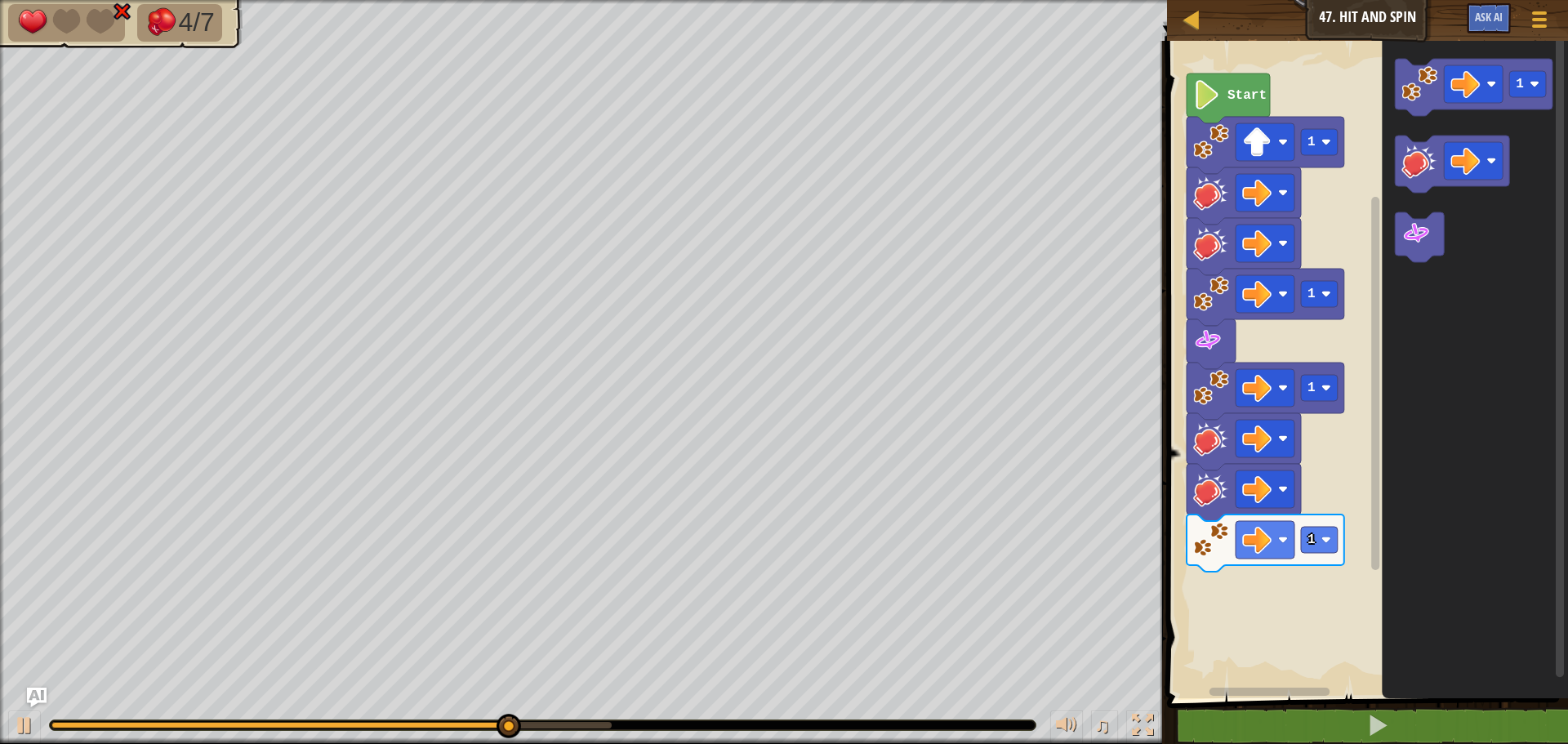
click at [1346, 334] on div "1 1 1 1 Start 1" at bounding box center [1365, 365] width 406 height 666
click at [1404, 283] on icon "1" at bounding box center [1474, 365] width 186 height 666
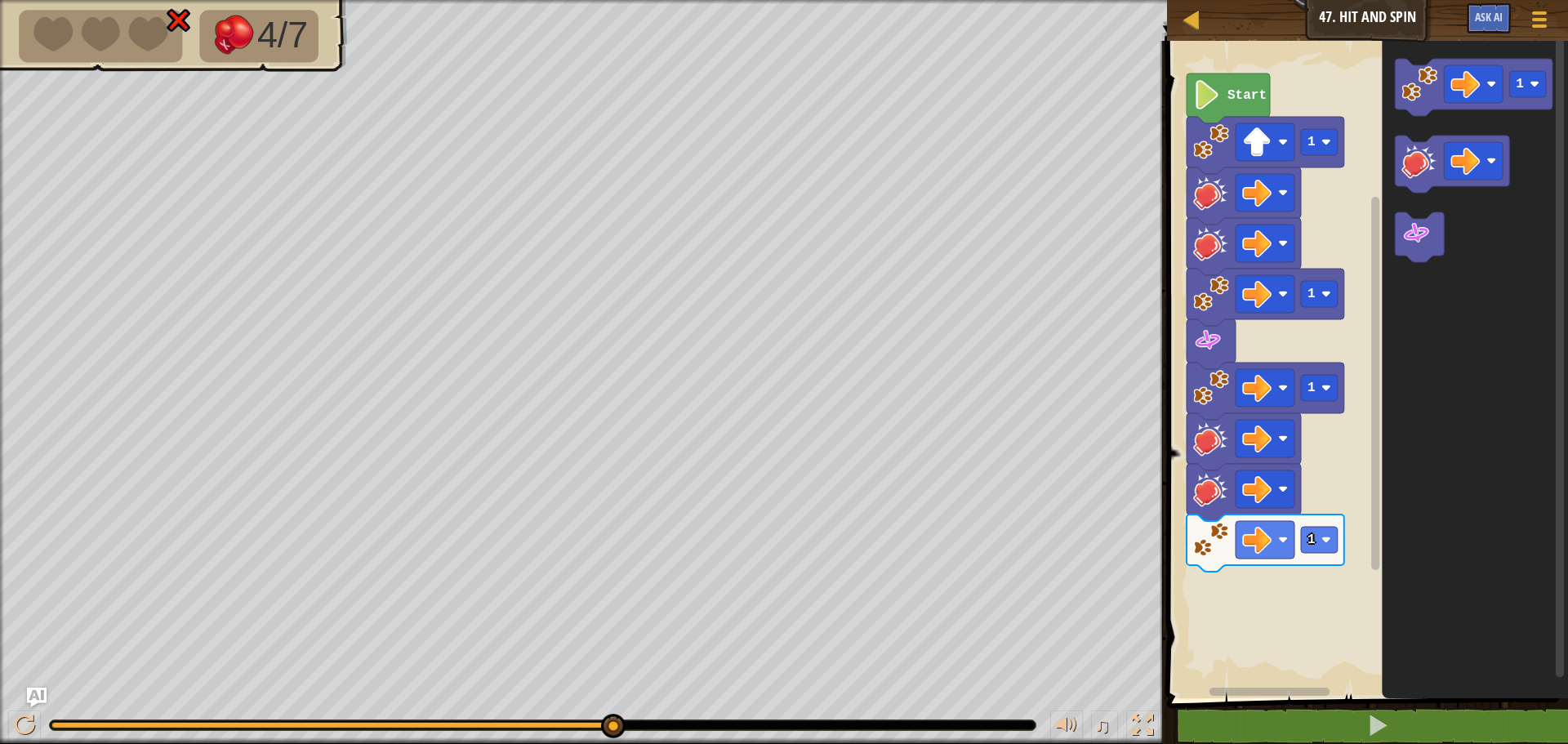
click at [1415, 258] on icon "Blockly Workspace" at bounding box center [1419, 236] width 49 height 49
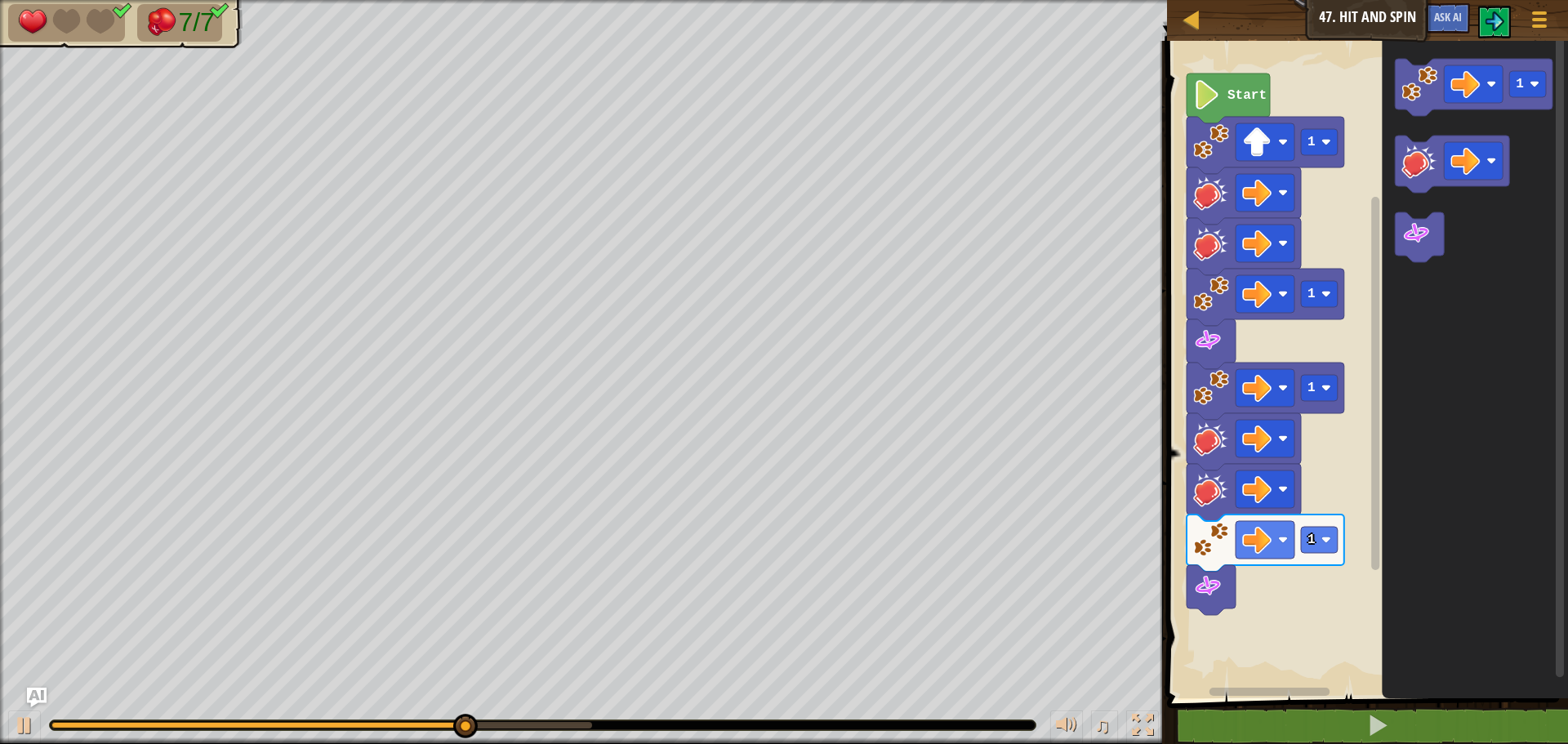
click at [1409, 249] on g "Blockly Workspace" at bounding box center [1419, 236] width 49 height 49
click at [1409, 255] on g "Blockly Workspace" at bounding box center [1419, 236] width 49 height 49
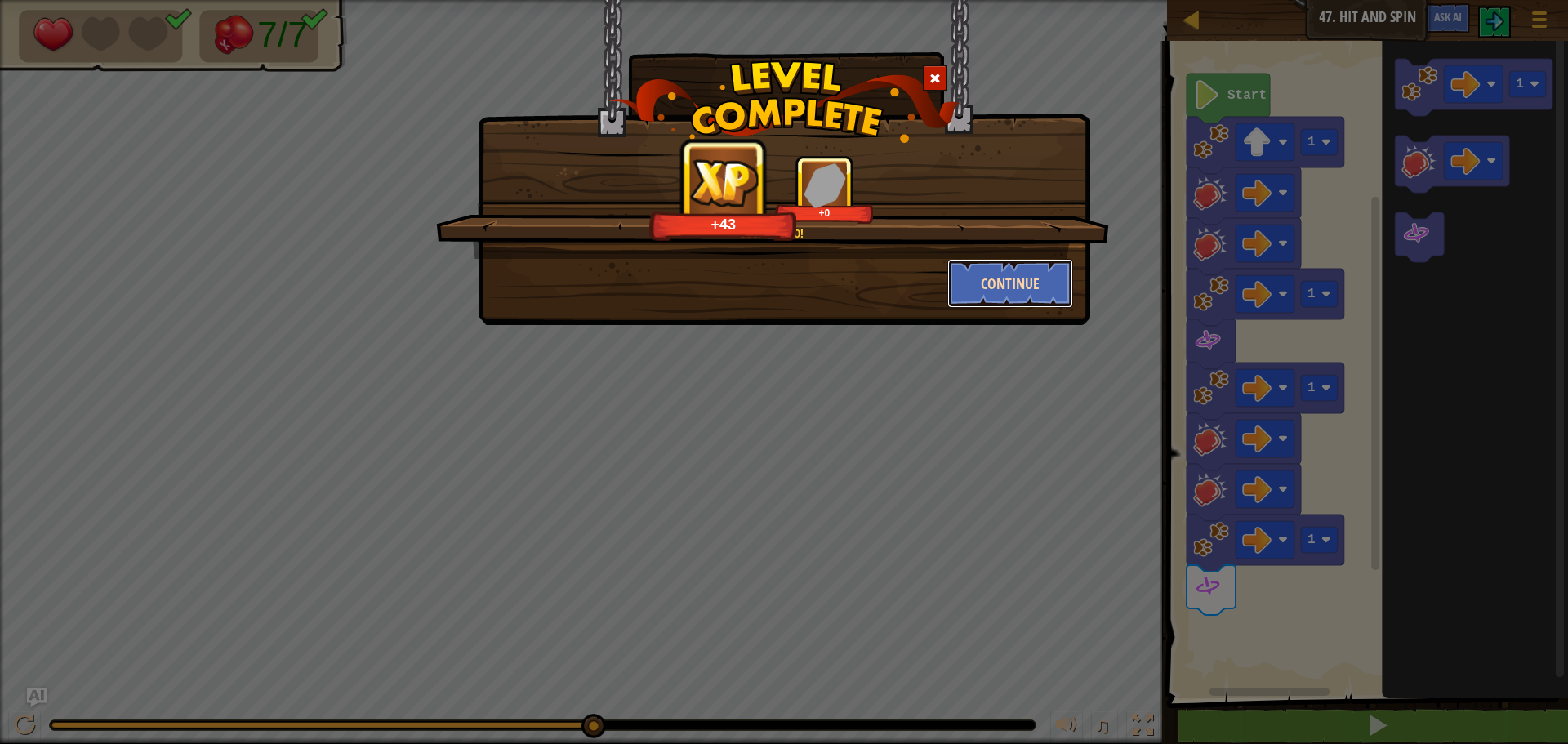
click at [1050, 274] on button "Continue" at bounding box center [1011, 283] width 127 height 49
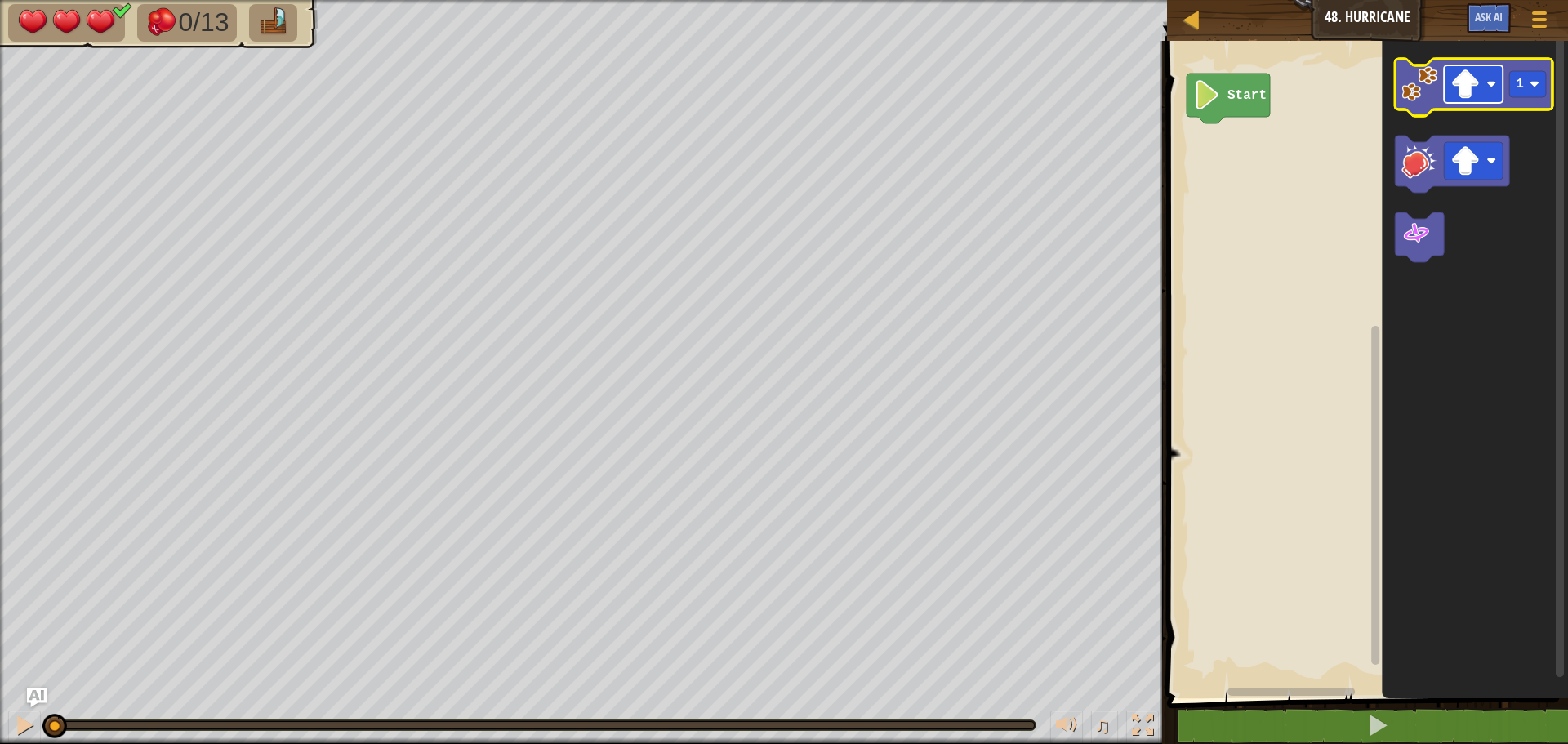
click at [1491, 94] on g "Blockly Workspace" at bounding box center [1473, 84] width 59 height 37
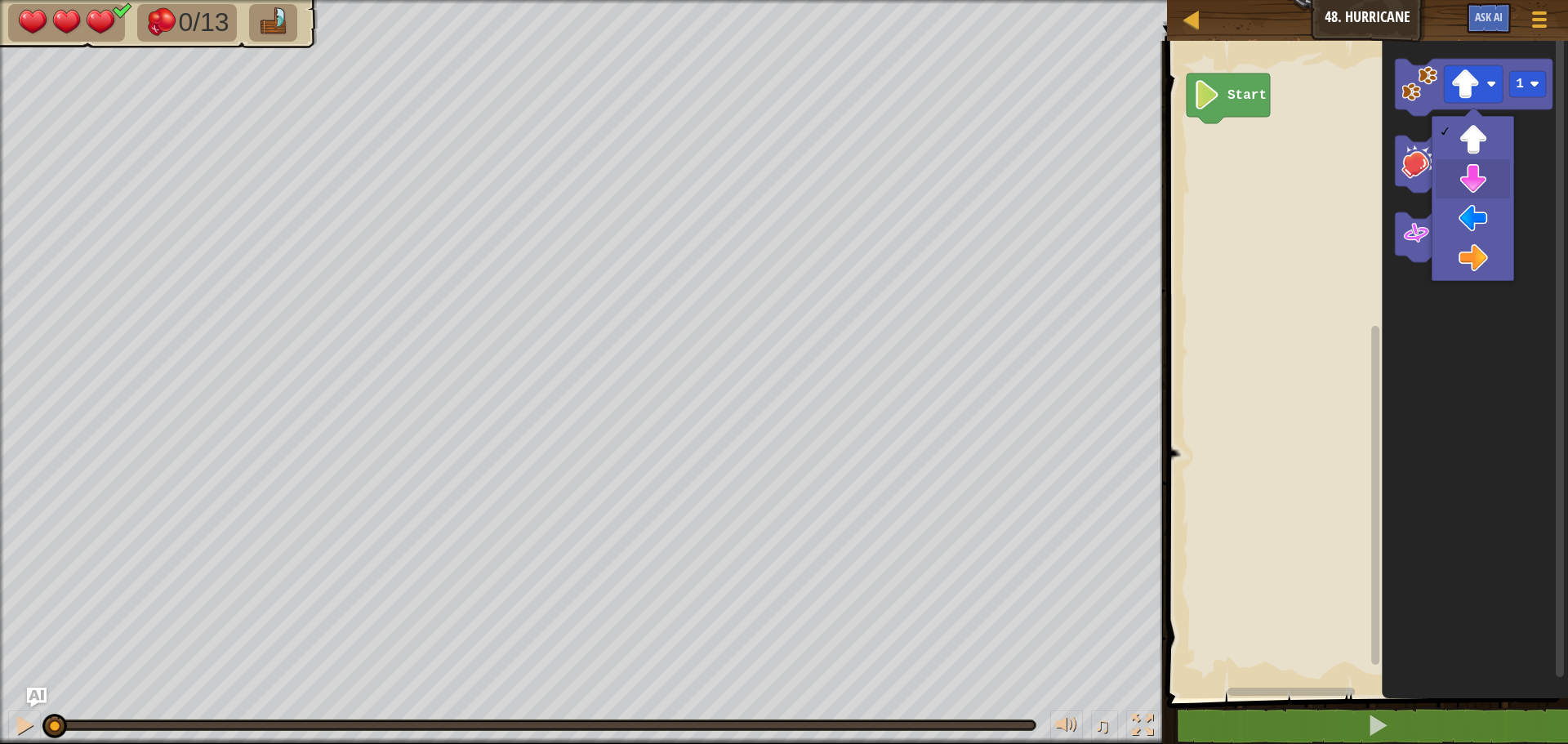
drag, startPoint x: 1449, startPoint y: 185, endPoint x: 1475, endPoint y: 117, distance: 72.8
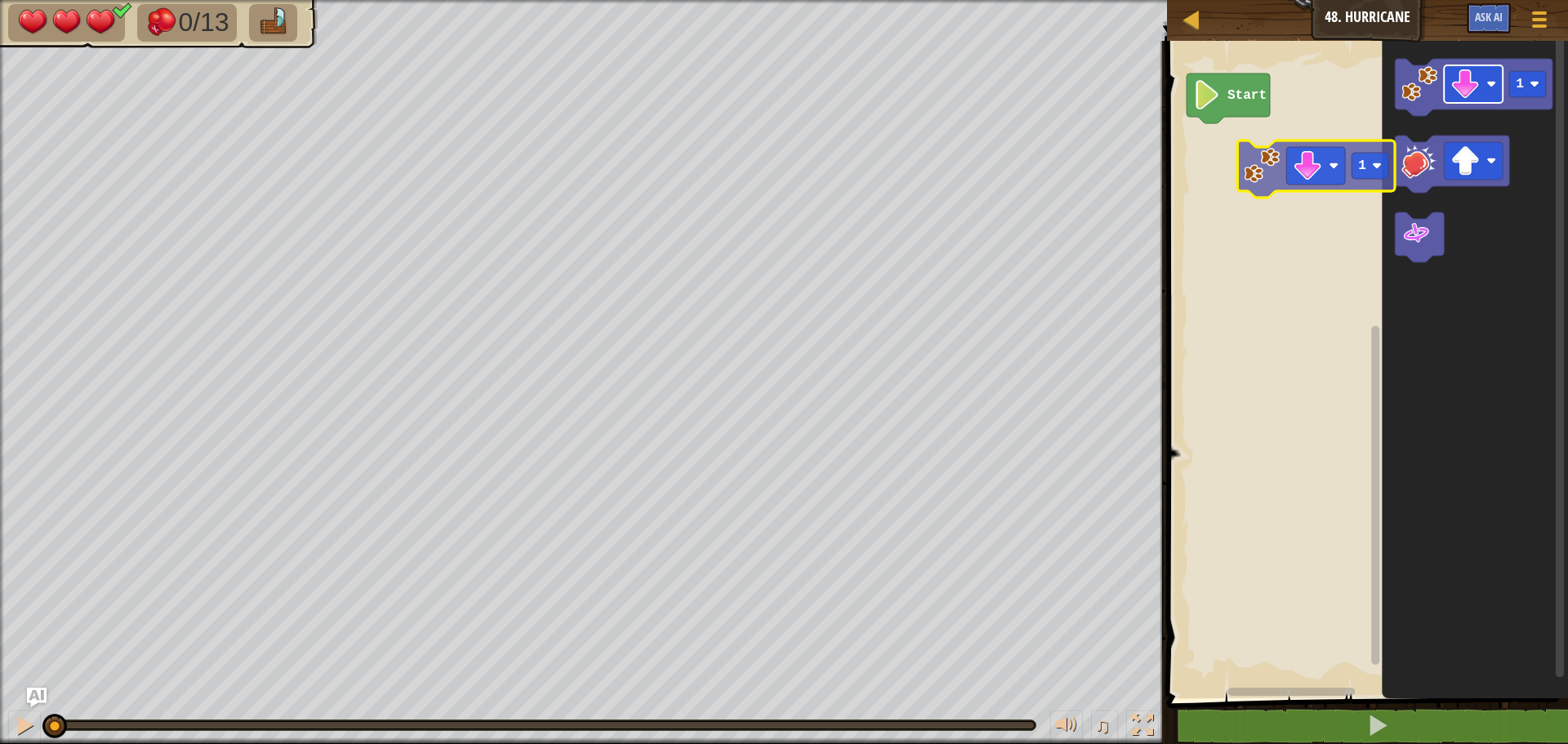
click at [1290, 166] on div "Start 1 1" at bounding box center [1365, 365] width 406 height 666
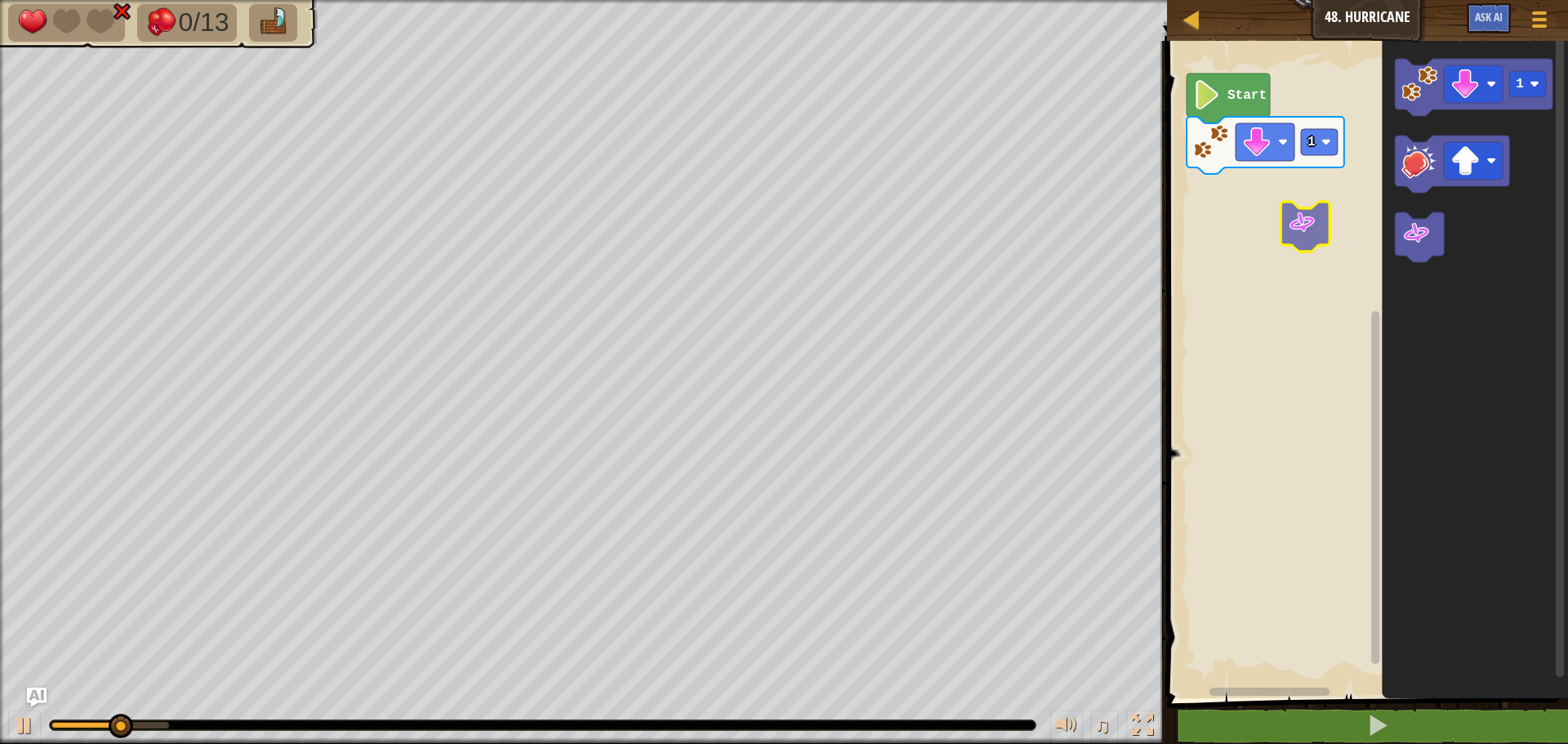
click at [1301, 218] on div "1 Start 1" at bounding box center [1365, 365] width 406 height 666
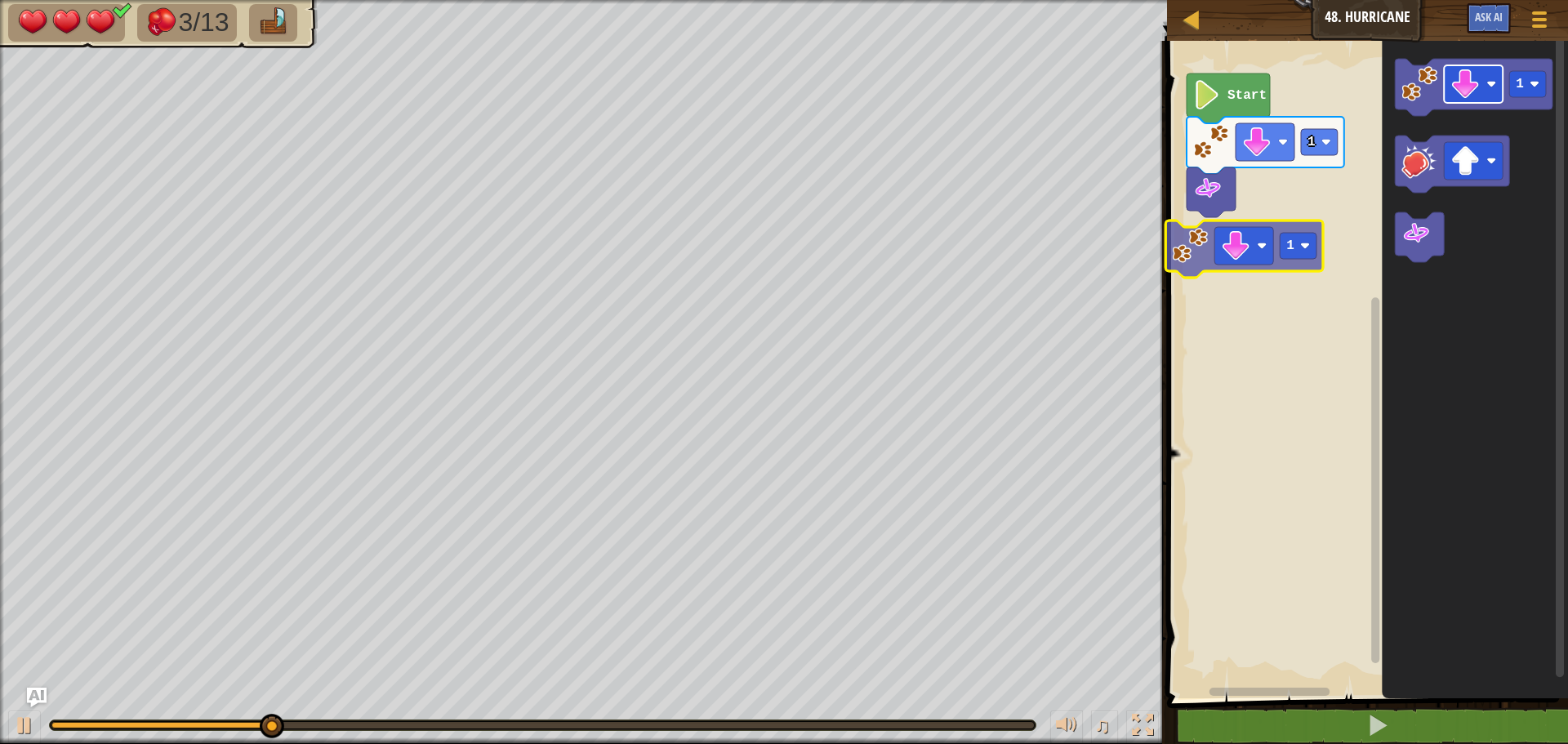
click at [1228, 251] on div "1 Start 1 1 1" at bounding box center [1365, 365] width 406 height 666
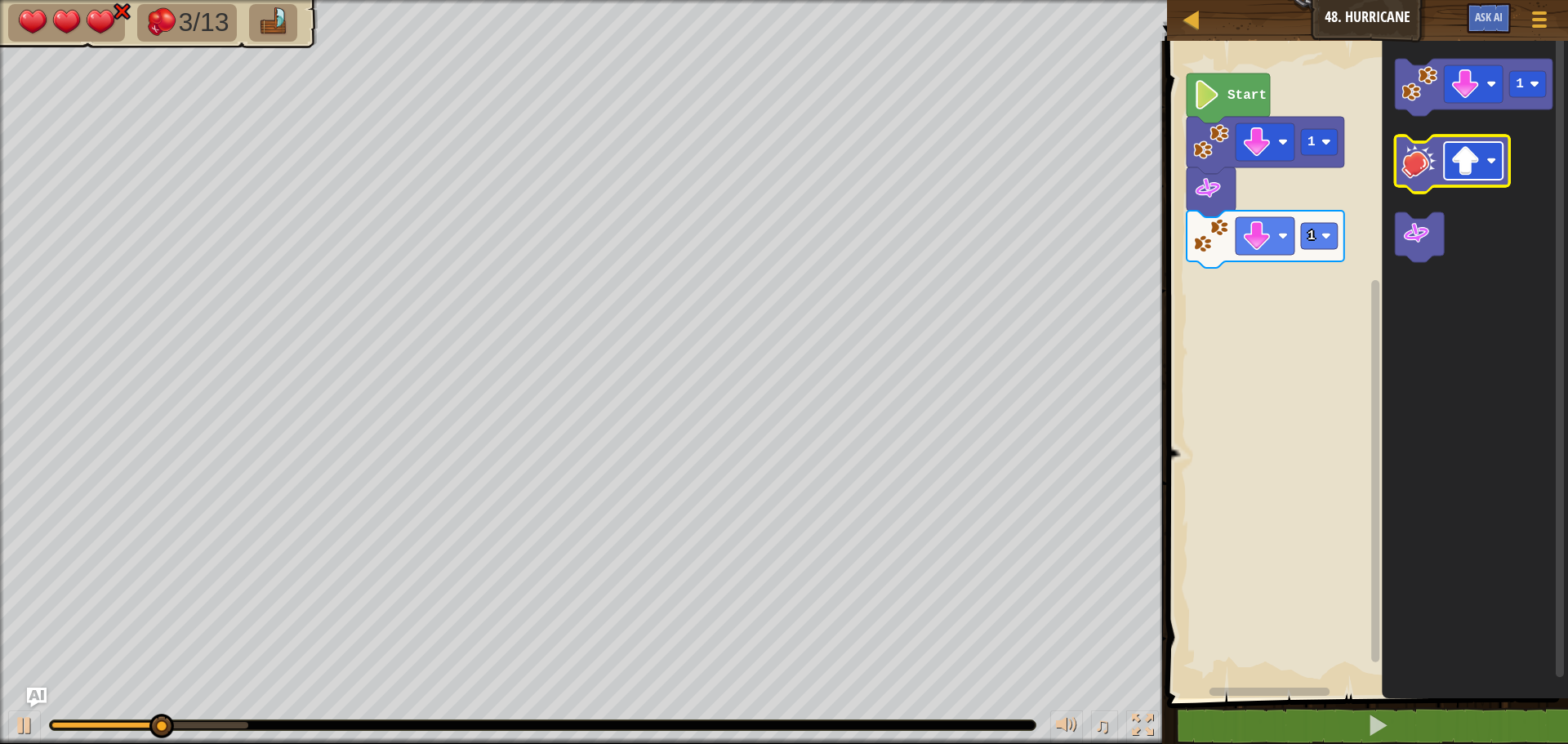
click at [1448, 179] on g "Blockly Workspace" at bounding box center [1473, 161] width 59 height 37
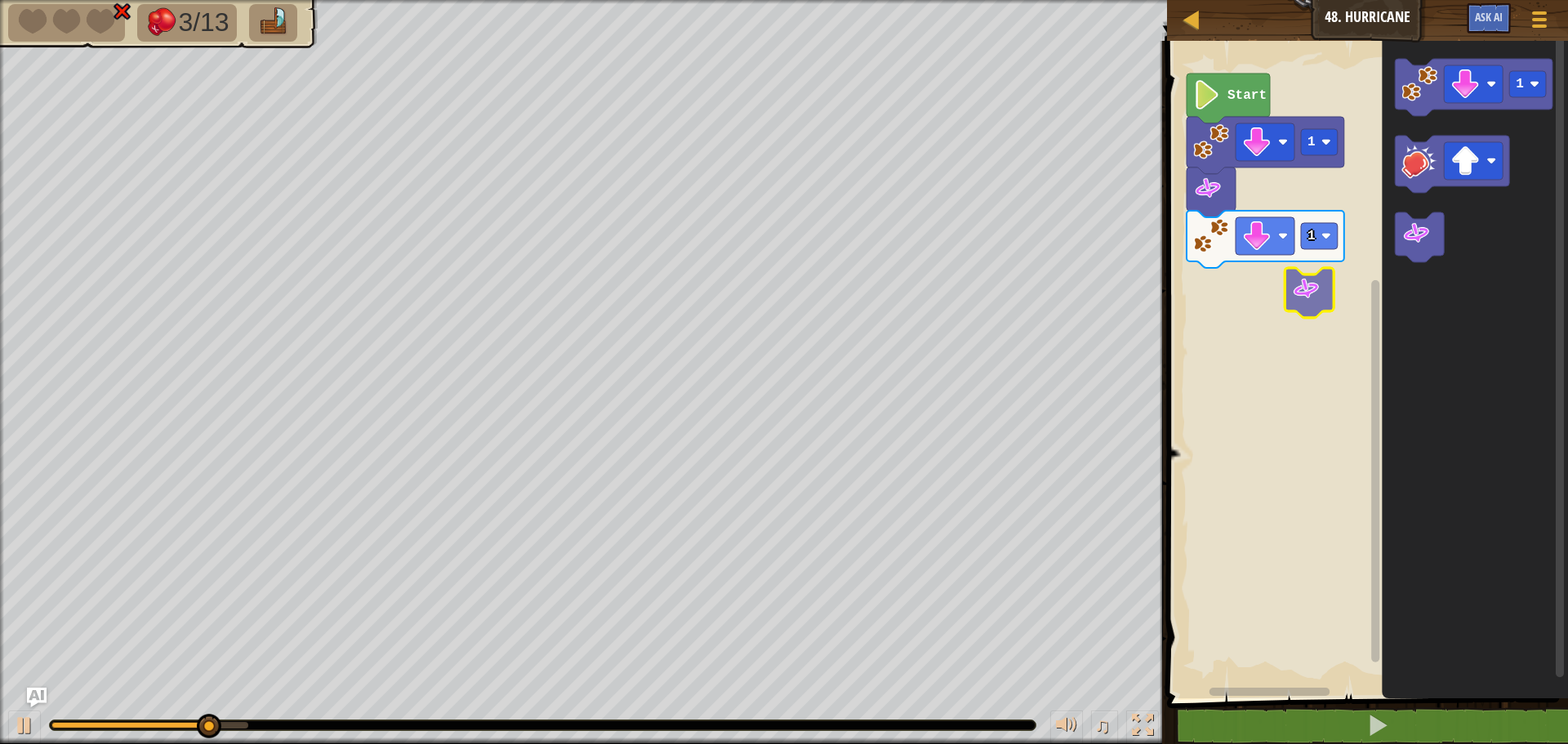
click at [1314, 304] on div "1 1 Start 1" at bounding box center [1365, 365] width 406 height 666
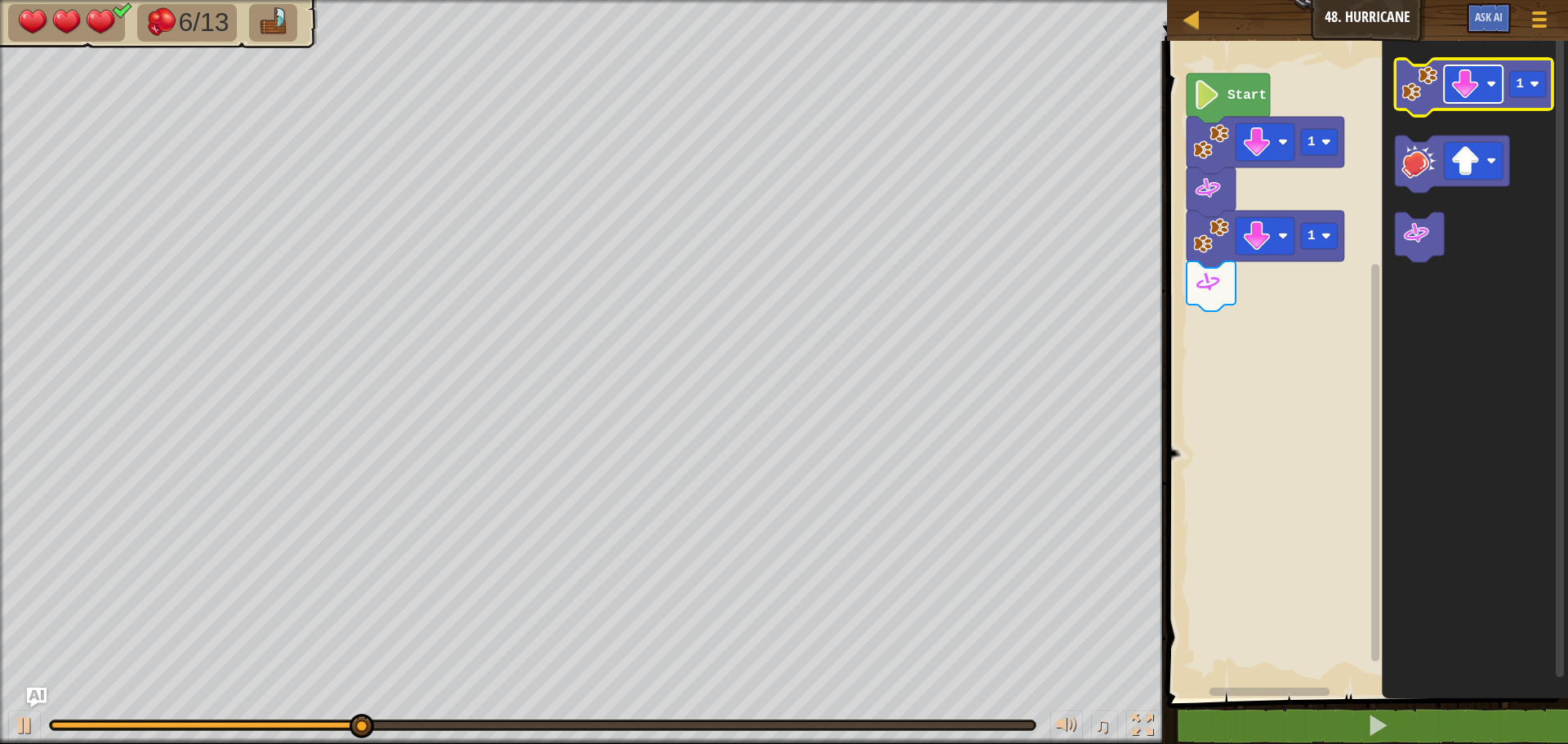
click at [1484, 95] on rect "Blockly Workspace" at bounding box center [1473, 84] width 59 height 37
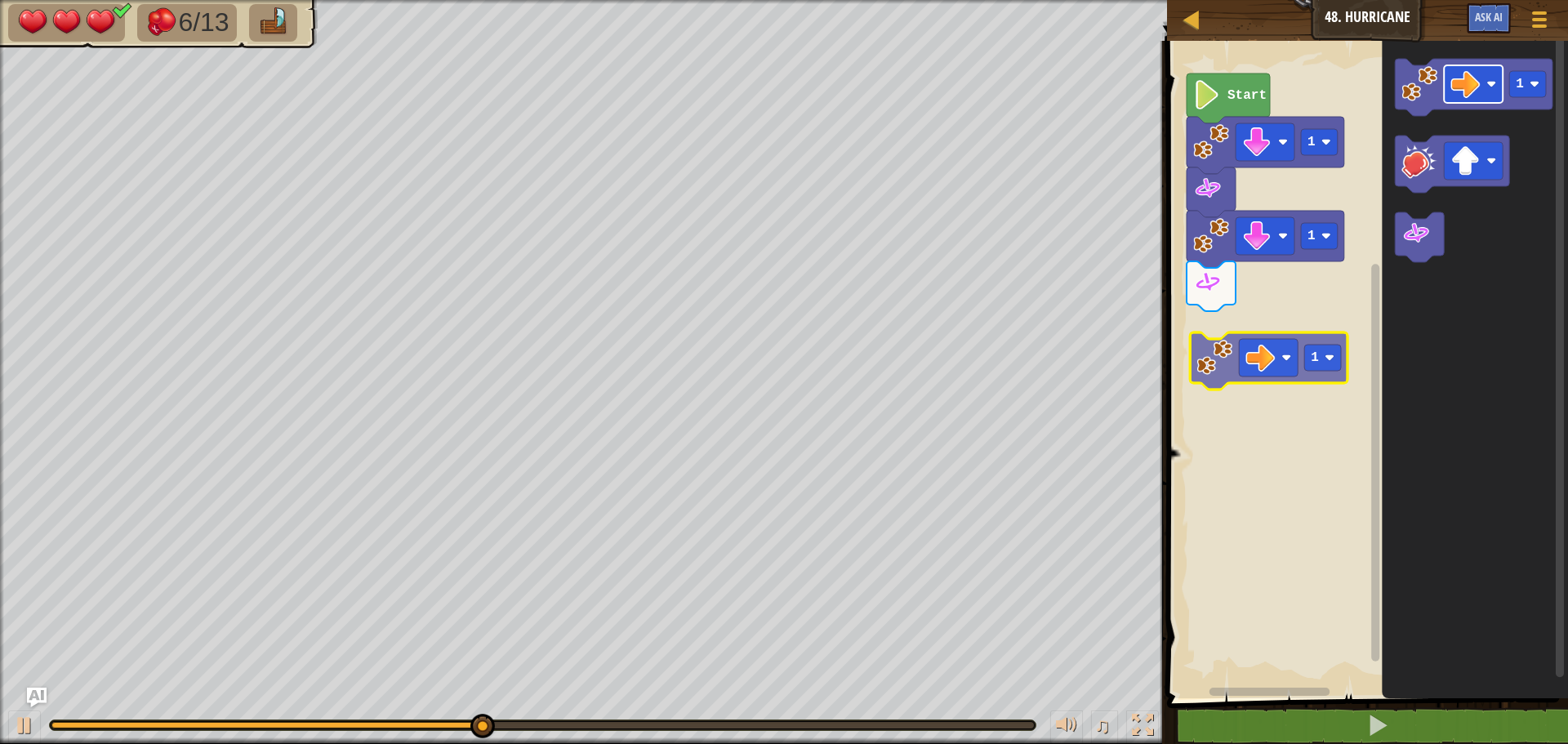
click at [1271, 364] on div "1 1 Start 1 1 1" at bounding box center [1365, 365] width 406 height 666
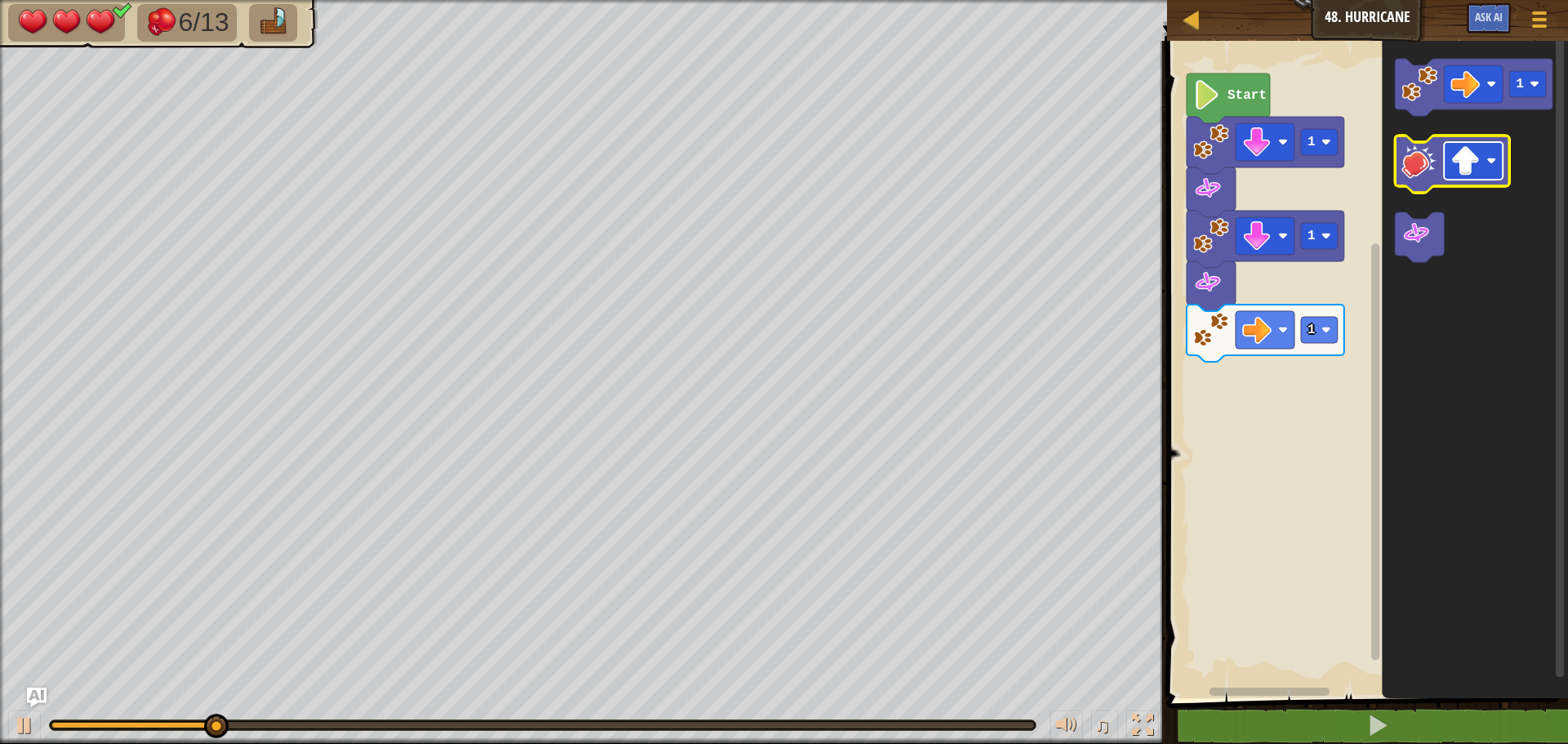
click at [1482, 168] on rect "Blockly Workspace" at bounding box center [1473, 161] width 59 height 37
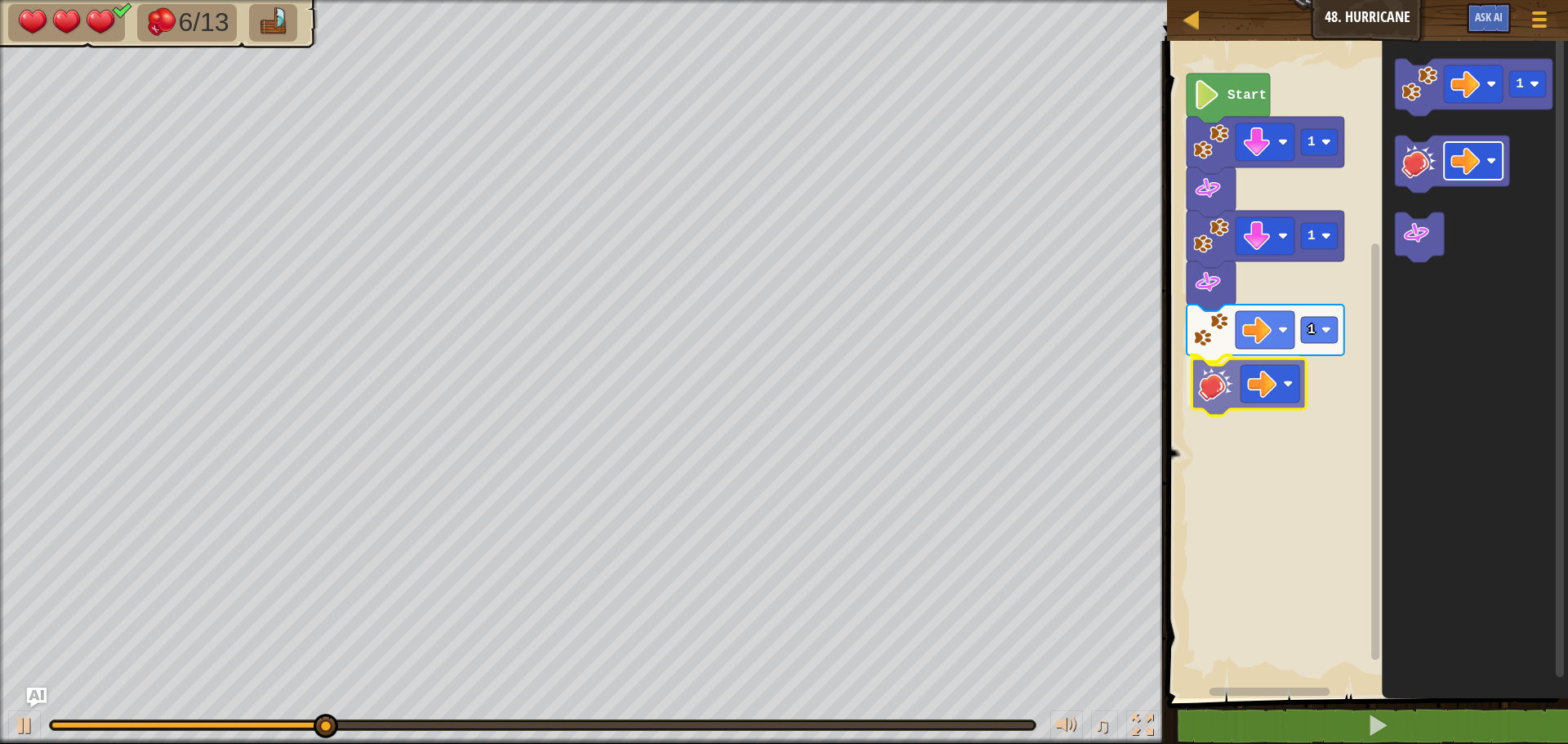
click at [1248, 390] on div "1 1 1 Start 1" at bounding box center [1365, 365] width 406 height 666
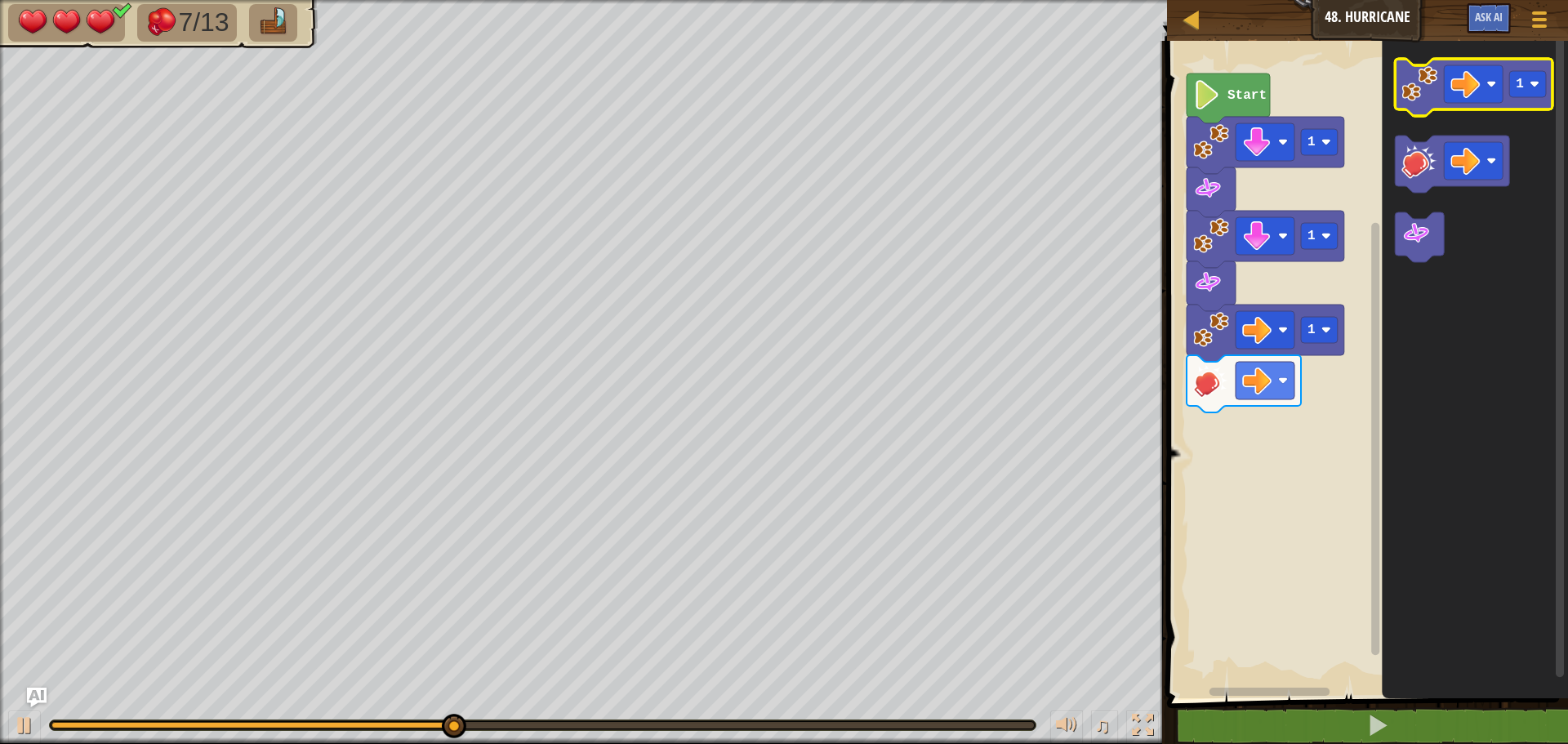
click at [1527, 102] on icon "Blockly Workspace" at bounding box center [1473, 87] width 158 height 57
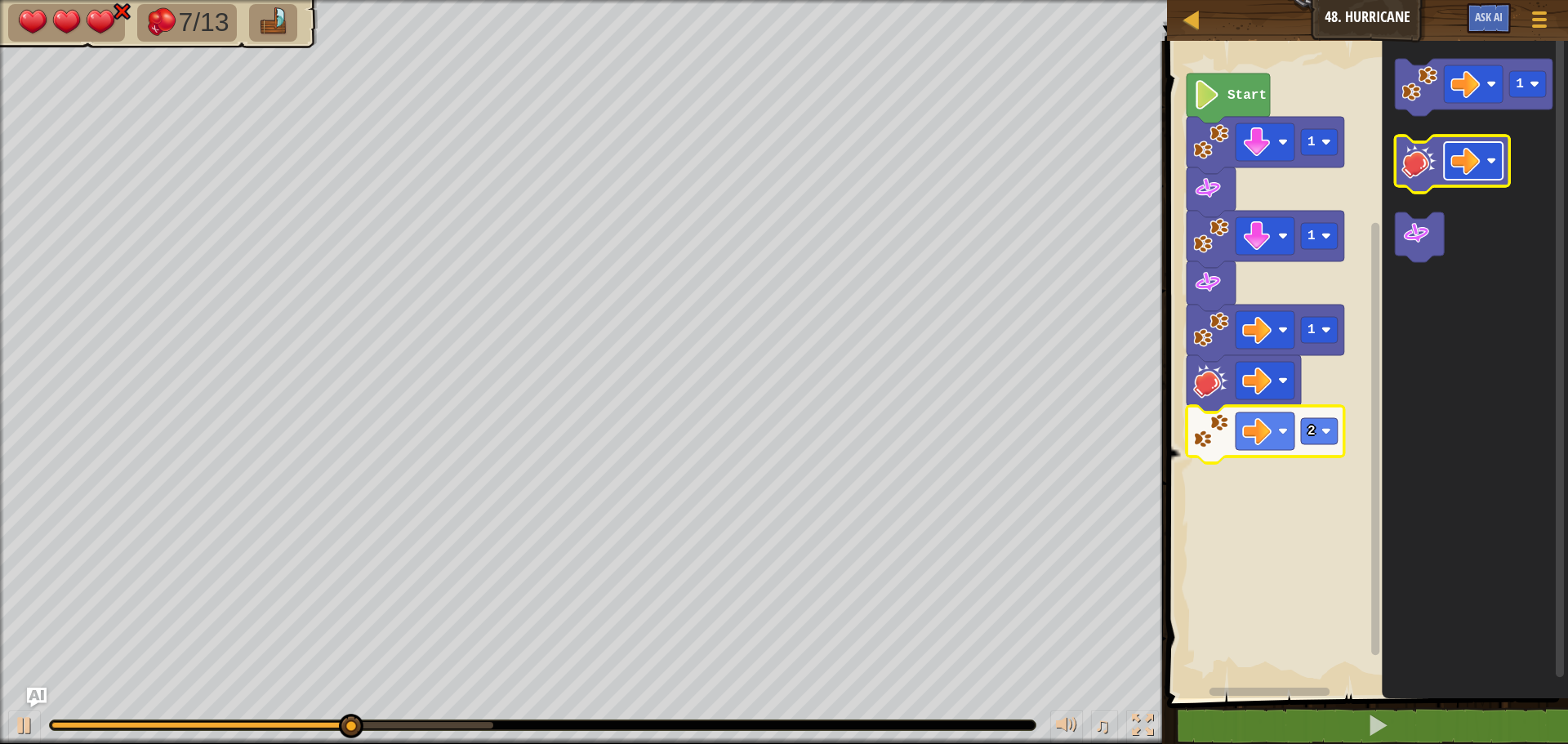
click at [1479, 164] on image "Blockly Workspace" at bounding box center [1464, 161] width 29 height 29
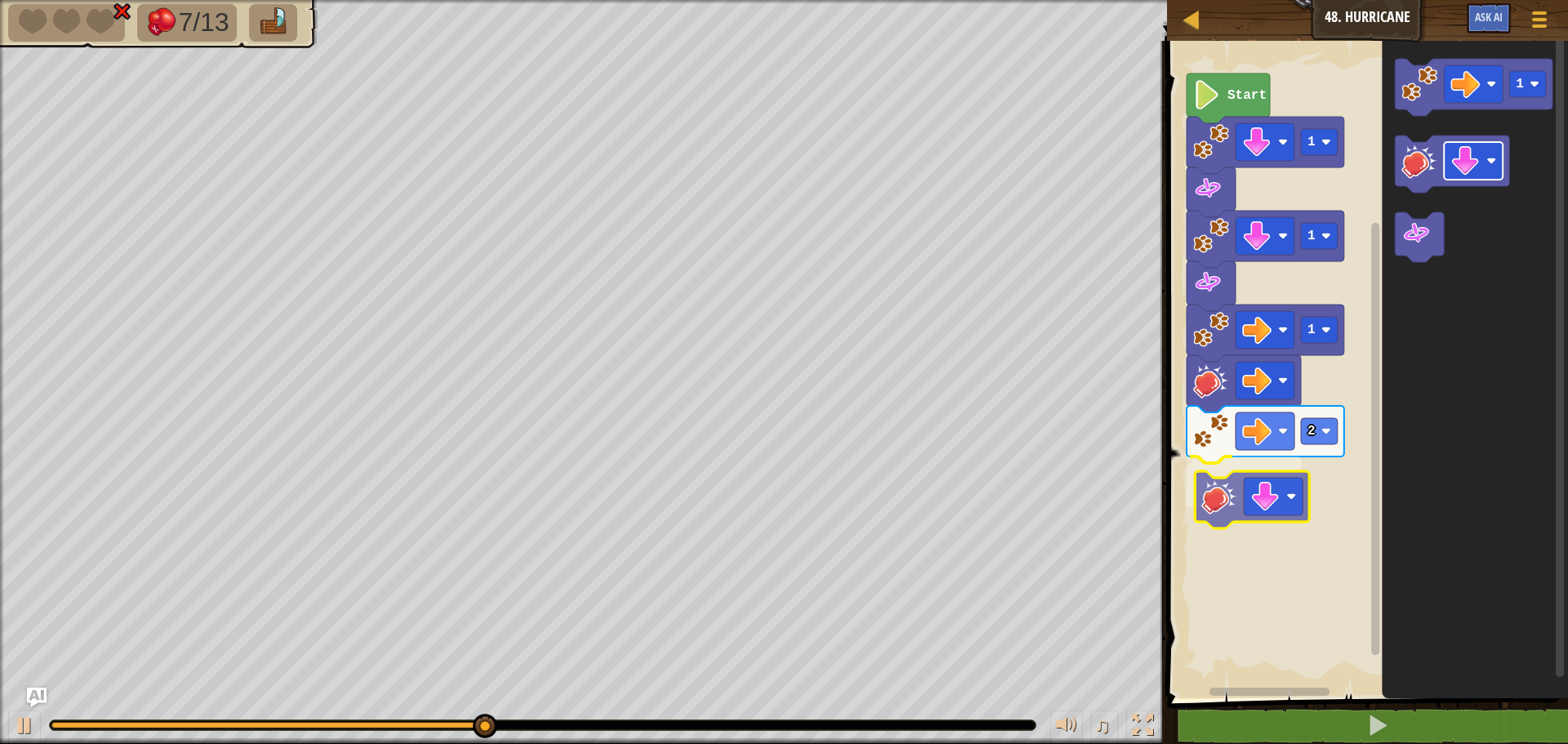
click at [1267, 510] on div "Start 1 1 1 2 1" at bounding box center [1365, 365] width 406 height 666
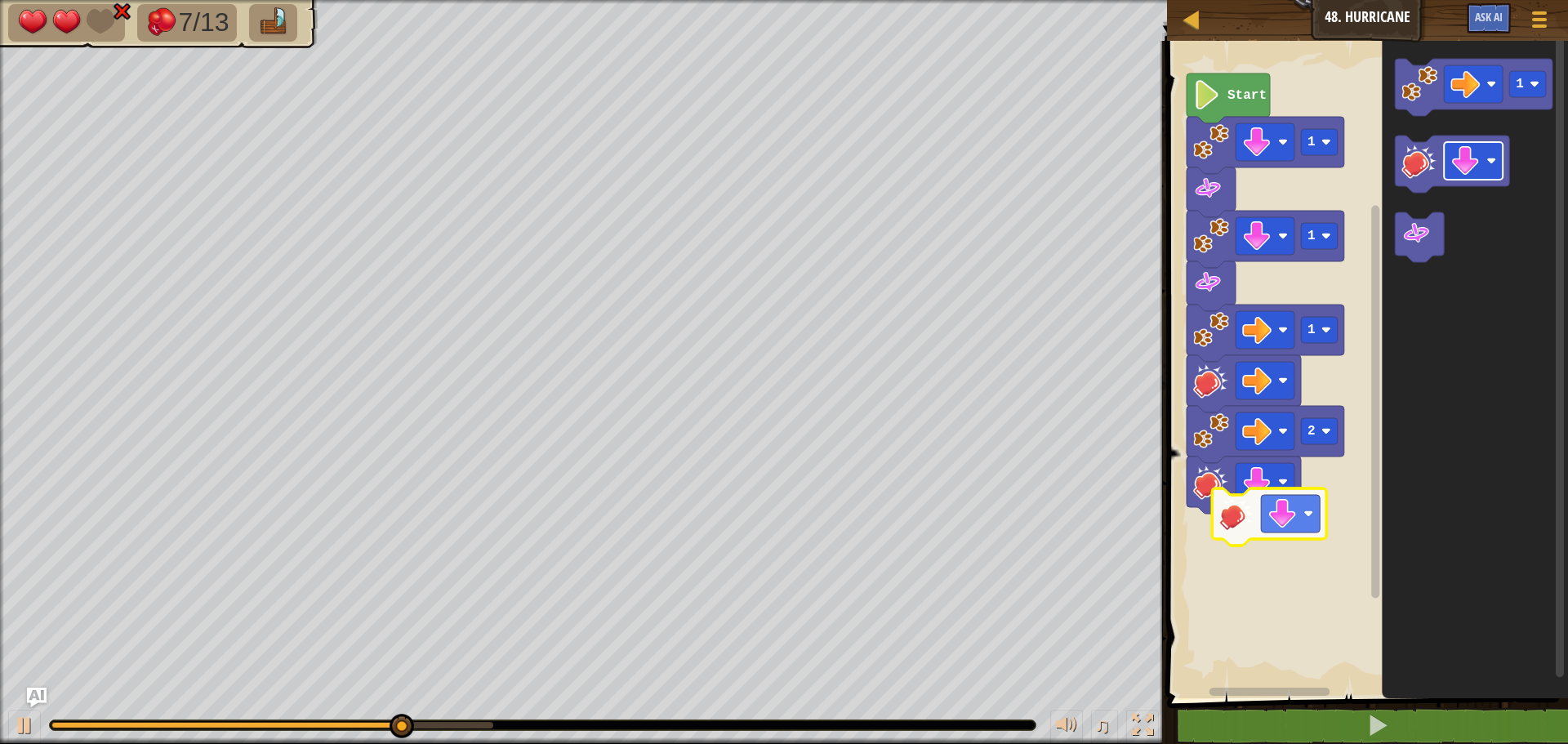
click at [1278, 554] on div "Start 1 1 1 2 1" at bounding box center [1365, 365] width 406 height 666
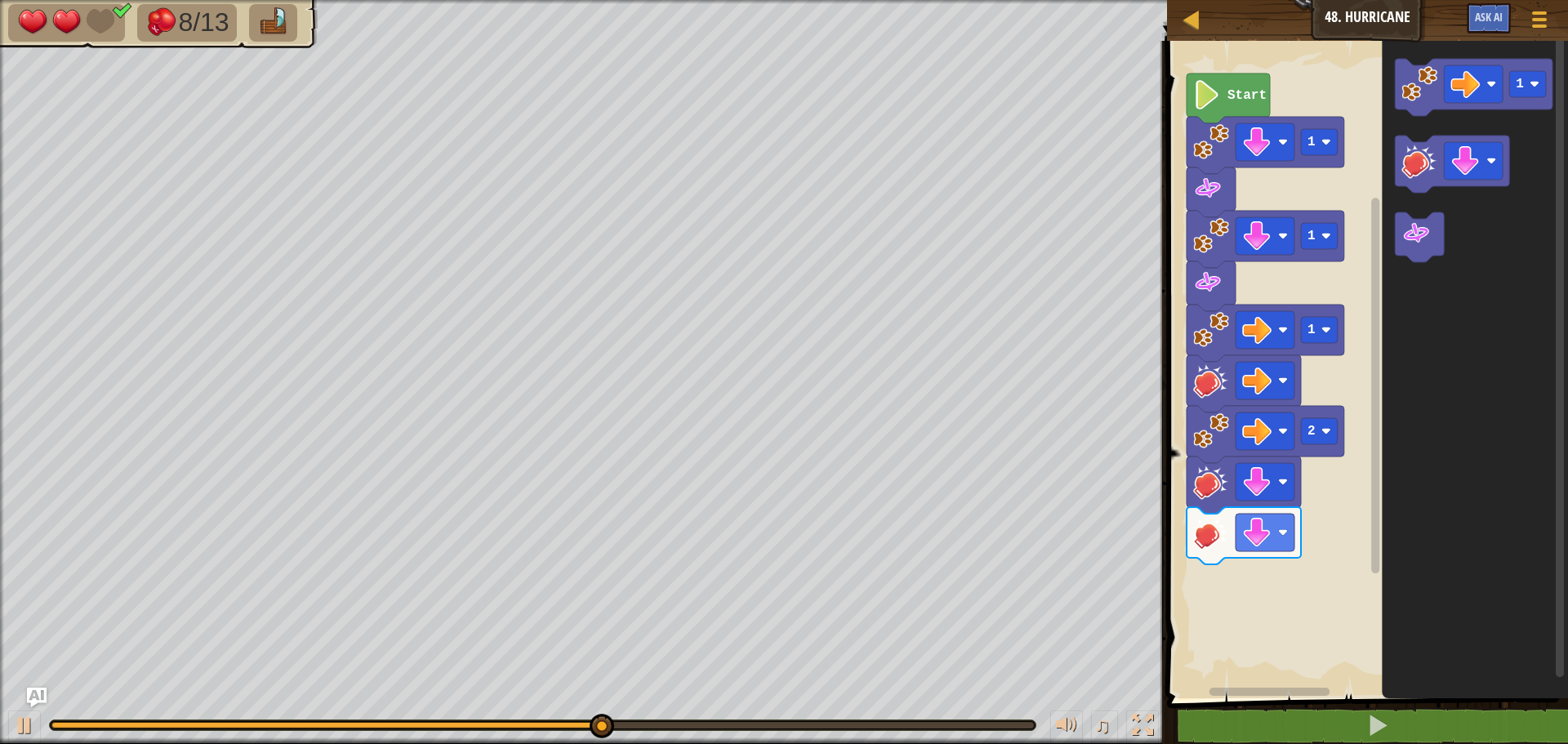
click at [1379, 322] on div "Start 1 1 1 2 1" at bounding box center [1365, 365] width 406 height 666
click at [1192, 599] on div "Start 1 1 1 2 1 1 1" at bounding box center [1365, 365] width 406 height 666
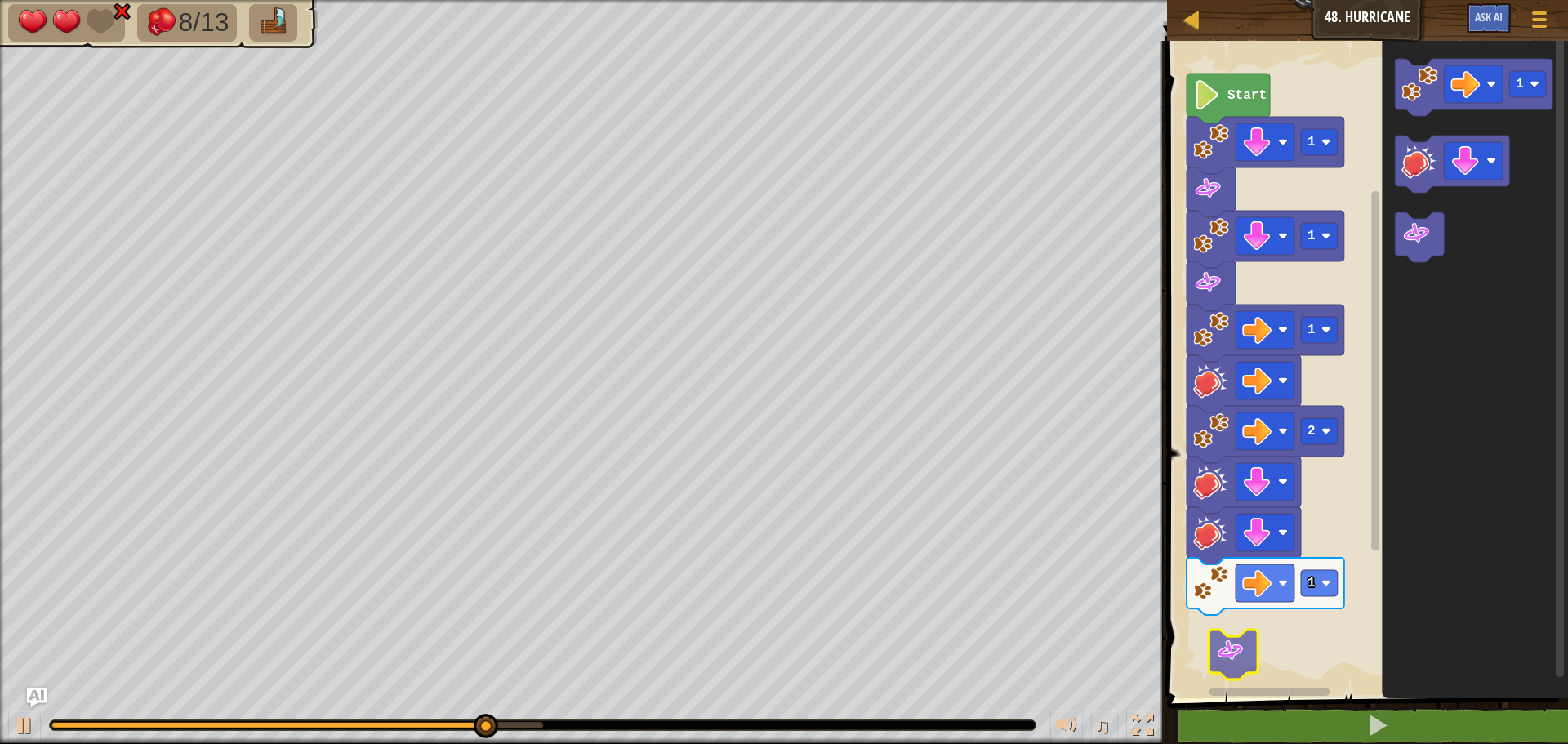
click at [1237, 652] on div "1 2 1 1 1 Start 1" at bounding box center [1365, 365] width 406 height 666
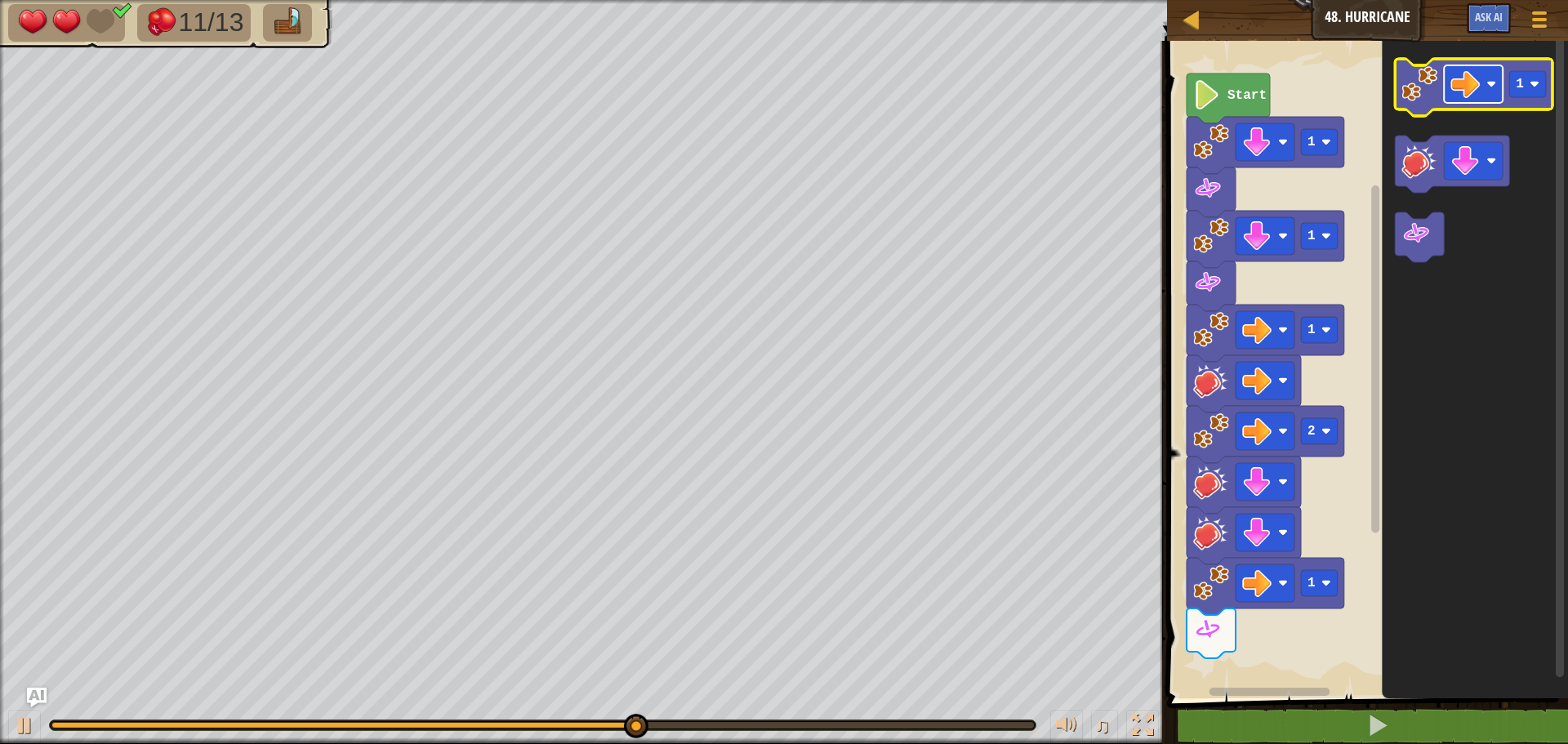
click at [1479, 94] on image "Blockly Workspace" at bounding box center [1464, 83] width 29 height 29
click at [1325, 431] on div "1 2 1 1 1 Start 1" at bounding box center [1365, 365] width 406 height 666
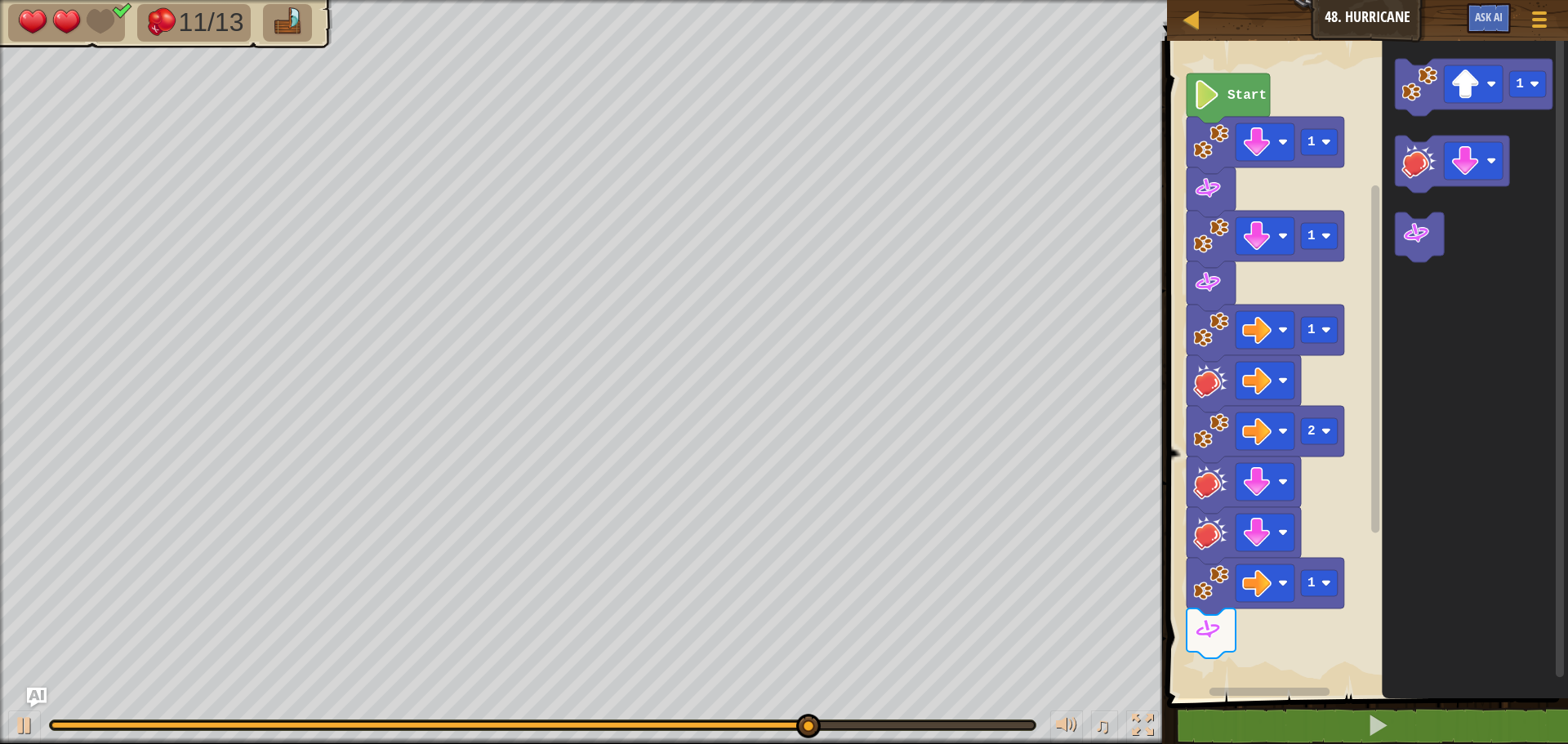
click at [1377, 228] on div "1 2 1 1 1 Start 1" at bounding box center [1365, 365] width 406 height 666
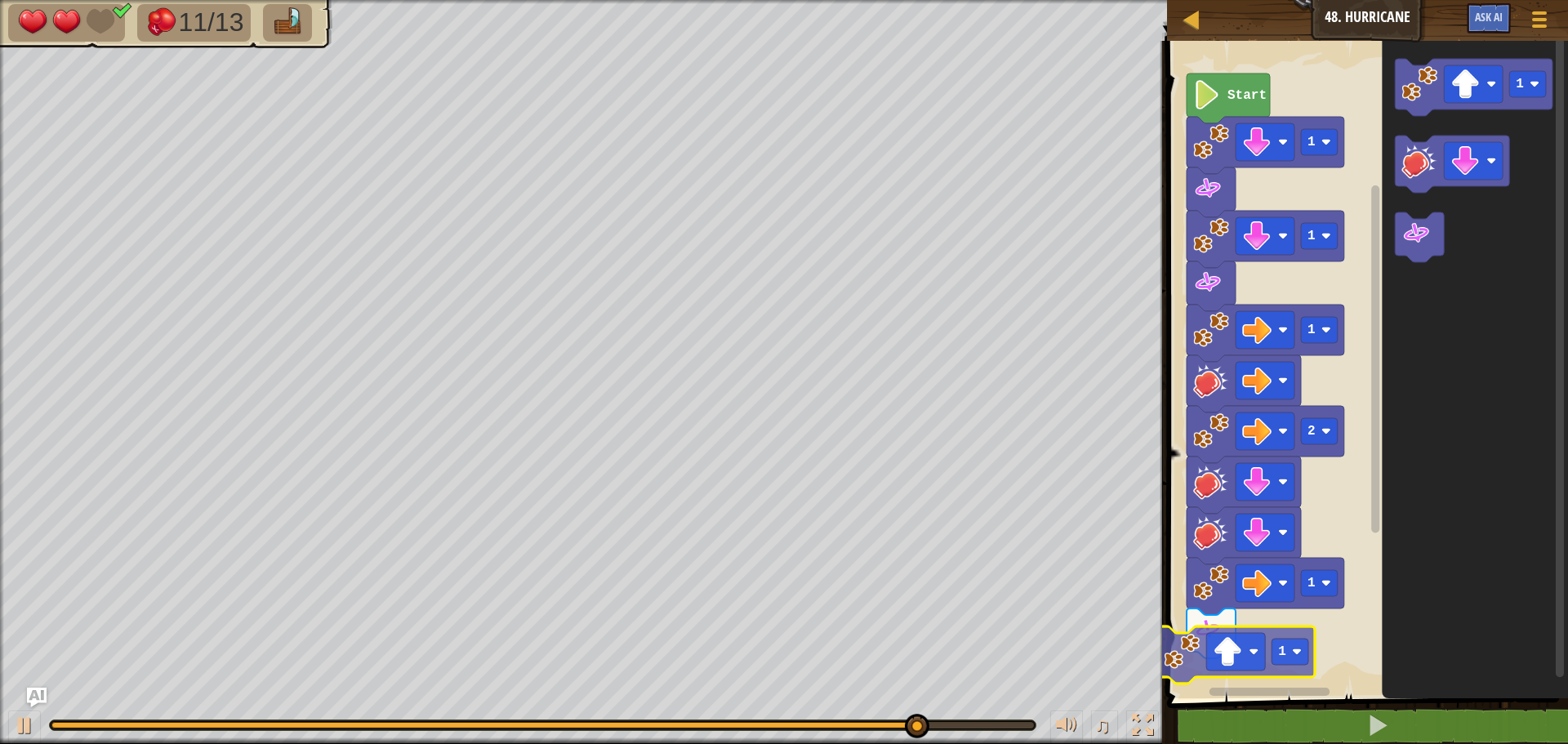
click at [1197, 676] on div "1 2 1 1 1 Start 1 1 1" at bounding box center [1365, 365] width 406 height 666
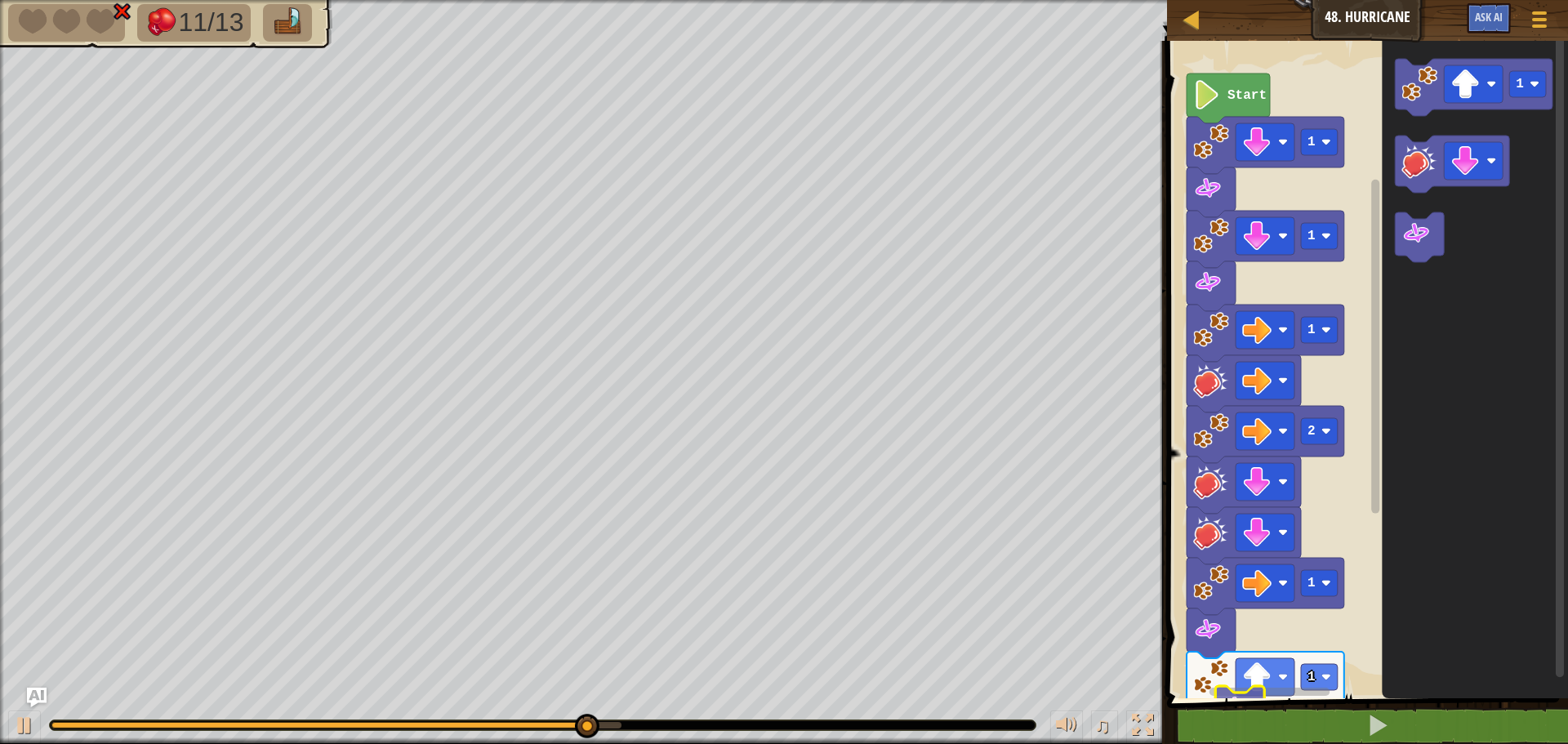
click at [1236, 710] on div "1 ההההההההההההההההההההההההההההההההההההההההההההההההההההההההההההההההההההההההההההה…" at bounding box center [1365, 424] width 406 height 751
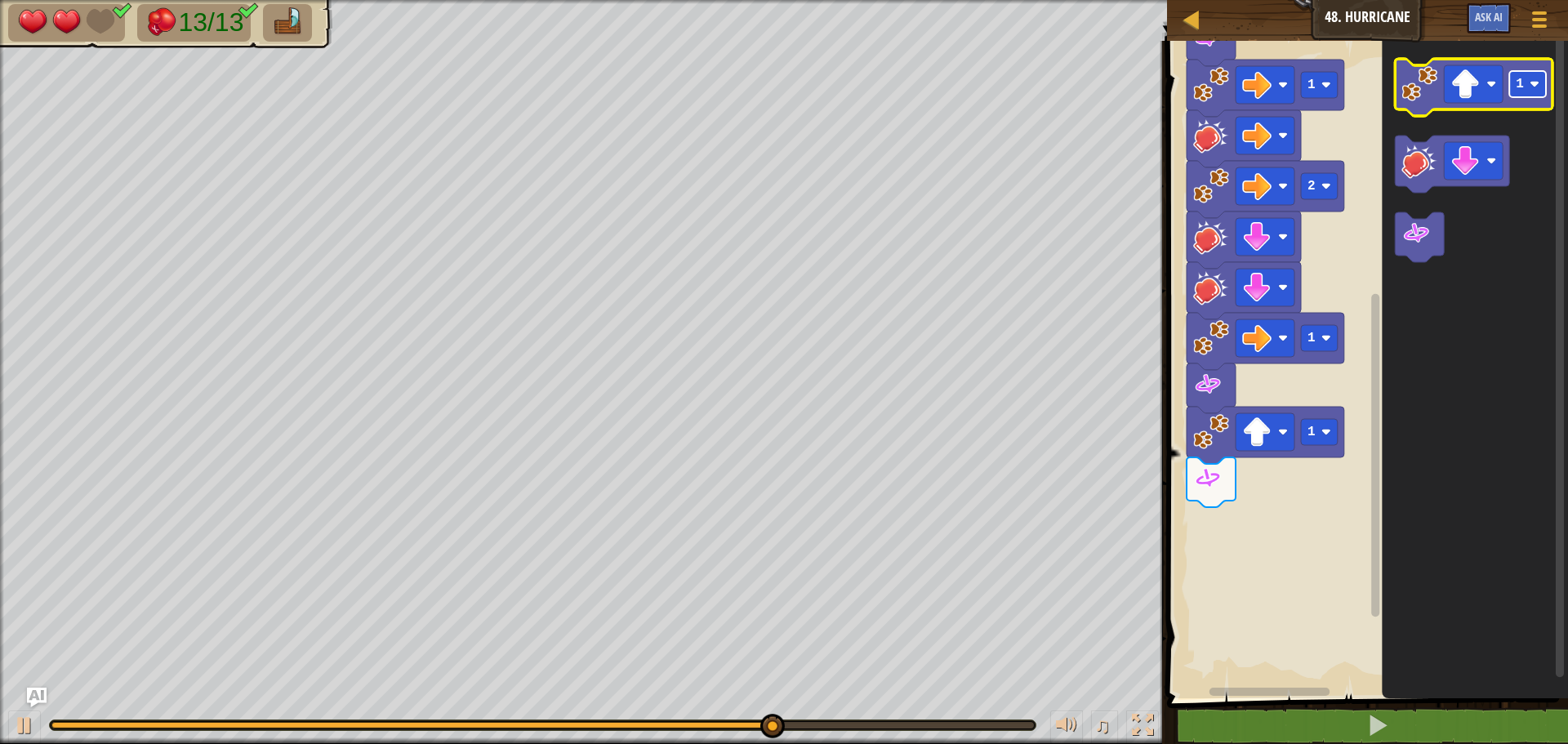
click at [1521, 79] on text "1" at bounding box center [1519, 84] width 8 height 15
click at [1375, 290] on div "1 1 2 1 1 1 Start 2" at bounding box center [1365, 365] width 406 height 666
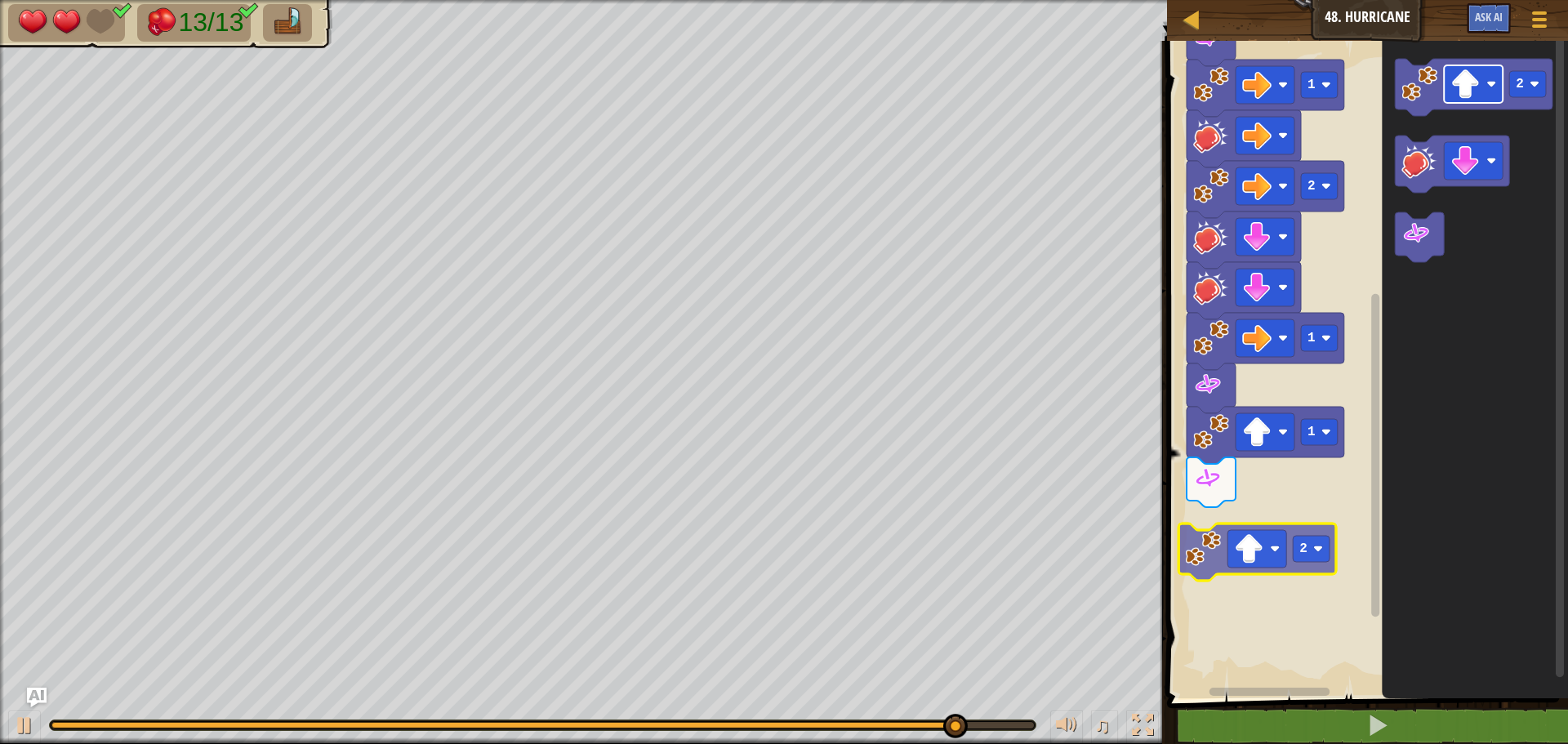
click at [1270, 559] on div "1 1 2 1 1 1 Start 2 2 2" at bounding box center [1365, 365] width 406 height 666
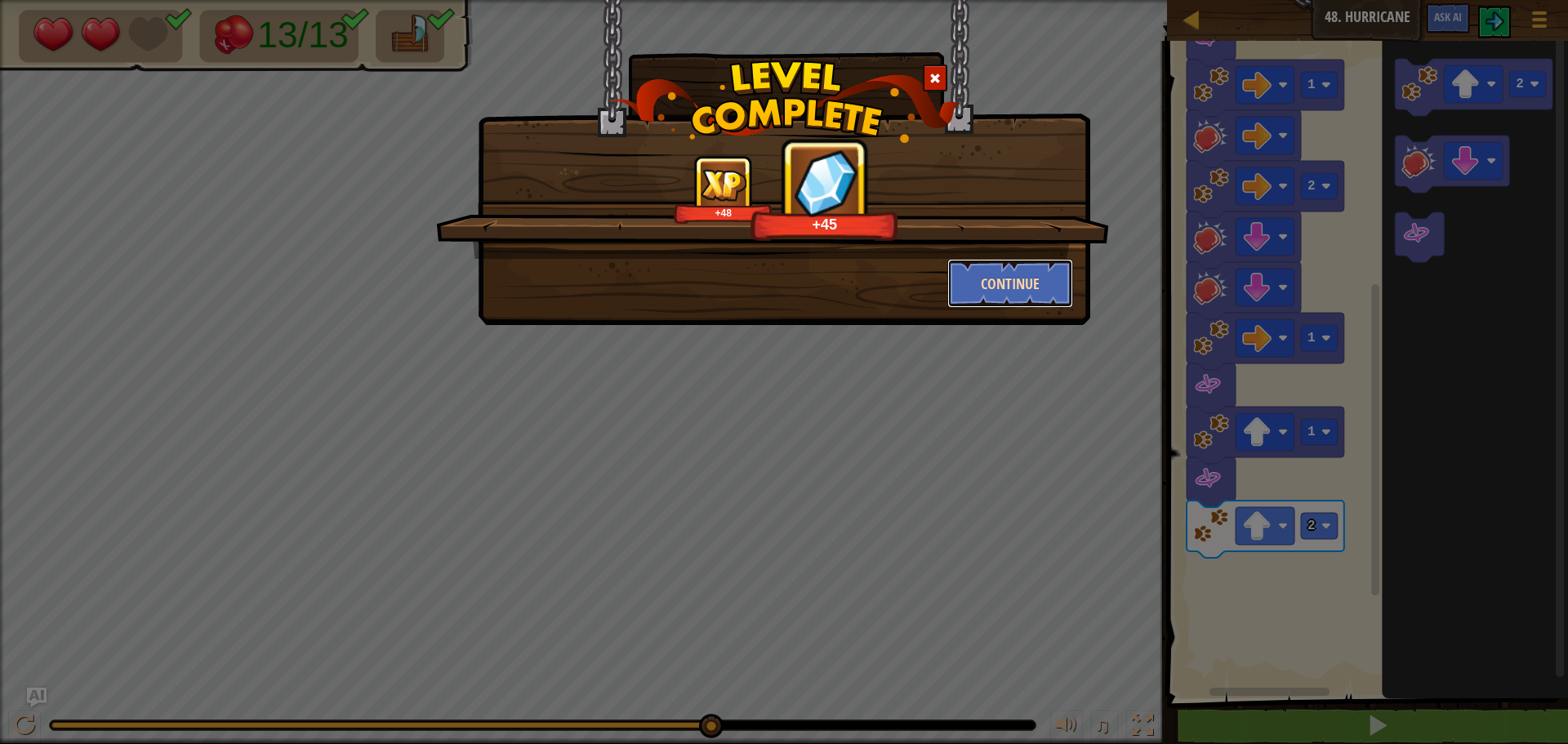
click at [970, 276] on button "Continue" at bounding box center [1011, 283] width 127 height 49
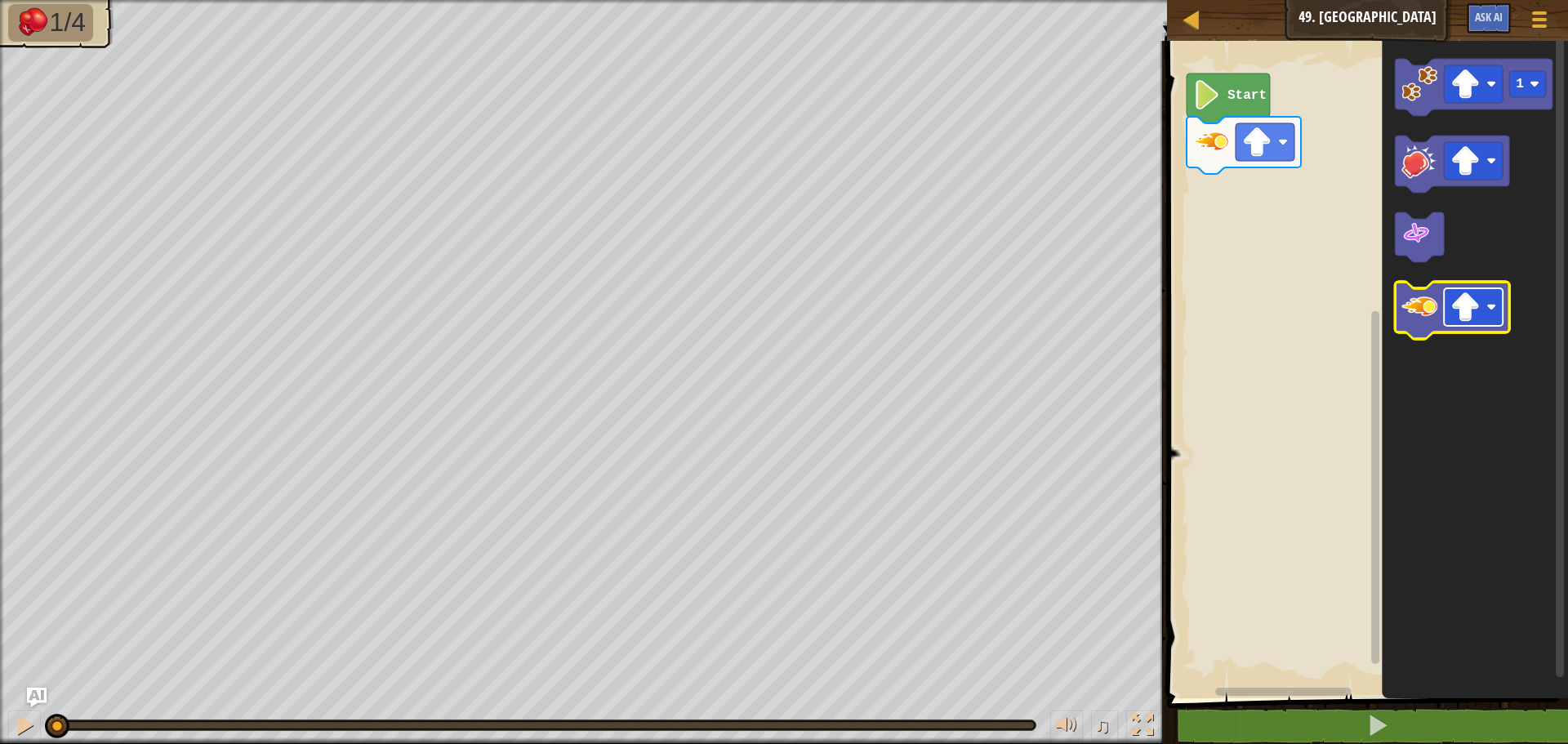
click at [1501, 316] on rect "Blockly Workspace" at bounding box center [1473, 307] width 59 height 37
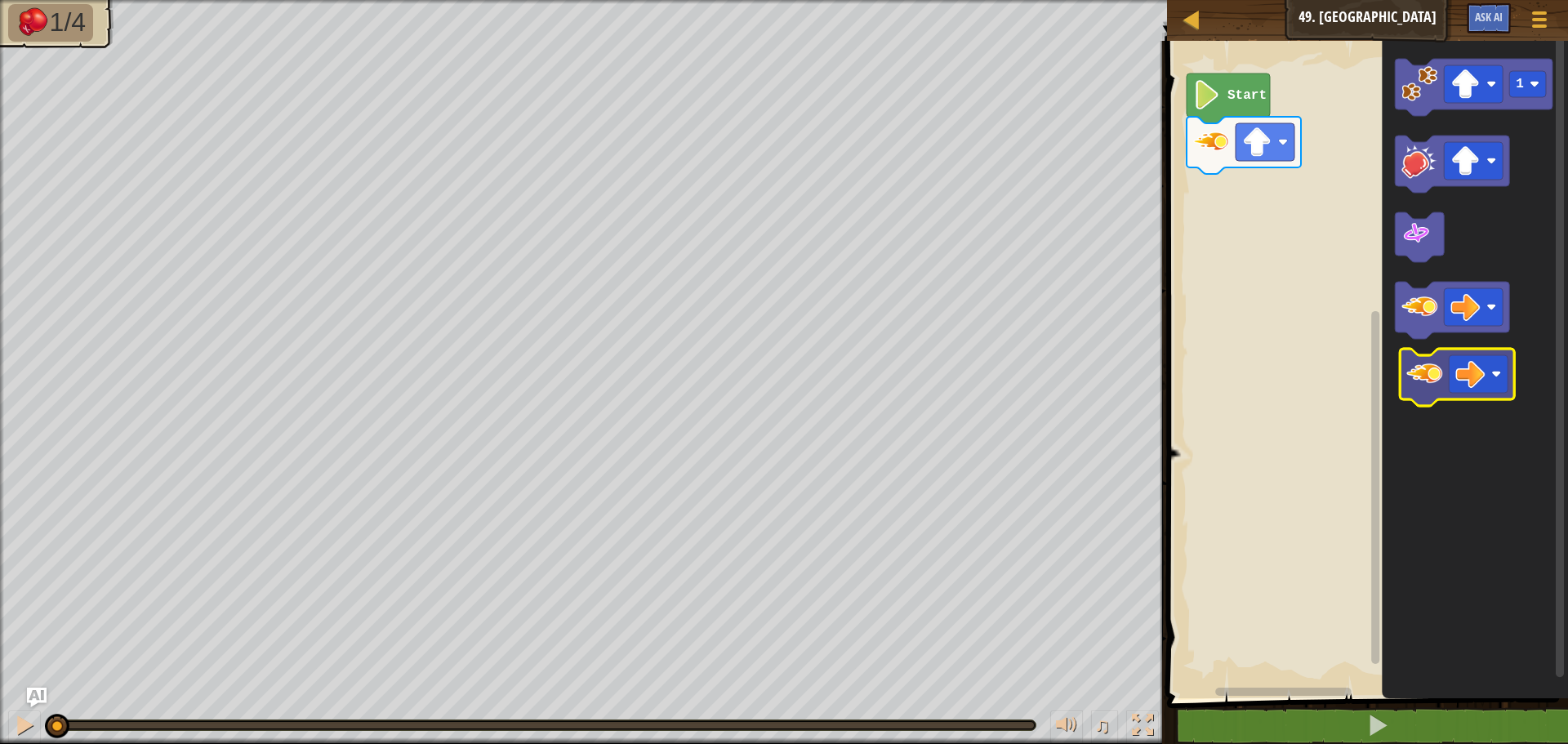
click at [1461, 350] on icon "1" at bounding box center [1474, 365] width 186 height 666
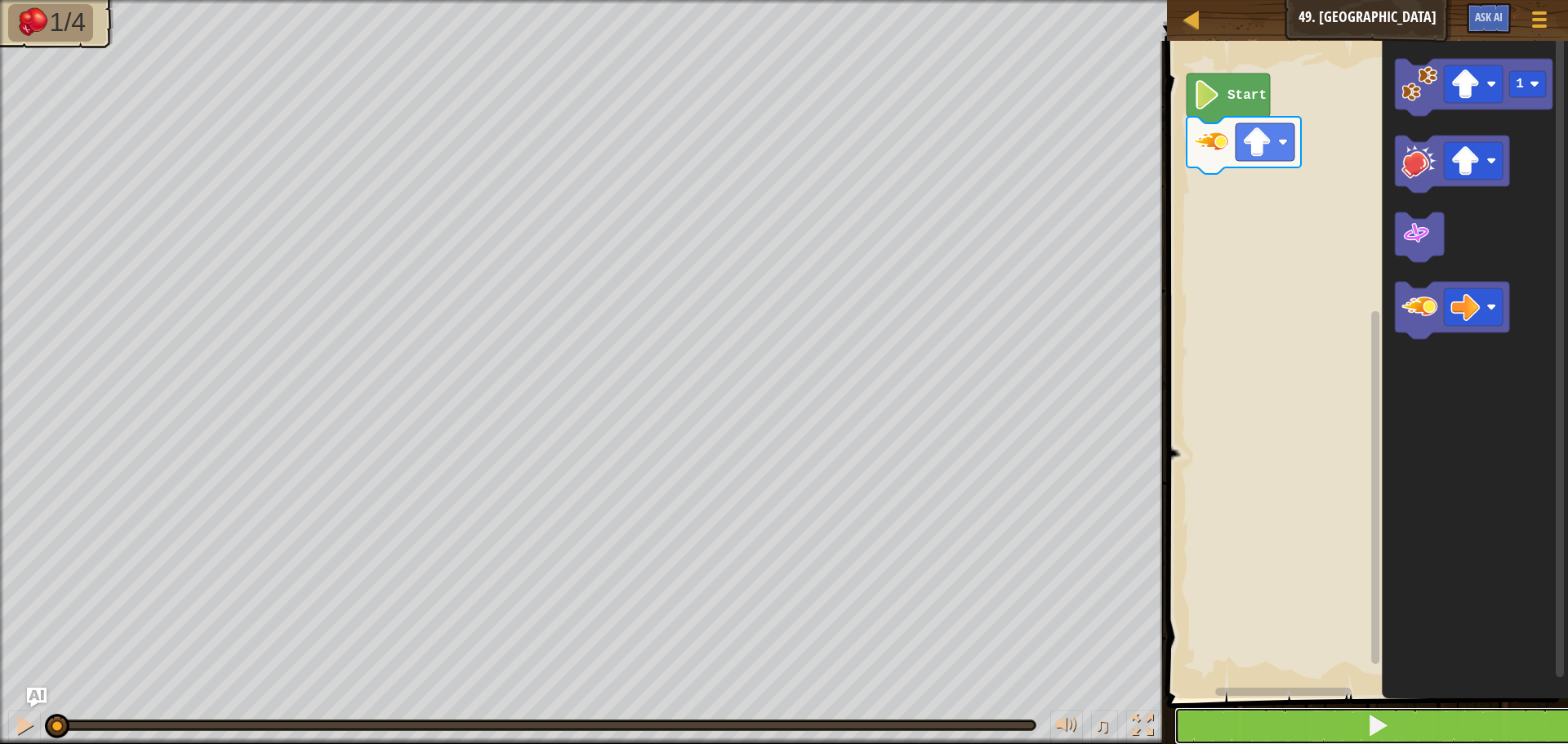
drag, startPoint x: 1409, startPoint y: 736, endPoint x: 1409, endPoint y: 726, distance: 10.0
click at [1408, 735] on button at bounding box center [1377, 726] width 406 height 37
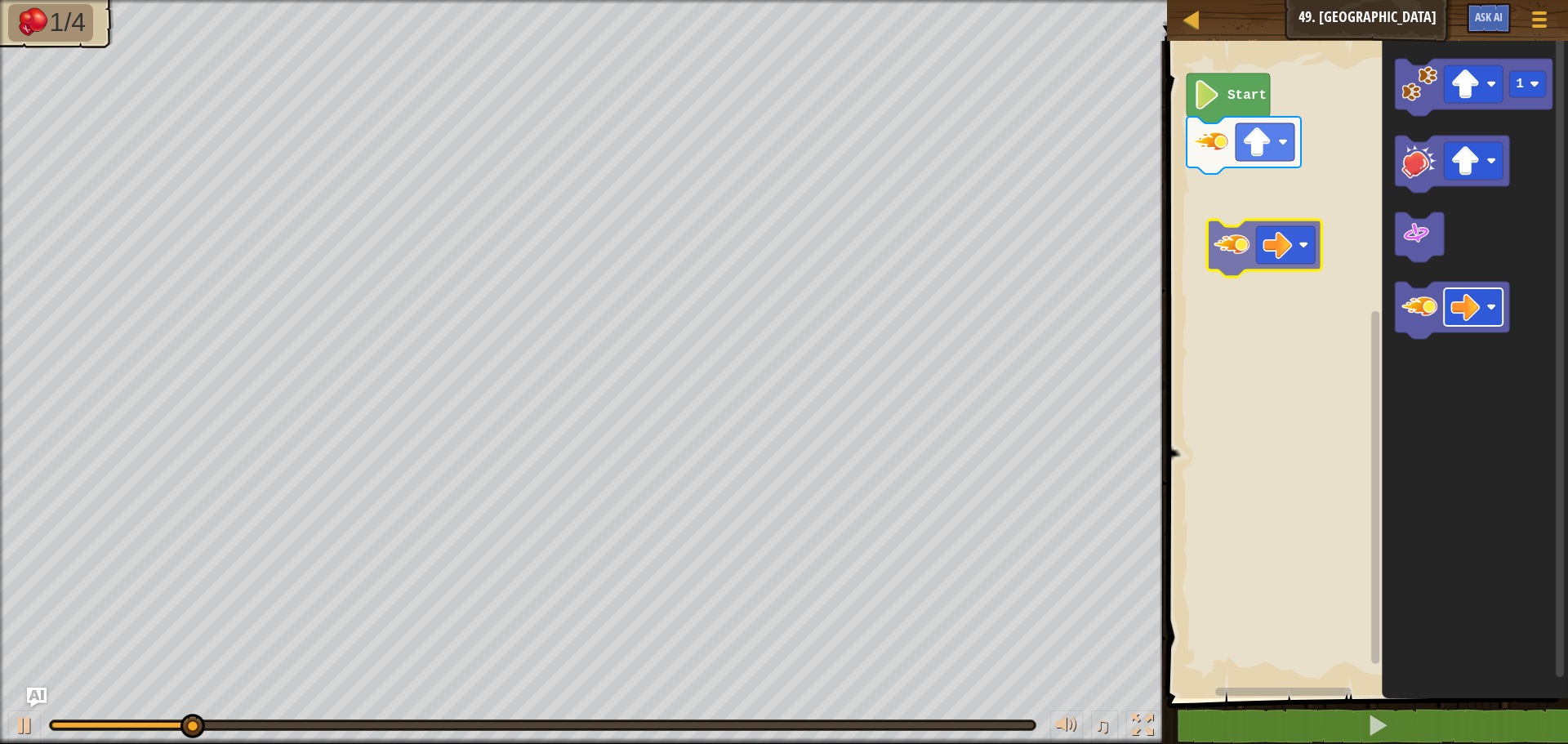
click at [1280, 238] on div "Start 1" at bounding box center [1365, 365] width 406 height 666
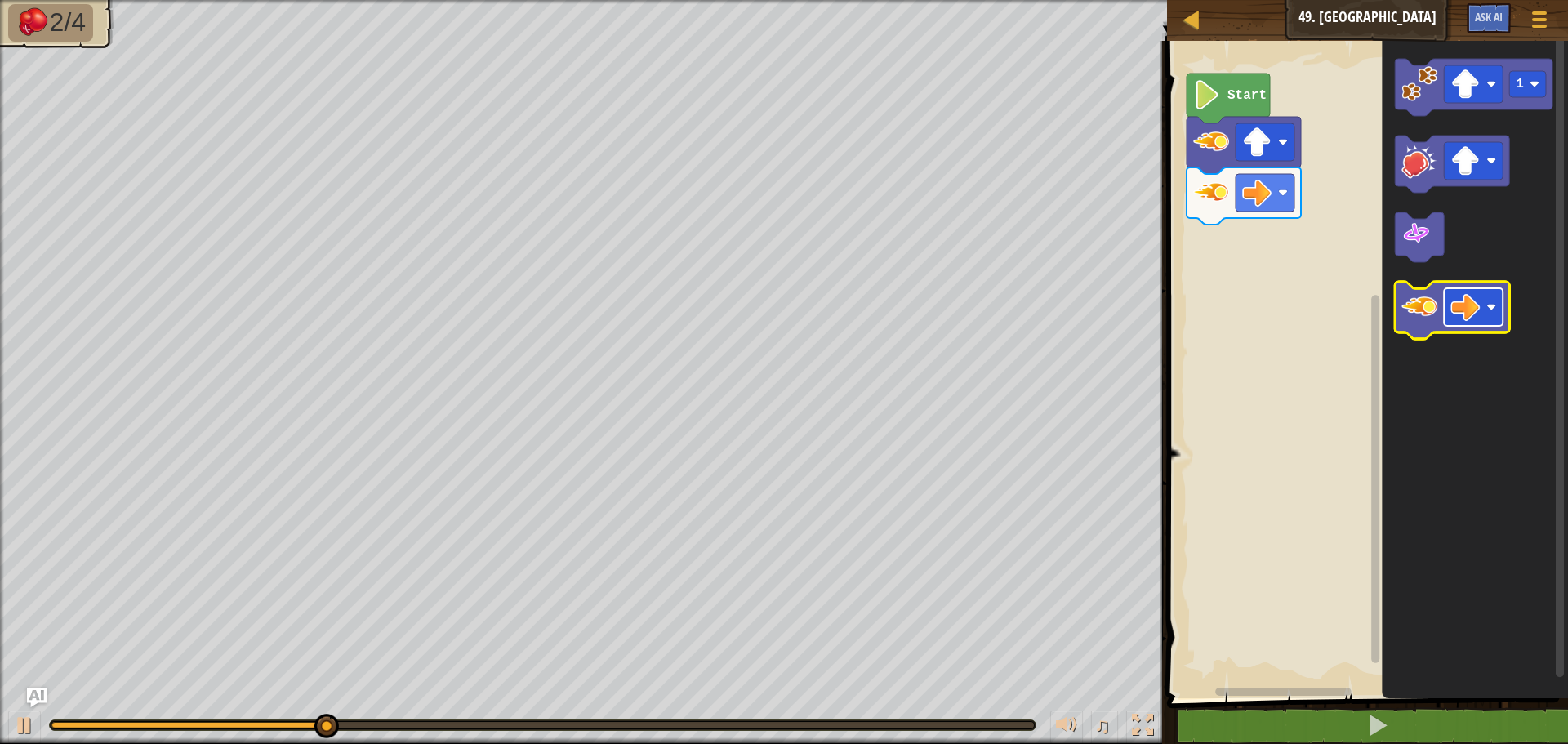
click at [1474, 294] on image "Blockly Workspace" at bounding box center [1464, 306] width 29 height 29
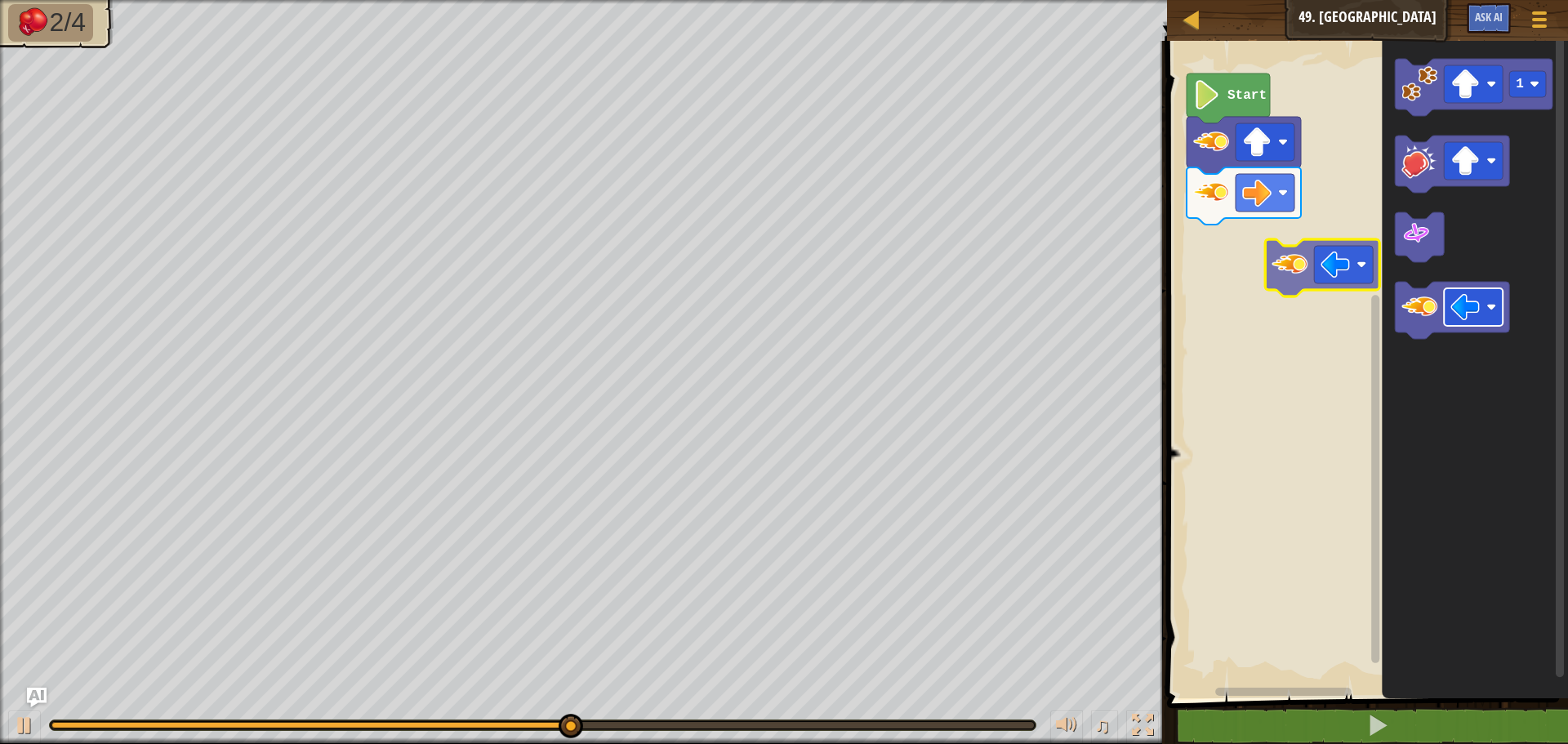
click at [1309, 262] on div "Start 1" at bounding box center [1365, 365] width 406 height 666
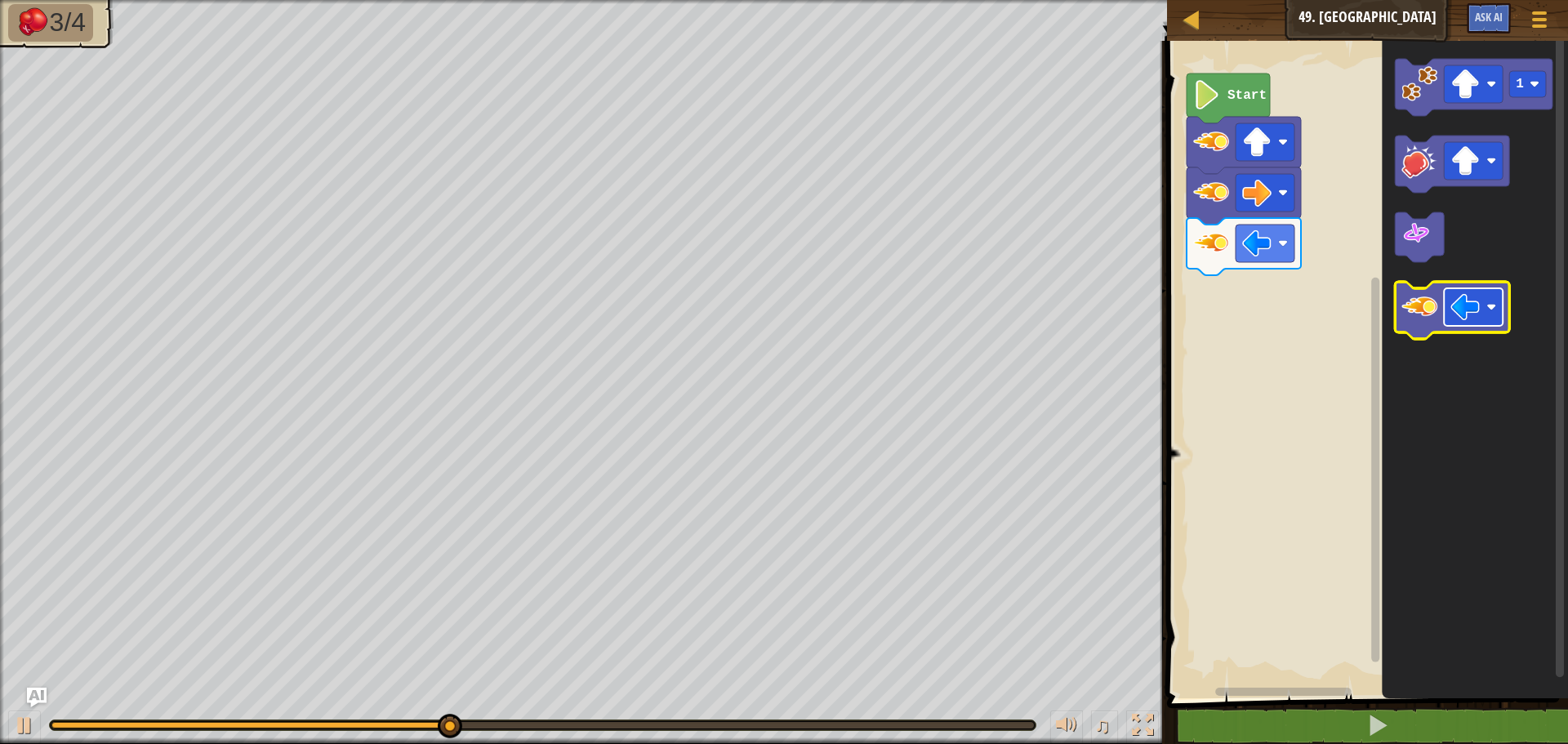
click at [1454, 305] on image "Blockly Workspace" at bounding box center [1464, 306] width 29 height 29
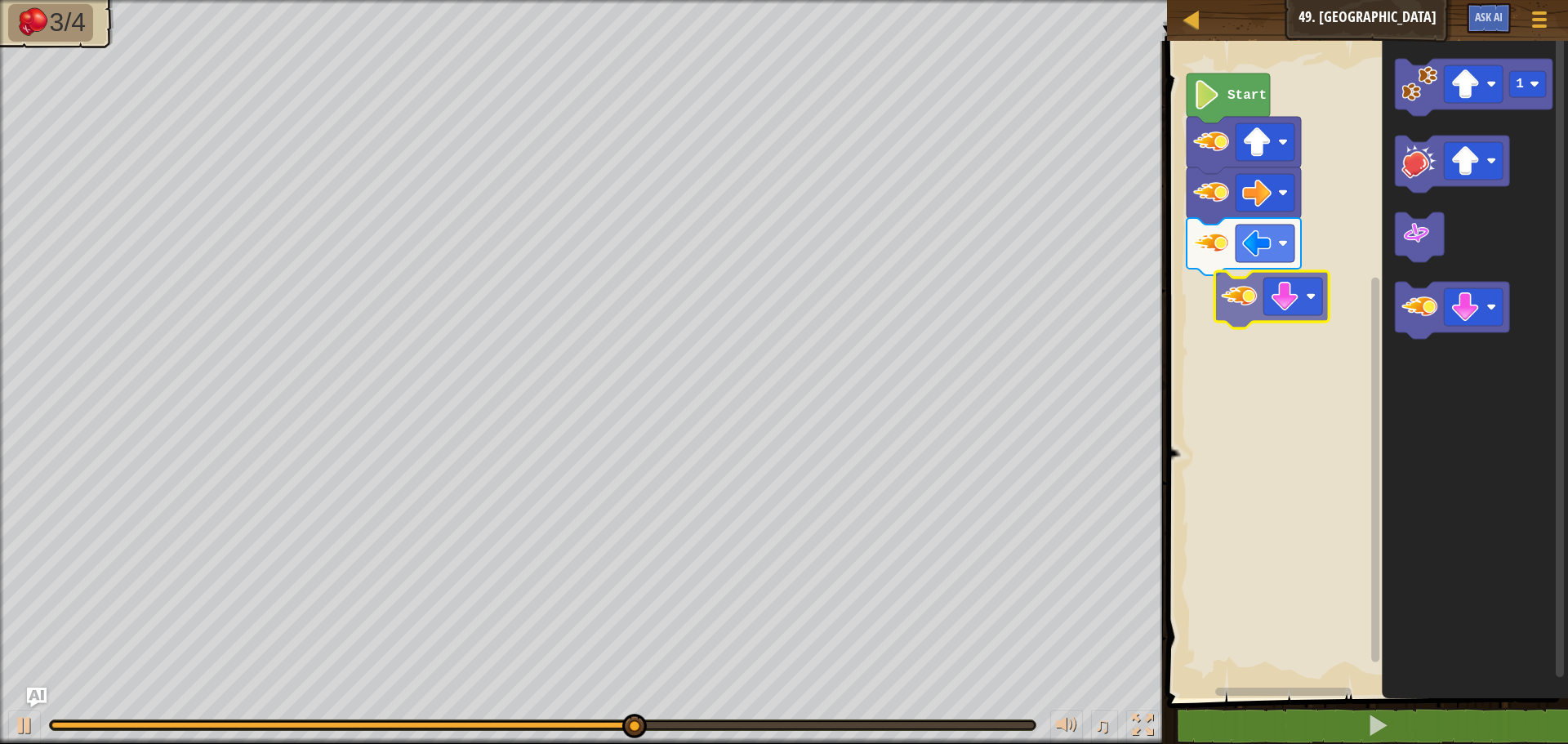
click at [1238, 297] on div "Start 1" at bounding box center [1365, 365] width 406 height 666
